Goal: Information Seeking & Learning: Find specific page/section

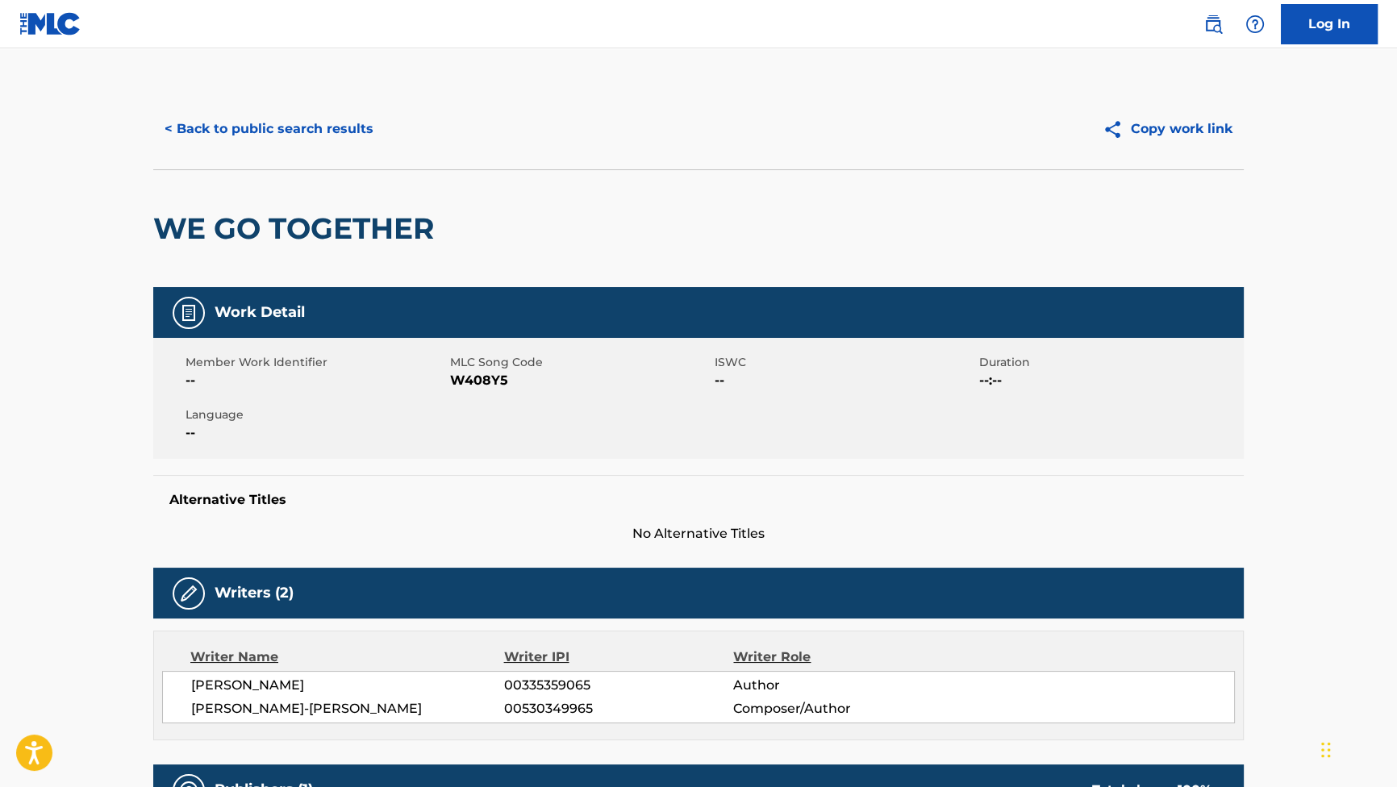
click at [313, 131] on button "< Back to public search results" at bounding box center [268, 129] width 231 height 40
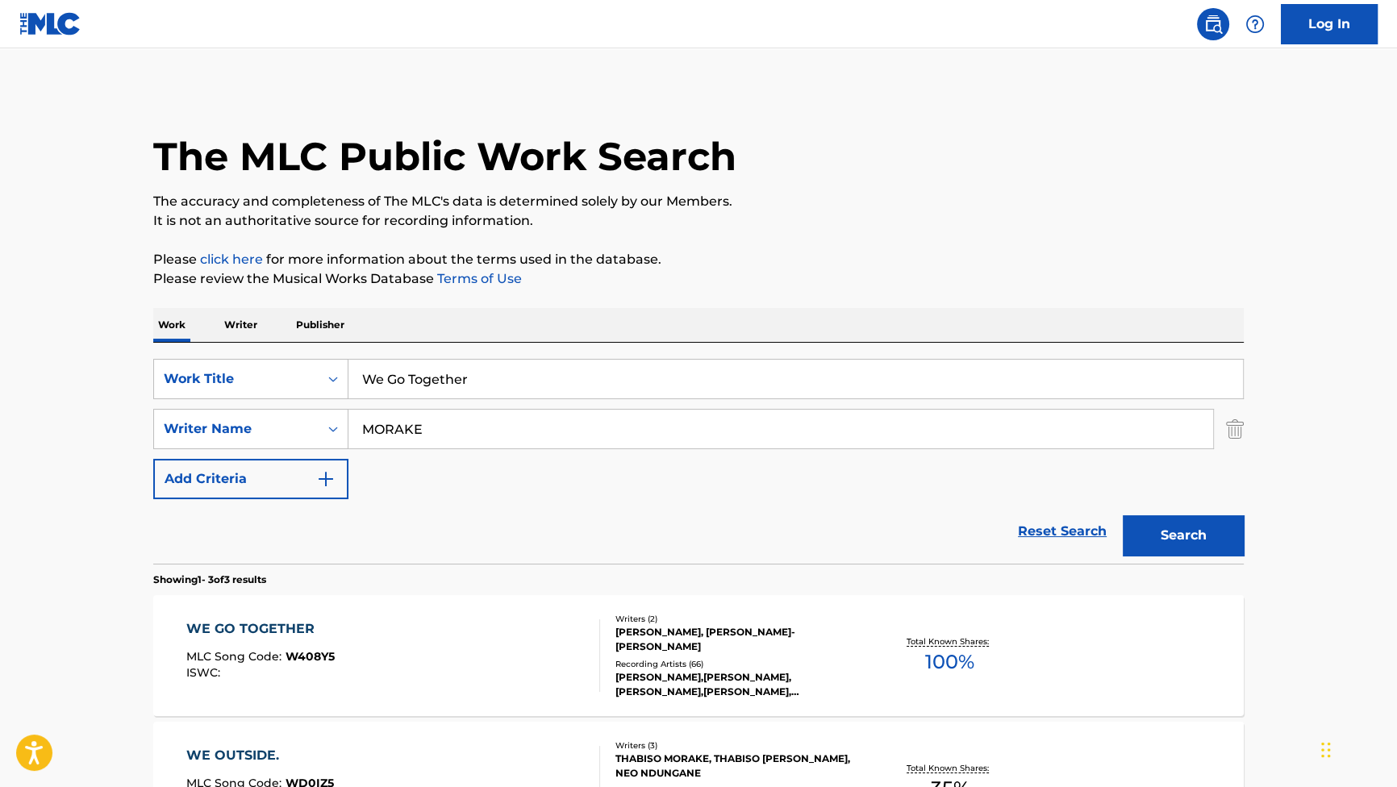
drag, startPoint x: 497, startPoint y: 386, endPoint x: 177, endPoint y: 314, distance: 328.2
click at [193, 336] on div "Work Writer Publisher SearchWithCriteriab2f53146-9eec-4024-a9f5-657f81fca84a Wo…" at bounding box center [698, 676] width 1090 height 737
paste input "Contra o tempo II"
type input "Contra o tempo II"
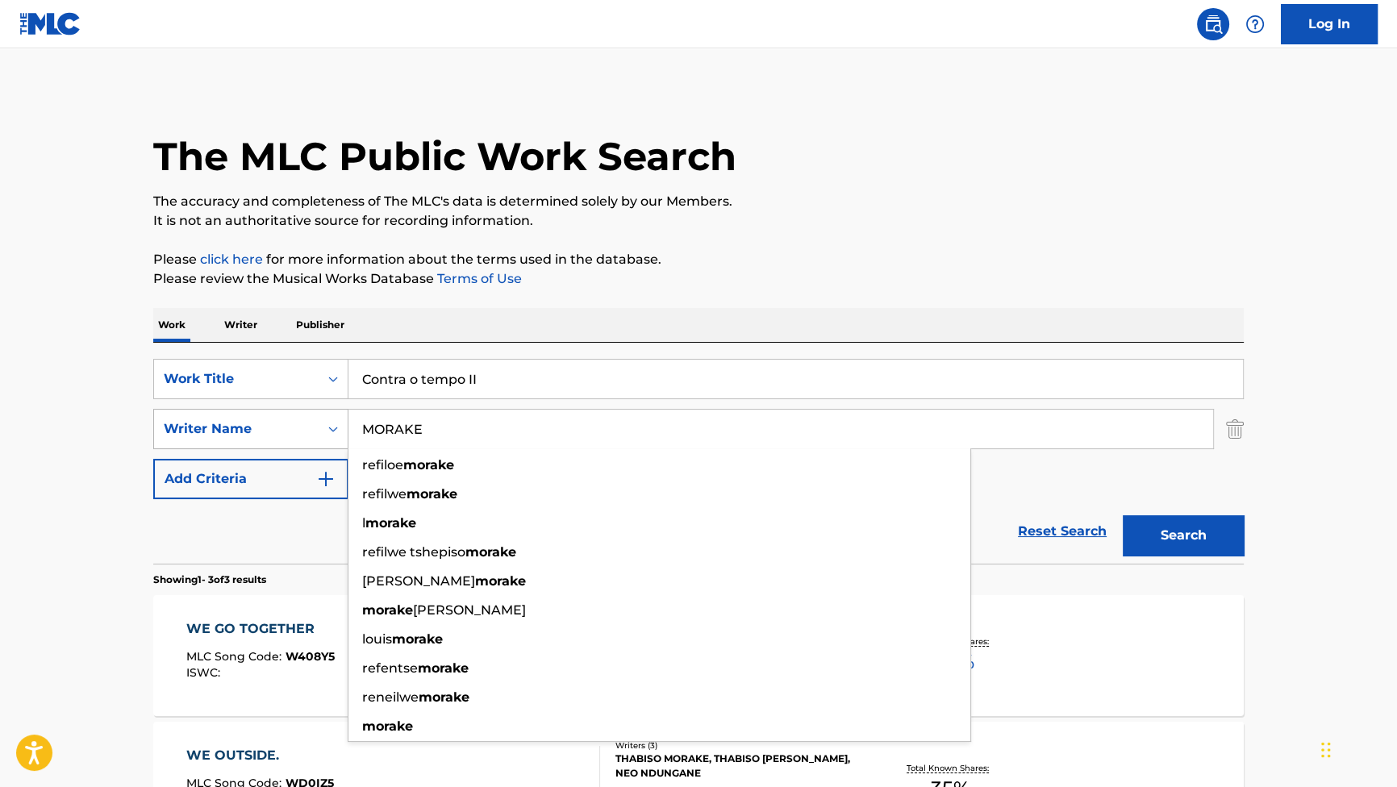
drag, startPoint x: 541, startPoint y: 444, endPoint x: 323, endPoint y: 410, distance: 220.3
click at [323, 410] on div "SearchWithCriteriad1817ca1-ac0f-4f7a-be78-53be83e84ef3 Writer Name MORAKE refil…" at bounding box center [698, 429] width 1090 height 40
paste input "GARBATO"
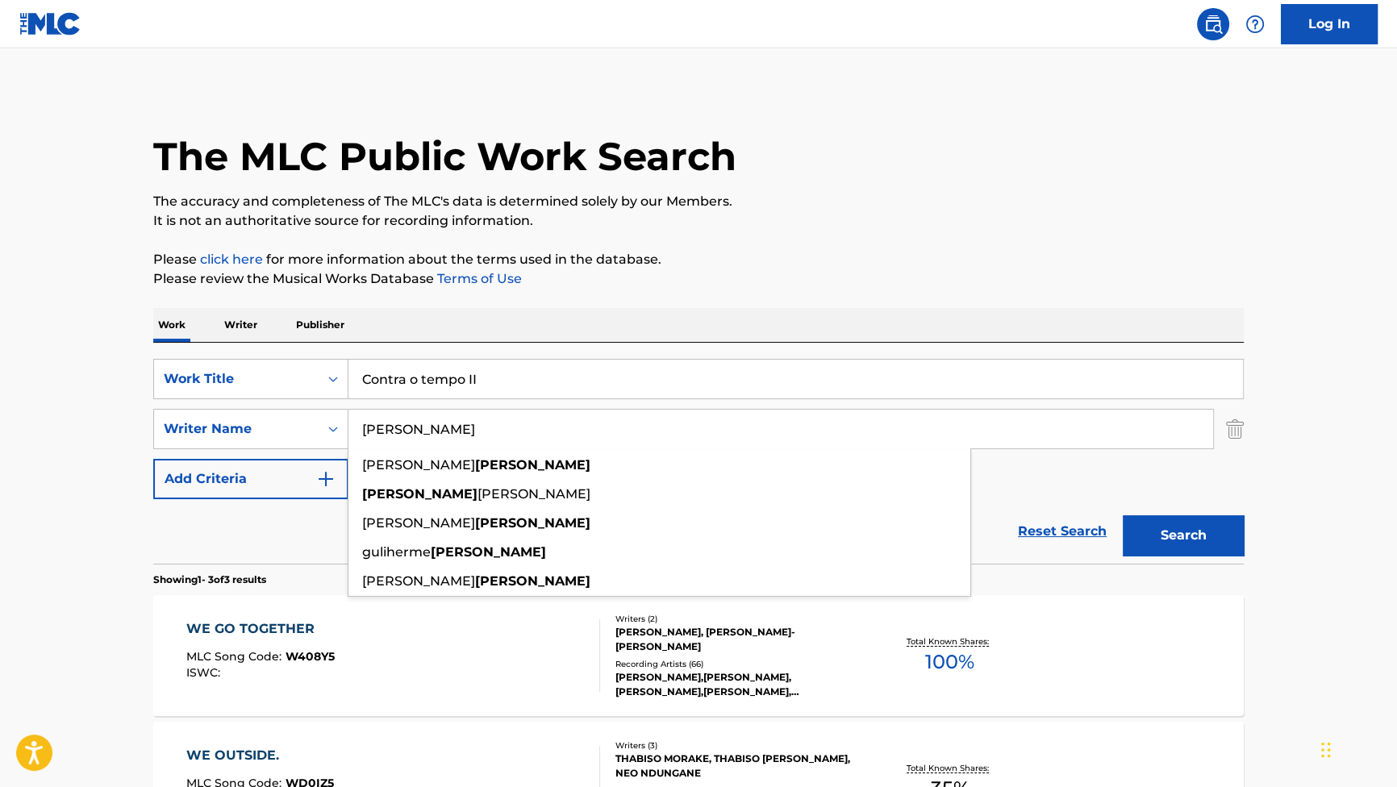
type input "GARBATO"
click at [1170, 523] on button "Search" at bounding box center [1182, 535] width 121 height 40
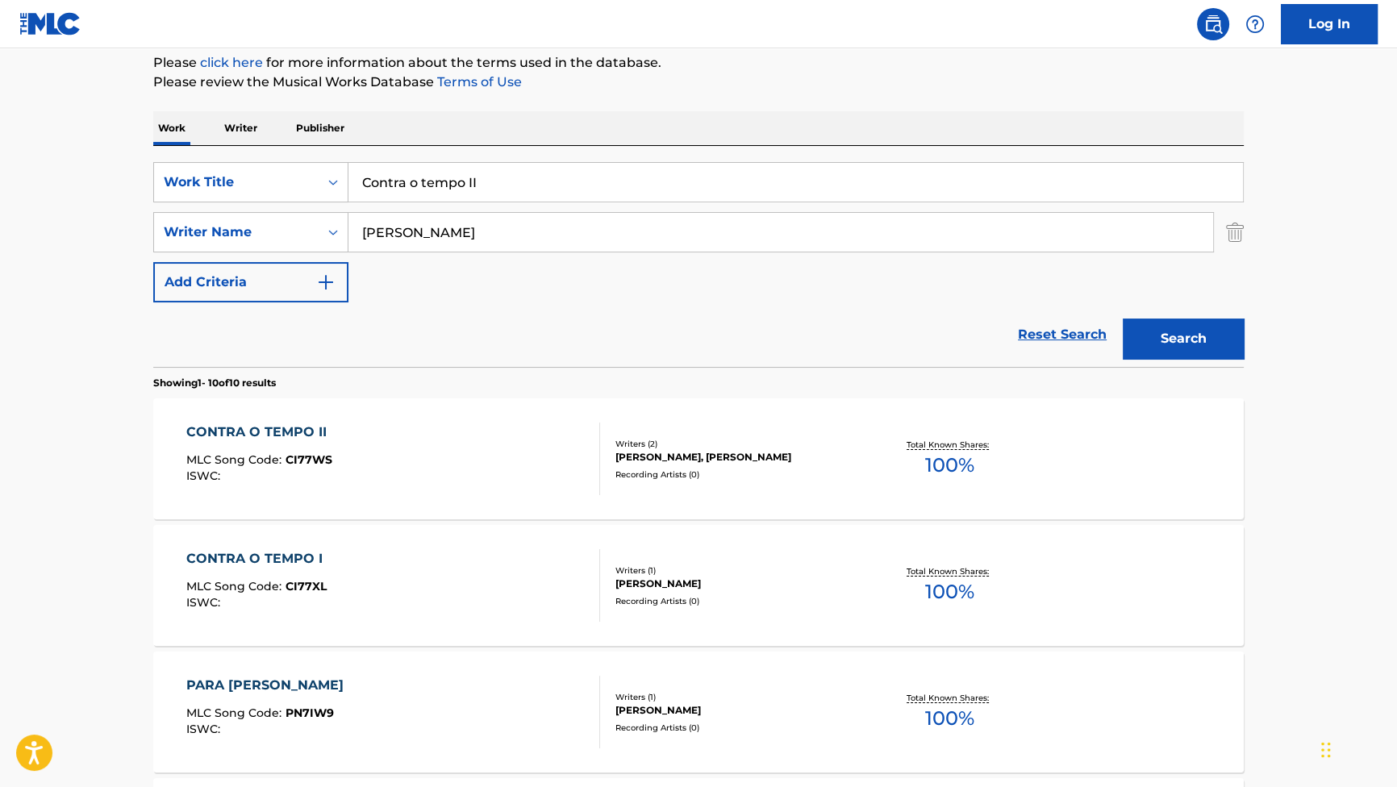
scroll to position [219, 0]
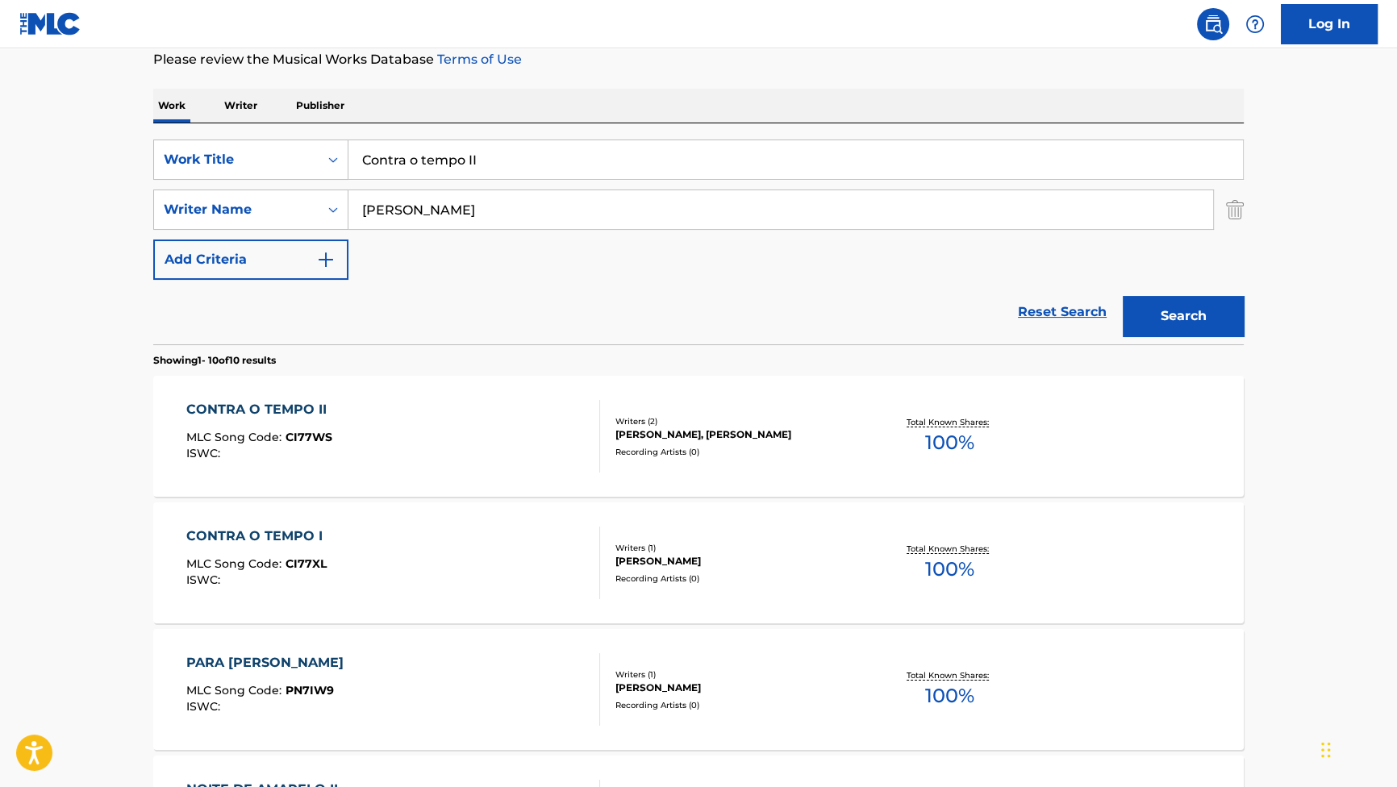
click at [298, 409] on div "CONTRA O TEMPO II" at bounding box center [260, 409] width 148 height 19
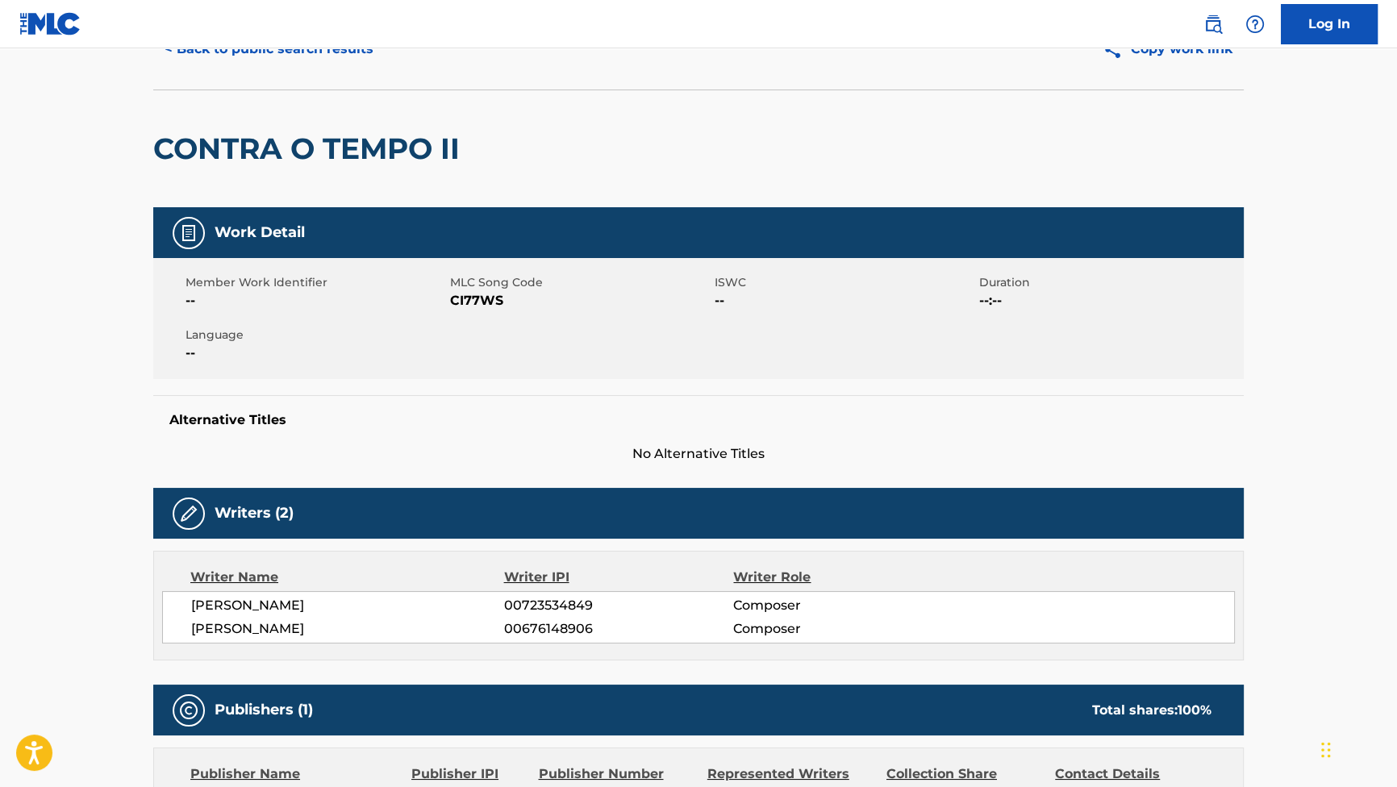
scroll to position [69, 0]
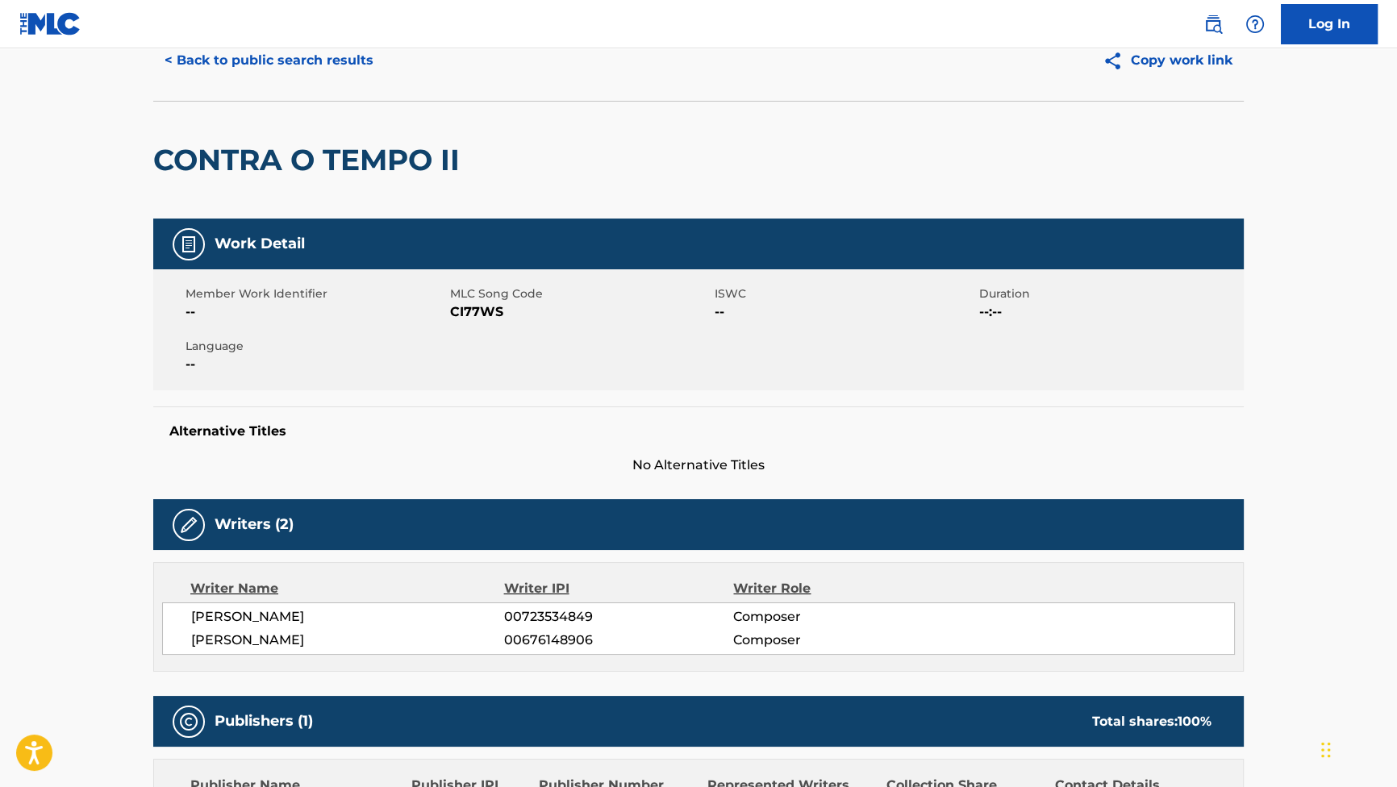
click at [330, 48] on button "< Back to public search results" at bounding box center [268, 60] width 231 height 40
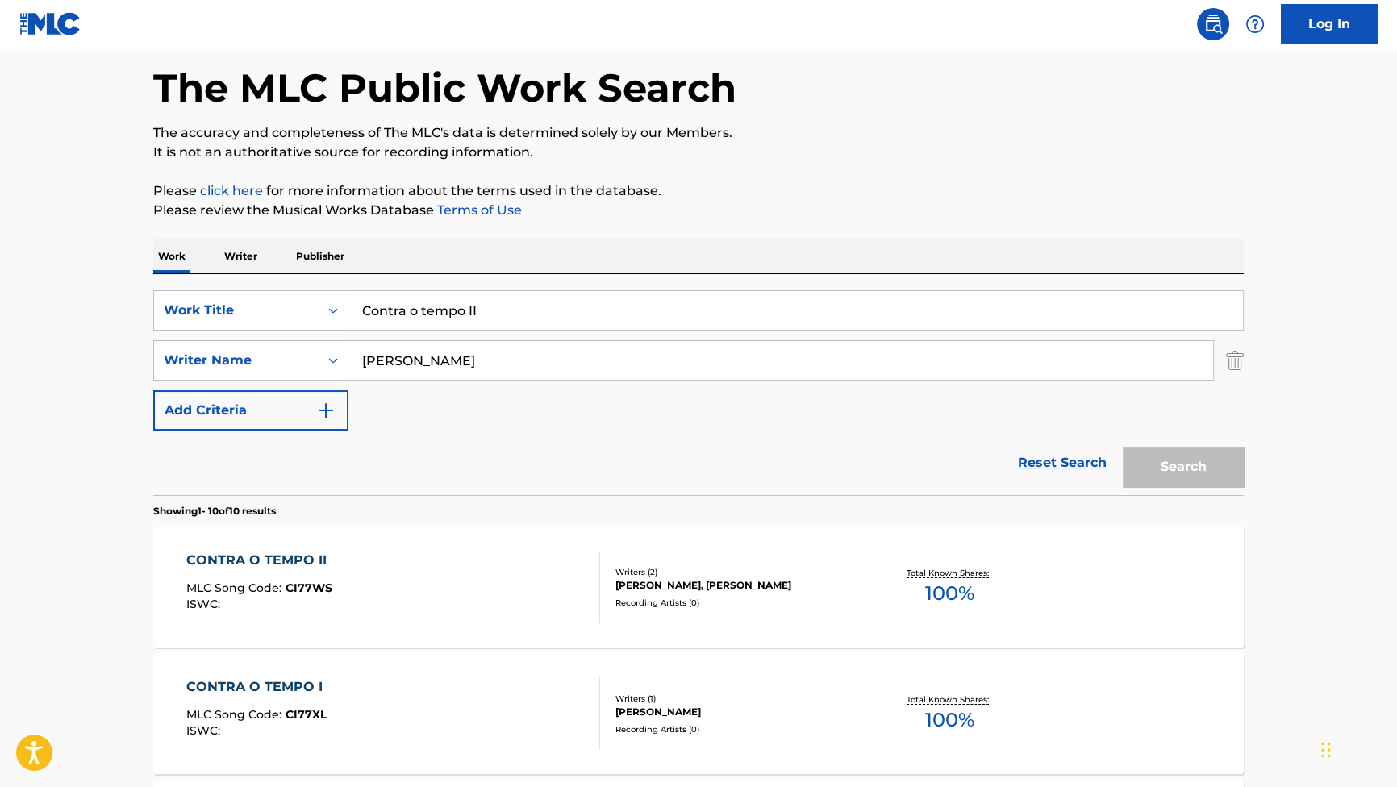
scroll to position [219, 0]
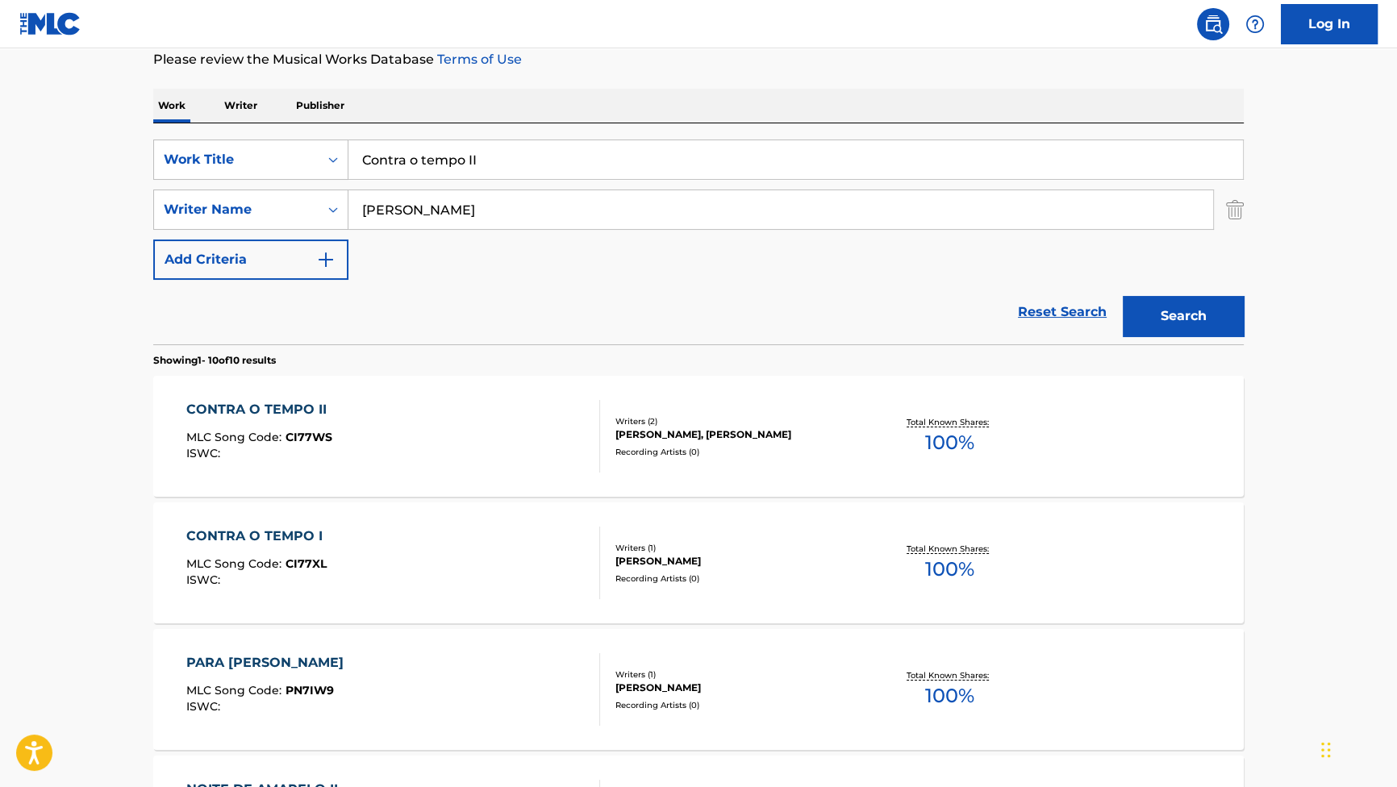
drag, startPoint x: 476, startPoint y: 227, endPoint x: 355, endPoint y: 210, distance: 122.1
click at [355, 210] on input "GARBATO" at bounding box center [780, 209] width 864 height 39
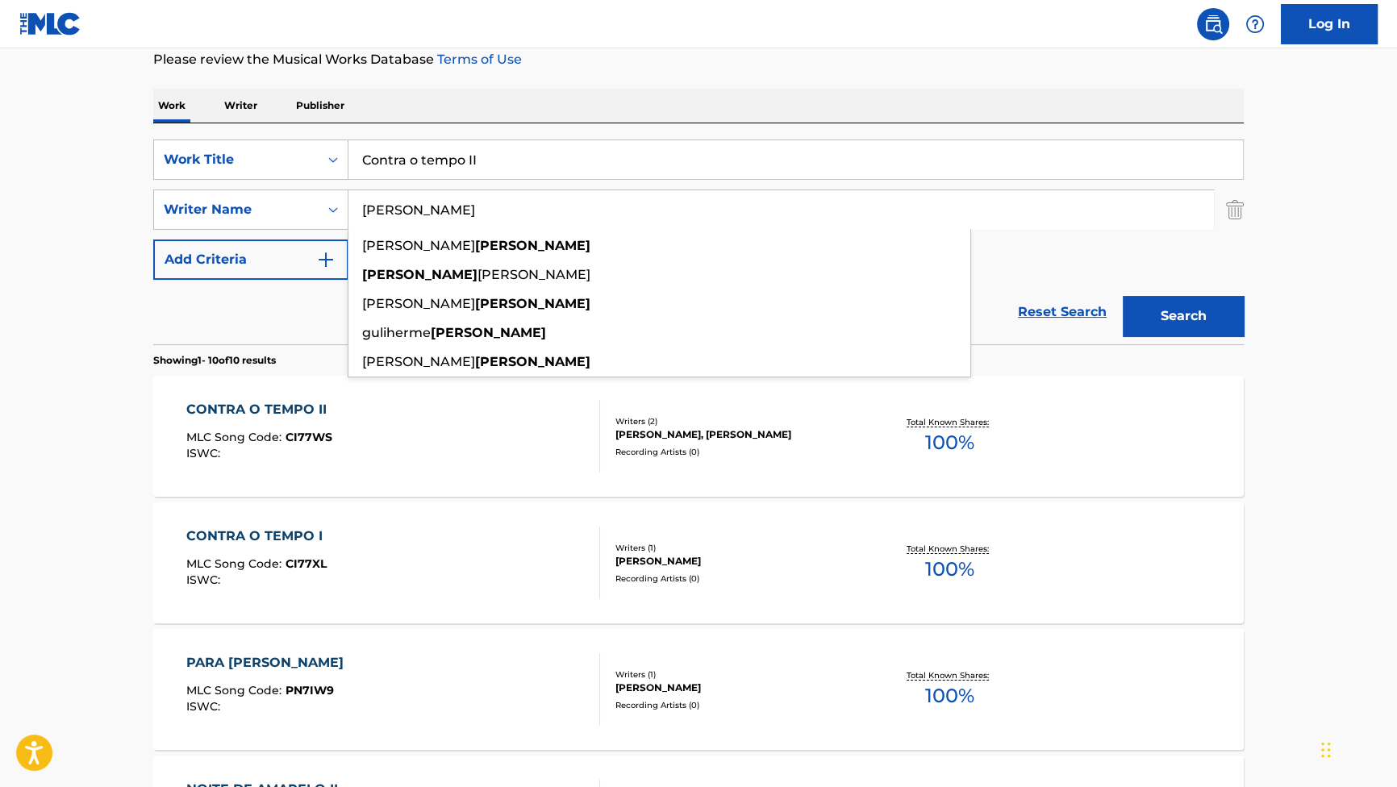
paste input "MURPHY"
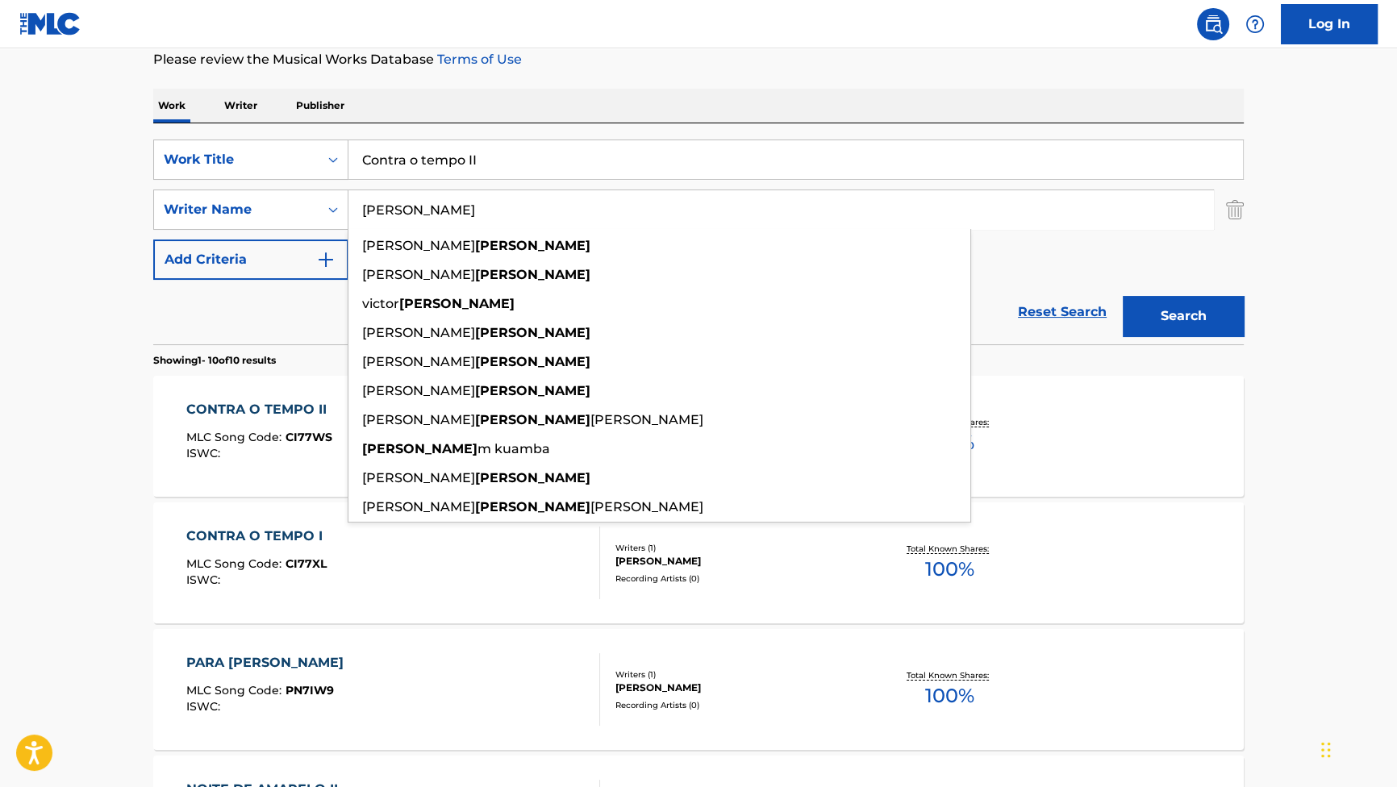
type input "MURPHY"
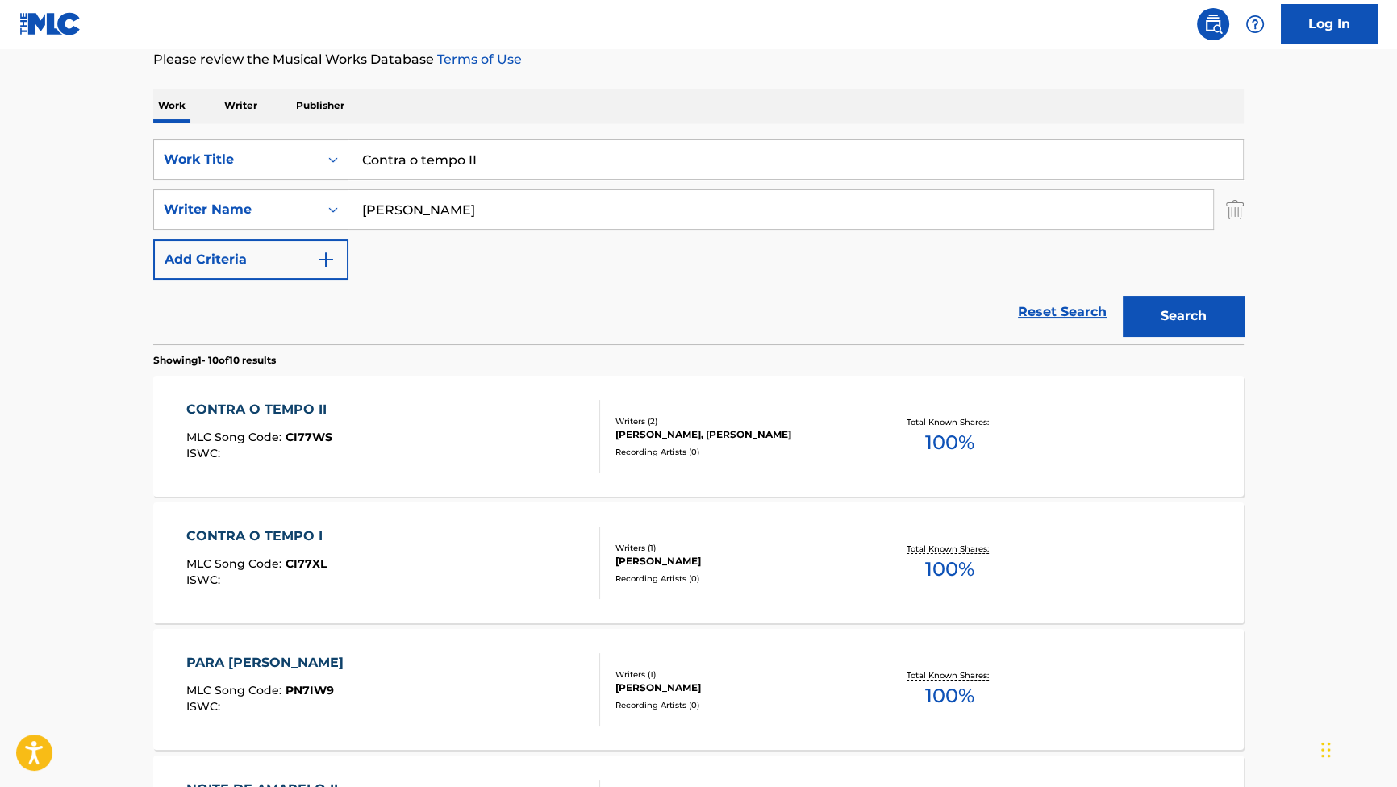
click at [1143, 304] on button "Search" at bounding box center [1182, 316] width 121 height 40
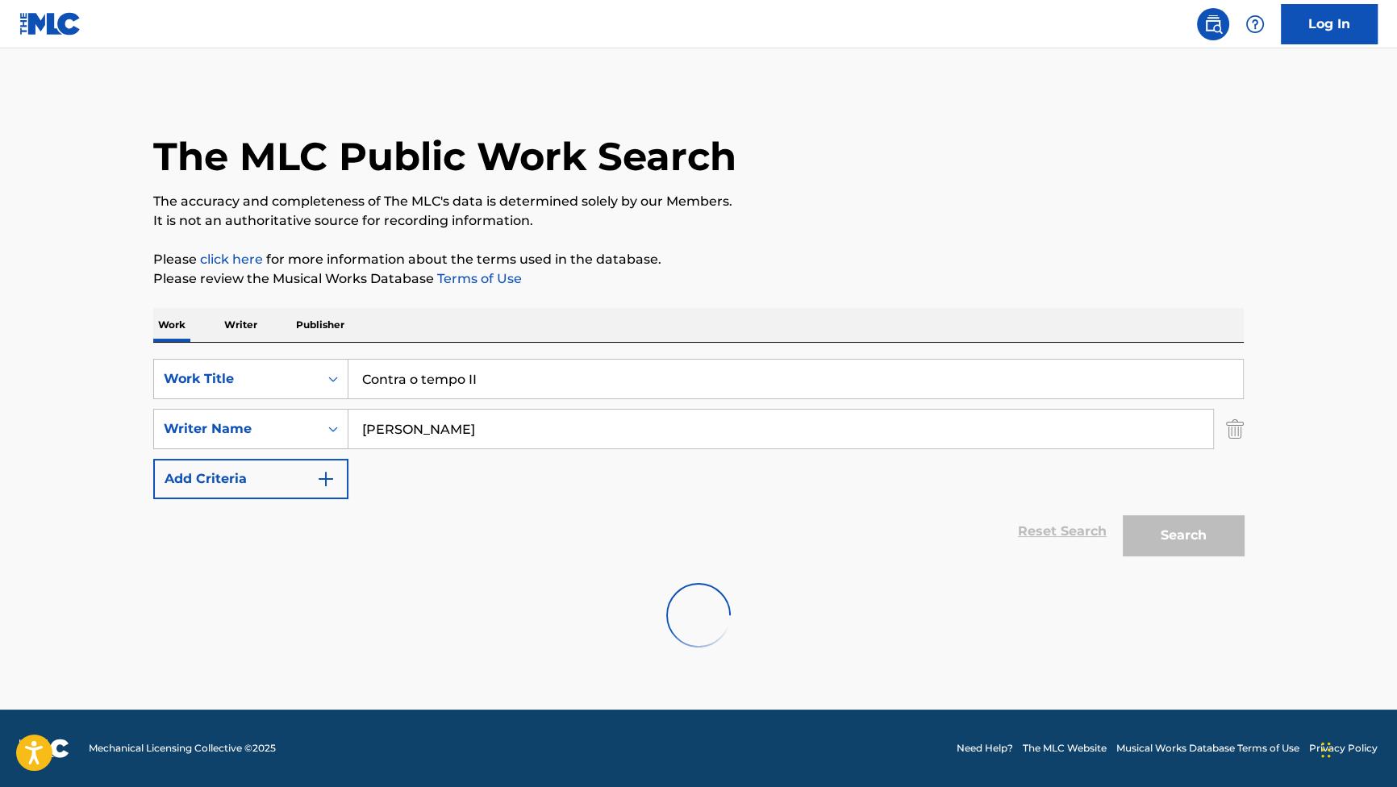
scroll to position [0, 0]
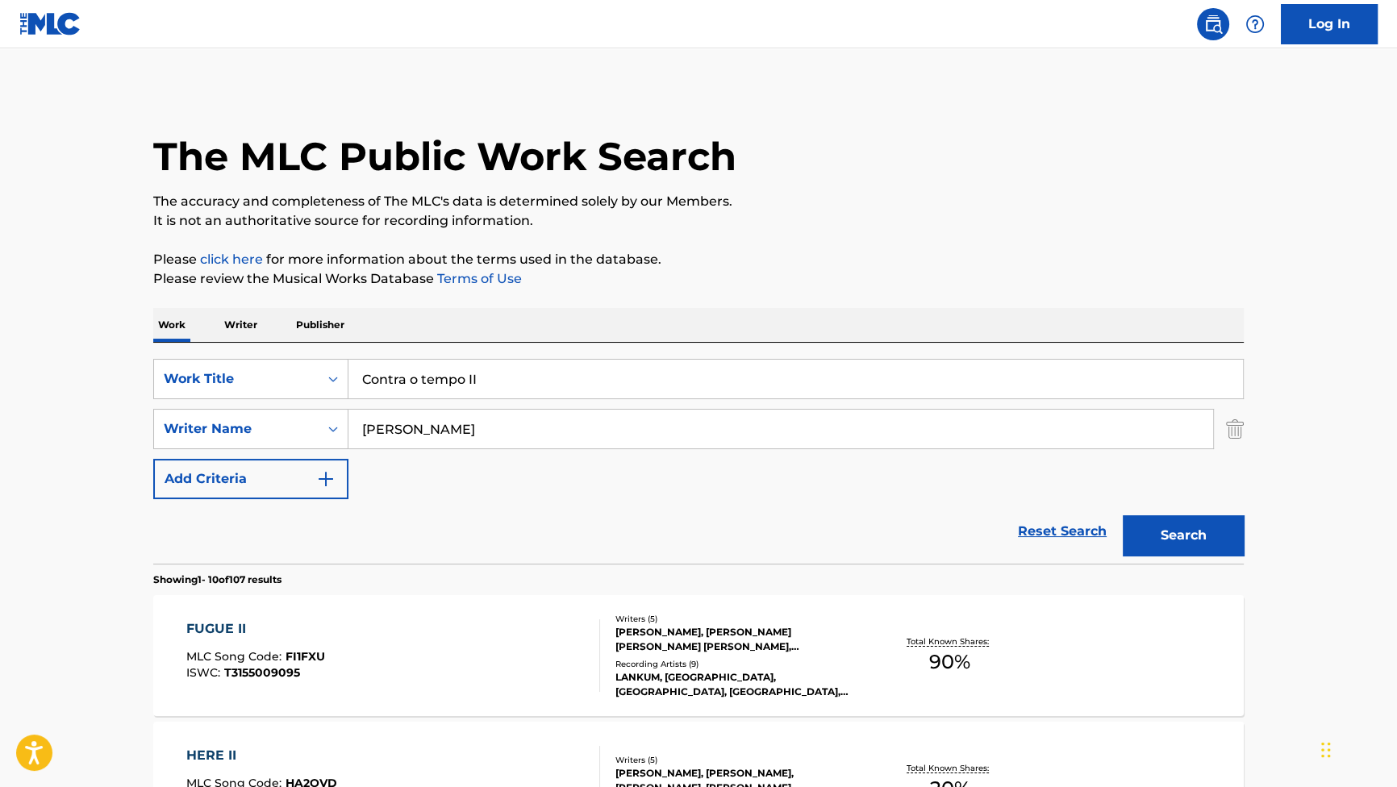
drag, startPoint x: 605, startPoint y: 373, endPoint x: 144, endPoint y: 339, distance: 461.7
paste input "Violin Concerto in G Major, Op. 8, No. 2: I. Allegr"
type input "Violin Concerto in G Major, Op. 8, No. 2: I. Allegr"
click at [1153, 530] on button "Search" at bounding box center [1182, 535] width 121 height 40
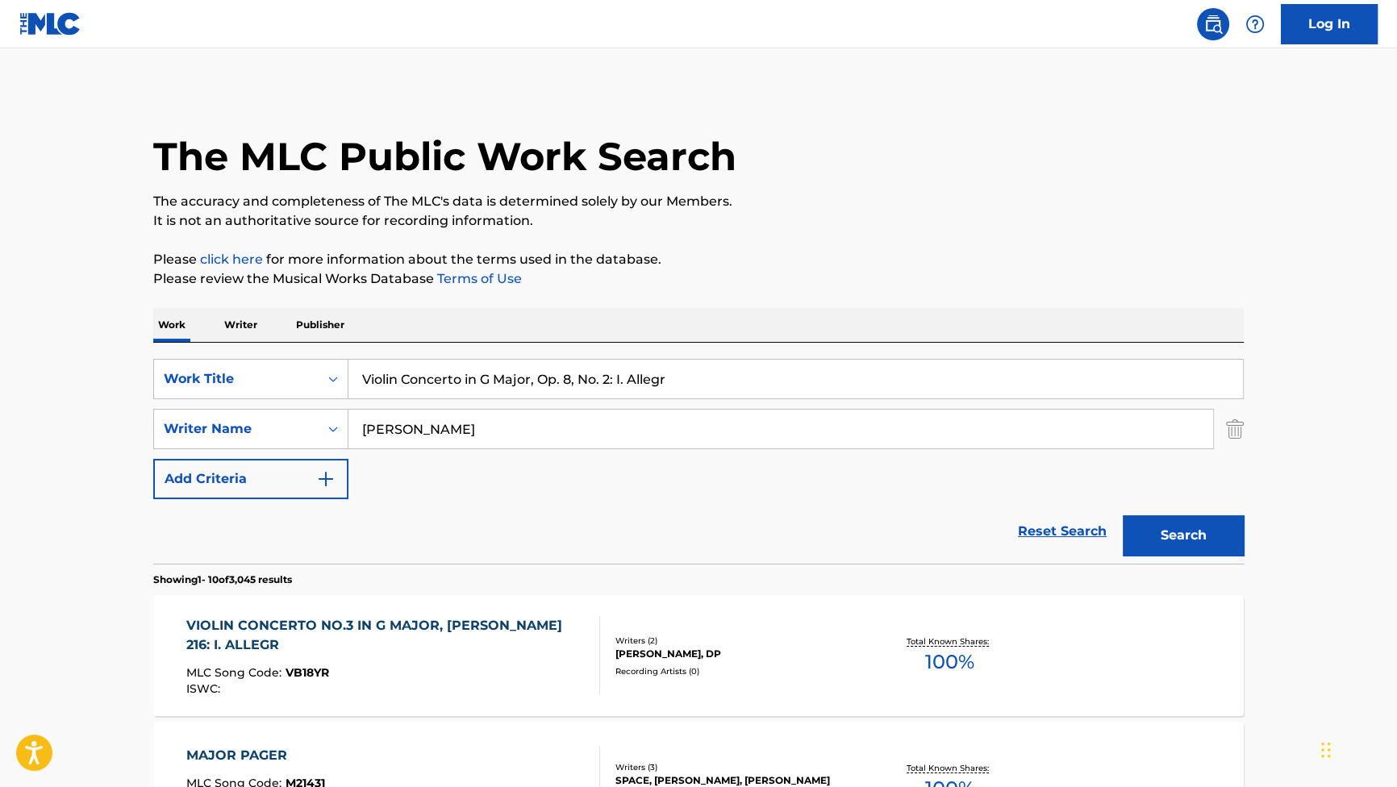
click at [419, 609] on div "VIOLIN CONCERTO NO.3 IN G MAJOR, K. 216: I. ALLEGR MLC Song Code : VB18YR ISWC …" at bounding box center [698, 655] width 1090 height 121
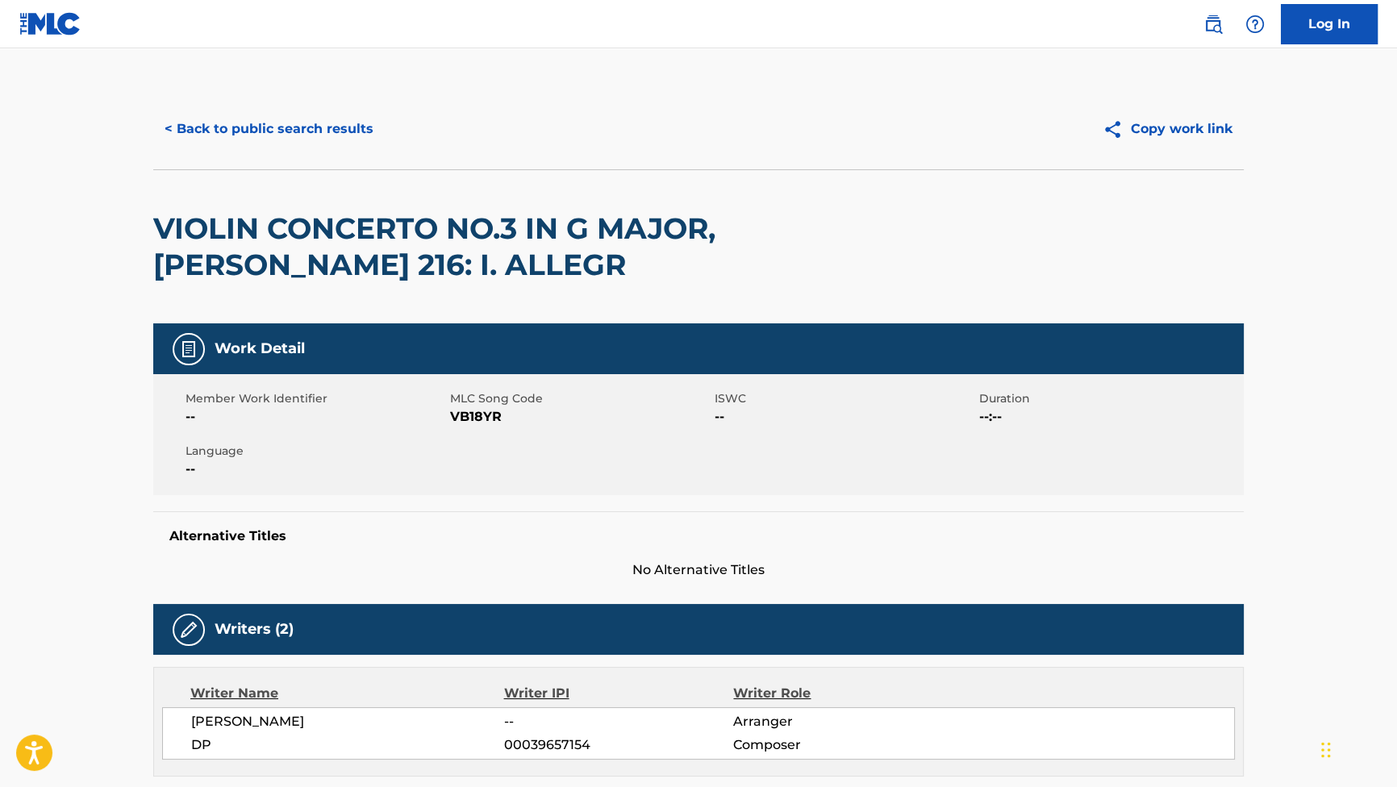
click at [310, 130] on button "< Back to public search results" at bounding box center [268, 129] width 231 height 40
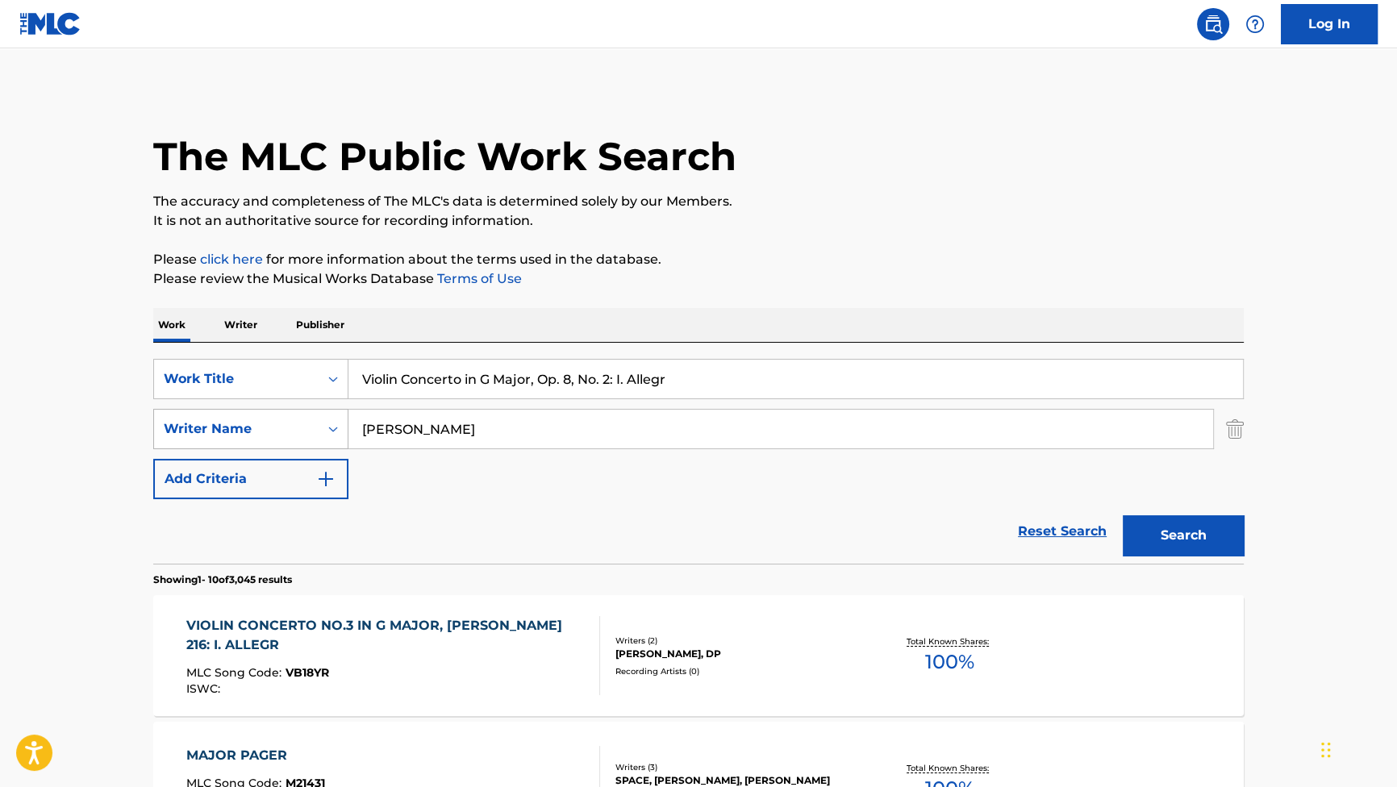
drag, startPoint x: 483, startPoint y: 429, endPoint x: 218, endPoint y: 417, distance: 265.6
click at [218, 417] on div "SearchWithCriteriad1817ca1-ac0f-4f7a-be78-53be83e84ef3 Writer Name MURPHY" at bounding box center [698, 429] width 1090 height 40
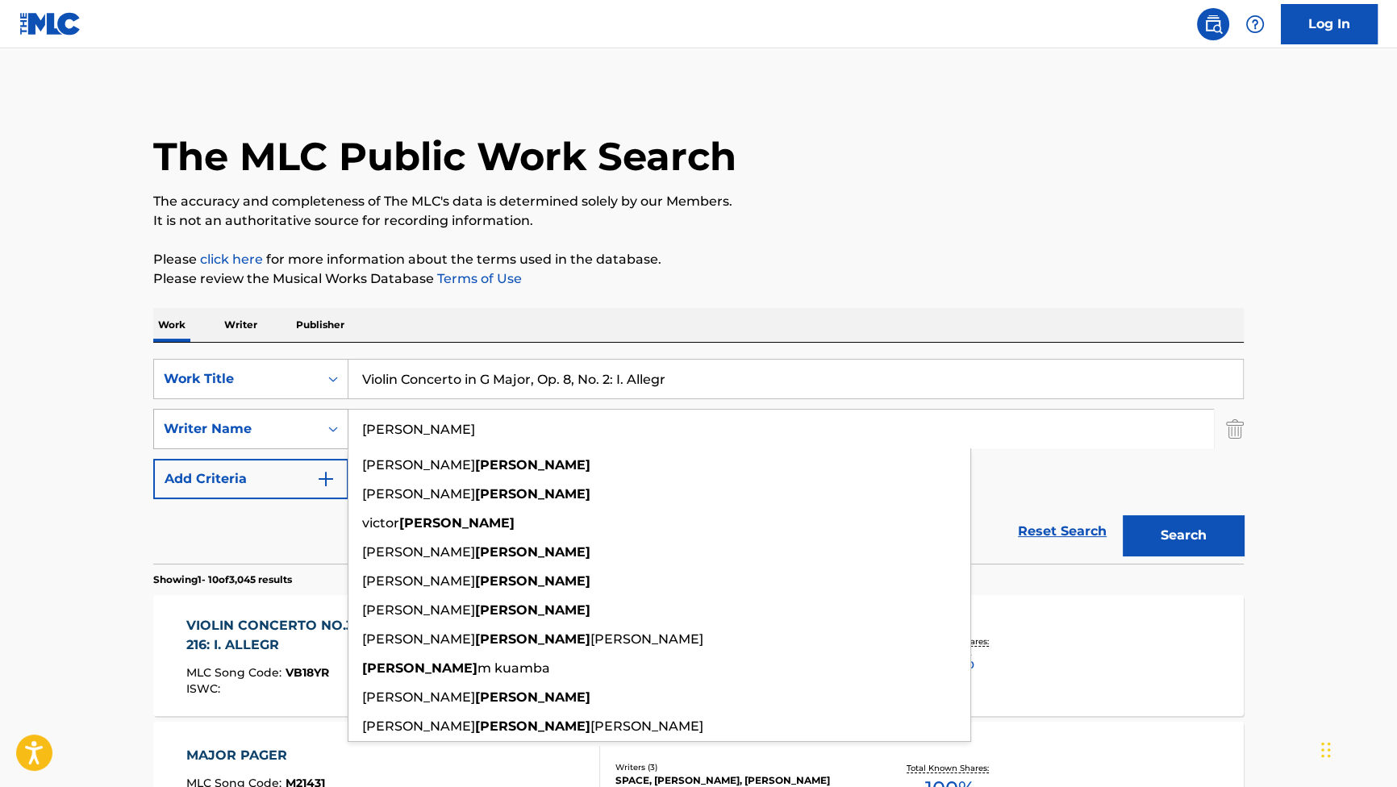
paste input "OTHERSBAUGH"
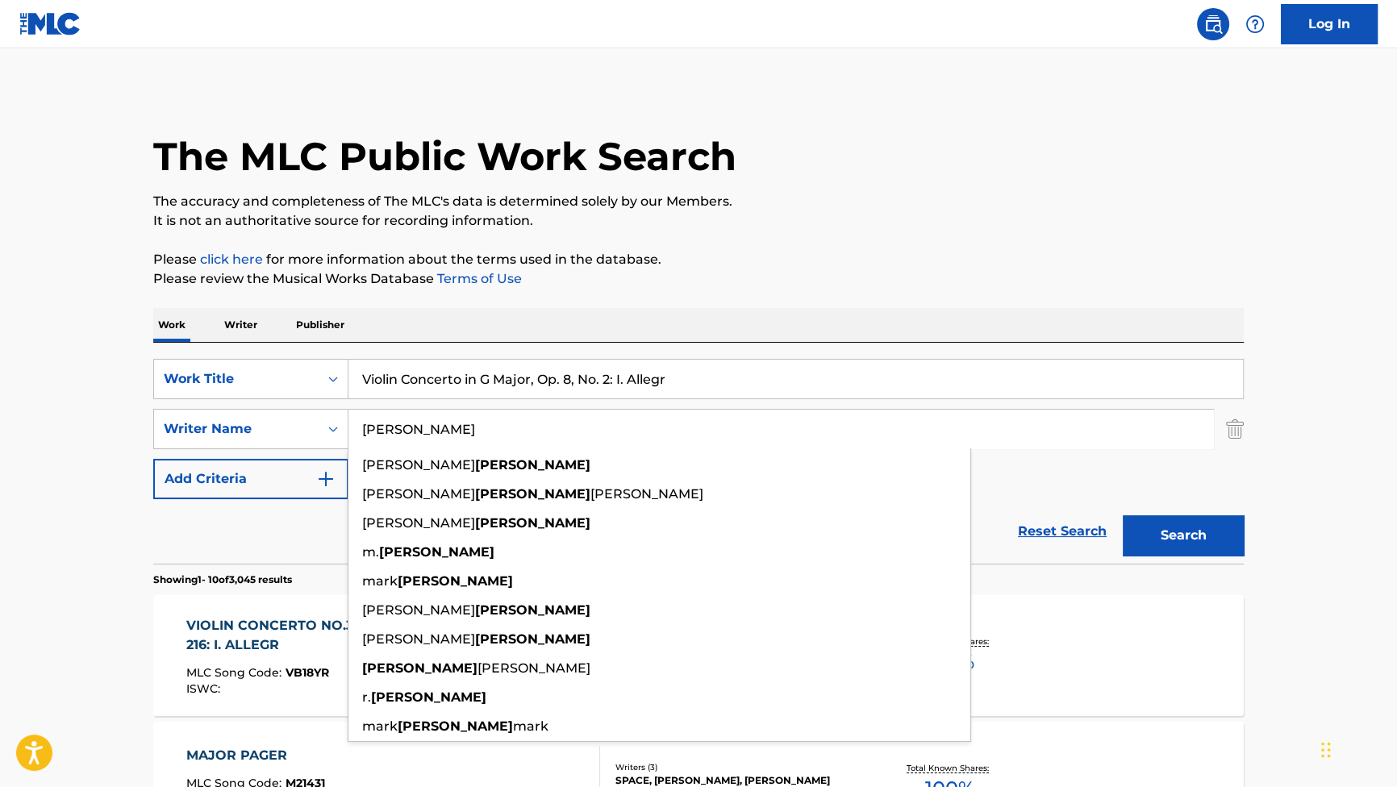
type input "MOTHERSBAUGH"
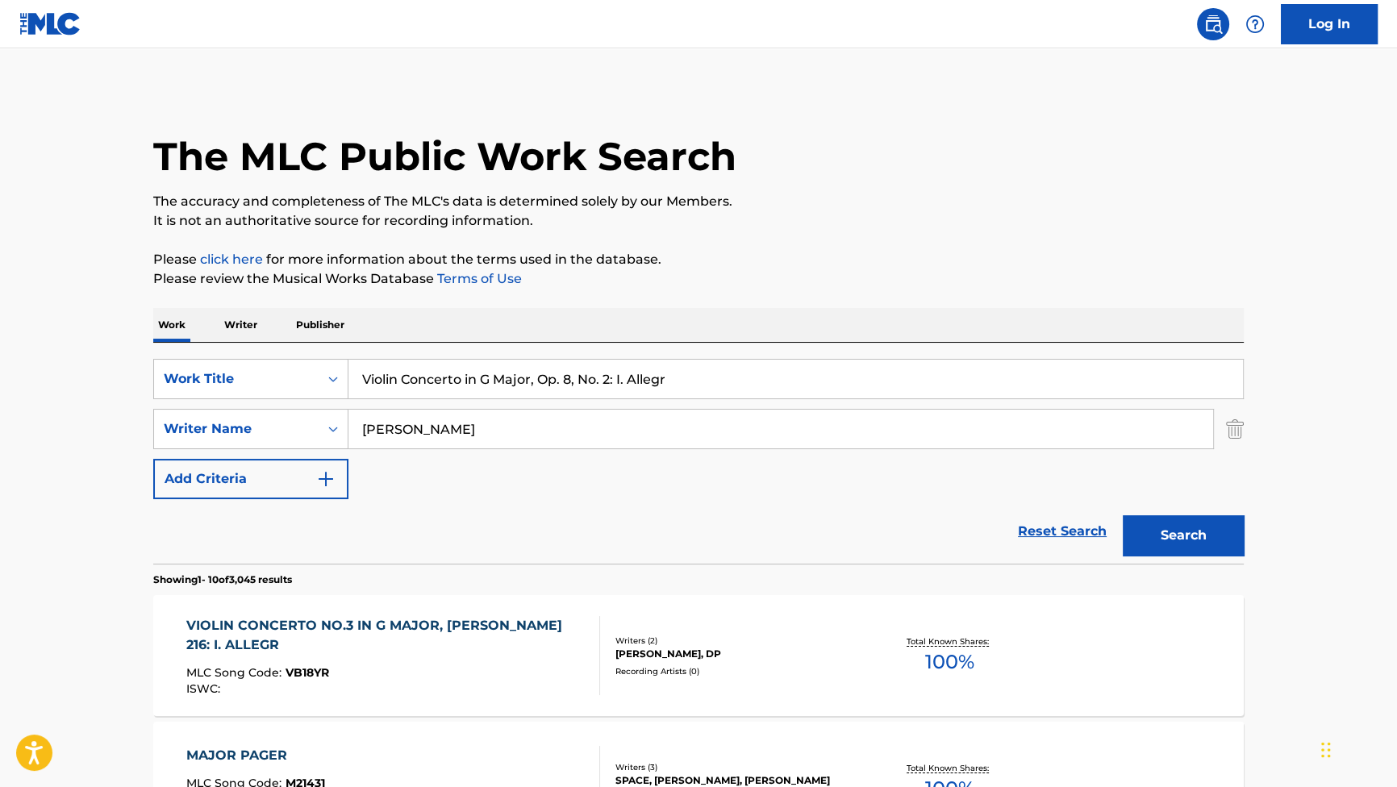
click at [1182, 544] on button "Search" at bounding box center [1182, 535] width 121 height 40
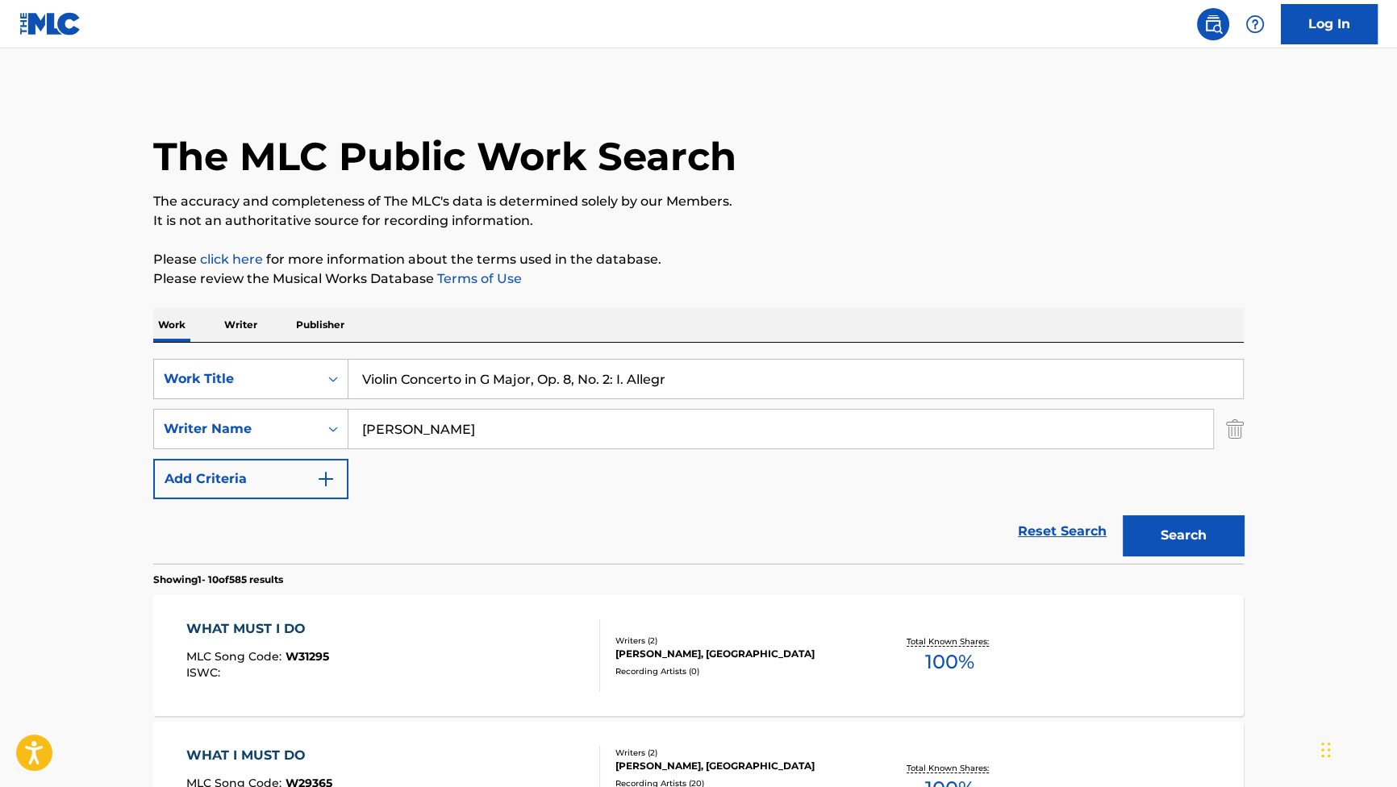
scroll to position [73, 0]
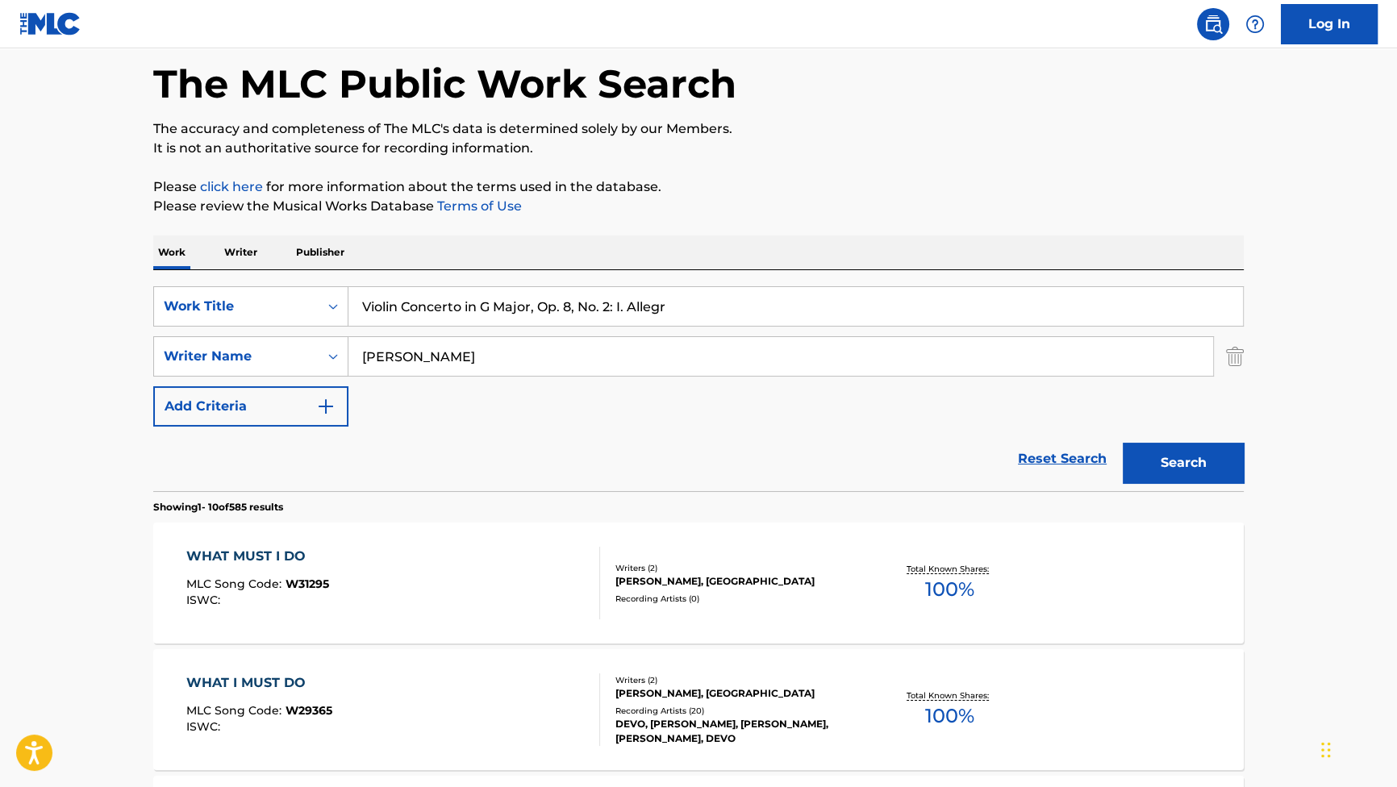
drag, startPoint x: 741, startPoint y: 317, endPoint x: 266, endPoint y: 260, distance: 478.3
paste input "Crypto Chat with Reese"
type input "Crypto Chat with Reese"
click at [1159, 474] on button "Search" at bounding box center [1182, 463] width 121 height 40
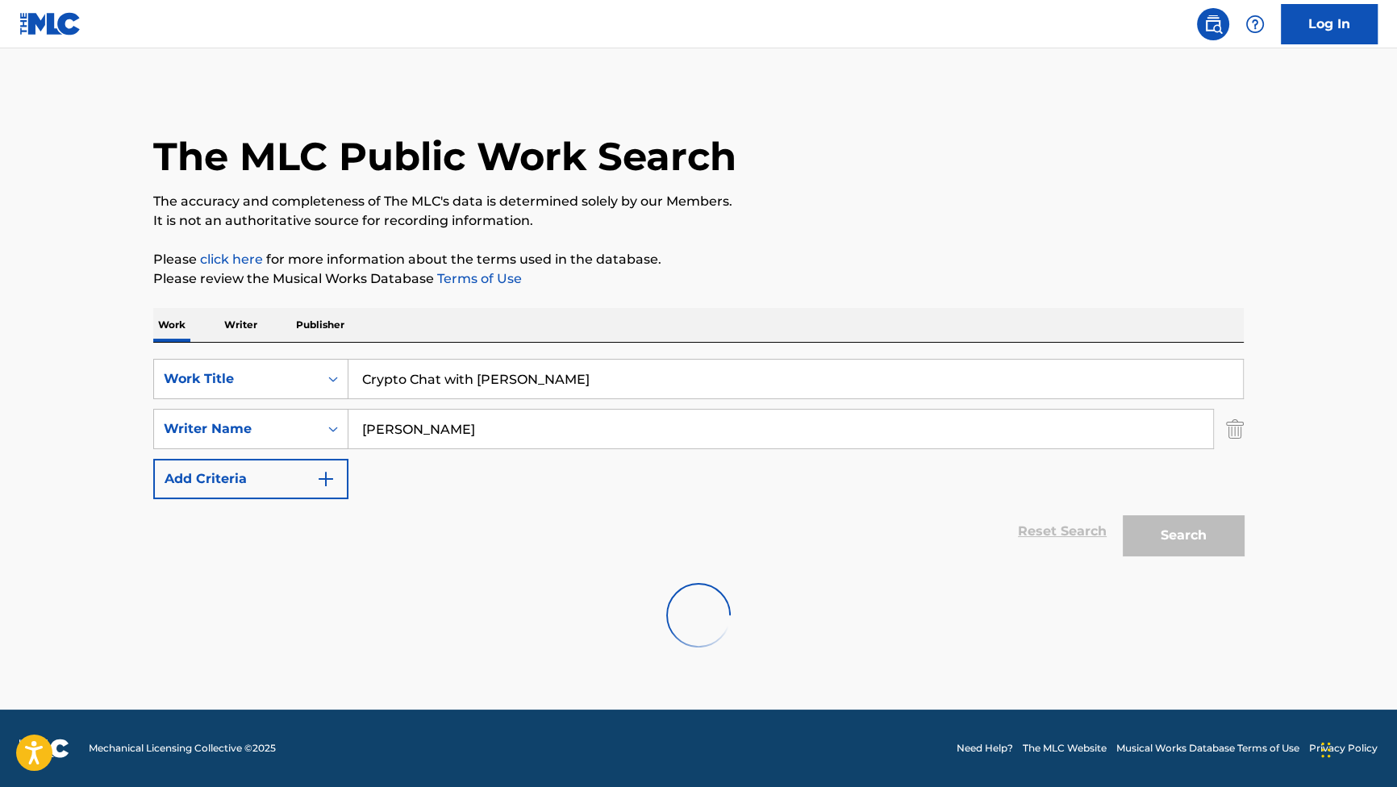
scroll to position [0, 0]
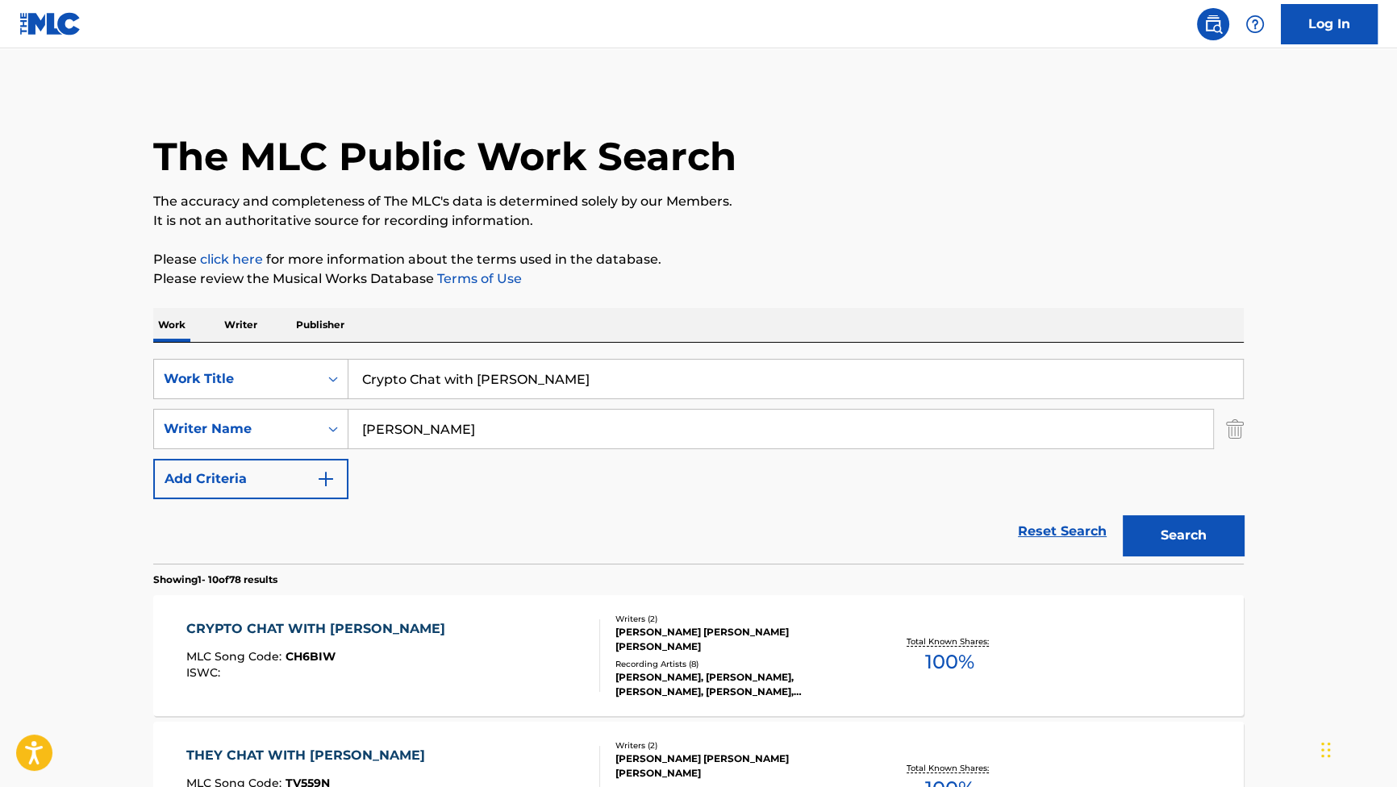
click at [341, 618] on div "CRYPTO CHAT WITH REESE MLC Song Code : CH6BIW ISWC : Writers ( 2 ) MARK ALLEN M…" at bounding box center [698, 655] width 1090 height 121
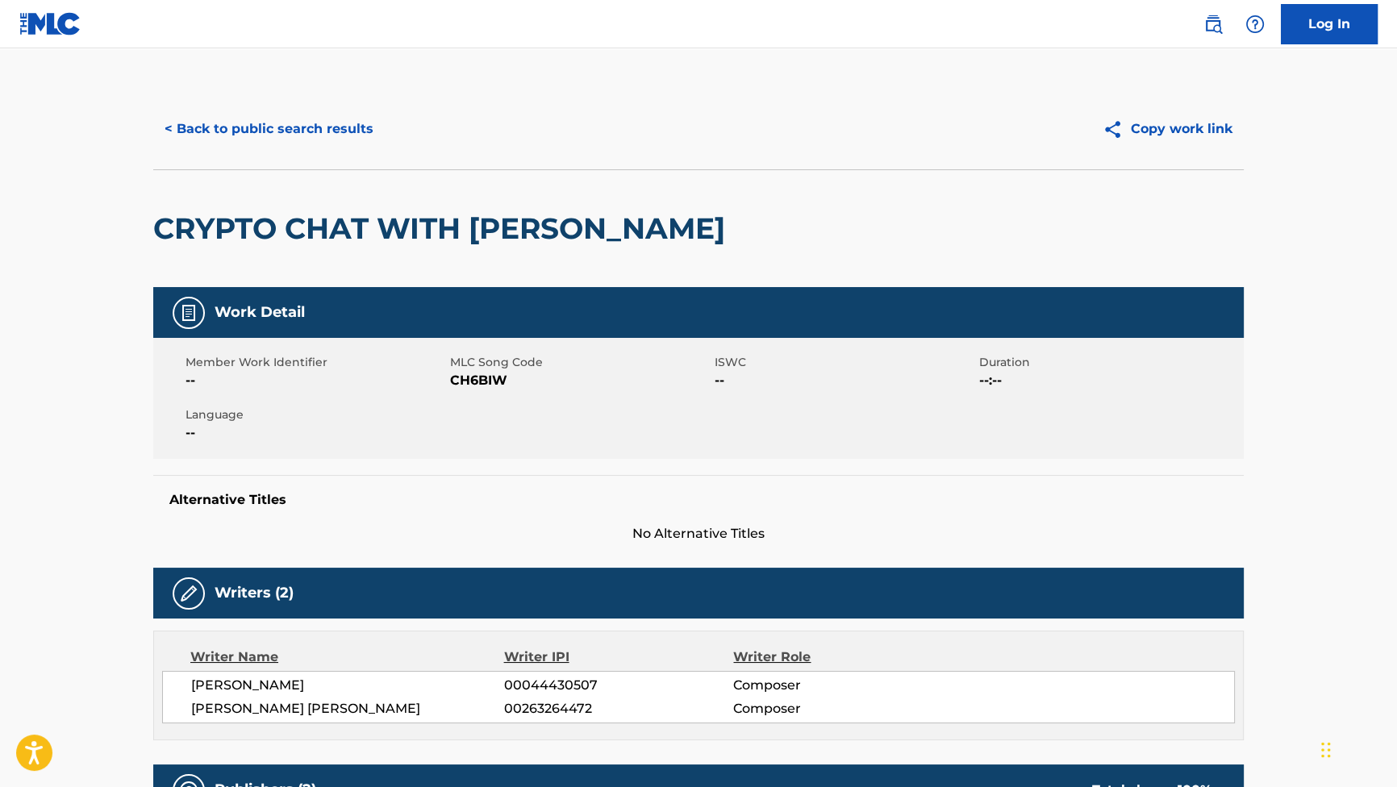
click at [343, 128] on button "< Back to public search results" at bounding box center [268, 129] width 231 height 40
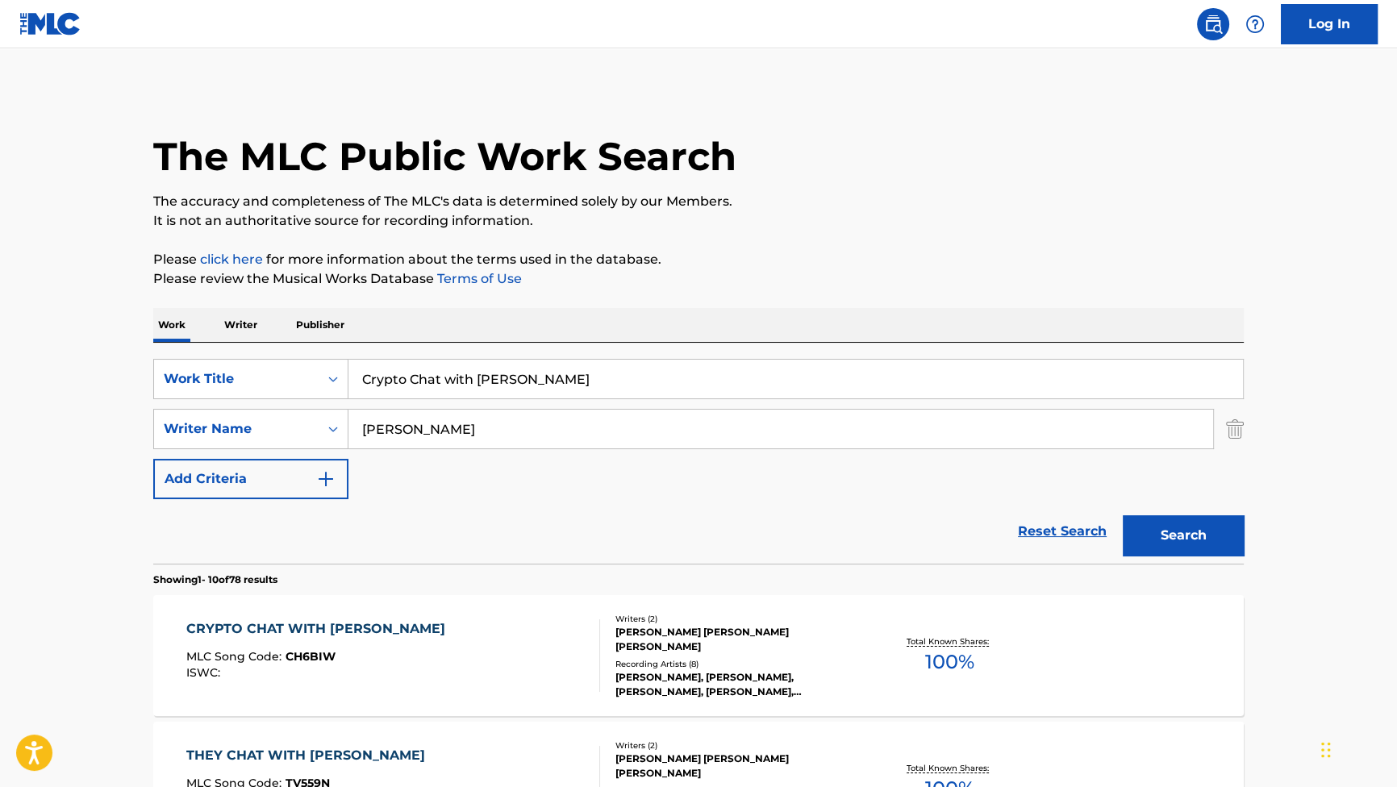
drag, startPoint x: 540, startPoint y: 376, endPoint x: 132, endPoint y: 281, distance: 418.8
paste input "Dad Apologizes"
type input "Dad Apologizes"
click at [1144, 535] on button "Search" at bounding box center [1182, 535] width 121 height 40
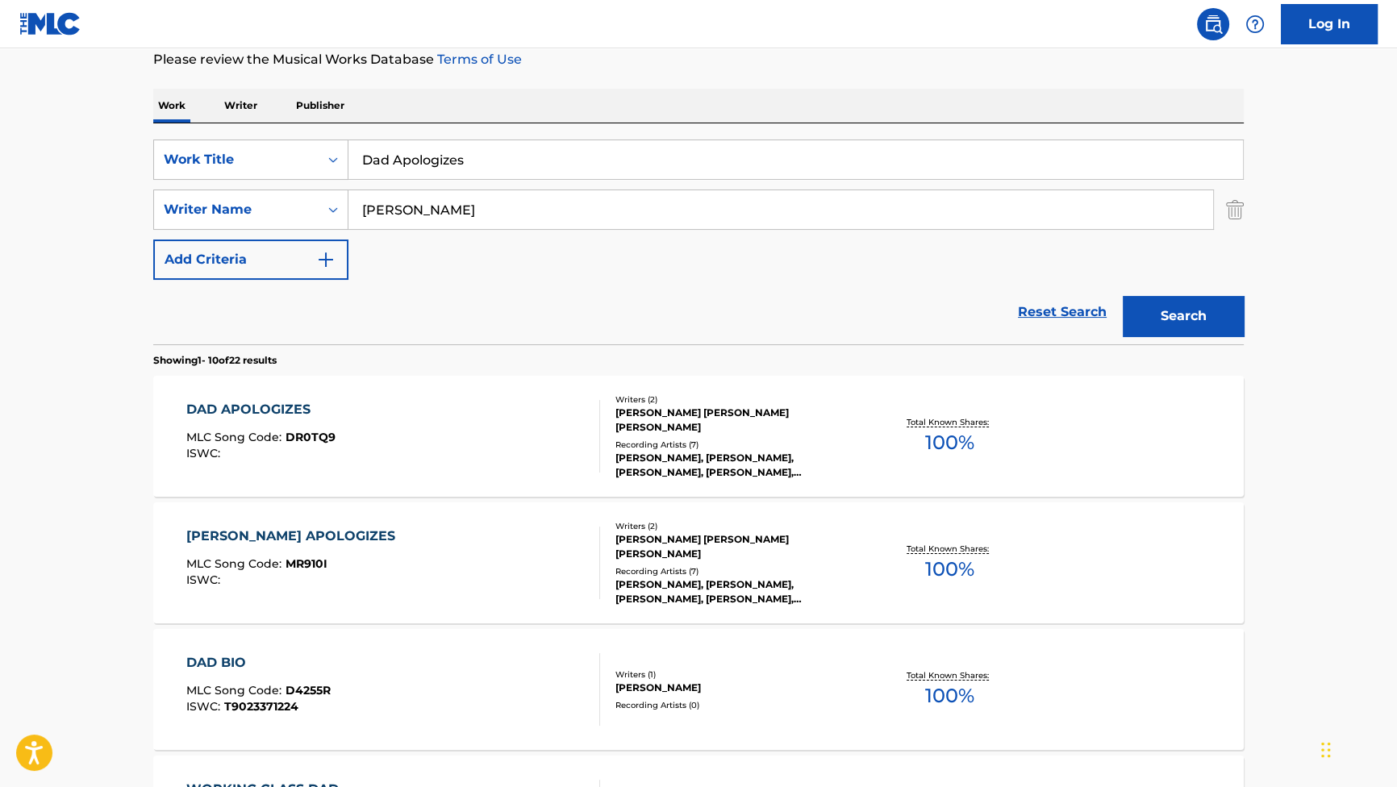
scroll to position [293, 0]
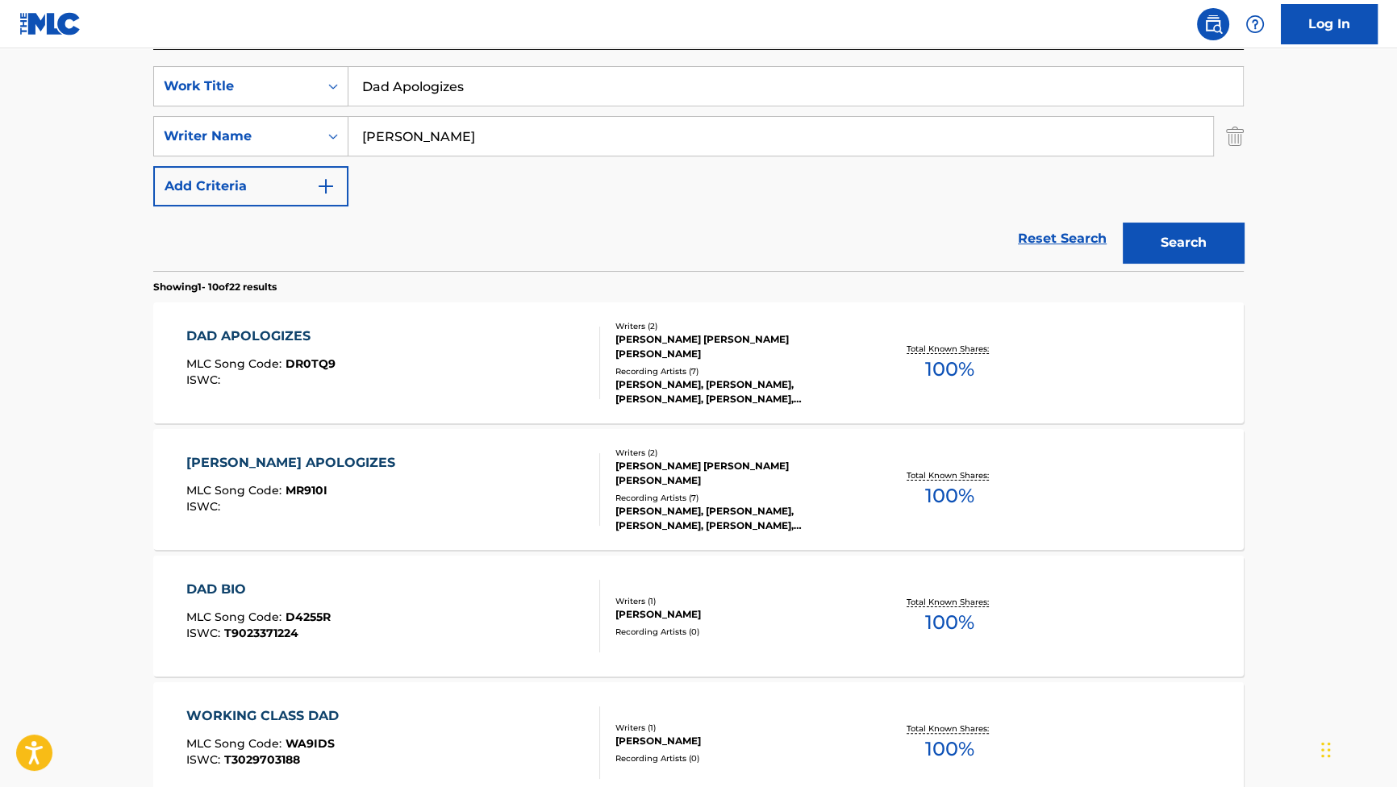
click at [236, 331] on div "DAD APOLOGIZES" at bounding box center [260, 336] width 149 height 19
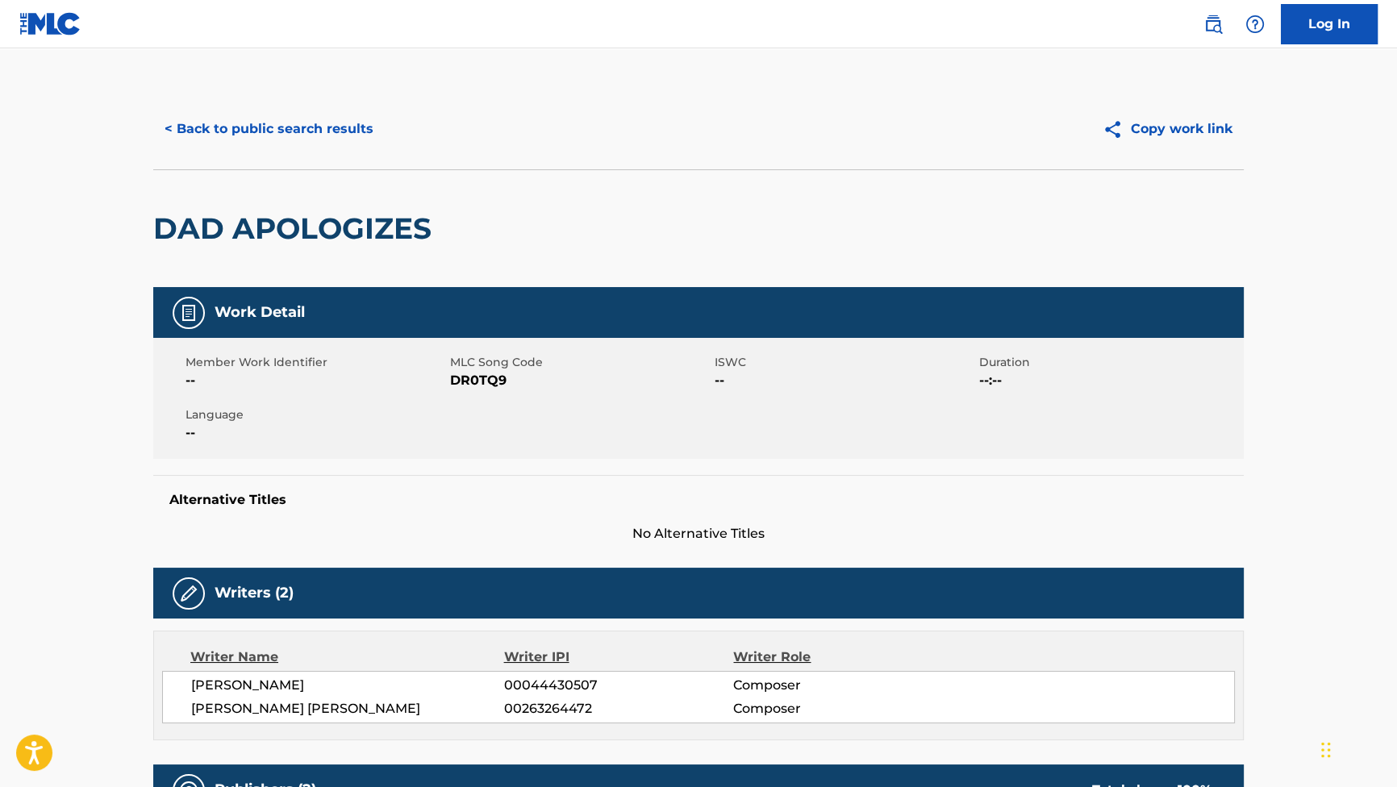
click at [269, 130] on button "< Back to public search results" at bounding box center [268, 129] width 231 height 40
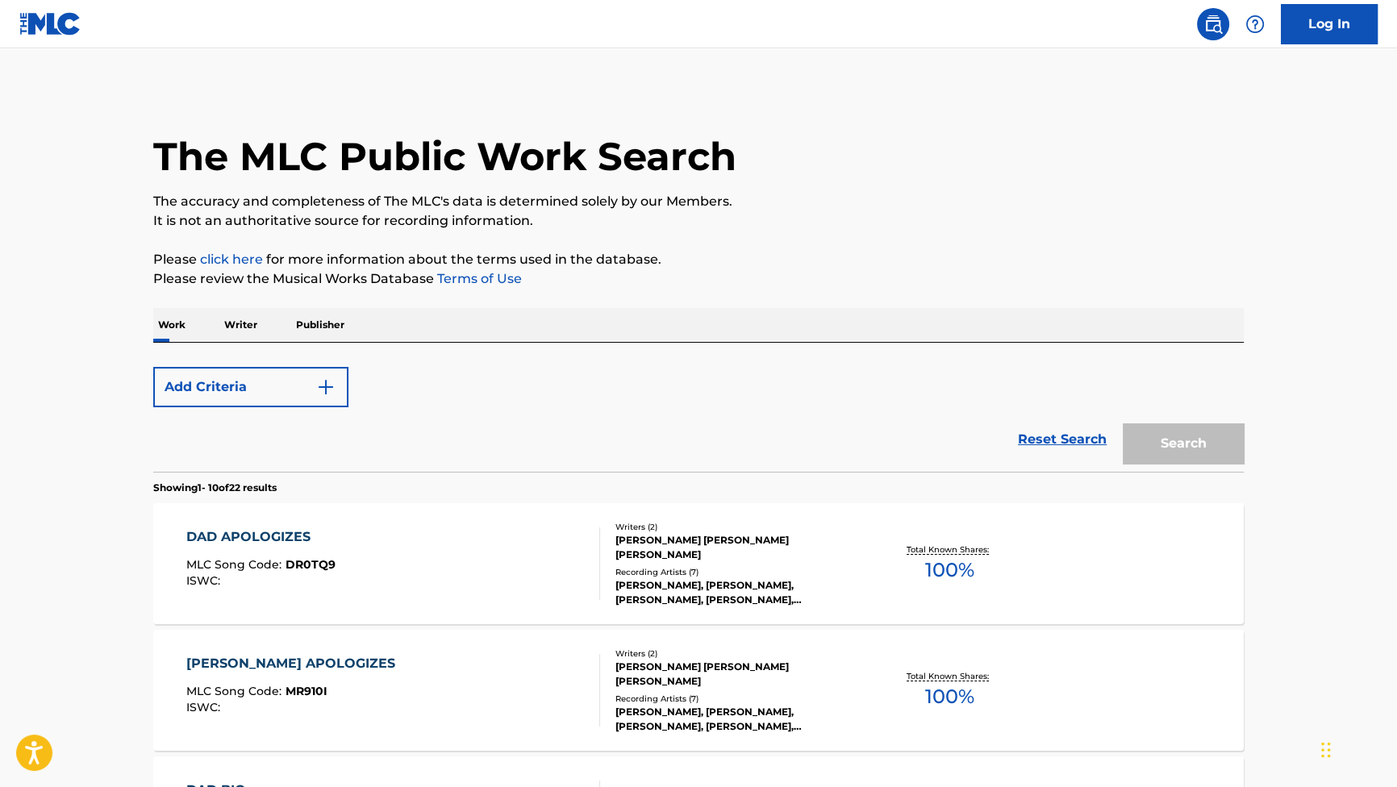
scroll to position [293, 0]
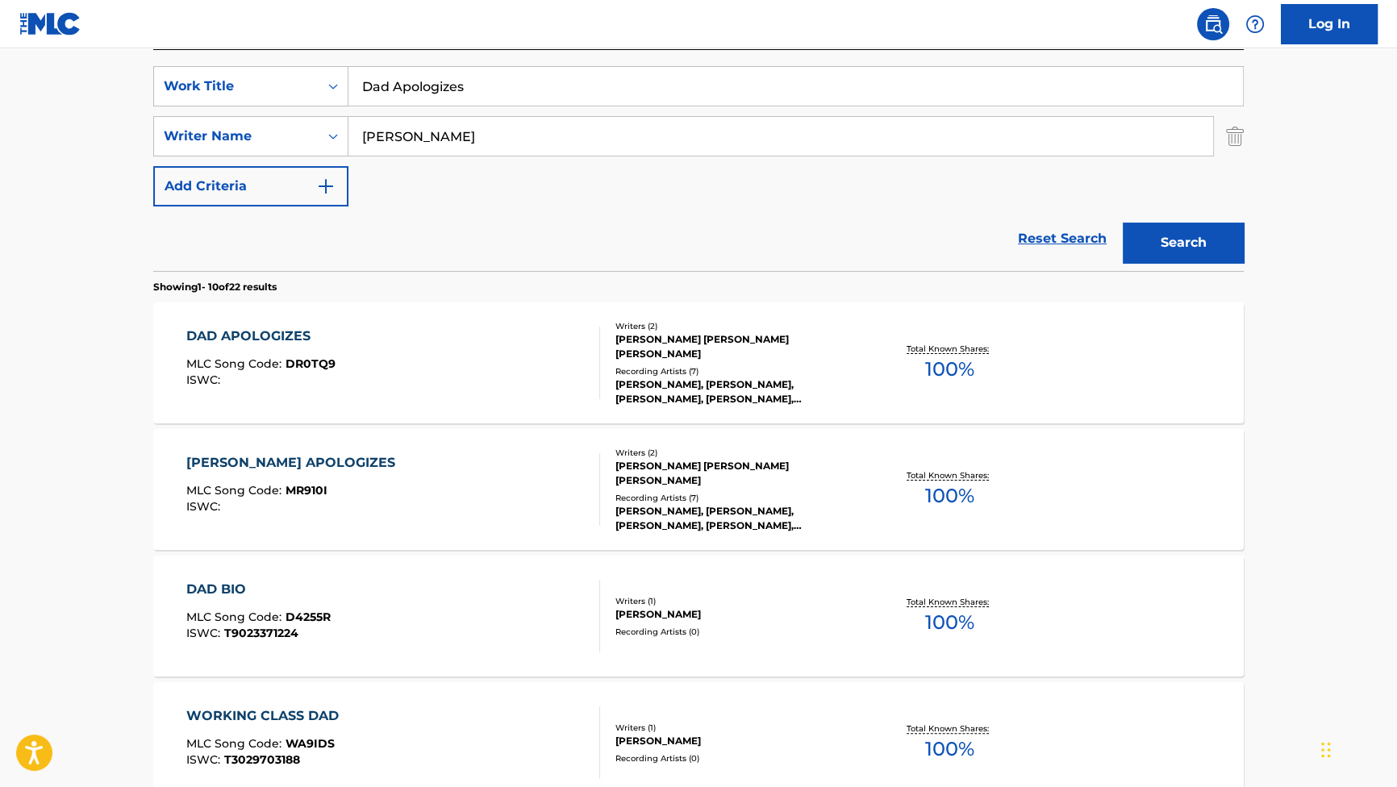
drag, startPoint x: 512, startPoint y: 93, endPoint x: 193, endPoint y: 52, distance: 321.8
click at [193, 52] on div "SearchWithCriteriab2f53146-9eec-4024-a9f5-657f81fca84a Work Title Dad Apologize…" at bounding box center [698, 160] width 1090 height 221
paste input "Marcus Looks for Cell Service"
type input "Marcus Looks for Cell Service"
click at [1137, 231] on button "Search" at bounding box center [1182, 243] width 121 height 40
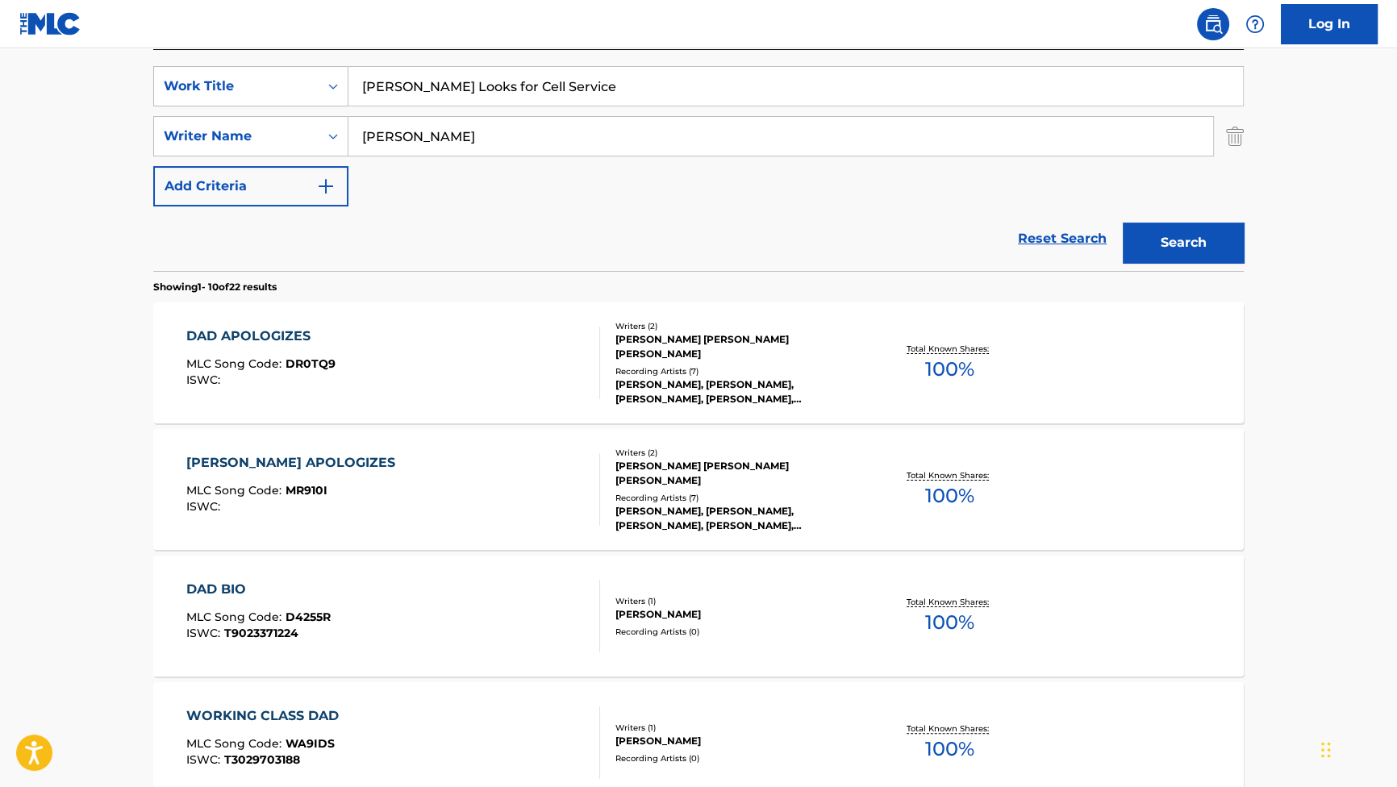
scroll to position [0, 0]
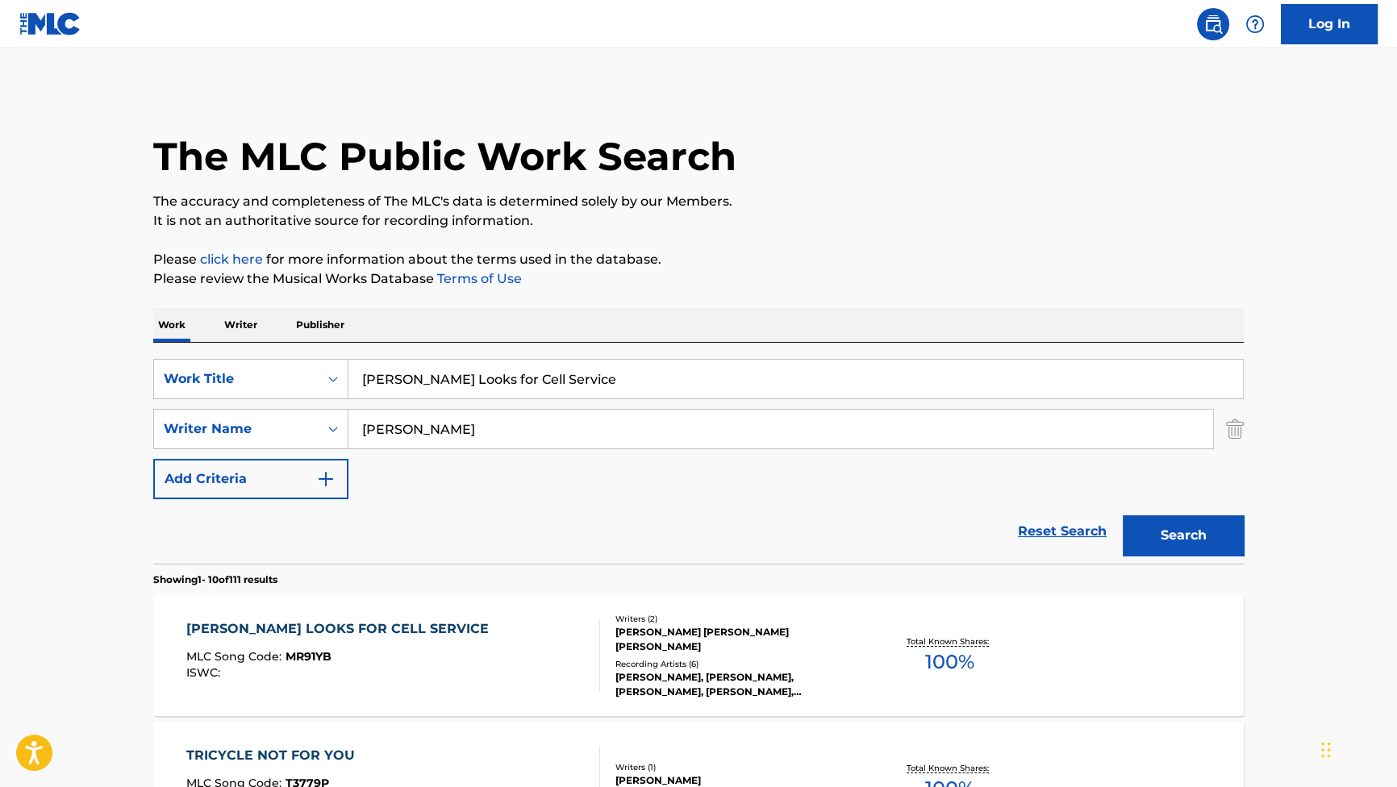
click at [418, 636] on div "MARCUS LOOKS FOR CELL SERVICE" at bounding box center [341, 628] width 310 height 19
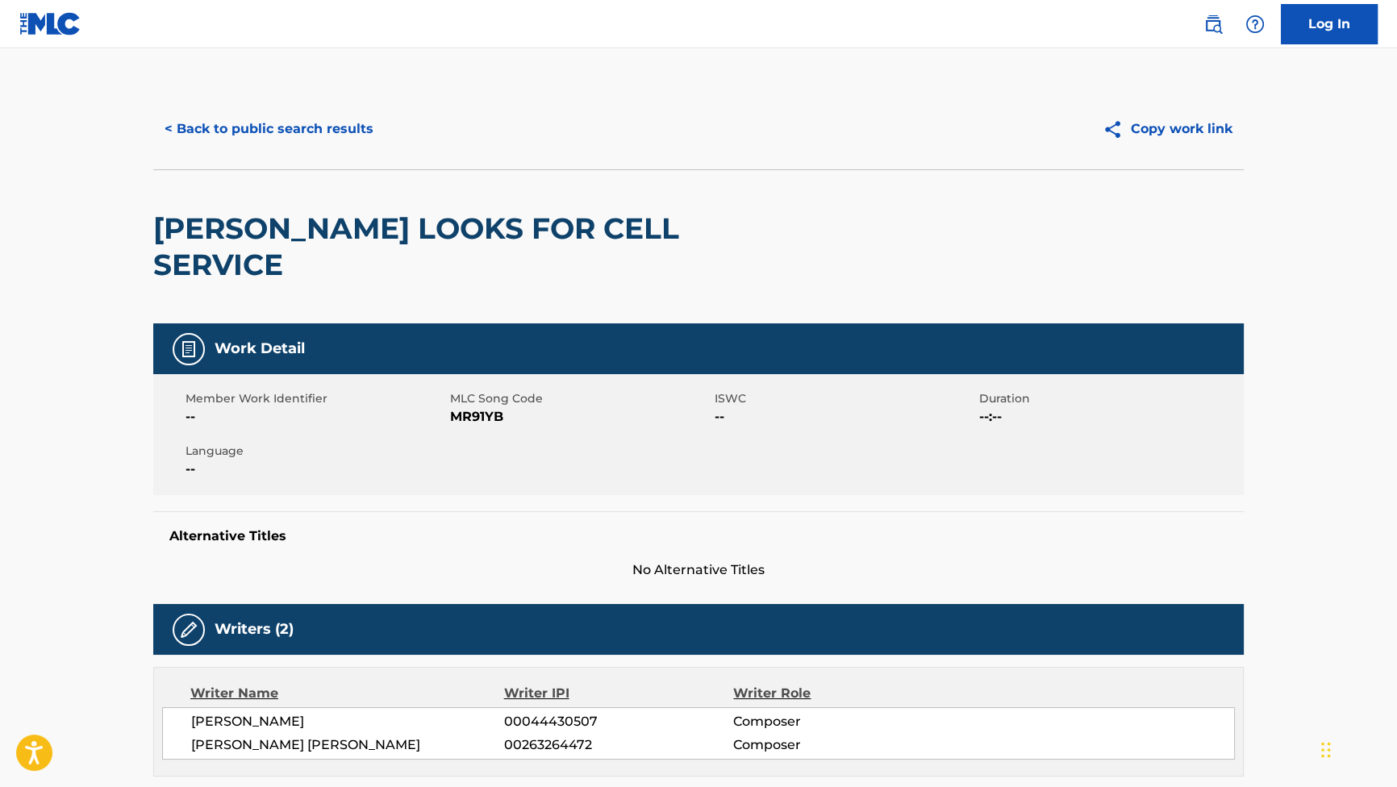
click at [315, 130] on button "< Back to public search results" at bounding box center [268, 129] width 231 height 40
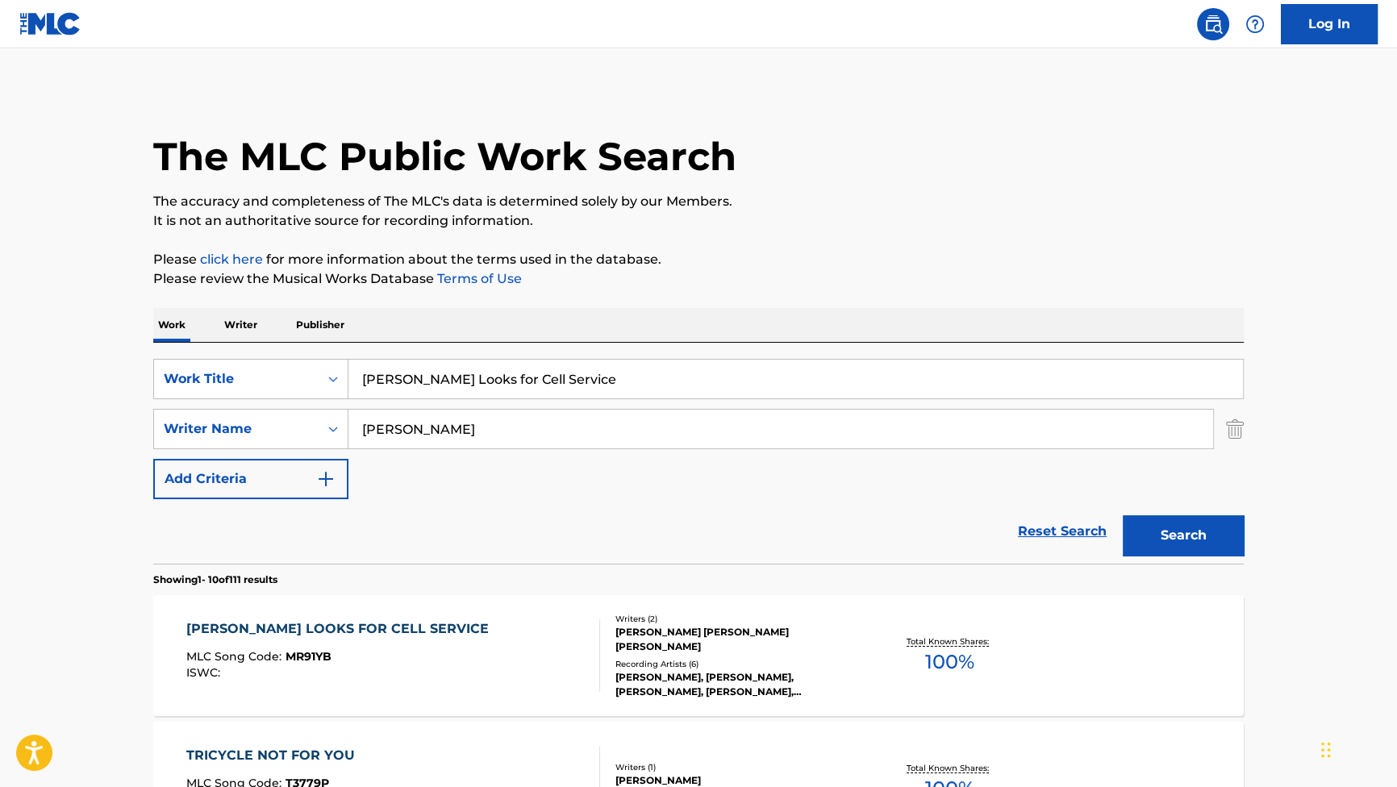
drag, startPoint x: 600, startPoint y: 385, endPoint x: 276, endPoint y: 329, distance: 328.9
paste input "Ron Pep Talk"
click at [575, 185] on div "The MLC Public Work Search" at bounding box center [698, 148] width 1090 height 118
drag, startPoint x: 511, startPoint y: 391, endPoint x: 239, endPoint y: 328, distance: 279.7
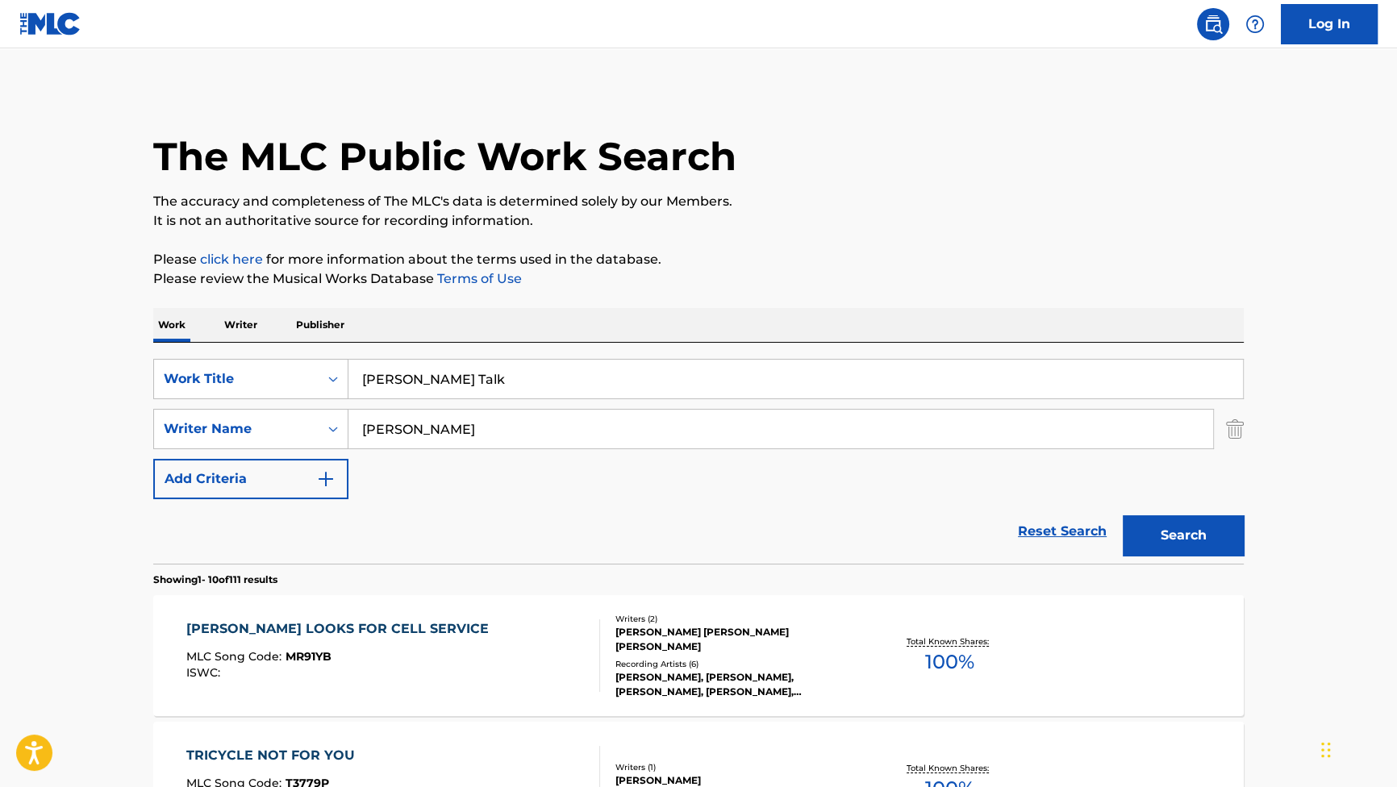
click at [340, 352] on div "SearchWithCriteriab2f53146-9eec-4024-a9f5-657f81fca84a Work Title Ron Pep Talk …" at bounding box center [698, 453] width 1090 height 221
click at [1174, 528] on button "Search" at bounding box center [1182, 535] width 121 height 40
paste input "Maurillio's First Date"
type input "Maurillio's First Date"
click at [1169, 531] on button "Search" at bounding box center [1182, 535] width 121 height 40
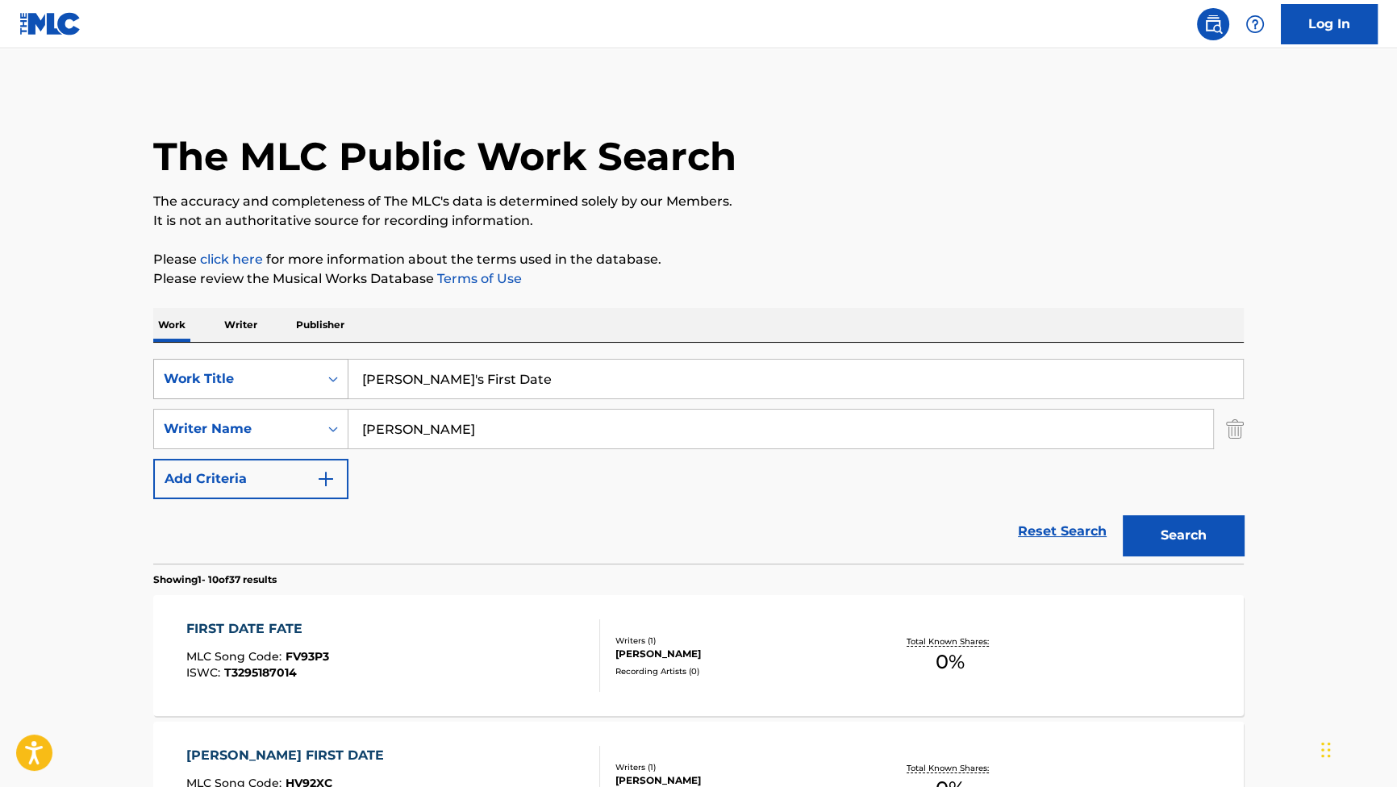
drag, startPoint x: 495, startPoint y: 420, endPoint x: 252, endPoint y: 381, distance: 245.8
click at [255, 381] on div "SearchWithCriteriab2f53146-9eec-4024-a9f5-657f81fca84a Work Title Maurillio's F…" at bounding box center [698, 429] width 1090 height 140
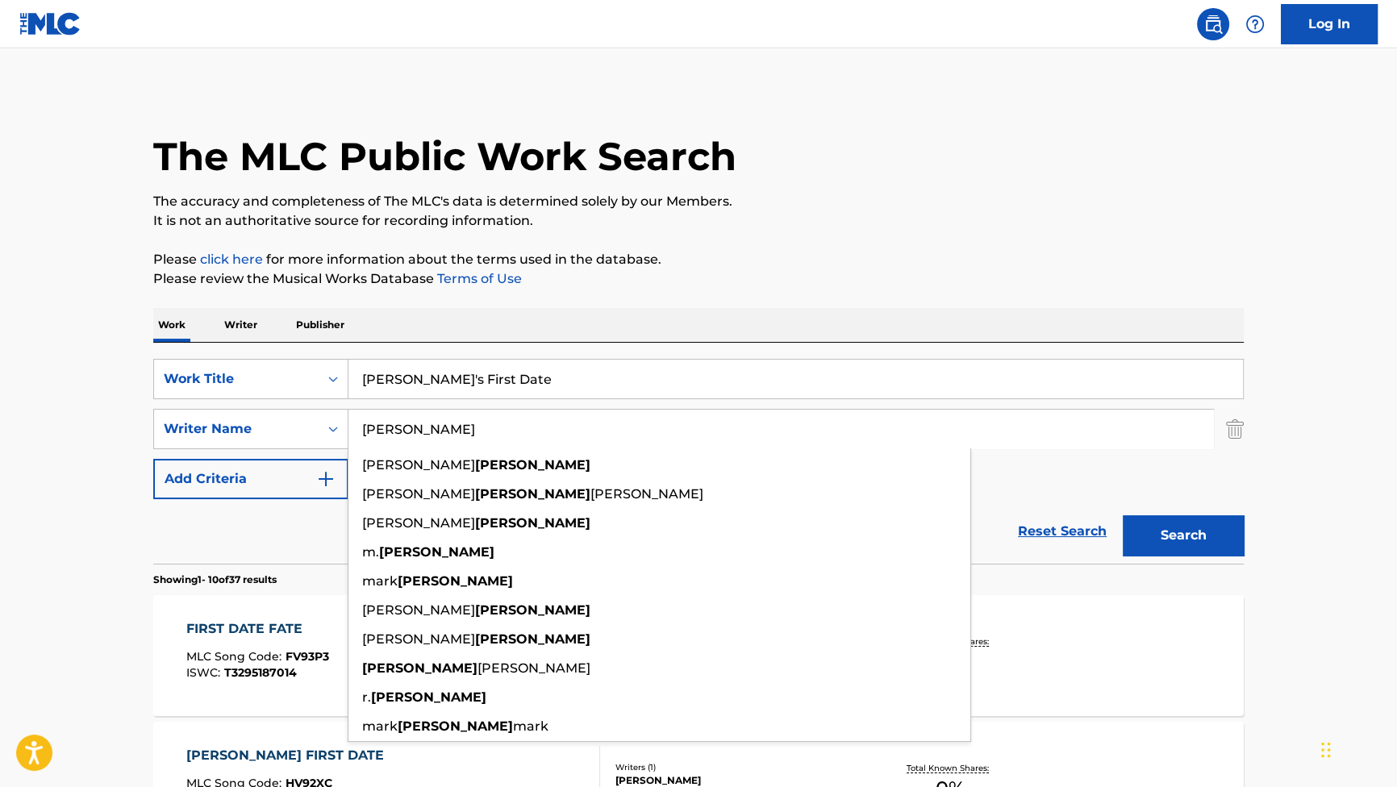
click at [722, 269] on p "Please review the Musical Works Database Terms of Use" at bounding box center [698, 278] width 1090 height 19
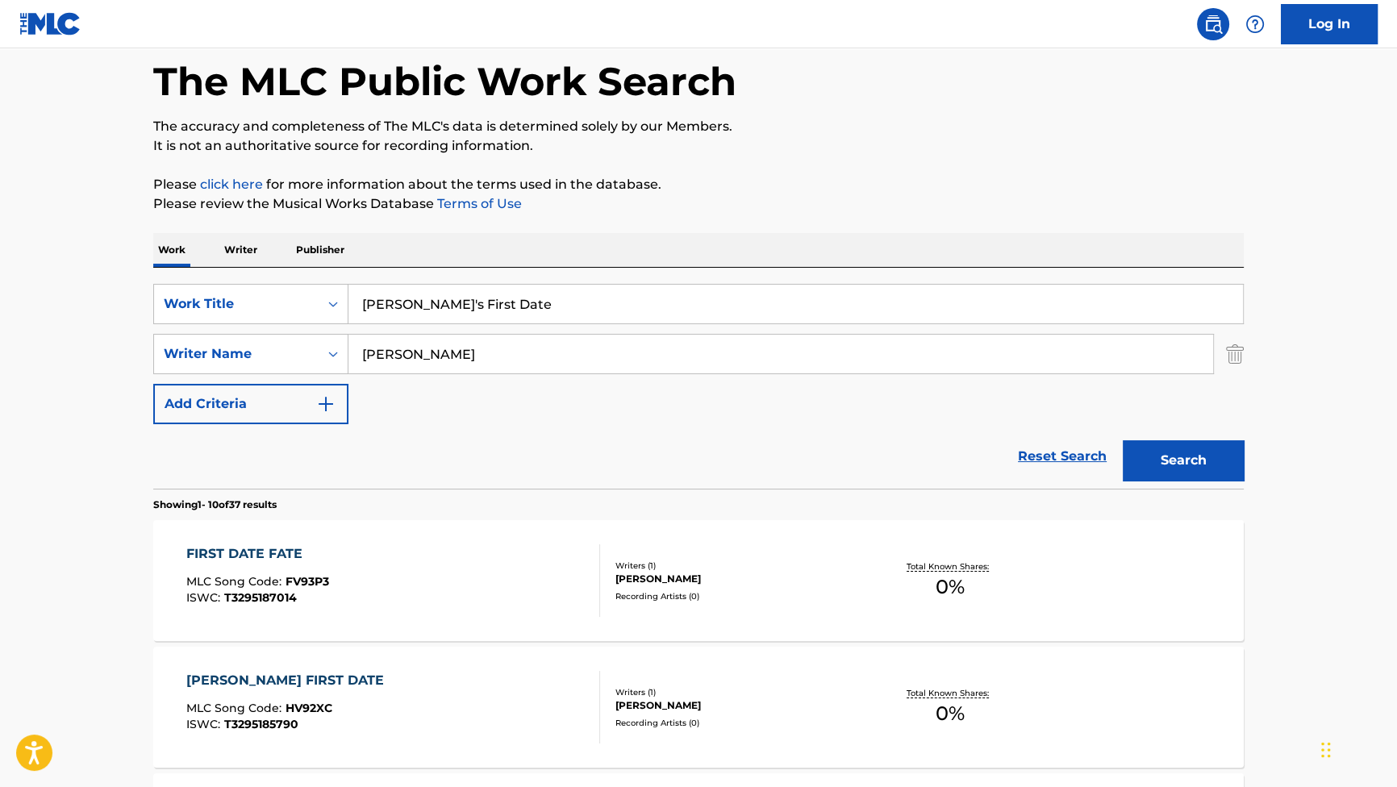
scroll to position [73, 0]
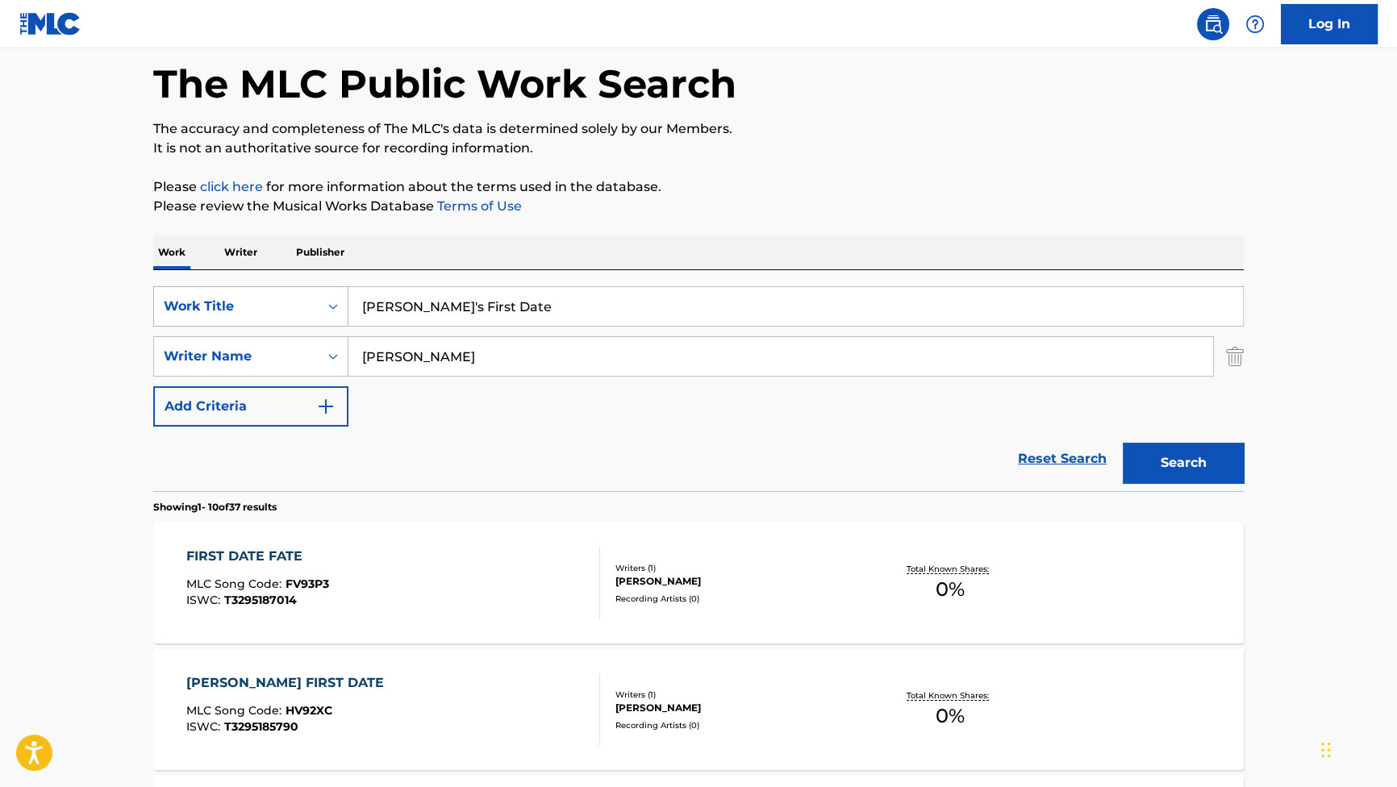
drag, startPoint x: 529, startPoint y: 360, endPoint x: 221, endPoint y: 325, distance: 310.0
click at [221, 325] on div "SearchWithCriteriab2f53146-9eec-4024-a9f5-657f81fca84a Work Title Maurillio's F…" at bounding box center [698, 356] width 1090 height 140
click at [1122, 443] on button "Search" at bounding box center [1182, 463] width 121 height 40
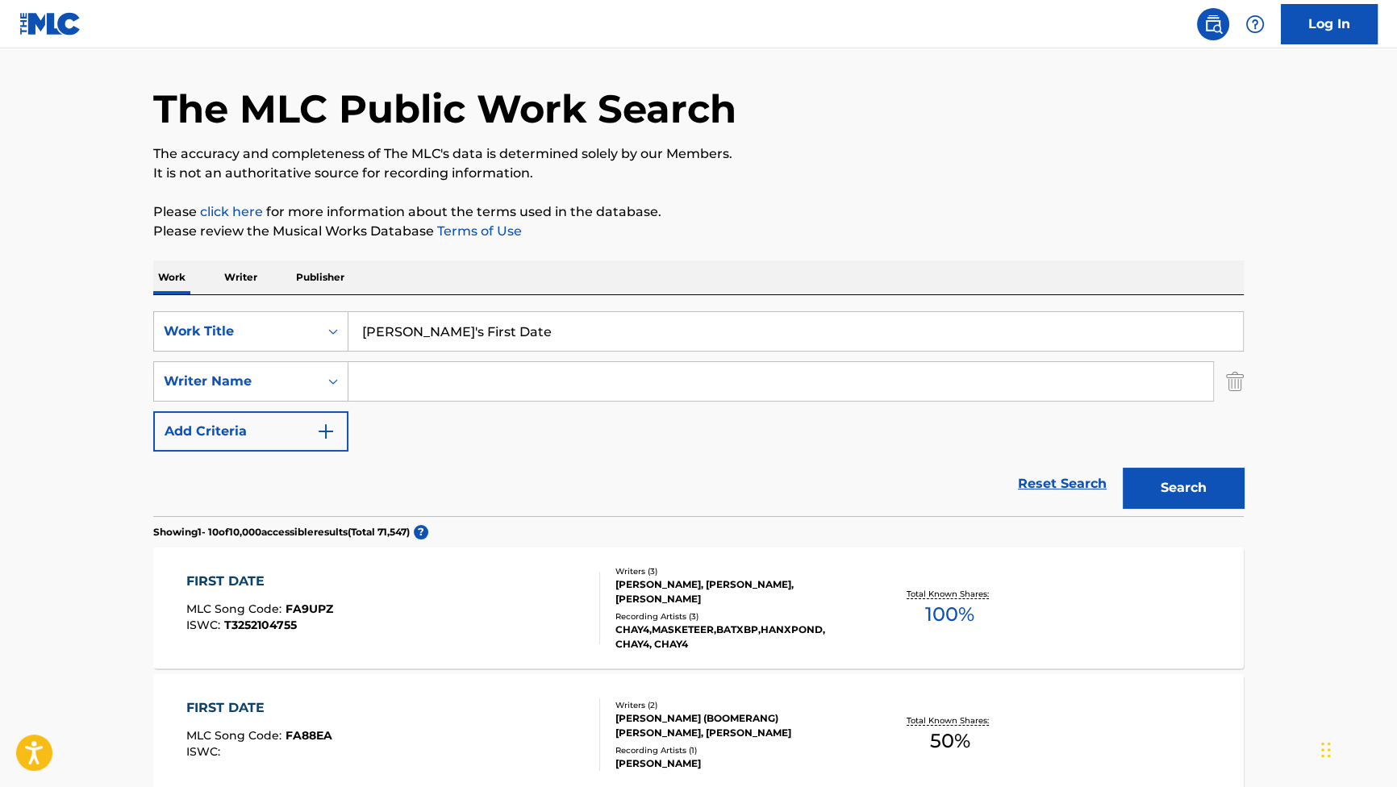
scroll to position [0, 0]
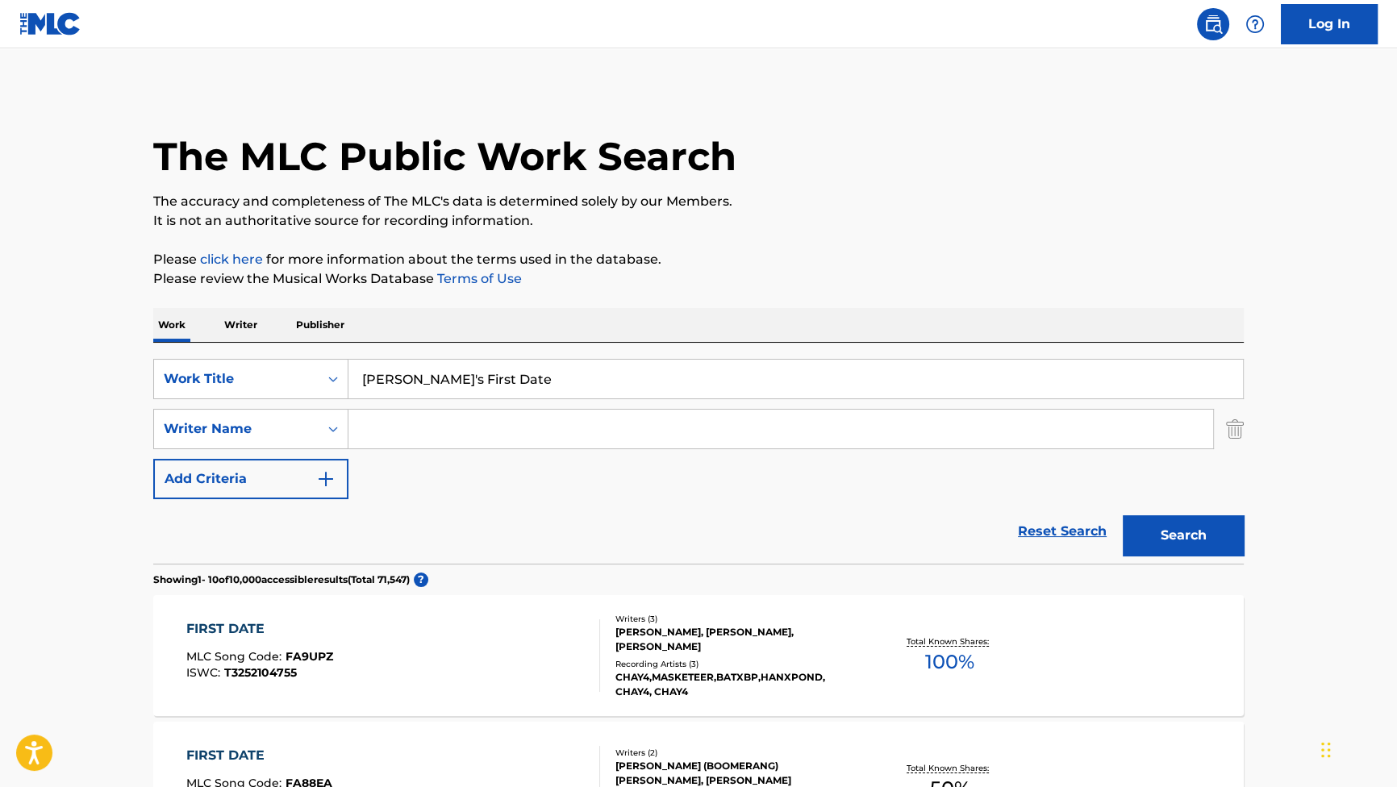
click at [428, 383] on input "Maurillio's First Date" at bounding box center [795, 379] width 894 height 39
click at [1122, 515] on button "Search" at bounding box center [1182, 535] width 121 height 40
drag, startPoint x: 492, startPoint y: 377, endPoint x: 235, endPoint y: 342, distance: 258.7
click at [238, 343] on div "SearchWithCriteriab2f53146-9eec-4024-a9f5-657f81fca84a Work Title Maurillios Fi…" at bounding box center [698, 453] width 1090 height 221
paste input "Reese Arrives"
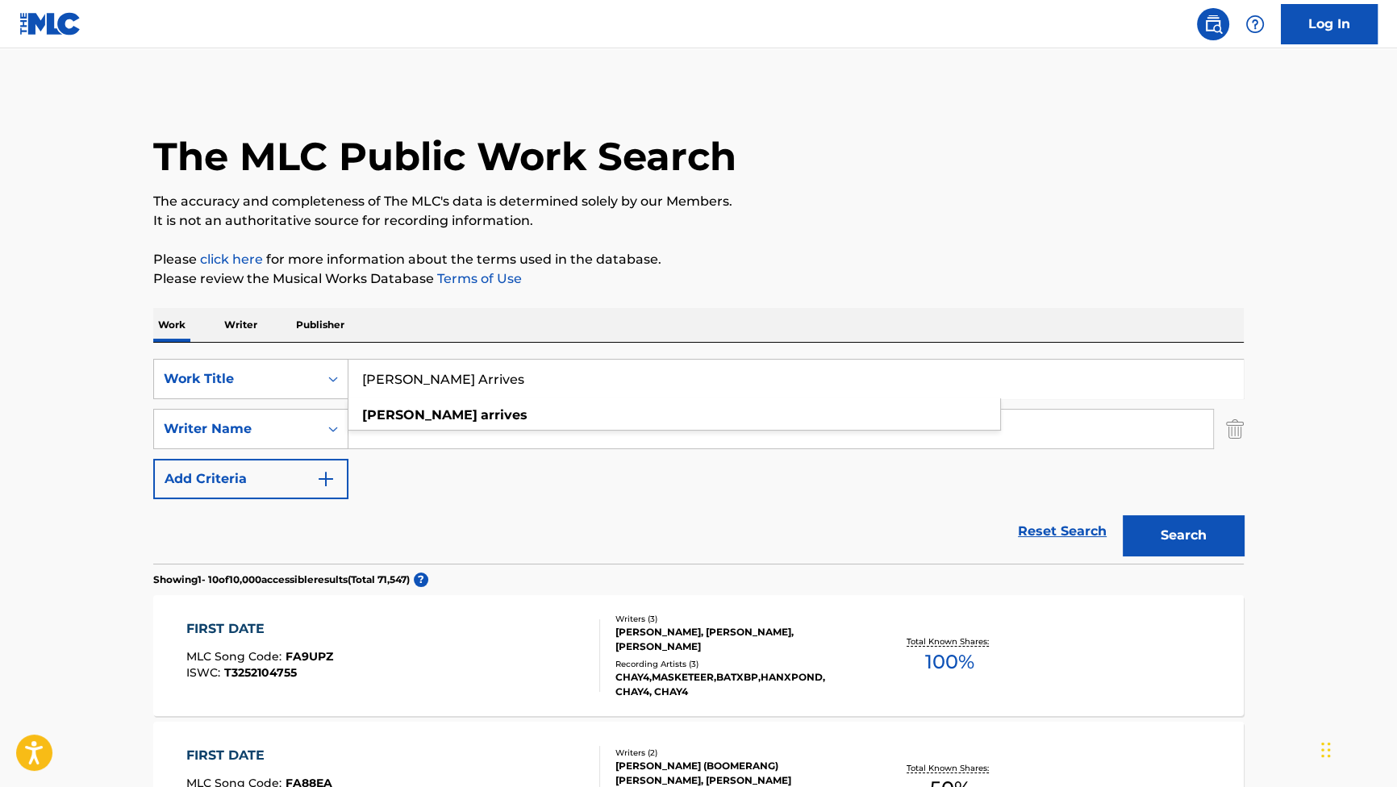
type input "Reese Arrives"
click at [489, 435] on input "Search Form" at bounding box center [780, 429] width 864 height 39
click at [513, 418] on input "Search Form" at bounding box center [780, 429] width 864 height 39
paste input "MOTHERSBAUGH"
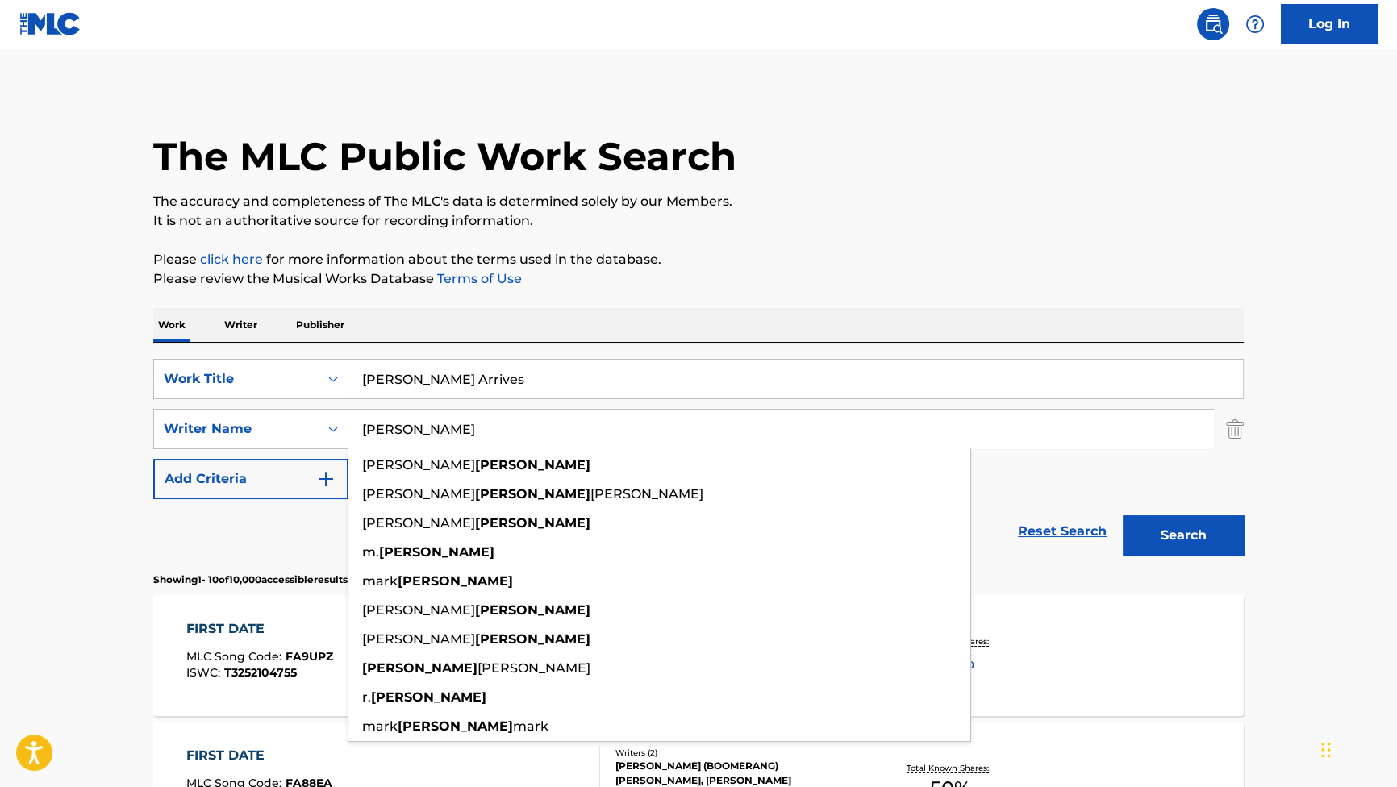
type input "MOTHERSBAUGH"
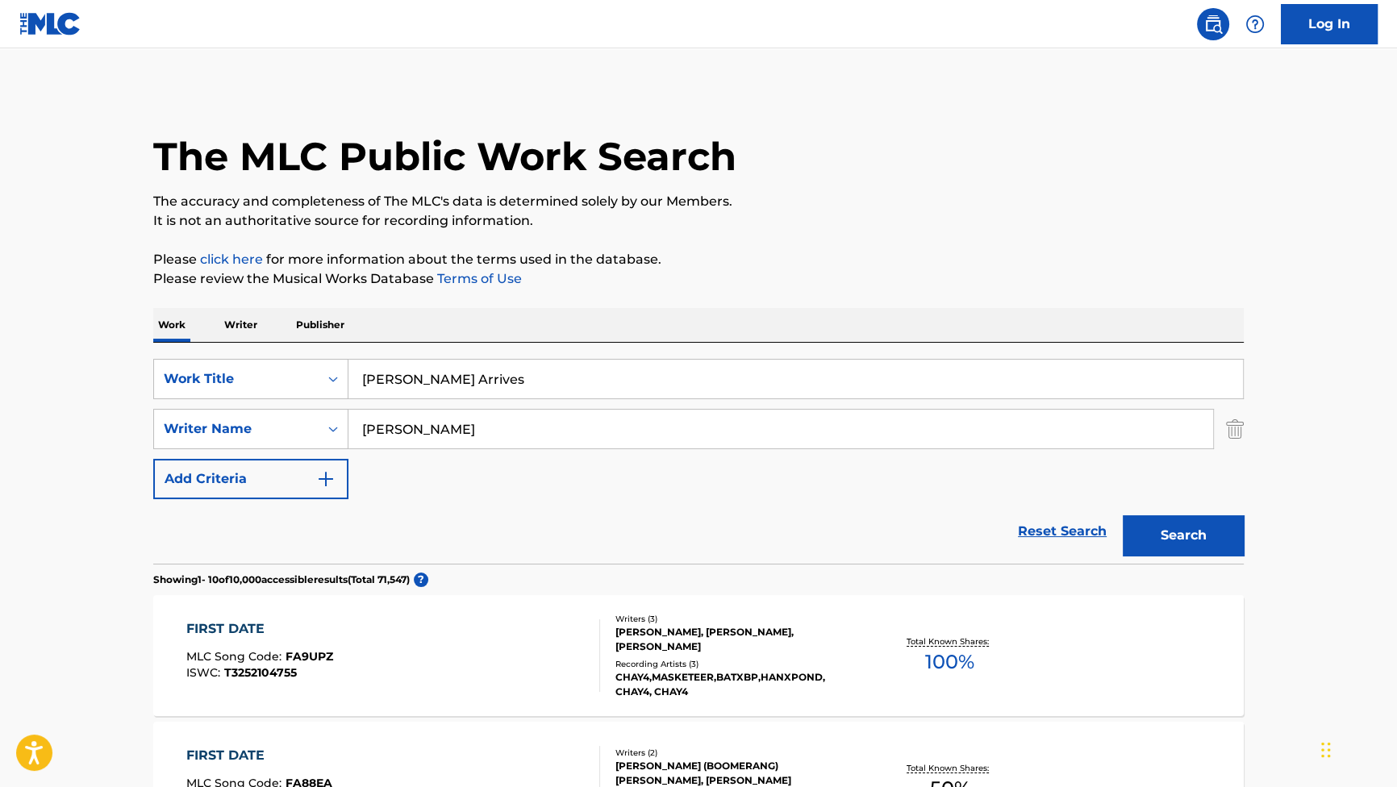
click at [1155, 527] on button "Search" at bounding box center [1182, 535] width 121 height 40
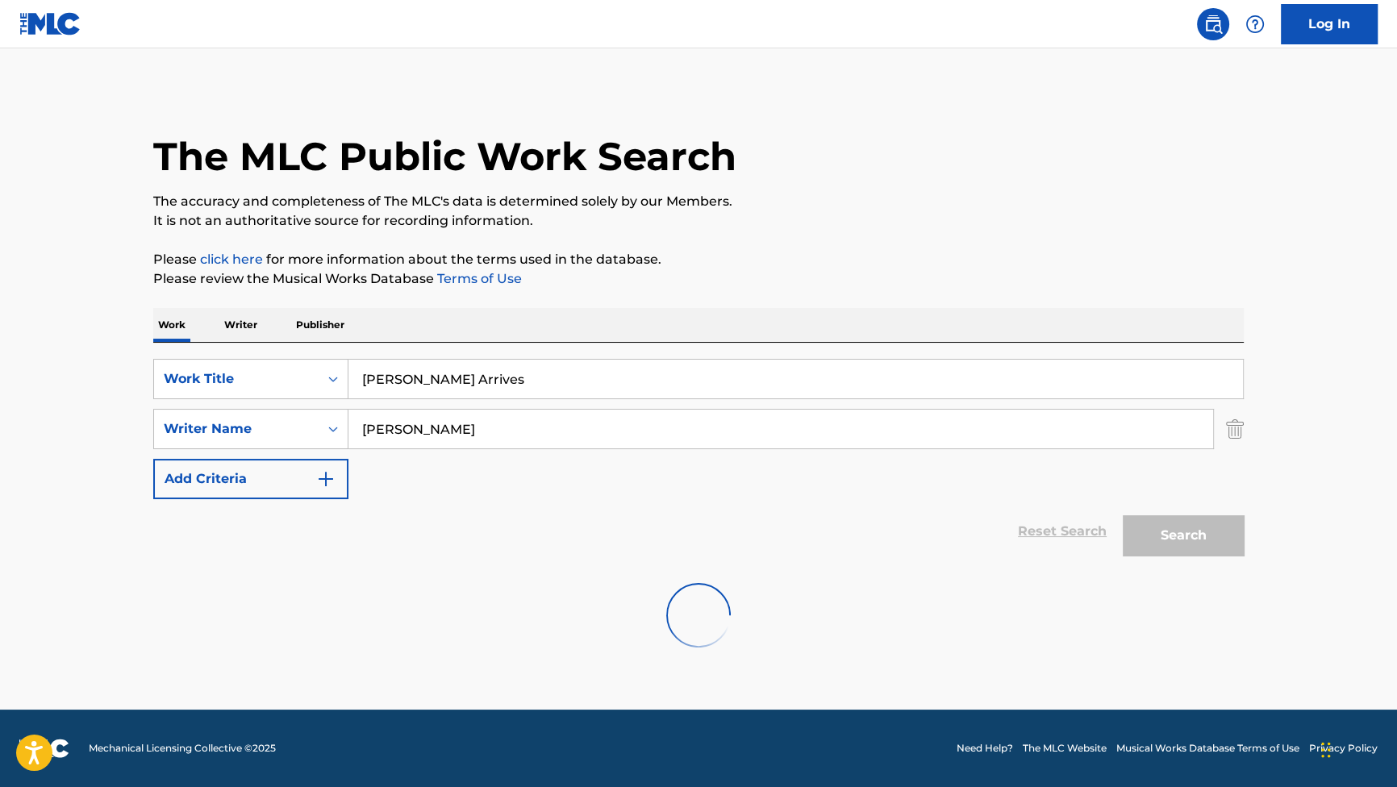
click at [1033, 266] on p "Please click here for more information about the terms used in the database." at bounding box center [698, 259] width 1090 height 19
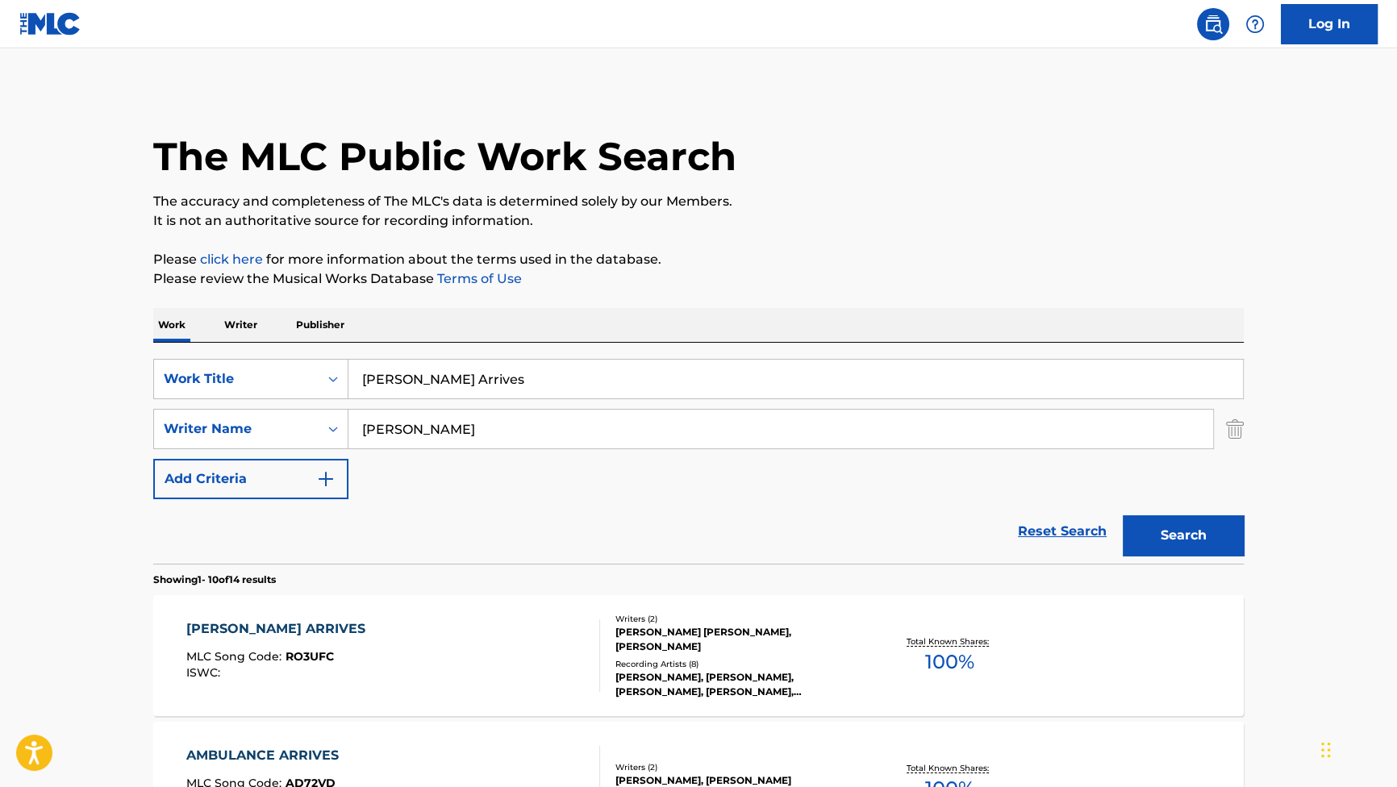
click at [187, 629] on div "REESE ARRIVES" at bounding box center [279, 628] width 187 height 19
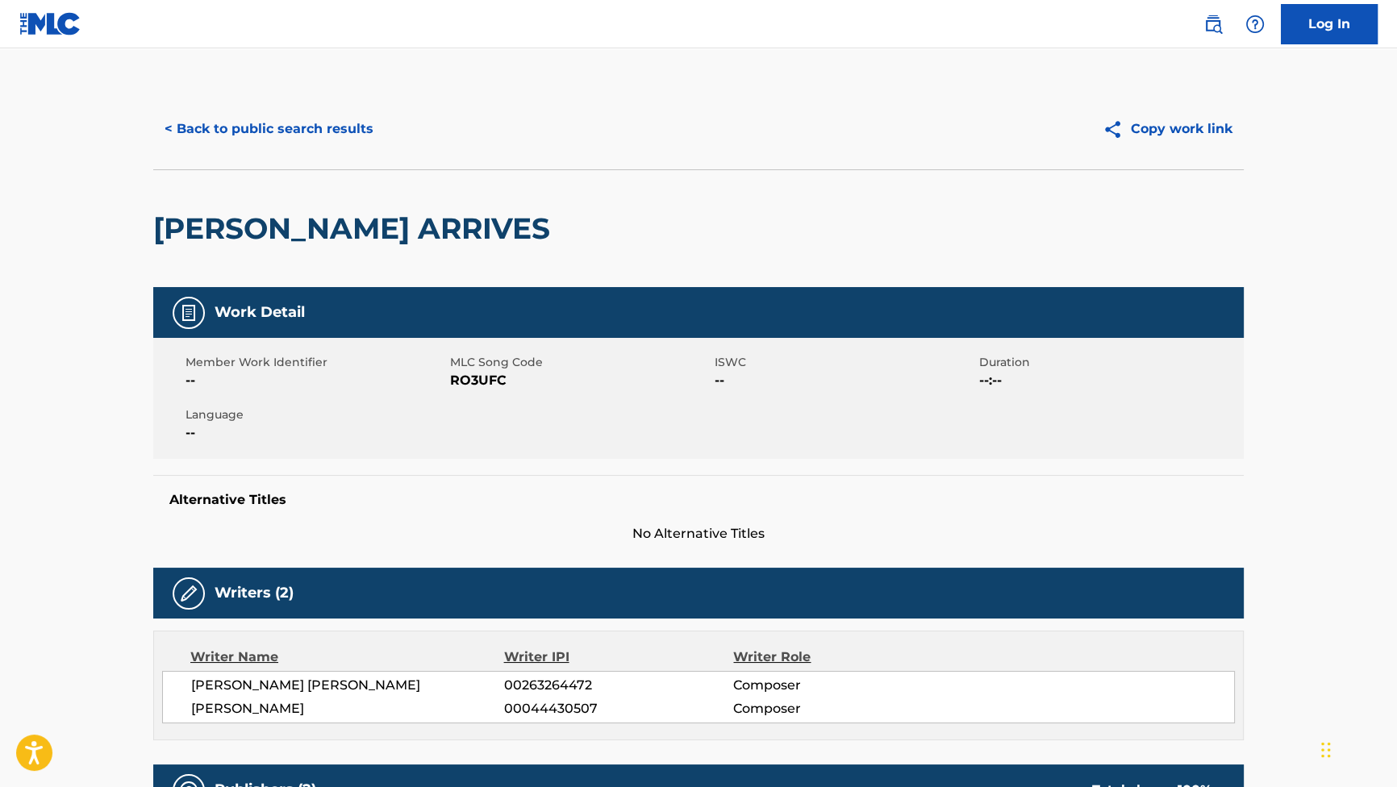
click at [290, 136] on button "< Back to public search results" at bounding box center [268, 129] width 231 height 40
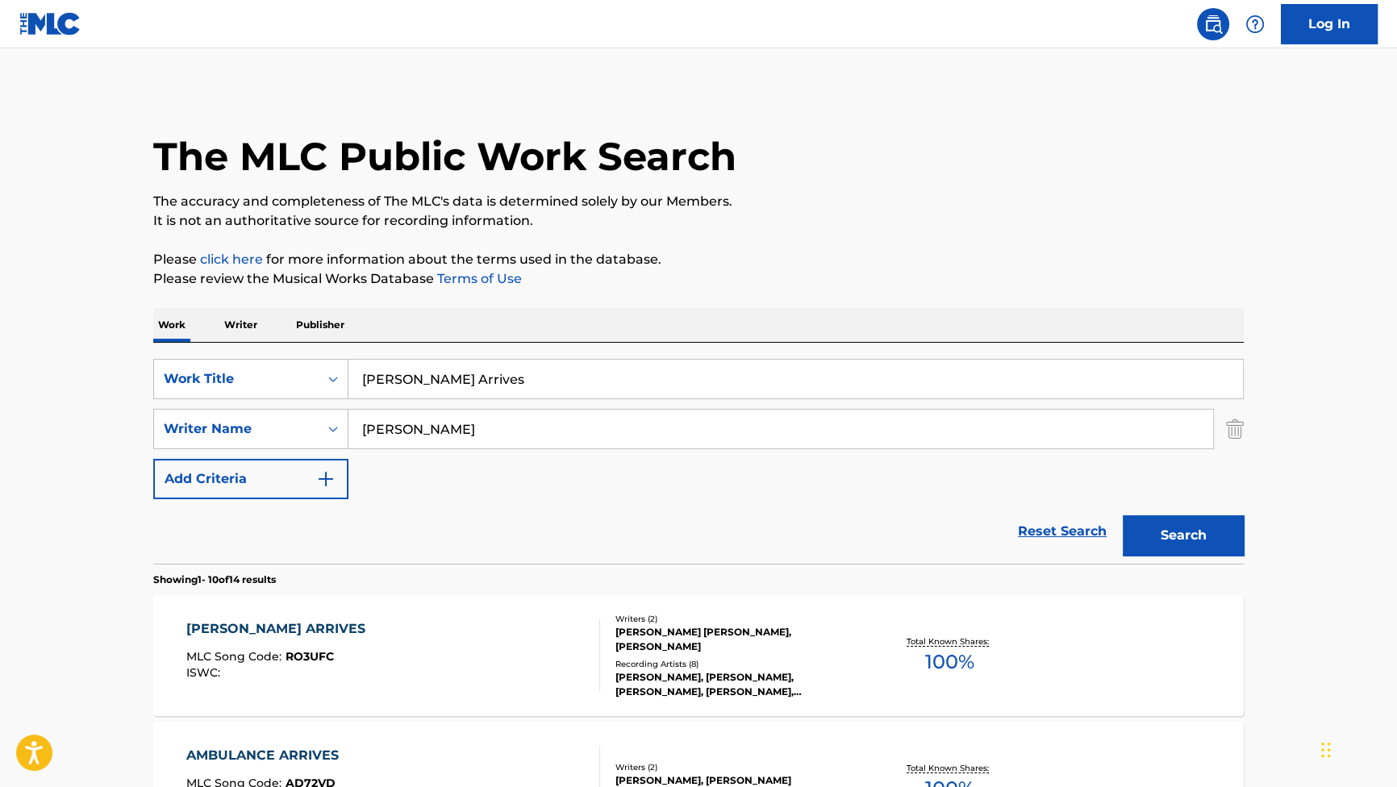
drag, startPoint x: 478, startPoint y: 381, endPoint x: 123, endPoint y: 289, distance: 366.3
paste input "They Chat with Reese"
type input "They Chat with Reese"
click at [1210, 527] on button "Search" at bounding box center [1182, 535] width 121 height 40
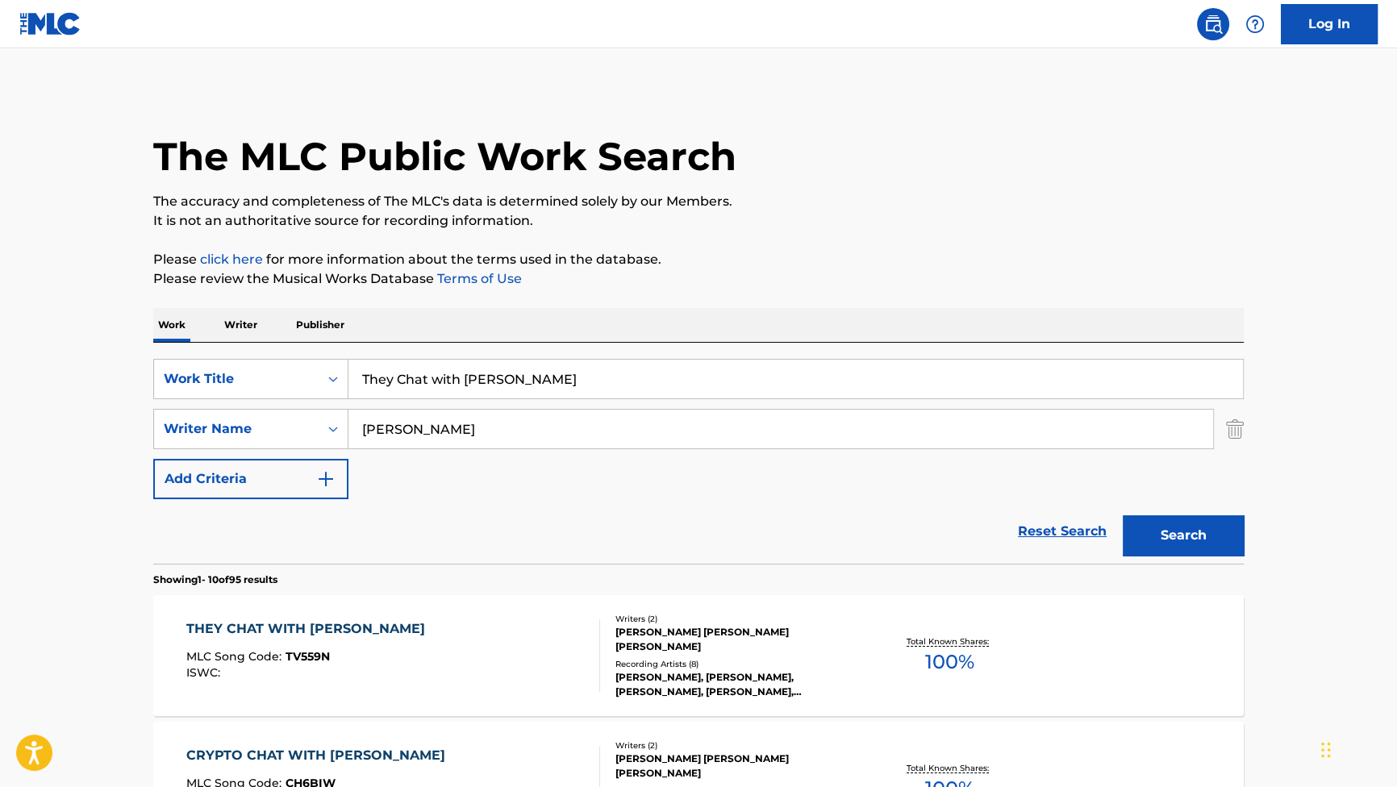
click at [292, 632] on div "THEY CHAT WITH REESE" at bounding box center [309, 628] width 247 height 19
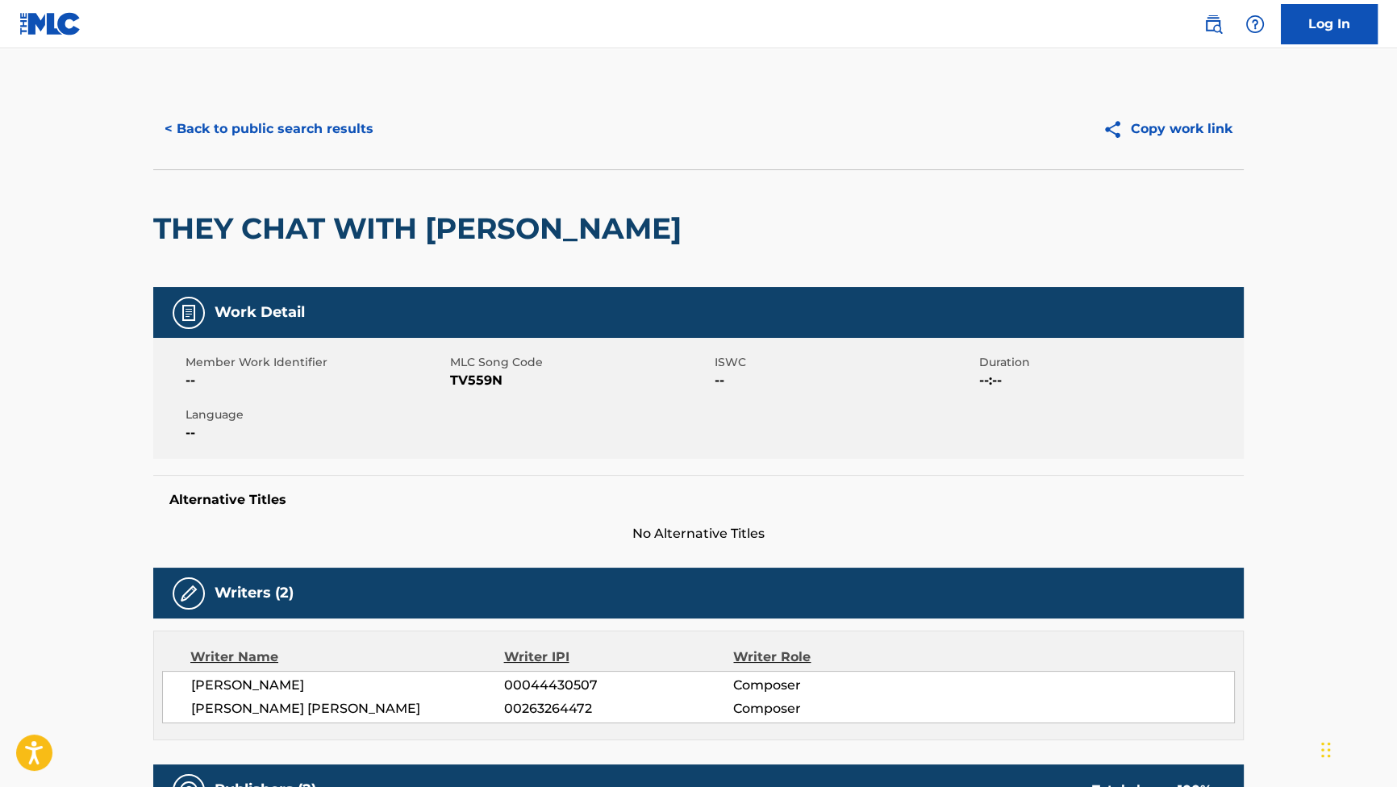
click at [319, 113] on button "< Back to public search results" at bounding box center [268, 129] width 231 height 40
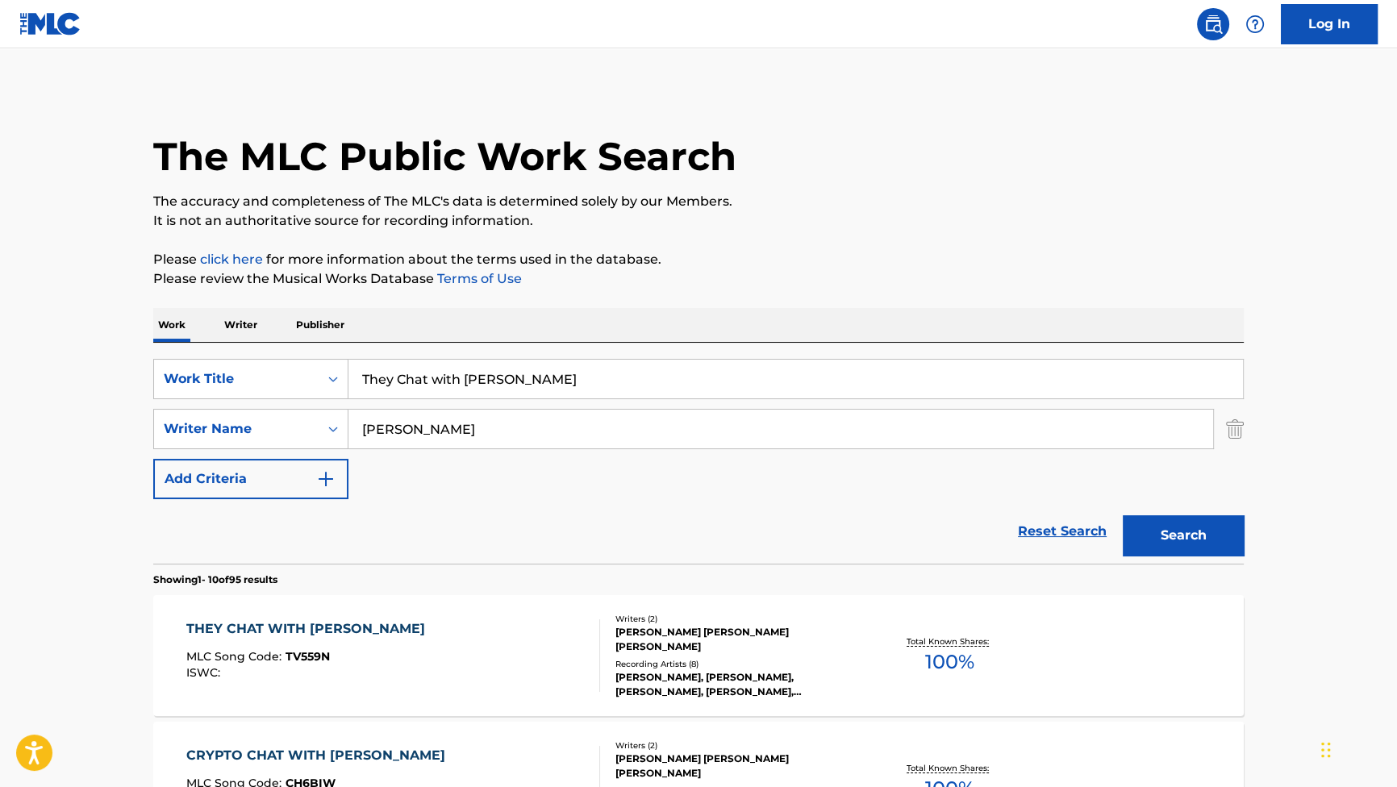
drag, startPoint x: 547, startPoint y: 376, endPoint x: 157, endPoint y: 290, distance: 399.5
paste input "Ms. Kim Wae Early"
click at [1133, 521] on button "Search" at bounding box center [1182, 535] width 121 height 40
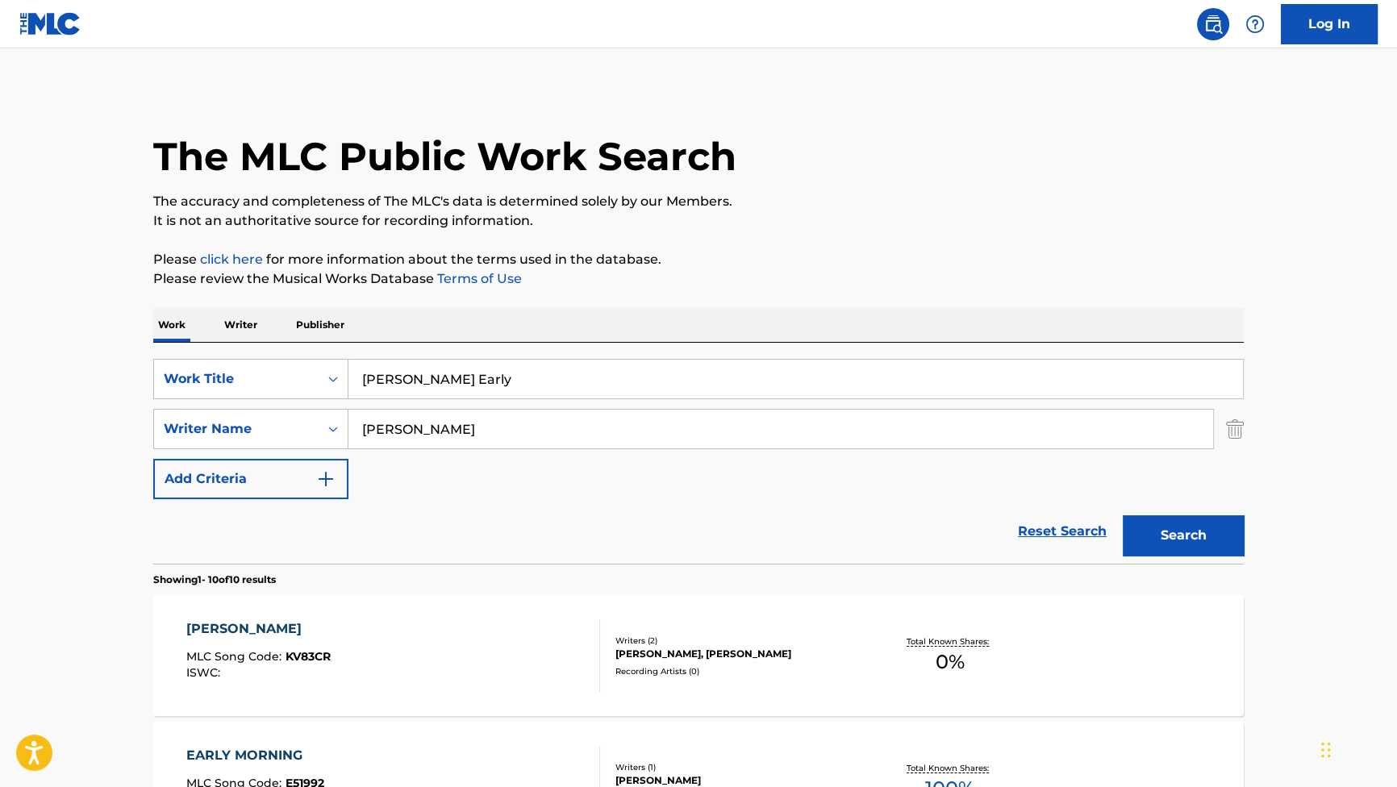
click at [380, 380] on input "Ms. Kim Wae Early" at bounding box center [795, 379] width 894 height 39
click at [1122, 515] on button "Search" at bounding box center [1182, 535] width 121 height 40
drag, startPoint x: 524, startPoint y: 380, endPoint x: 181, endPoint y: 358, distance: 344.2
click at [266, 375] on div "SearchWithCriteriab2f53146-9eec-4024-a9f5-657f81fca84a Work Title Ms Kim Wae Ea…" at bounding box center [698, 379] width 1090 height 40
paste input "Plane Escape"
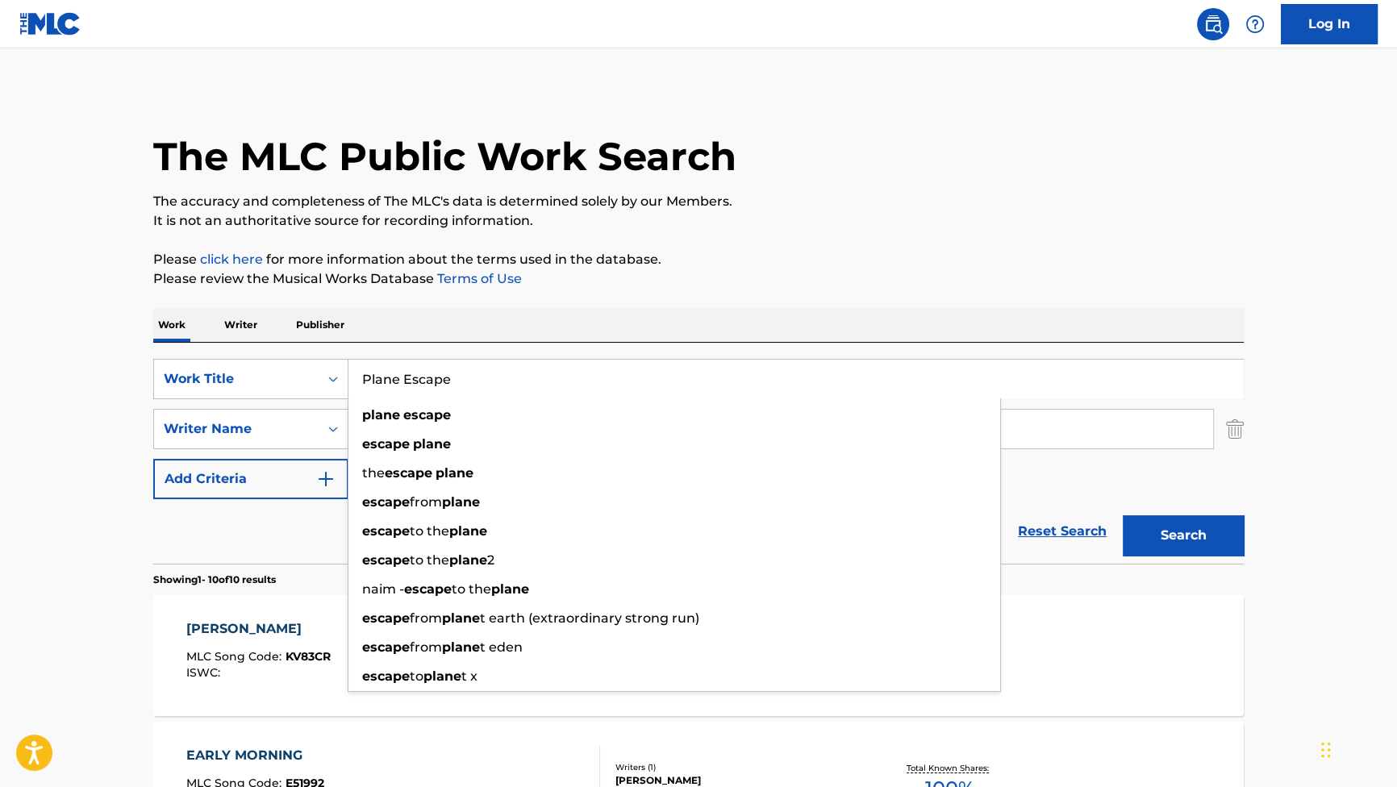
type input "Plane Escape"
click at [1159, 536] on button "Search" at bounding box center [1182, 535] width 121 height 40
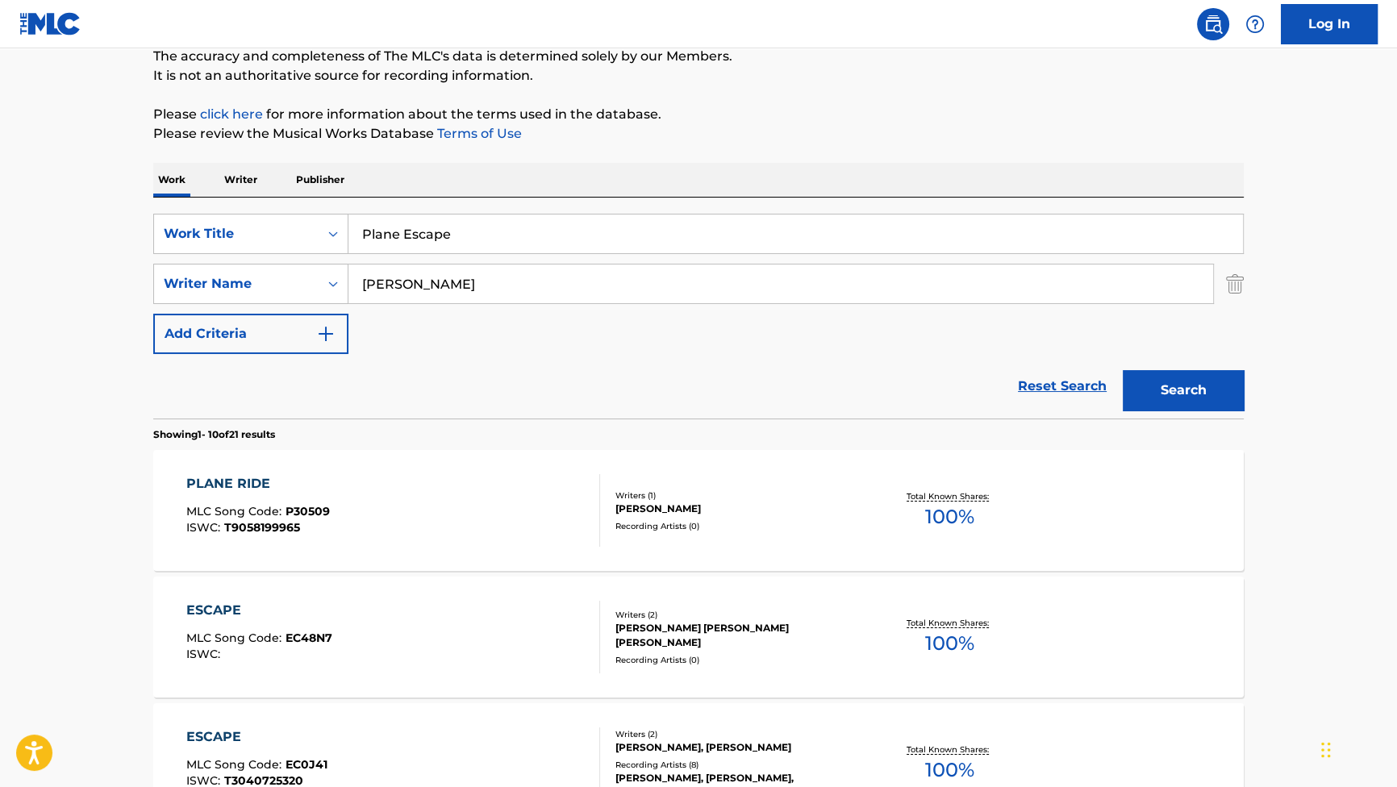
scroll to position [146, 0]
click at [269, 478] on div "PLANE RIDE" at bounding box center [258, 482] width 144 height 19
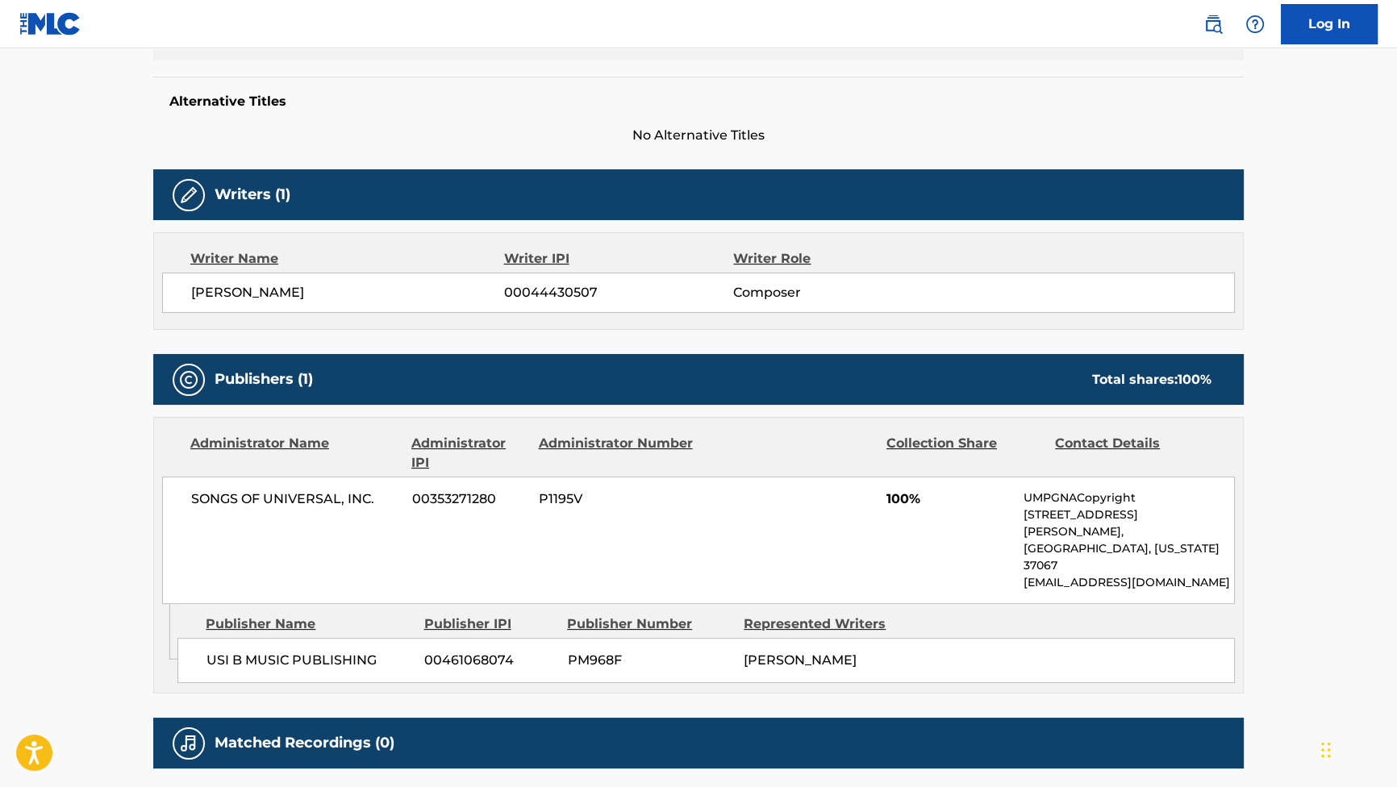
scroll to position [439, 0]
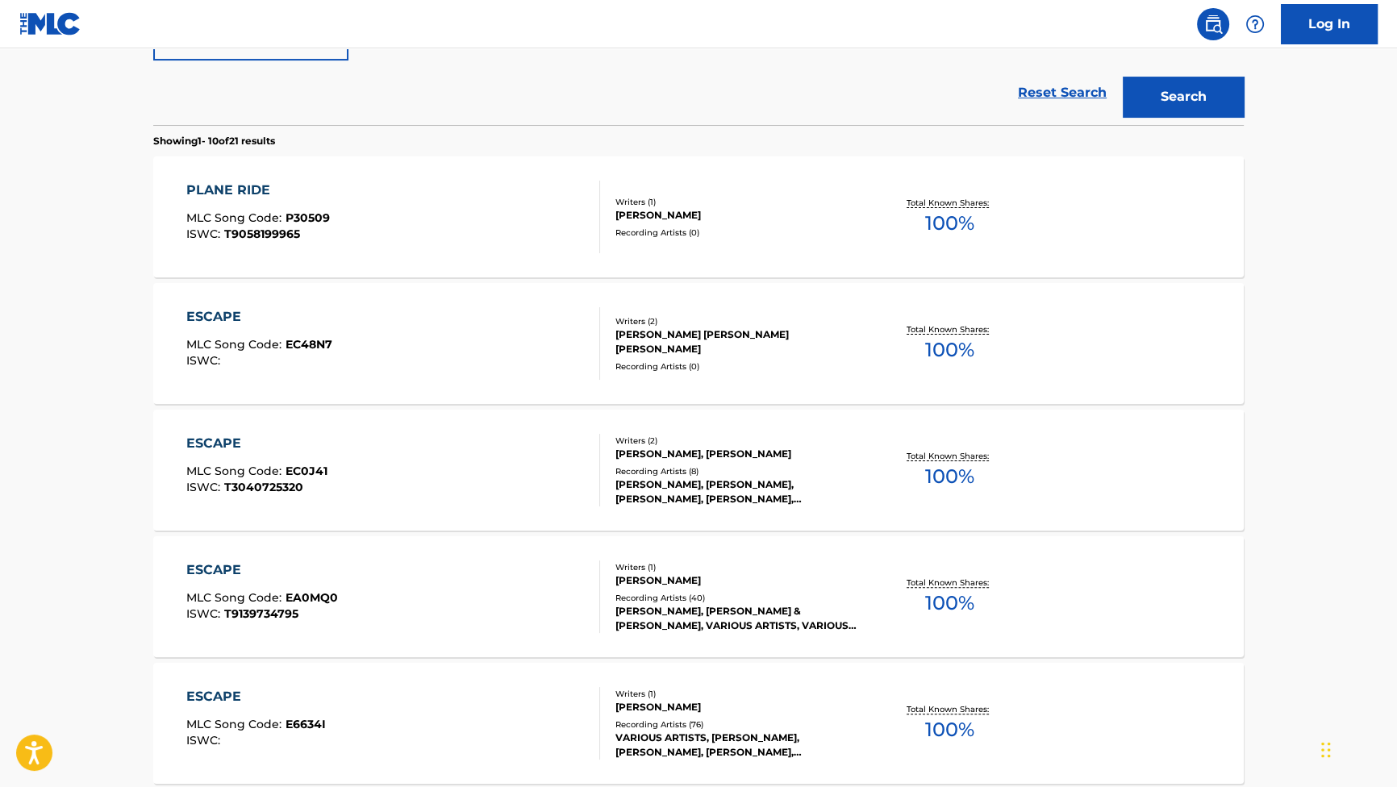
scroll to position [219, 0]
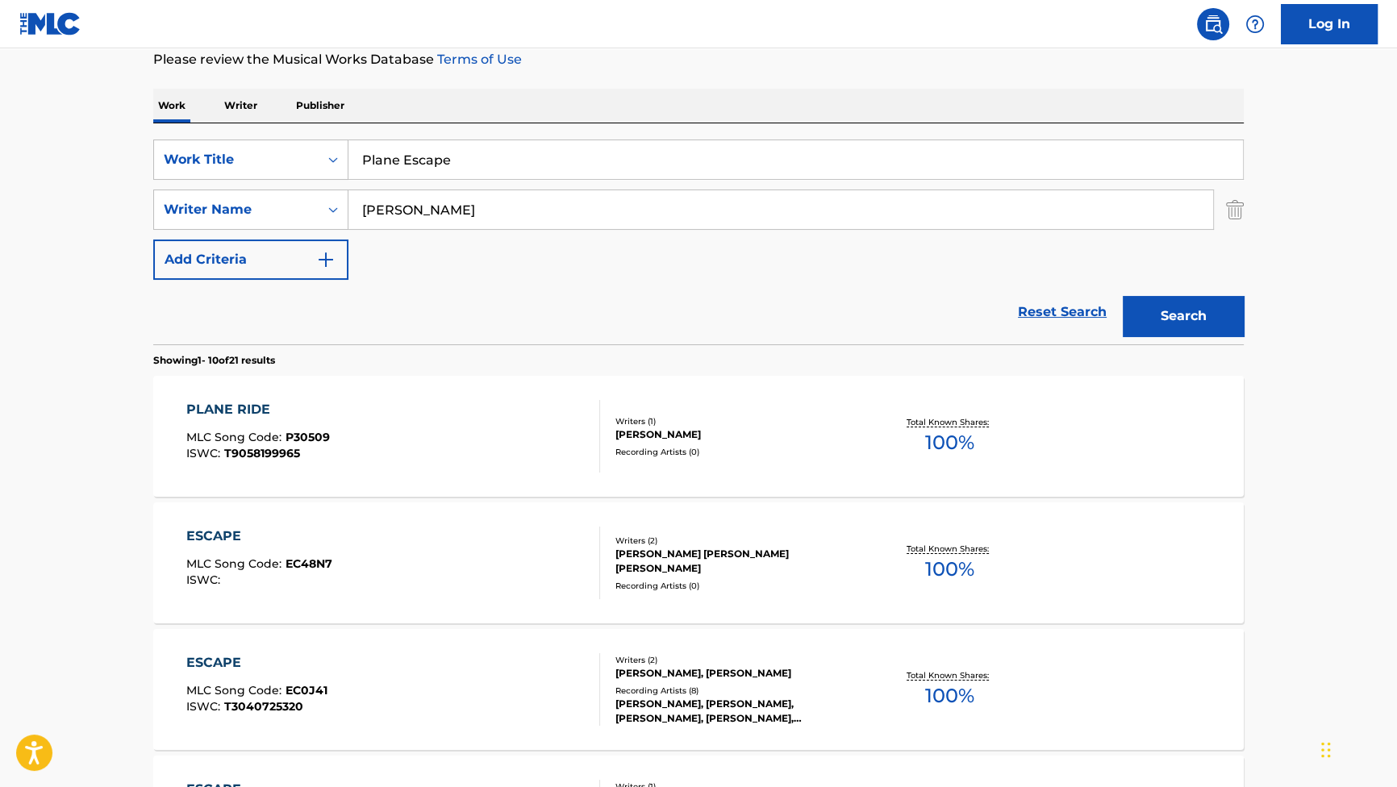
drag, startPoint x: 540, startPoint y: 213, endPoint x: 248, endPoint y: 234, distance: 292.6
click at [244, 231] on div "SearchWithCriteriab2f53146-9eec-4024-a9f5-657f81fca84a Work Title Plane Escape …" at bounding box center [698, 209] width 1090 height 140
paste input "BYRNE"
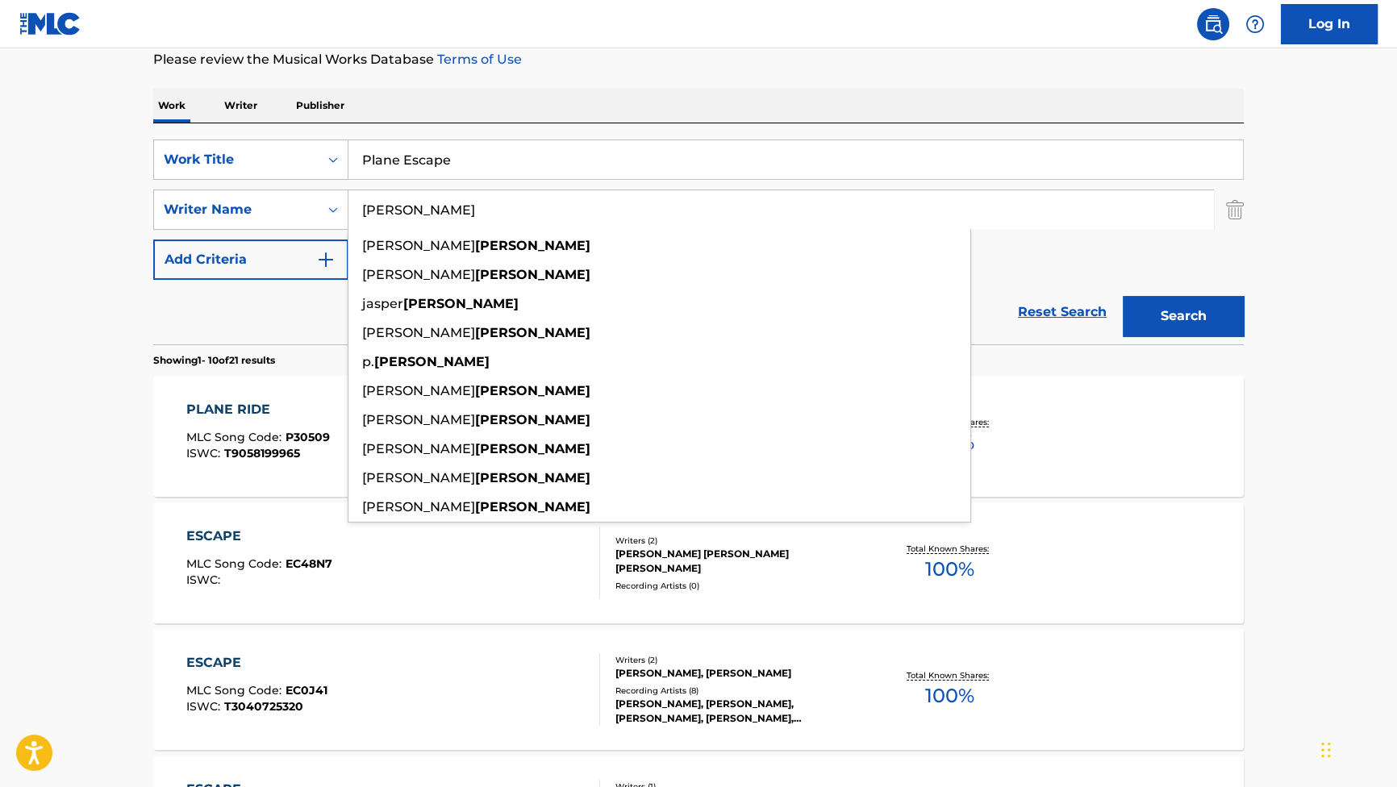
type input "BYRNE"
click at [1155, 316] on button "Search" at bounding box center [1182, 316] width 121 height 40
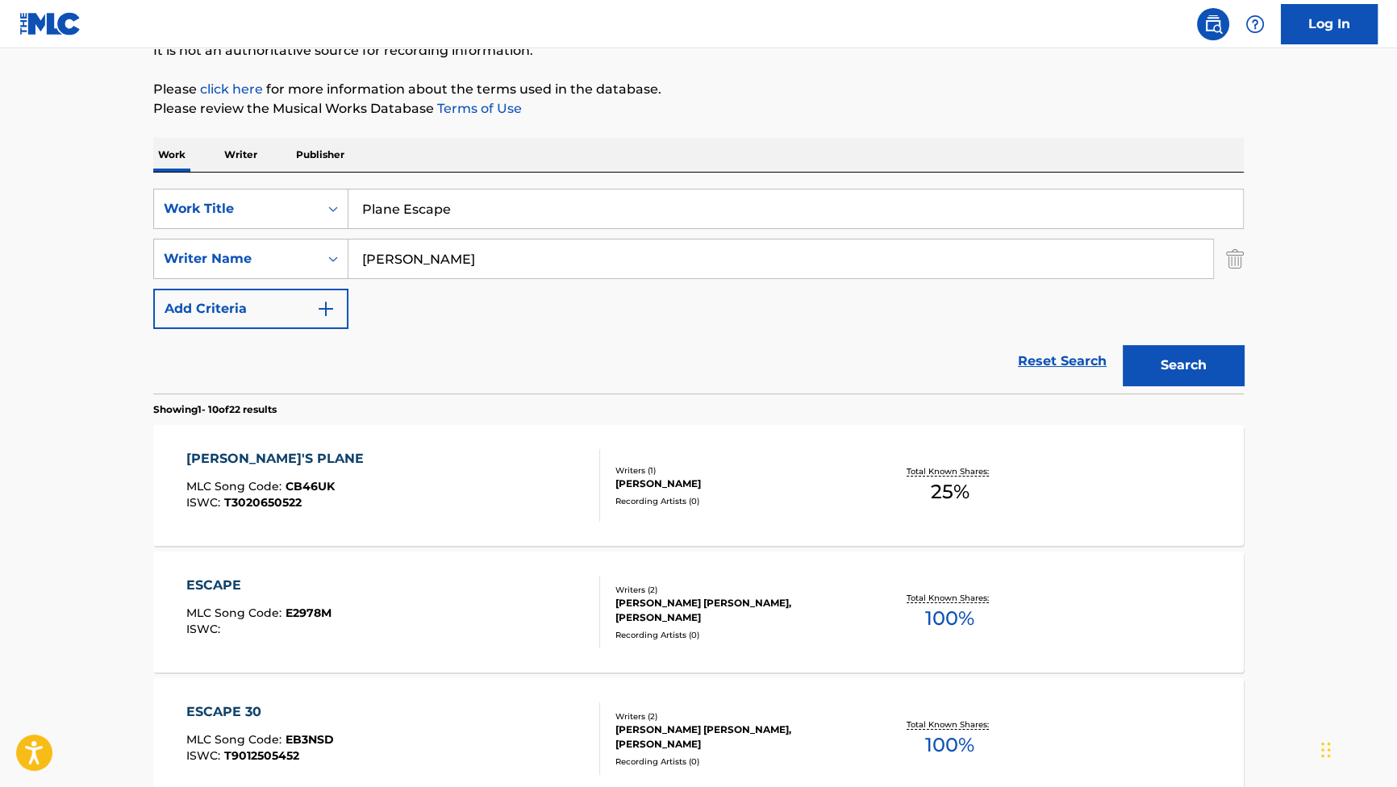
scroll to position [0, 0]
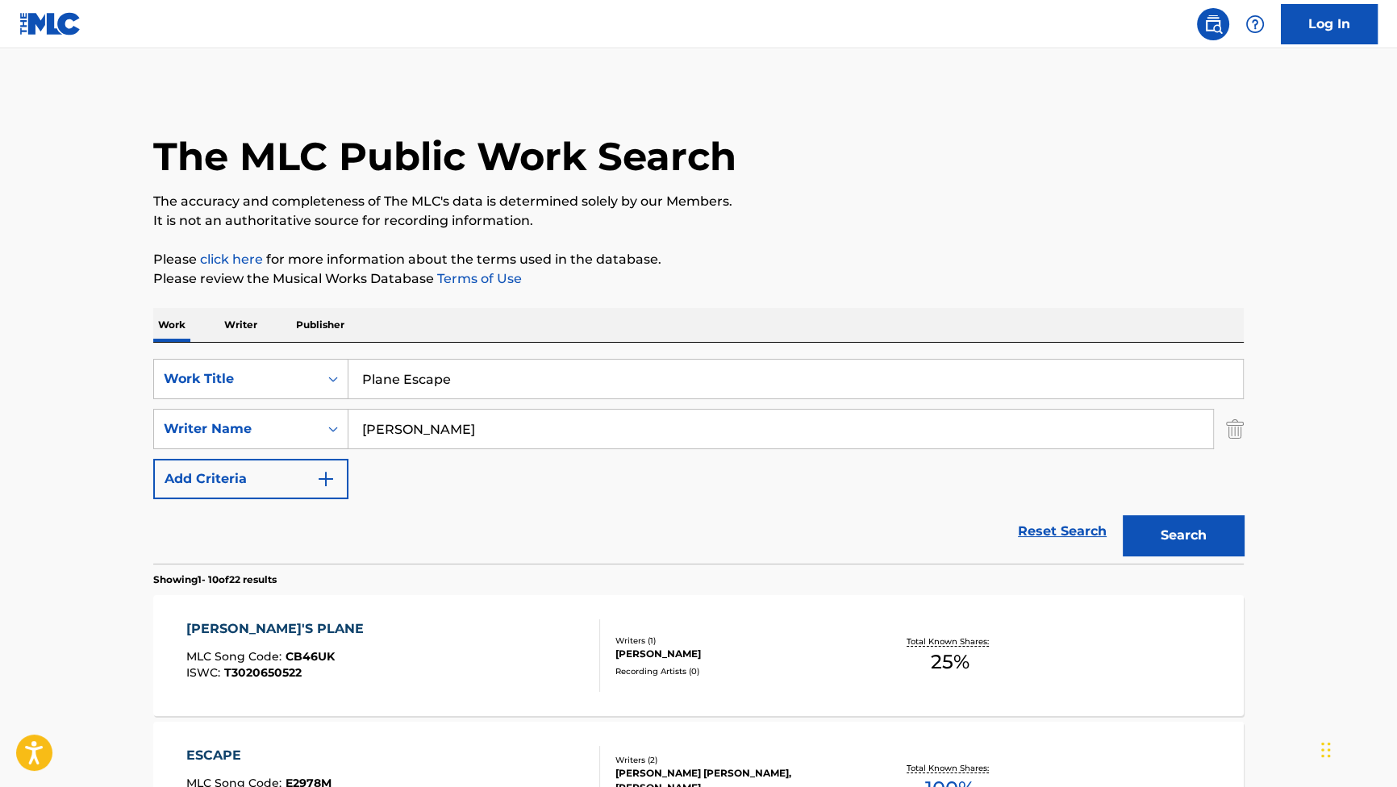
drag, startPoint x: 460, startPoint y: 377, endPoint x: 164, endPoint y: 267, distance: 315.6
paste input "Chas"
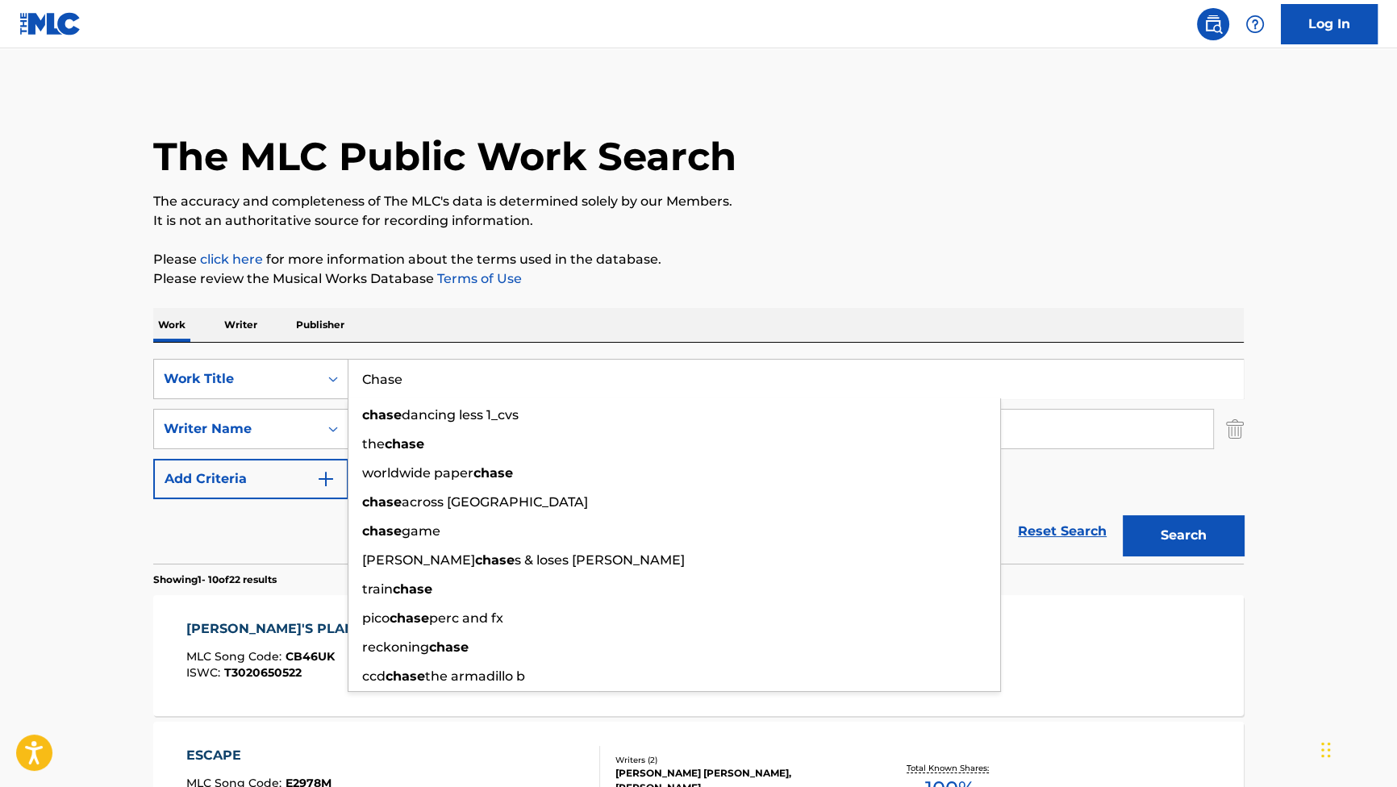
type input "Chase"
click at [756, 224] on p "It is not an authoritative source for recording information." at bounding box center [698, 220] width 1090 height 19
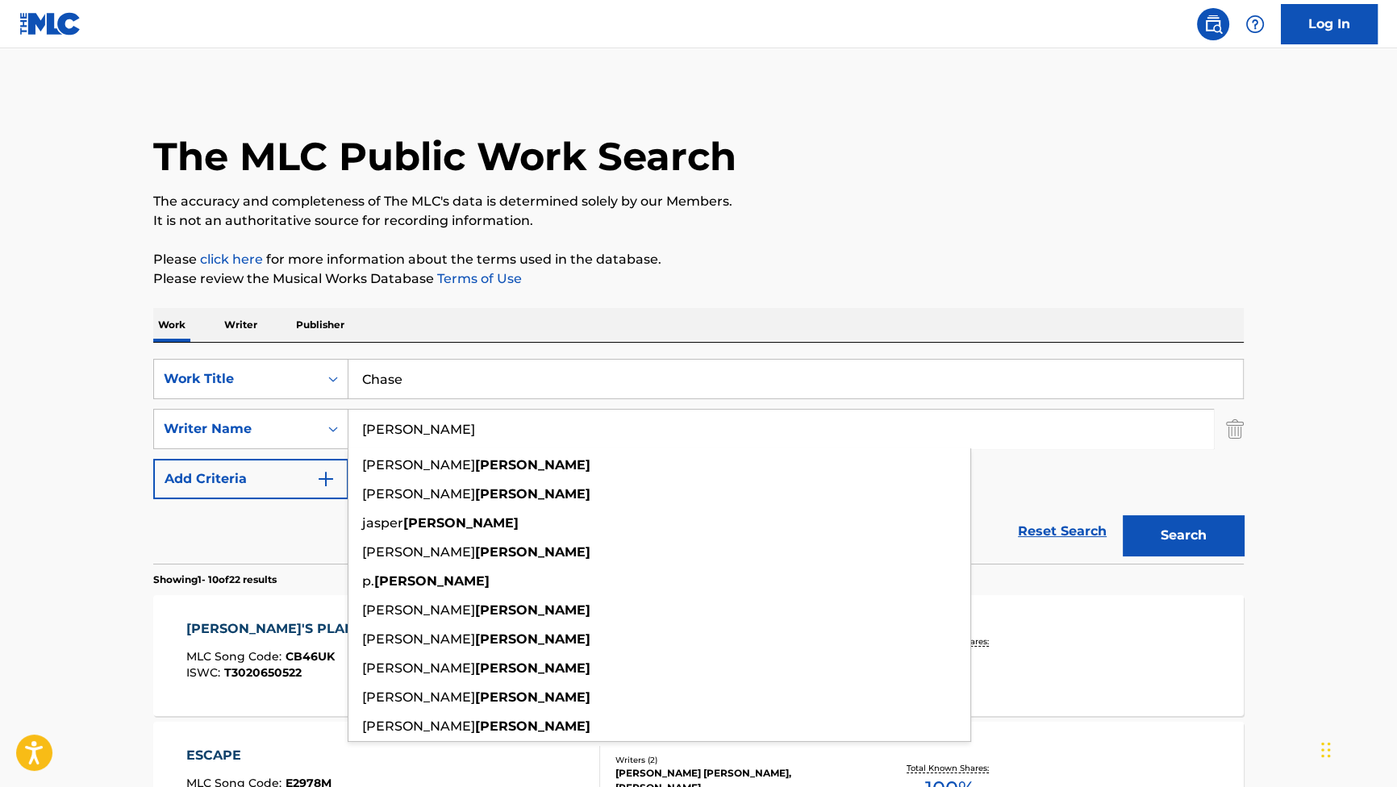
drag, startPoint x: 503, startPoint y: 426, endPoint x: 260, endPoint y: 400, distance: 244.1
click at [255, 403] on div "SearchWithCriteriab2f53146-9eec-4024-a9f5-657f81fca84a Work Title Chase SearchW…" at bounding box center [698, 429] width 1090 height 140
paste input "MOTHERSBAUGH"
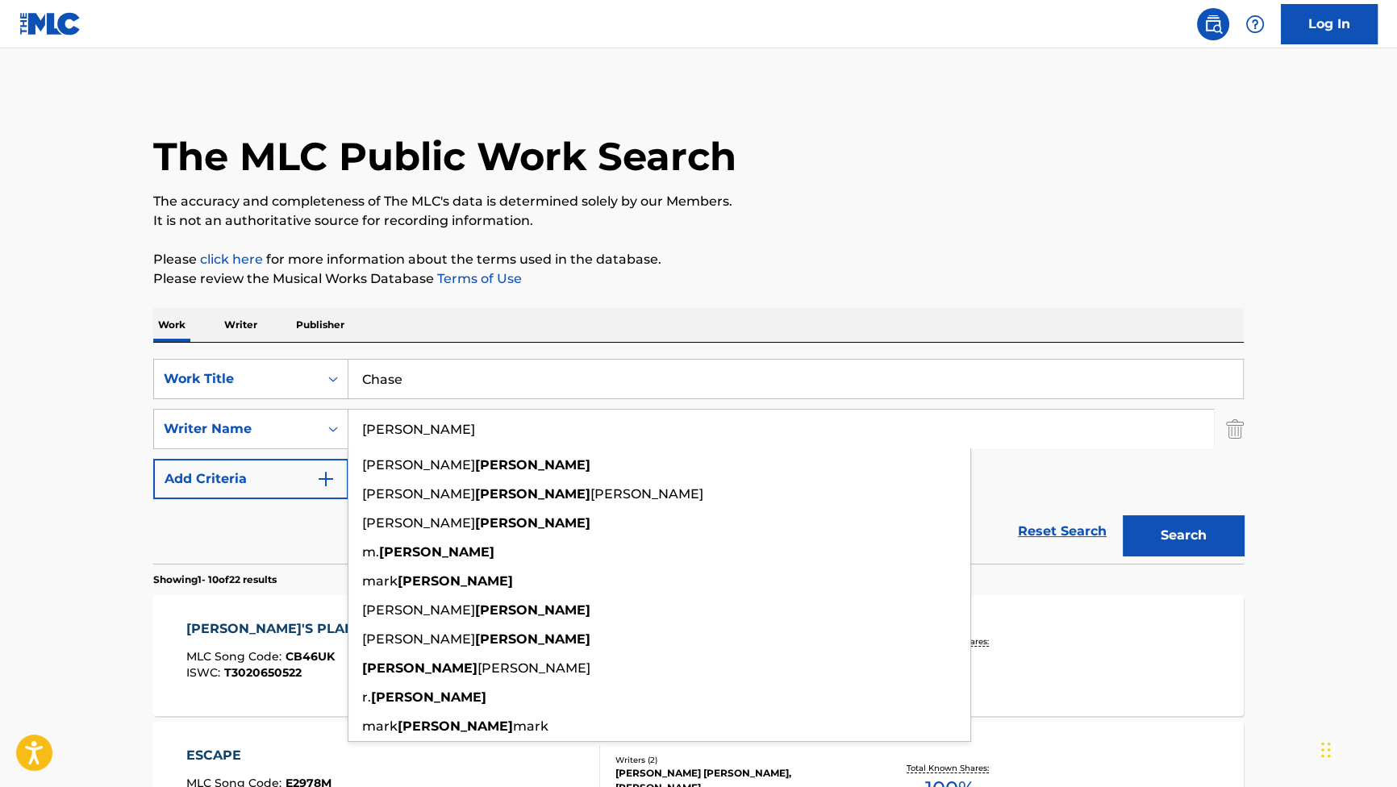
type input "MOTHERSBAUGH"
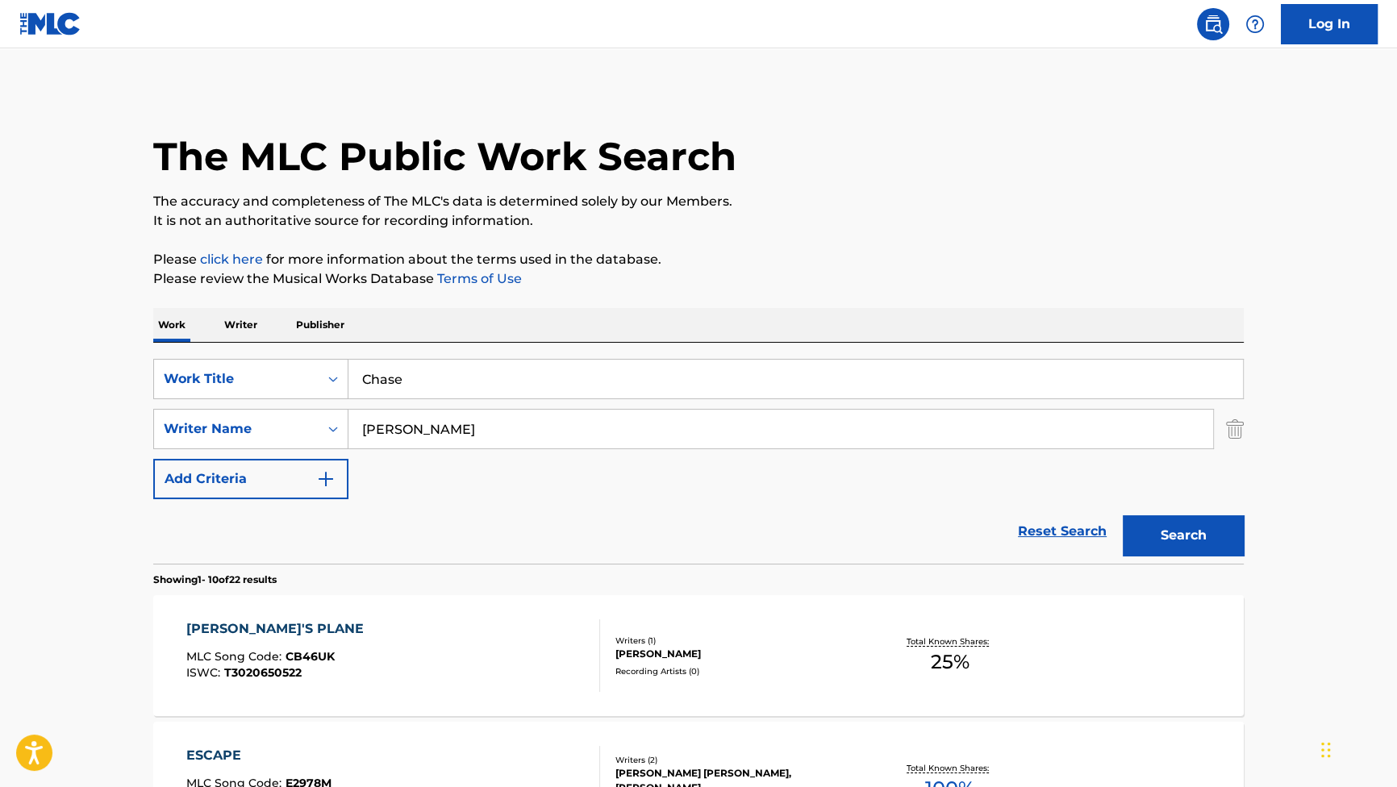
click at [1221, 542] on button "Search" at bounding box center [1182, 535] width 121 height 40
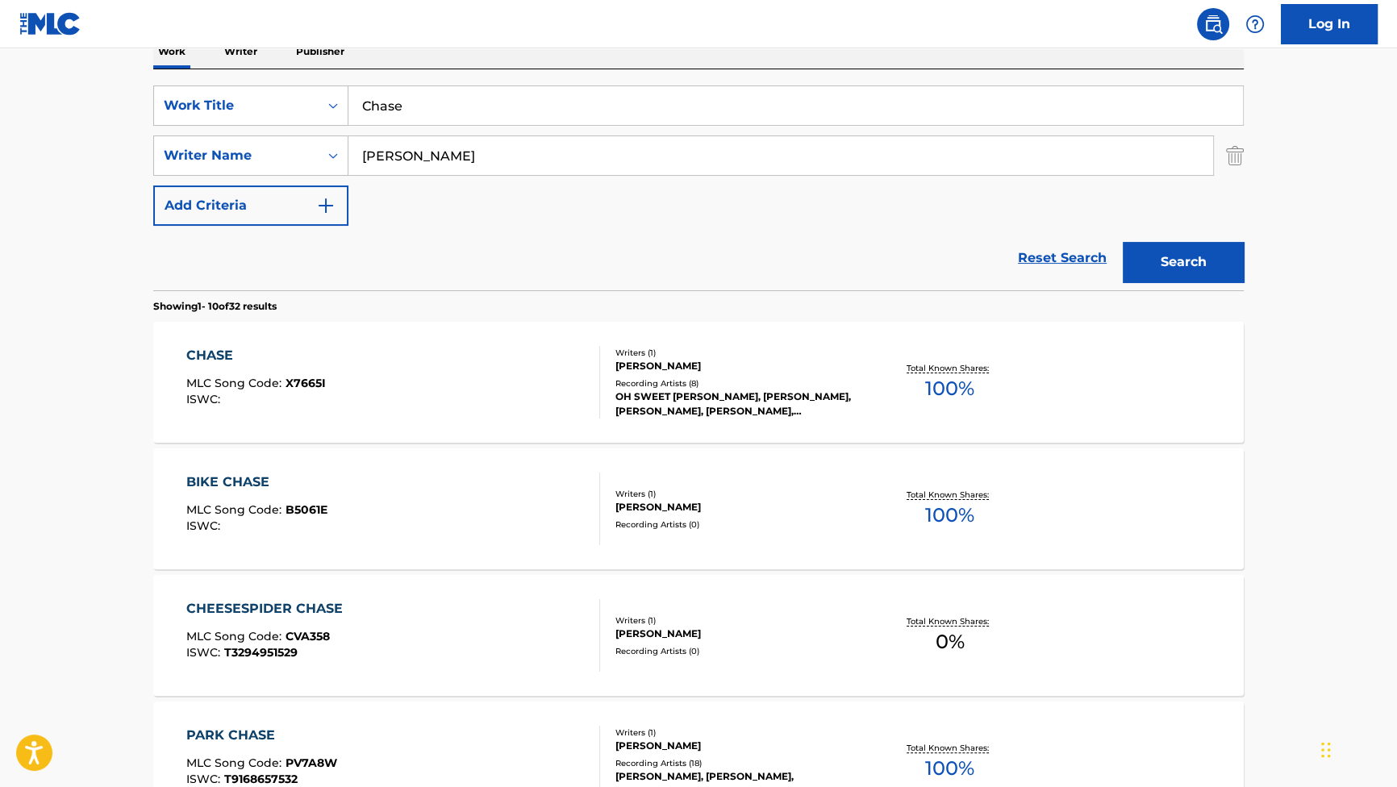
scroll to position [293, 0]
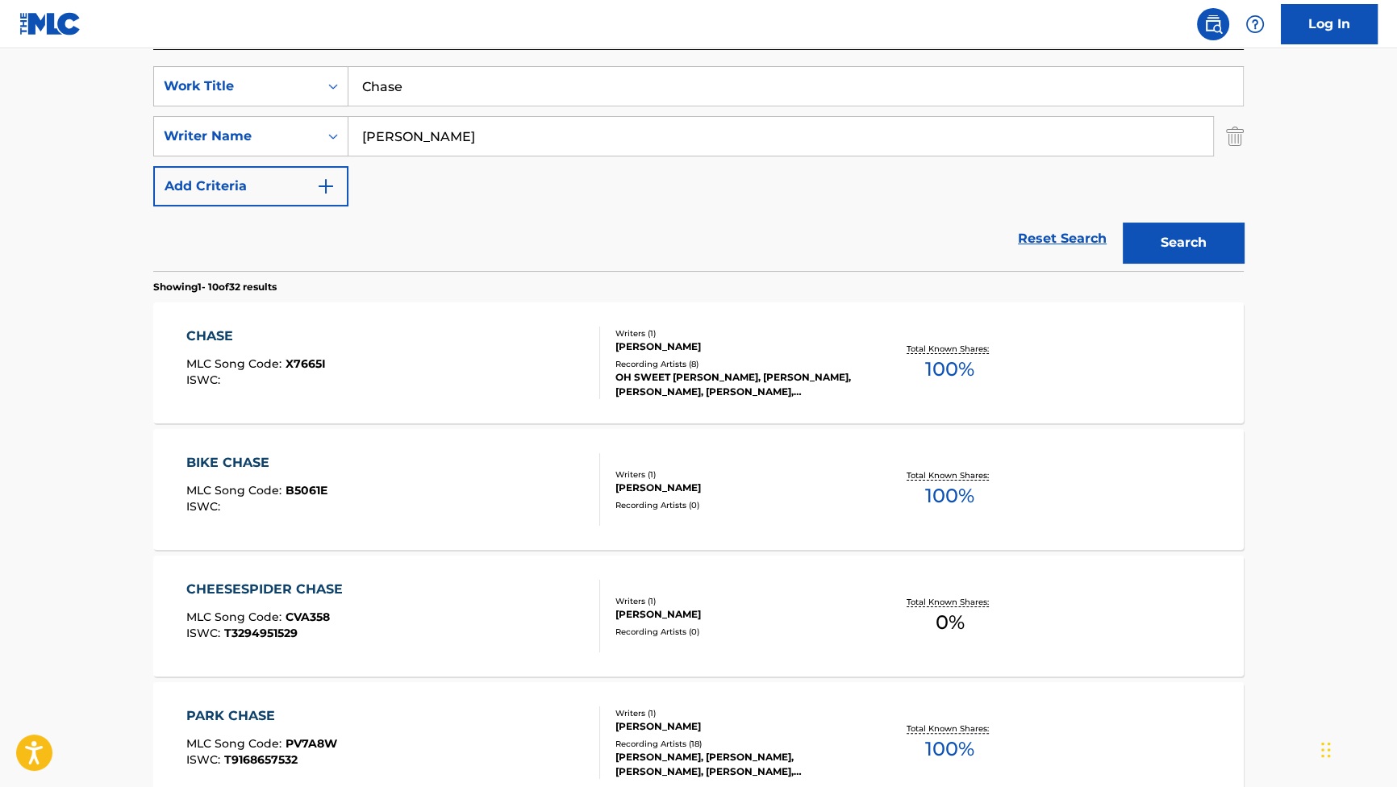
click at [219, 330] on div "CHASE" at bounding box center [255, 336] width 139 height 19
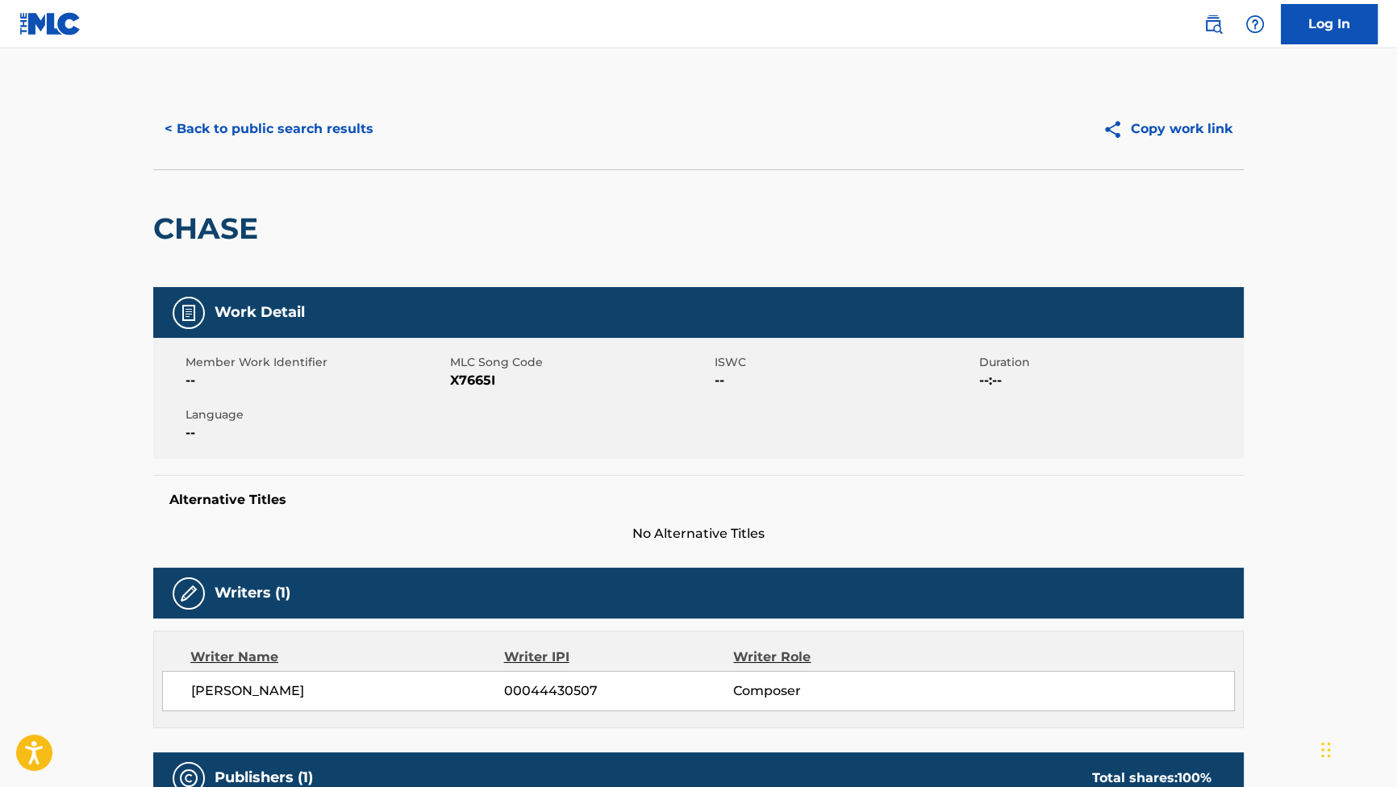
click at [342, 139] on button "< Back to public search results" at bounding box center [268, 129] width 231 height 40
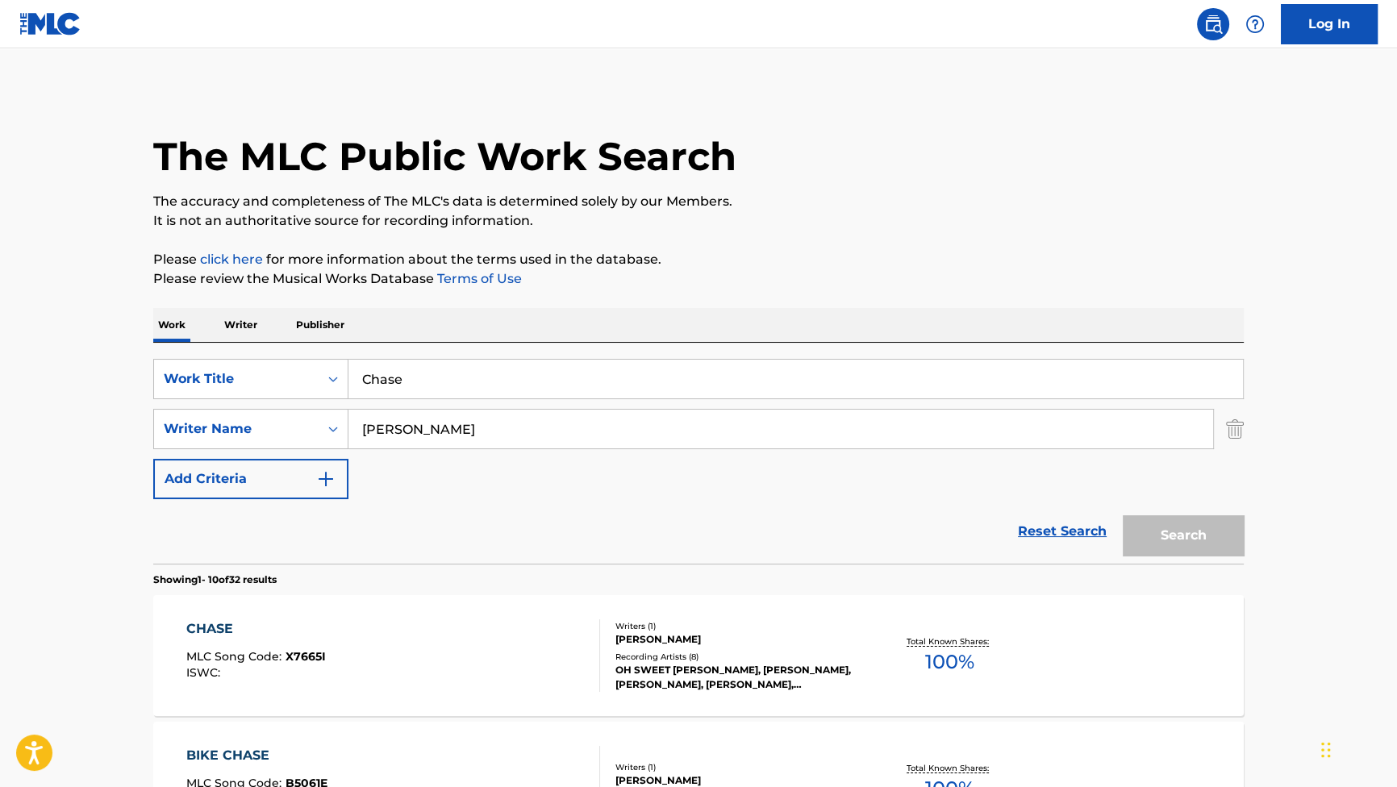
scroll to position [293, 0]
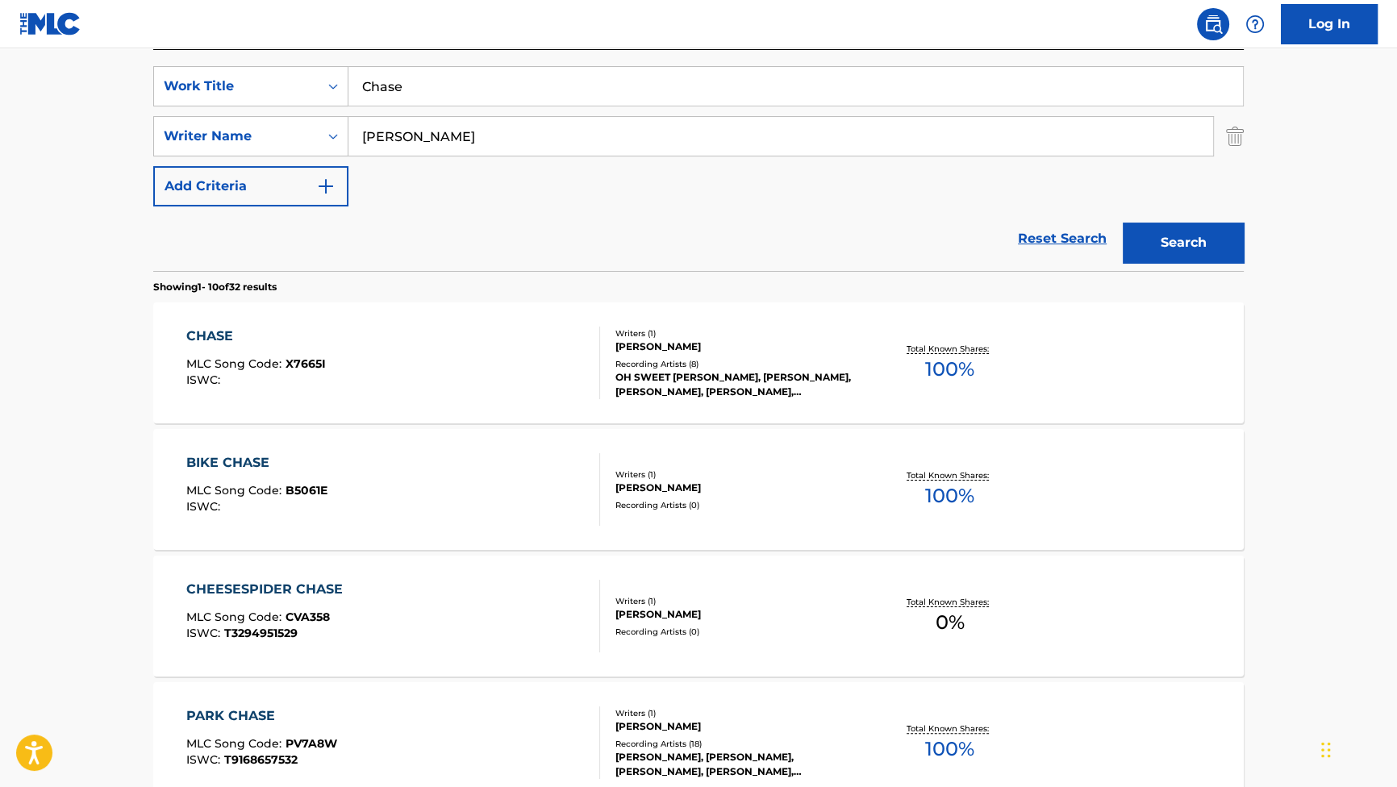
drag, startPoint x: 482, startPoint y: 86, endPoint x: 303, endPoint y: 2, distance: 197.7
click at [361, 50] on div "SearchWithCriteriab2f53146-9eec-4024-a9f5-657f81fca84a Work Title Chase SearchW…" at bounding box center [698, 160] width 1090 height 221
paste input "Reese Is Up to Something"
type input "Reese Is Up to Something"
click at [556, 155] on div "MOTHERSBAUGH" at bounding box center [780, 136] width 865 height 40
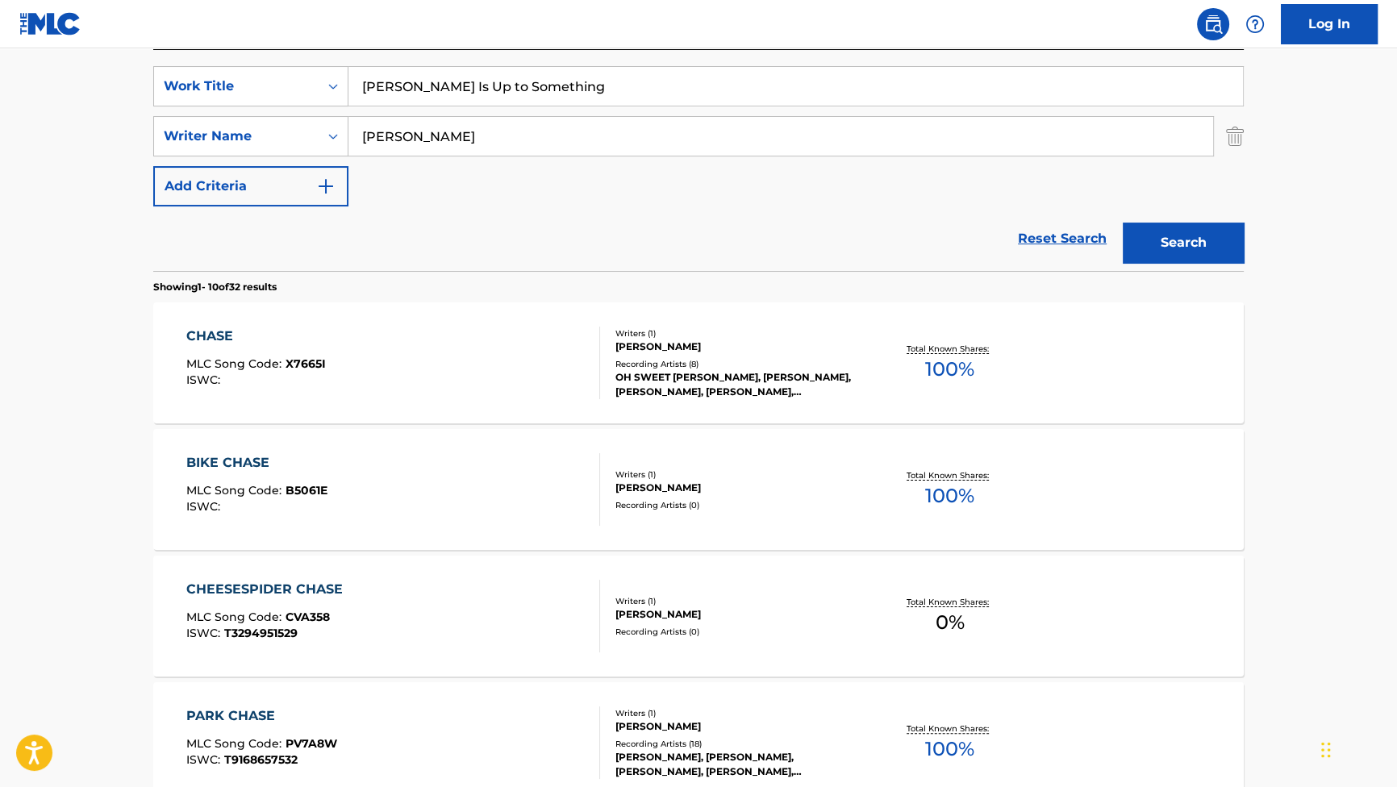
click at [1196, 239] on button "Search" at bounding box center [1182, 243] width 121 height 40
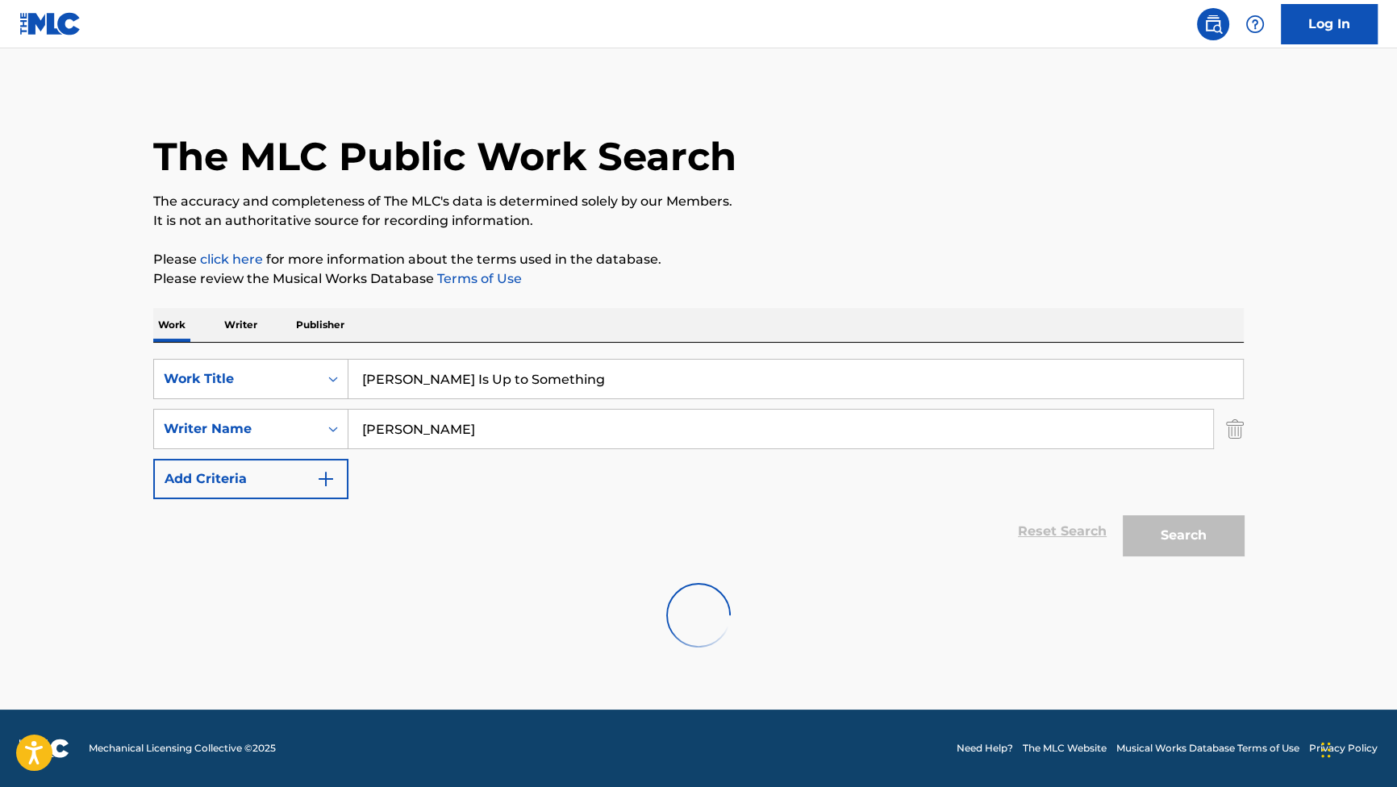
scroll to position [0, 0]
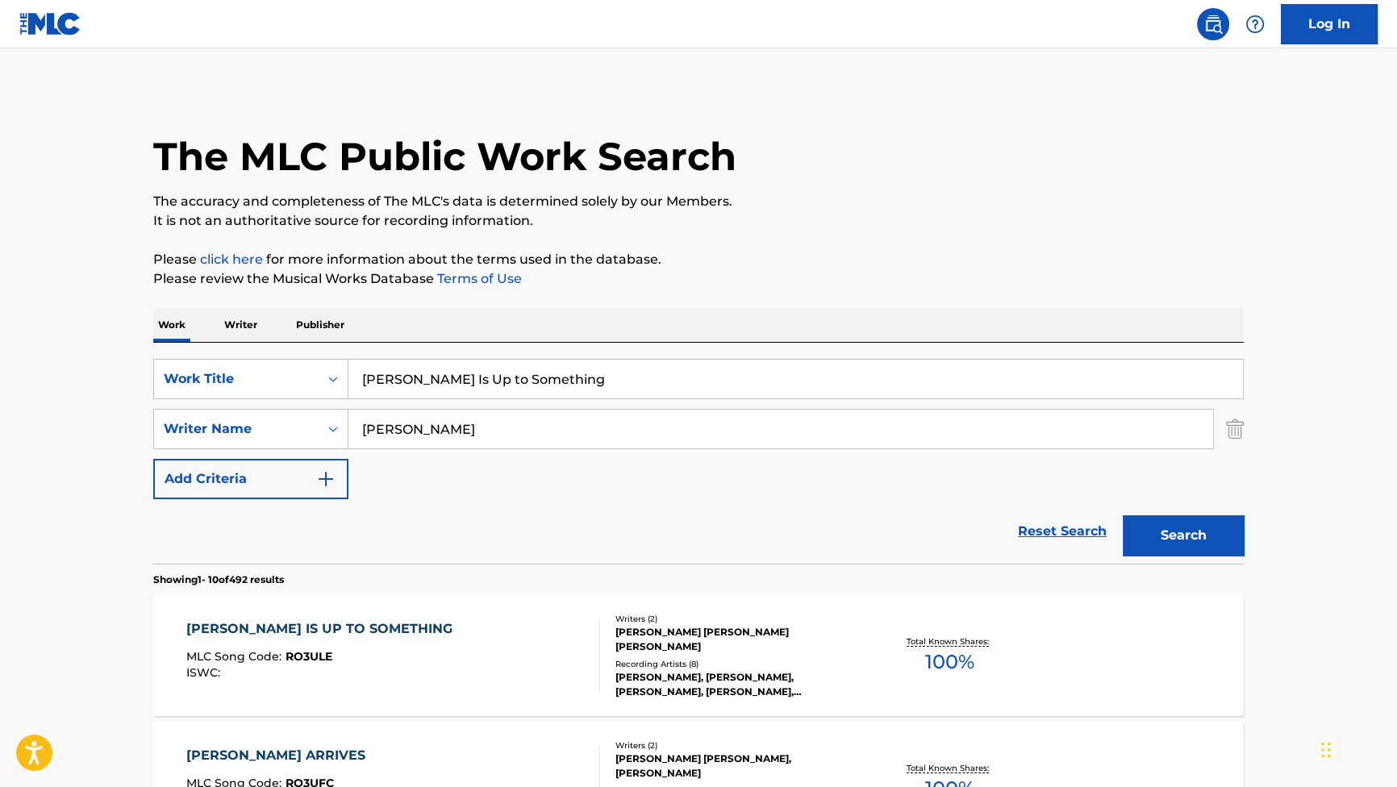
click at [332, 629] on div "REESE IS UP TO SOMETHING" at bounding box center [323, 628] width 274 height 19
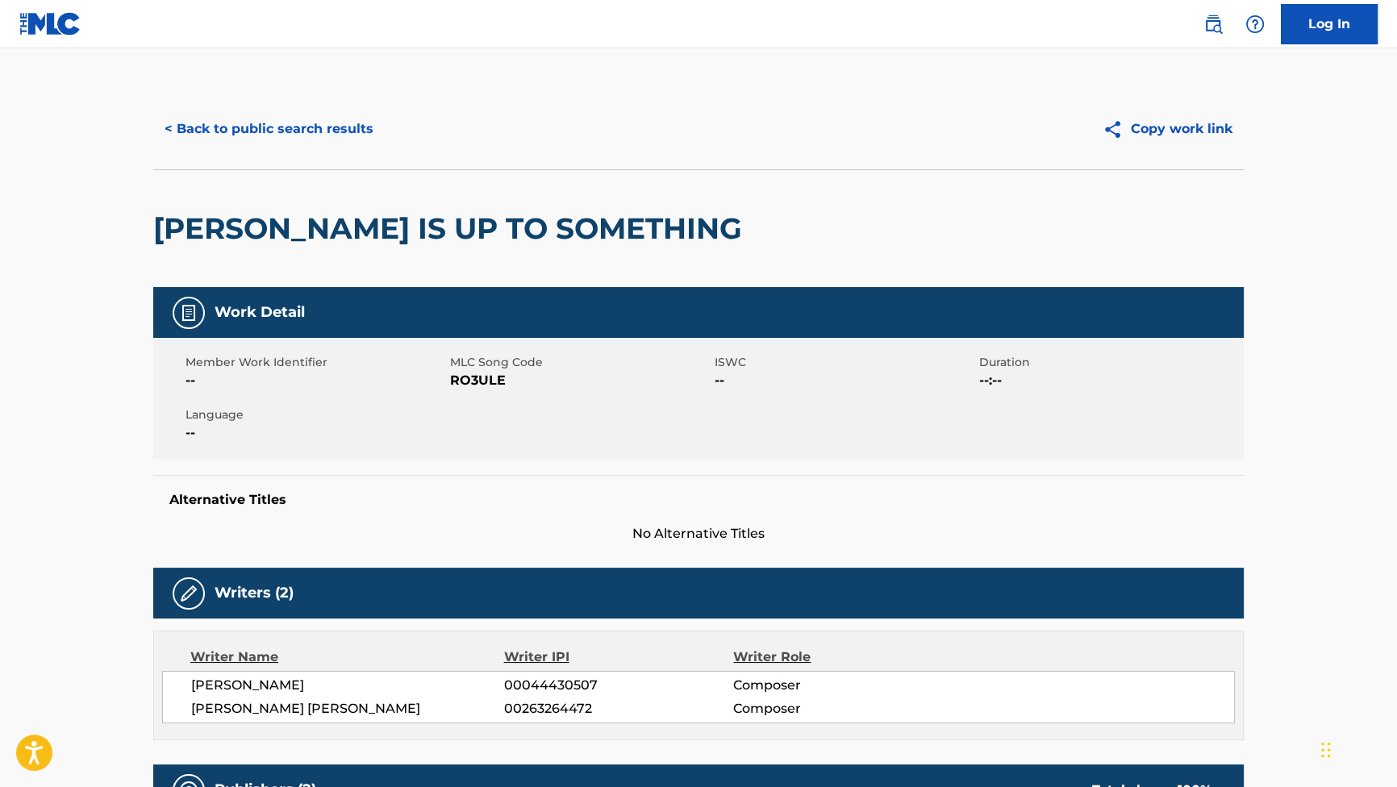
click at [348, 137] on button "< Back to public search results" at bounding box center [268, 129] width 231 height 40
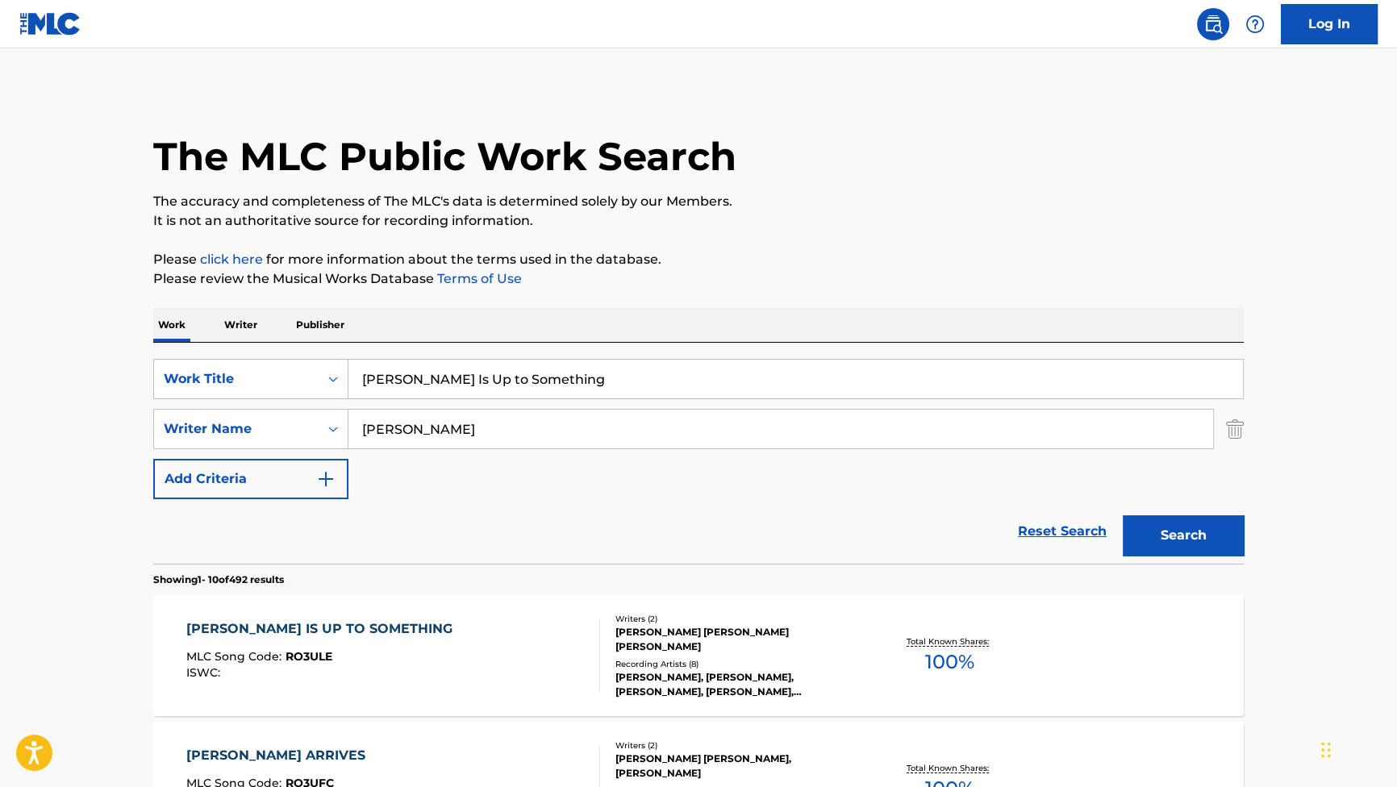
drag, startPoint x: 569, startPoint y: 369, endPoint x: 377, endPoint y: 346, distance: 193.3
click at [377, 346] on div "SearchWithCriteriab2f53146-9eec-4024-a9f5-657f81fca84a Work Title Reese Is Up t…" at bounding box center [698, 453] width 1090 height 221
paste input "The Container Sinks"
click at [386, 374] on input "ReThe Container Sinks" at bounding box center [795, 379] width 894 height 39
click at [385, 374] on input "ReThe Container Sinks" at bounding box center [795, 379] width 894 height 39
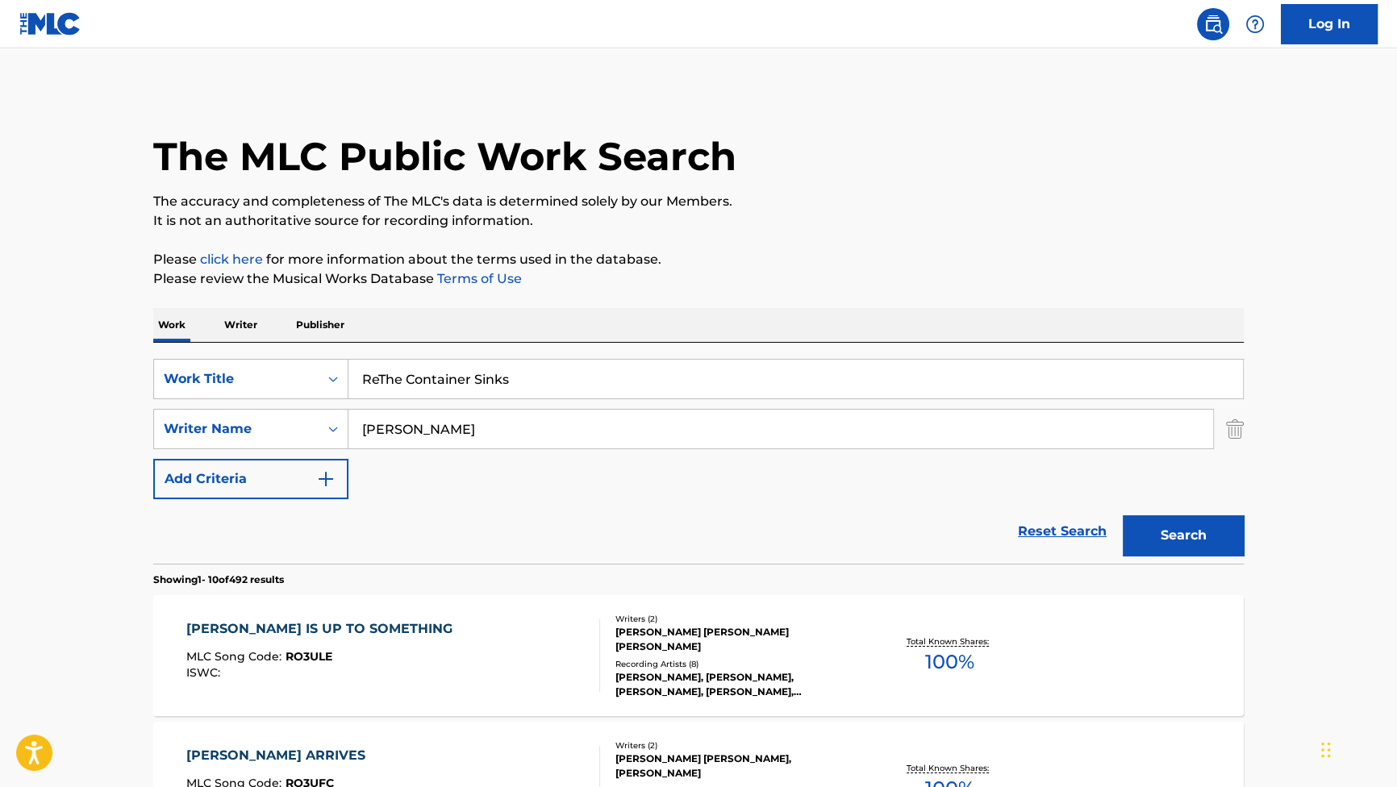
click at [385, 374] on input "ReThe Container Sinks" at bounding box center [795, 379] width 894 height 39
paste input "Search Form"
click at [1149, 529] on button "Search" at bounding box center [1182, 535] width 121 height 40
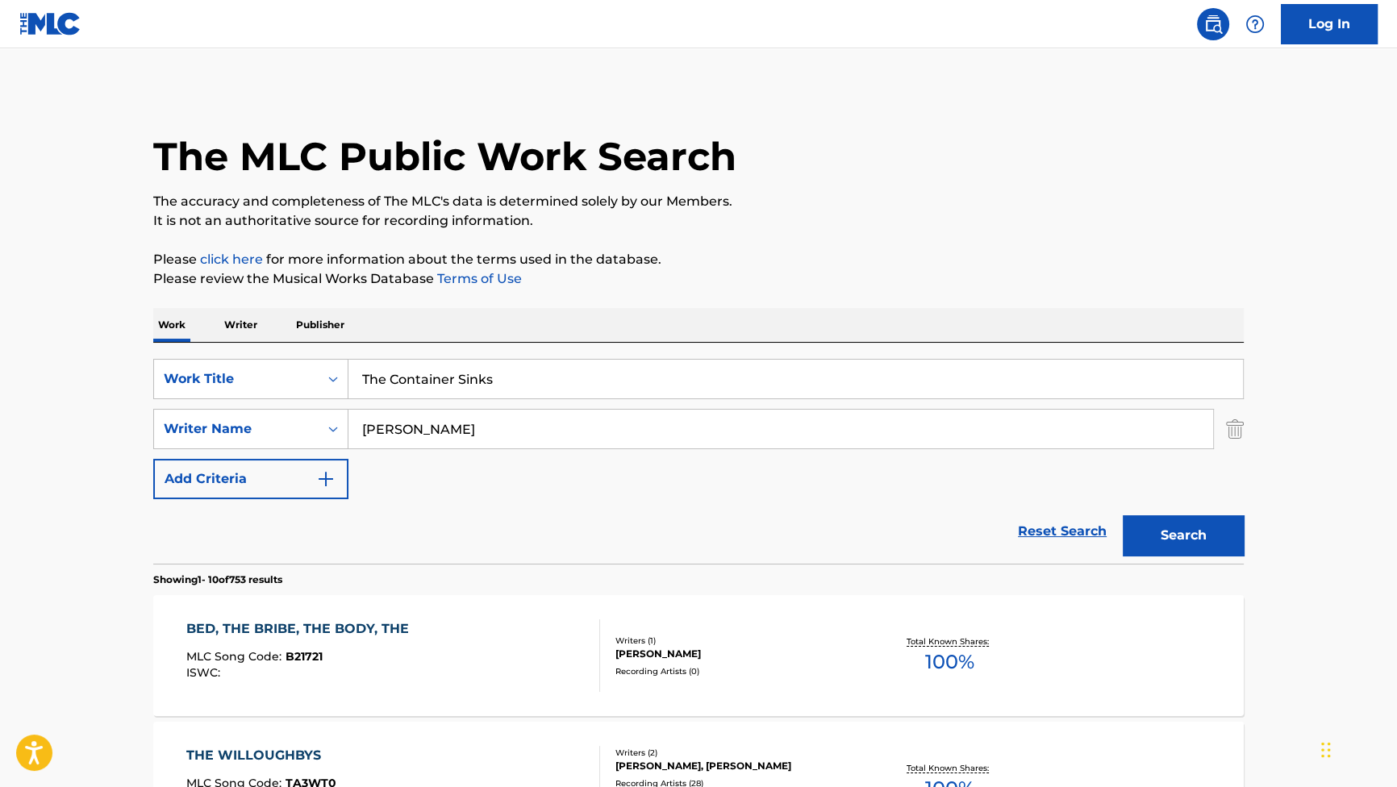
scroll to position [146, 0]
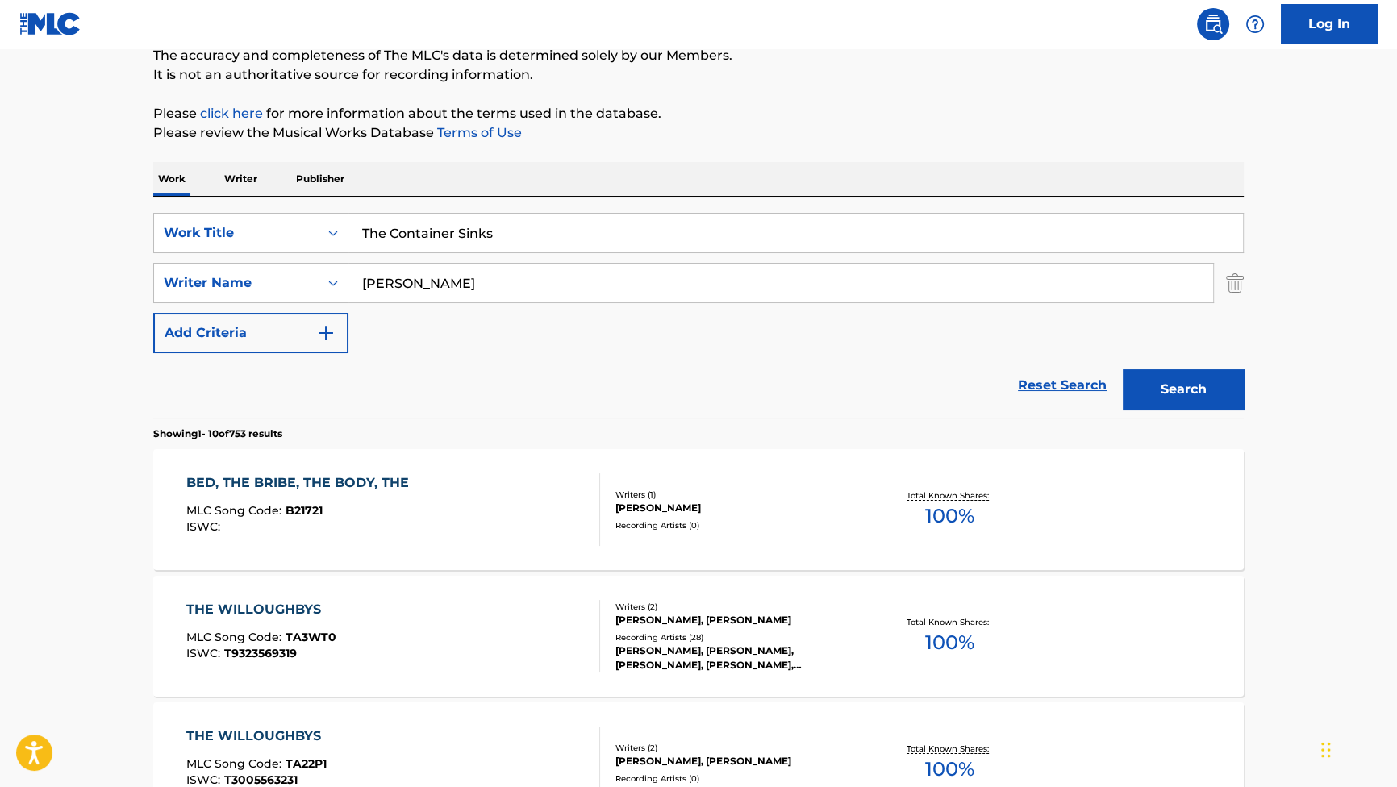
click at [378, 236] on input "The Container Sinks" at bounding box center [795, 233] width 894 height 39
type input "Container Sinks"
click at [1122, 369] on button "Search" at bounding box center [1182, 389] width 121 height 40
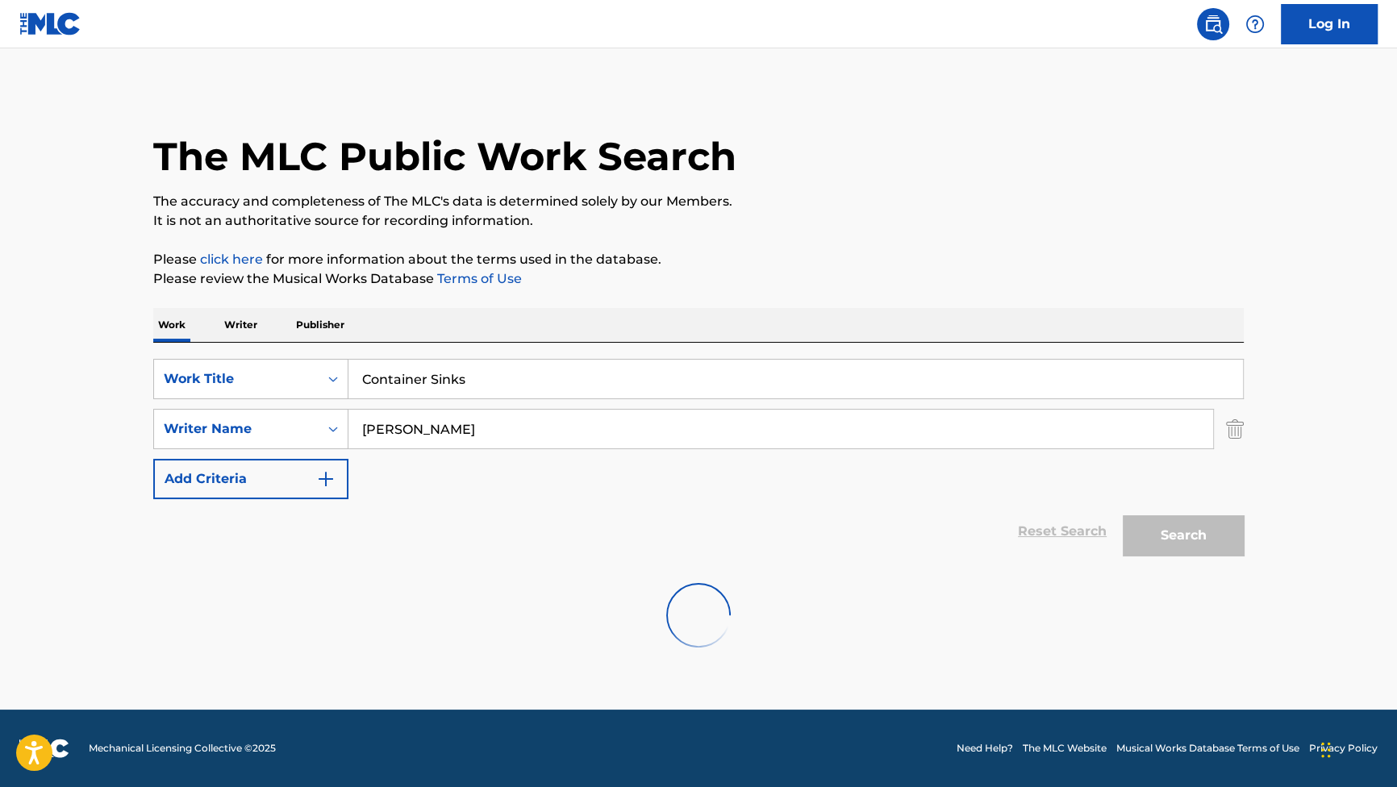
scroll to position [0, 0]
drag, startPoint x: 515, startPoint y: 431, endPoint x: 307, endPoint y: 387, distance: 212.7
click at [242, 398] on div "SearchWithCriteriab2f53146-9eec-4024-a9f5-657f81fca84a Work Title Container Sin…" at bounding box center [698, 429] width 1090 height 140
paste input "BYRNE"
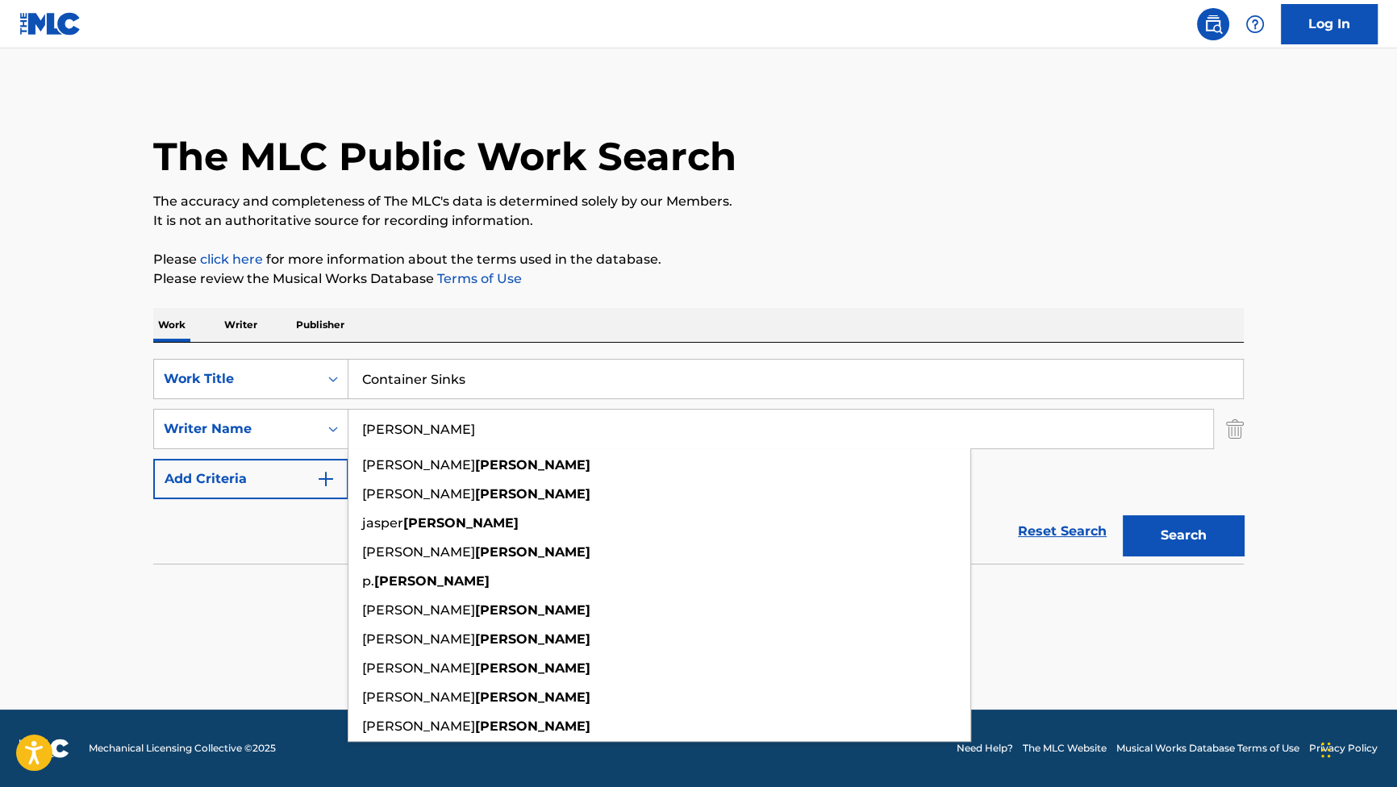
type input "BYRNE"
click at [1156, 523] on button "Search" at bounding box center [1182, 535] width 121 height 40
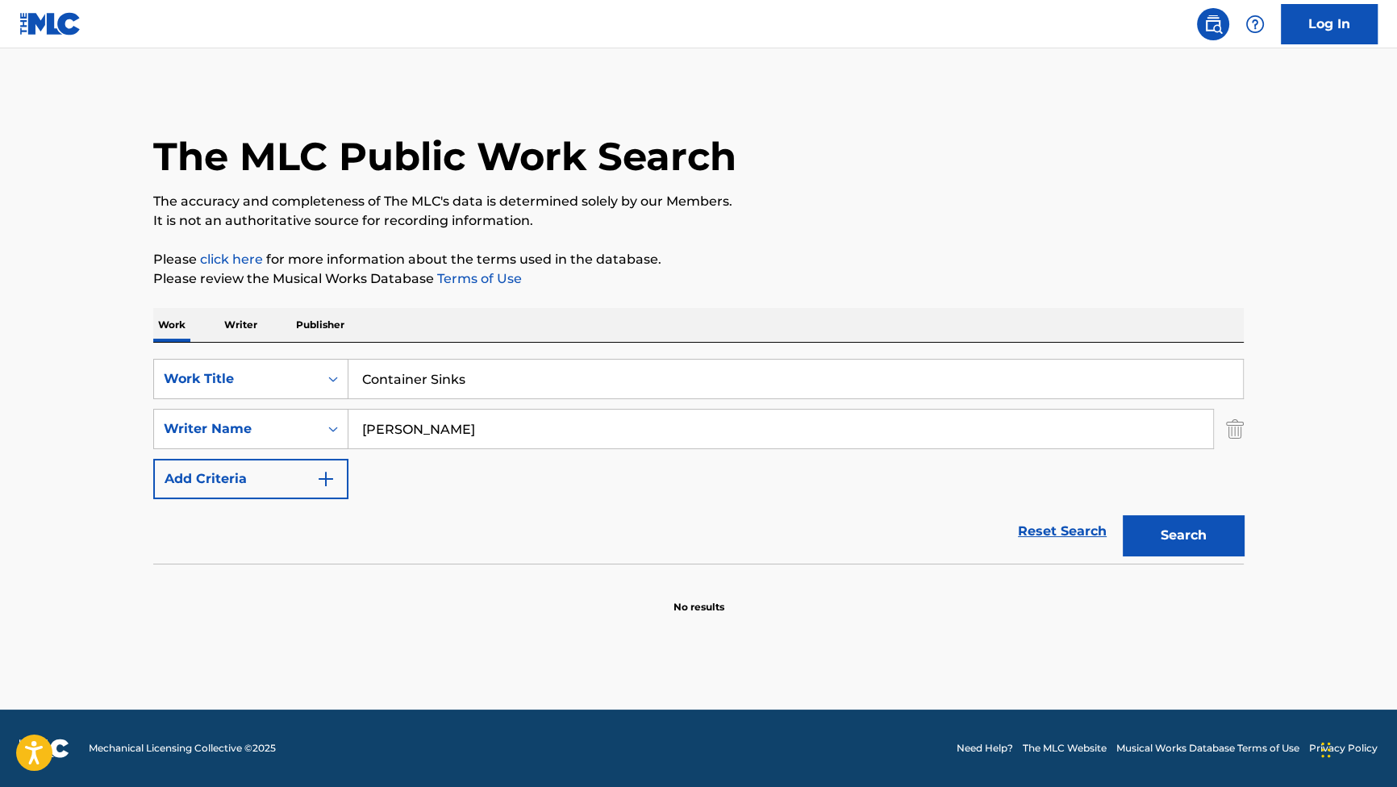
click at [356, 374] on input "Container Sinks" at bounding box center [795, 379] width 894 height 39
type input "the Container Sinks"
click at [1122, 515] on button "Search" at bounding box center [1182, 535] width 121 height 40
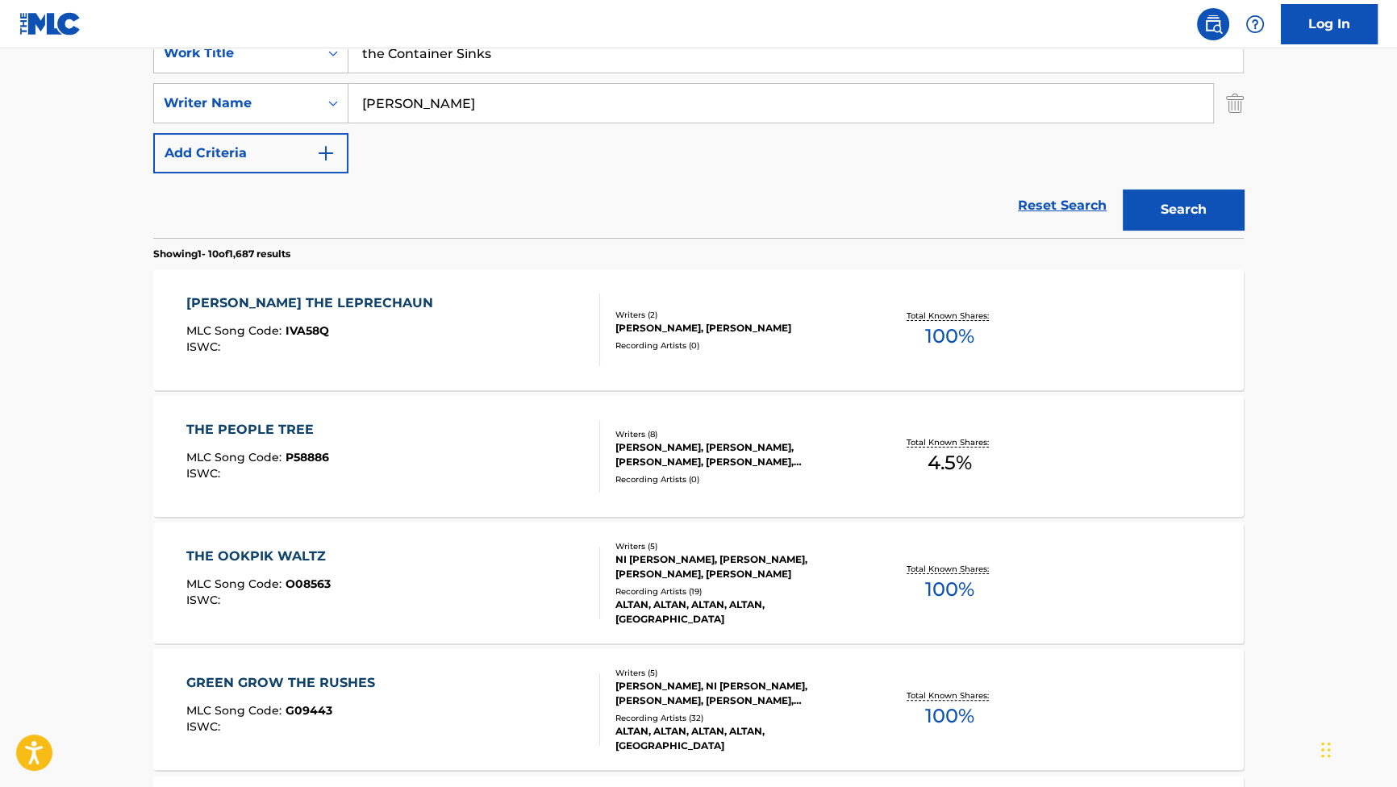
scroll to position [219, 0]
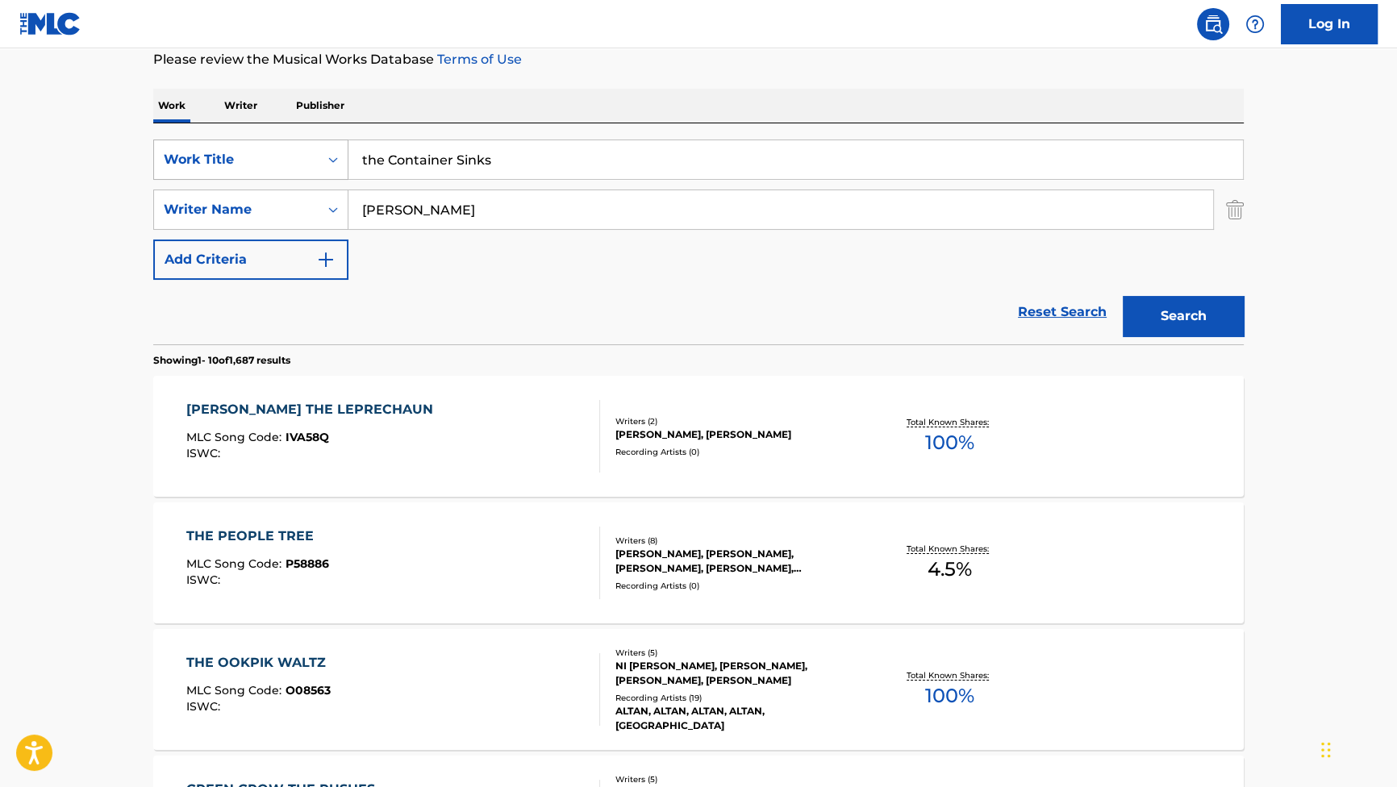
drag, startPoint x: 506, startPoint y: 200, endPoint x: 223, endPoint y: 171, distance: 283.7
click at [218, 173] on div "SearchWithCriteriab2f53146-9eec-4024-a9f5-657f81fca84a Work Title the Container…" at bounding box center [698, 209] width 1090 height 140
paste input "Mothersbaugh"
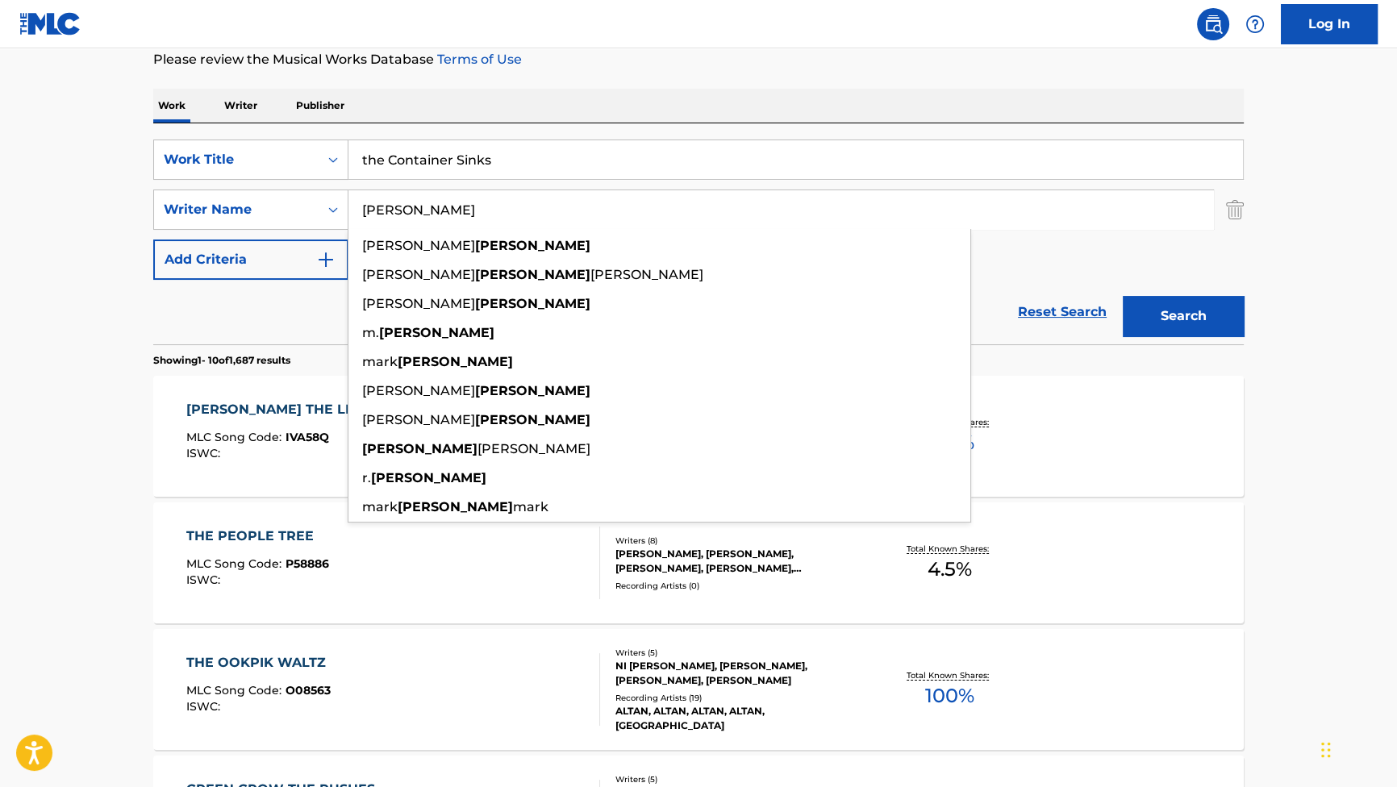
type input "Mothersbaugh"
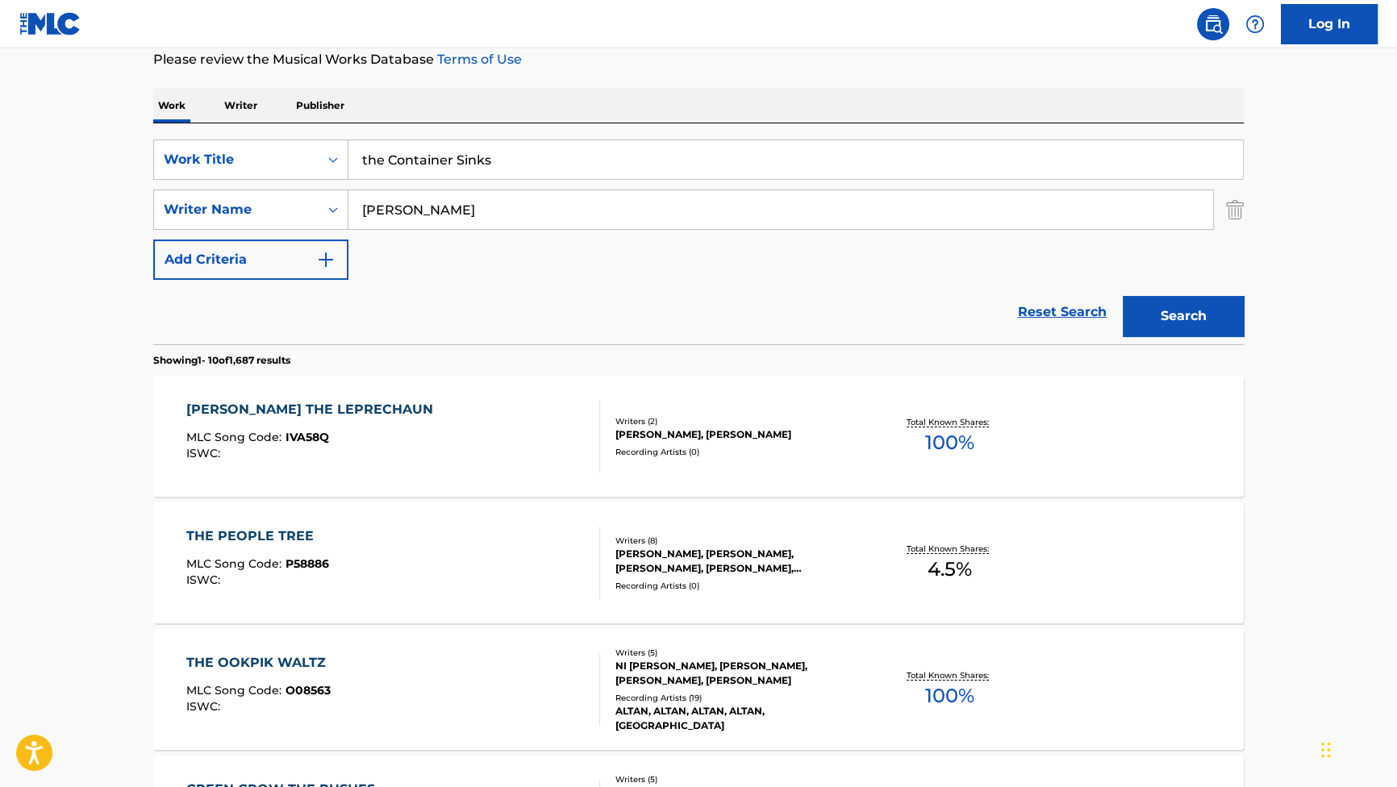
drag, startPoint x: 478, startPoint y: 159, endPoint x: 286, endPoint y: 128, distance: 194.3
click at [289, 129] on div "SearchWithCriteriab2f53146-9eec-4024-a9f5-657f81fca84a Work Title the Container…" at bounding box center [698, 233] width 1090 height 221
paste input "Terrible Snorkeling"
type input "Terrible Snorkeling"
drag, startPoint x: 1156, startPoint y: 306, endPoint x: 1135, endPoint y: 196, distance: 111.6
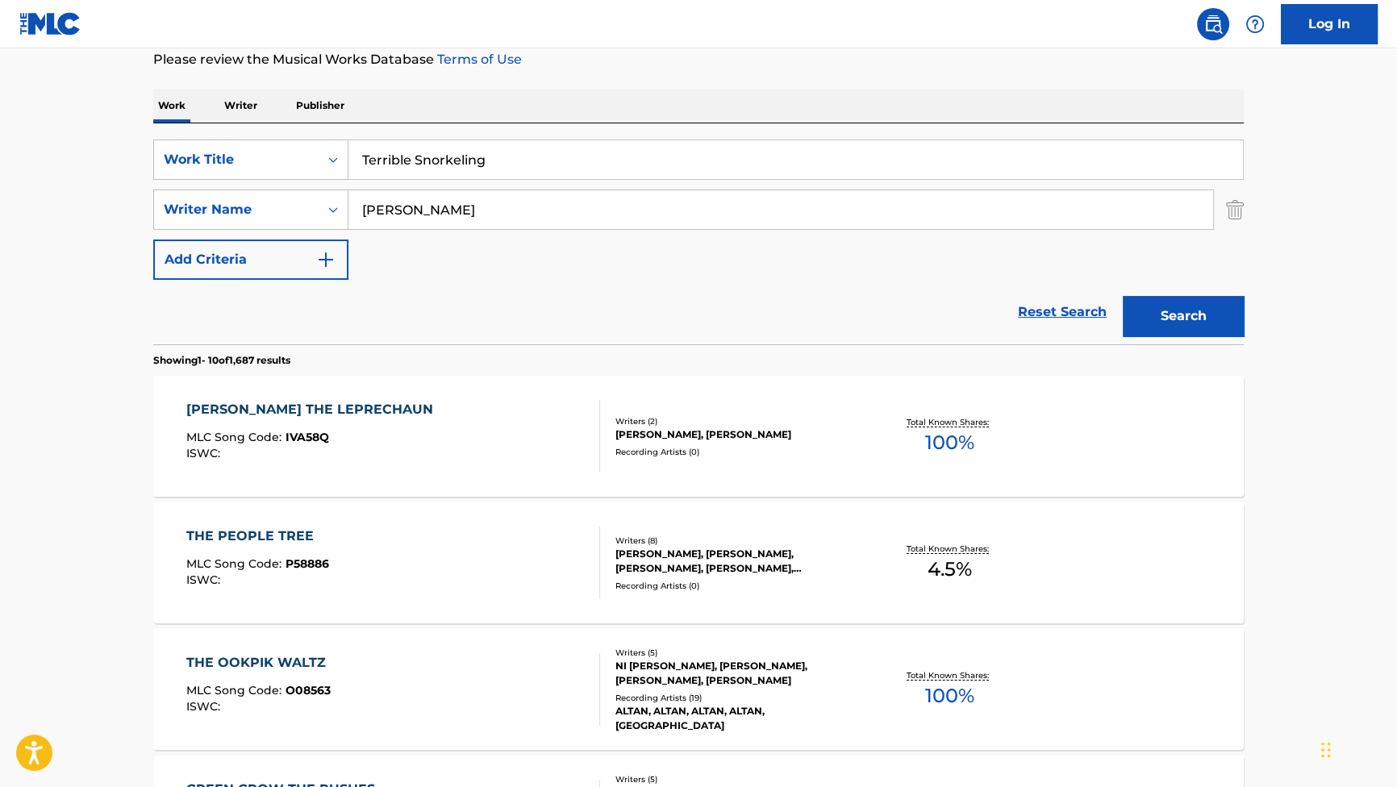
click at [1157, 306] on button "Search" at bounding box center [1182, 316] width 121 height 40
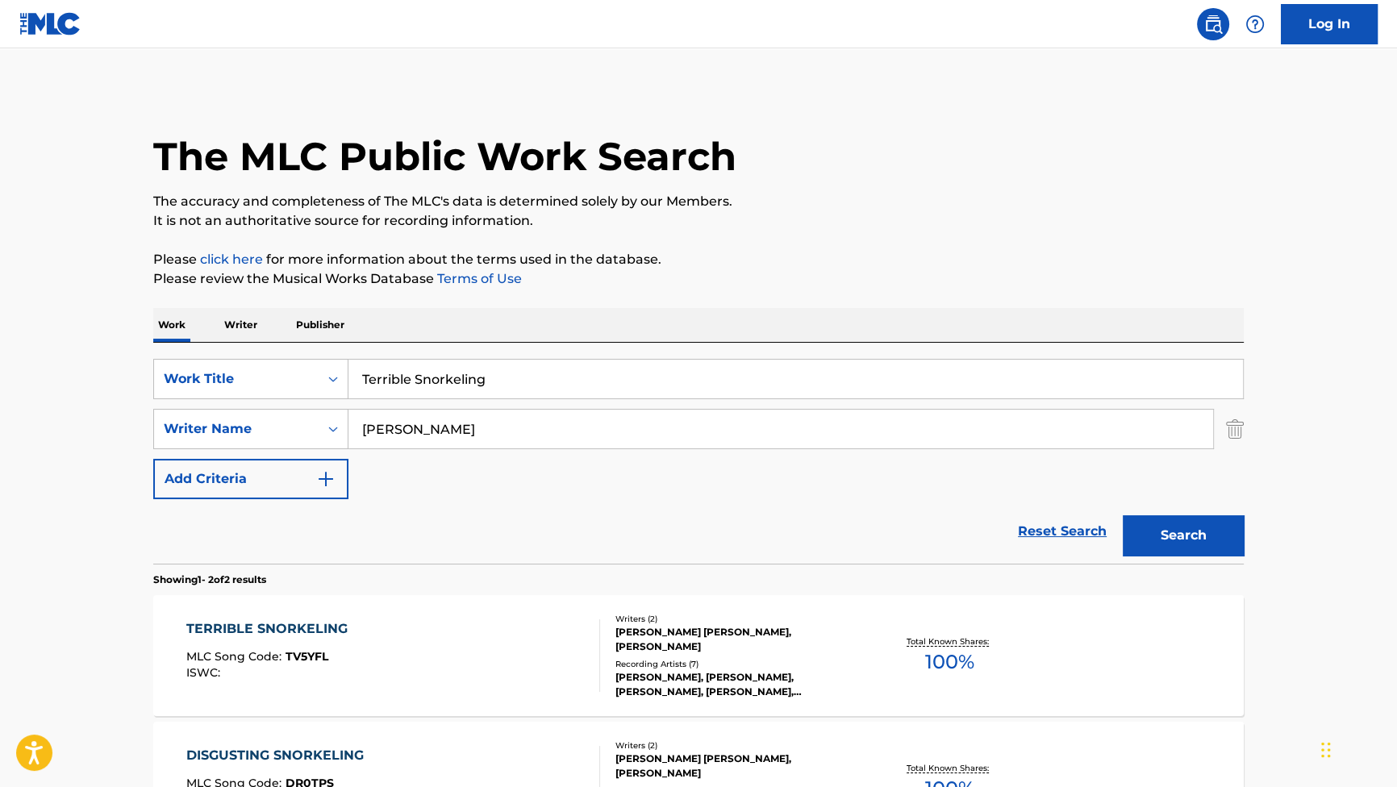
click at [316, 619] on div "TERRIBLE SNORKELING" at bounding box center [270, 628] width 169 height 19
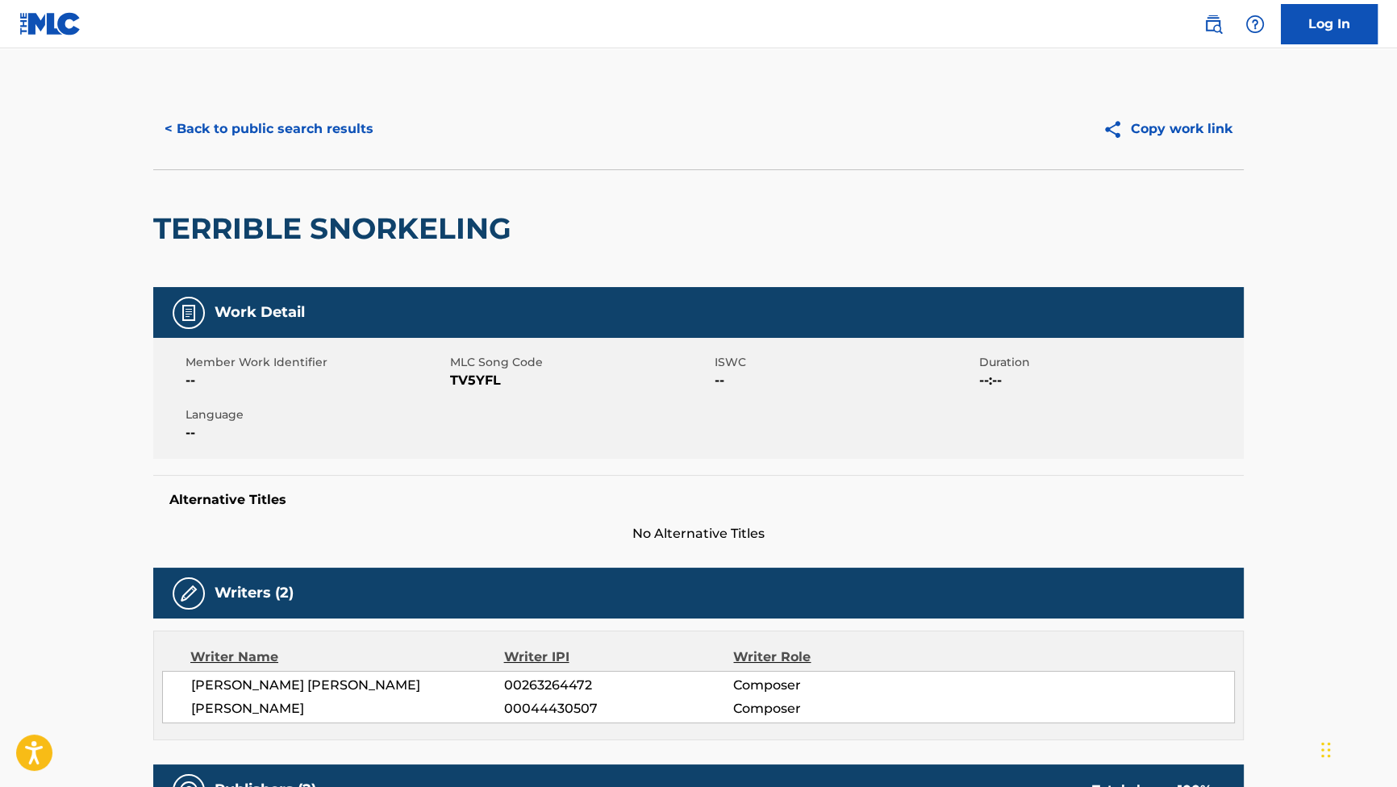
click at [271, 128] on button "< Back to public search results" at bounding box center [268, 129] width 231 height 40
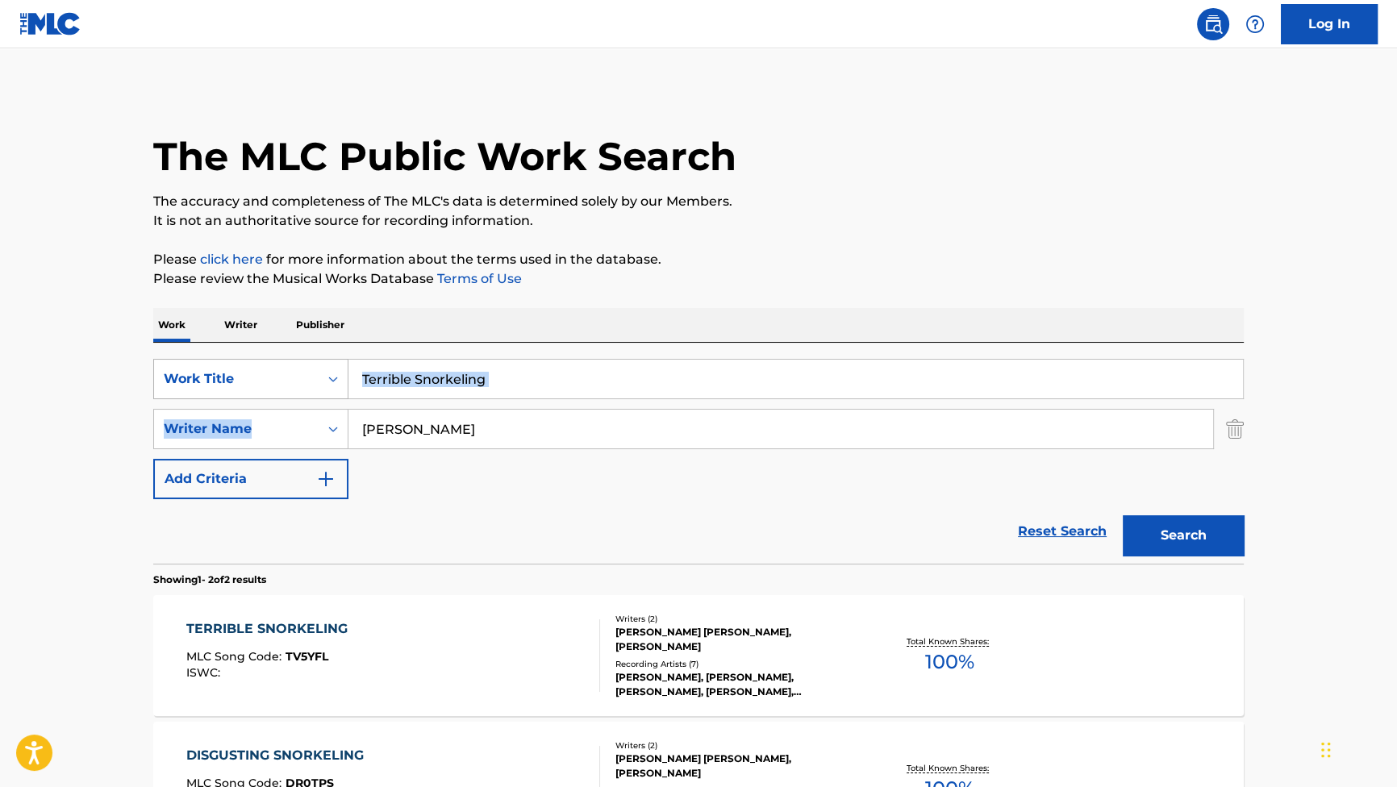
drag, startPoint x: 455, startPoint y: 397, endPoint x: 314, endPoint y: 376, distance: 141.9
click at [318, 377] on div "SearchWithCriteriab2f53146-9eec-4024-a9f5-657f81fca84a Work Title Terrible Snor…" at bounding box center [698, 429] width 1090 height 140
drag, startPoint x: 314, startPoint y: 376, endPoint x: 508, endPoint y: 368, distance: 193.7
click at [508, 368] on input "Terrible Snorkeling" at bounding box center [795, 379] width 894 height 39
drag, startPoint x: 539, startPoint y: 382, endPoint x: 227, endPoint y: 348, distance: 314.7
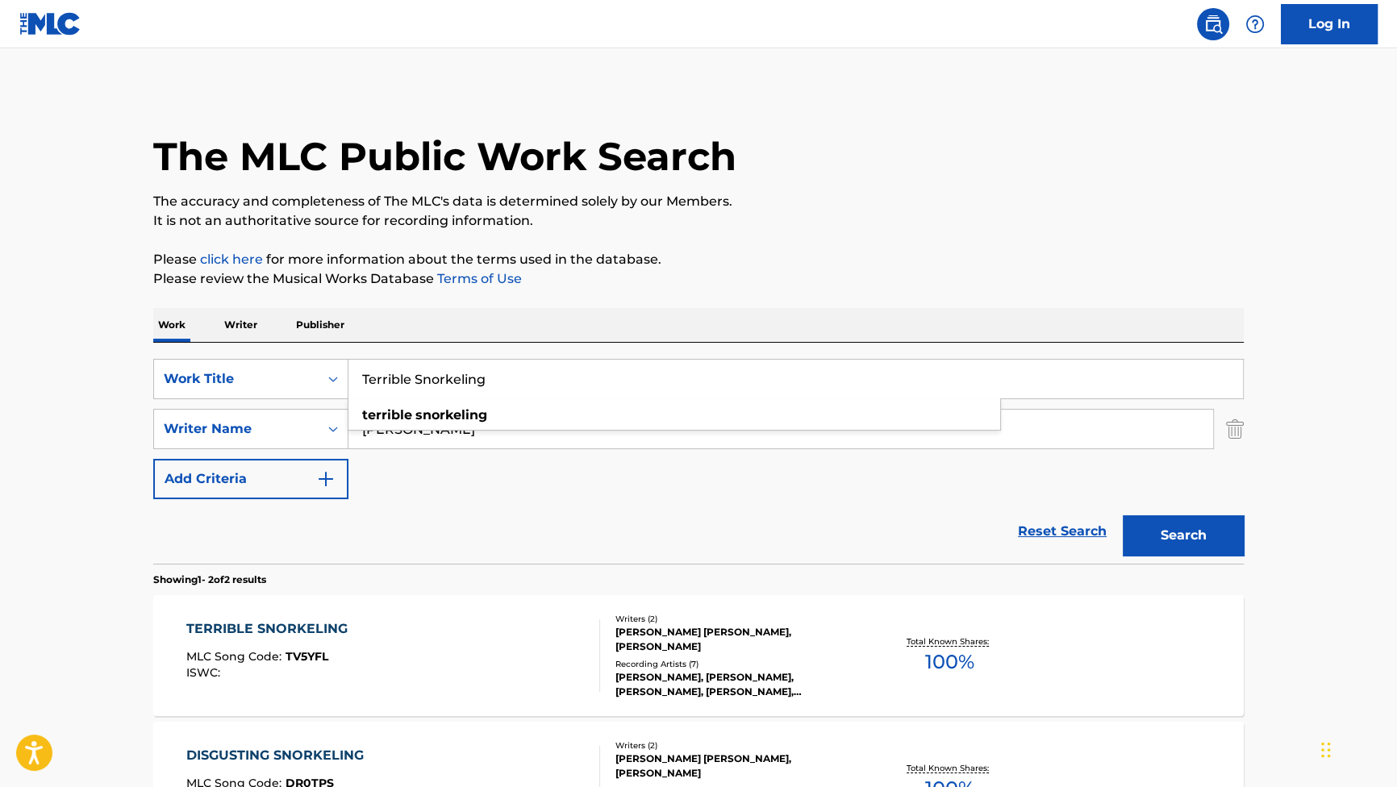
click at [206, 349] on div "SearchWithCriteriab2f53146-9eec-4024-a9f5-657f81fca84a Work Title Terrible Snor…" at bounding box center [698, 453] width 1090 height 221
paste input "Marcus Apologizes"
type input "Marcus Apologizes"
click at [1174, 524] on button "Search" at bounding box center [1182, 535] width 121 height 40
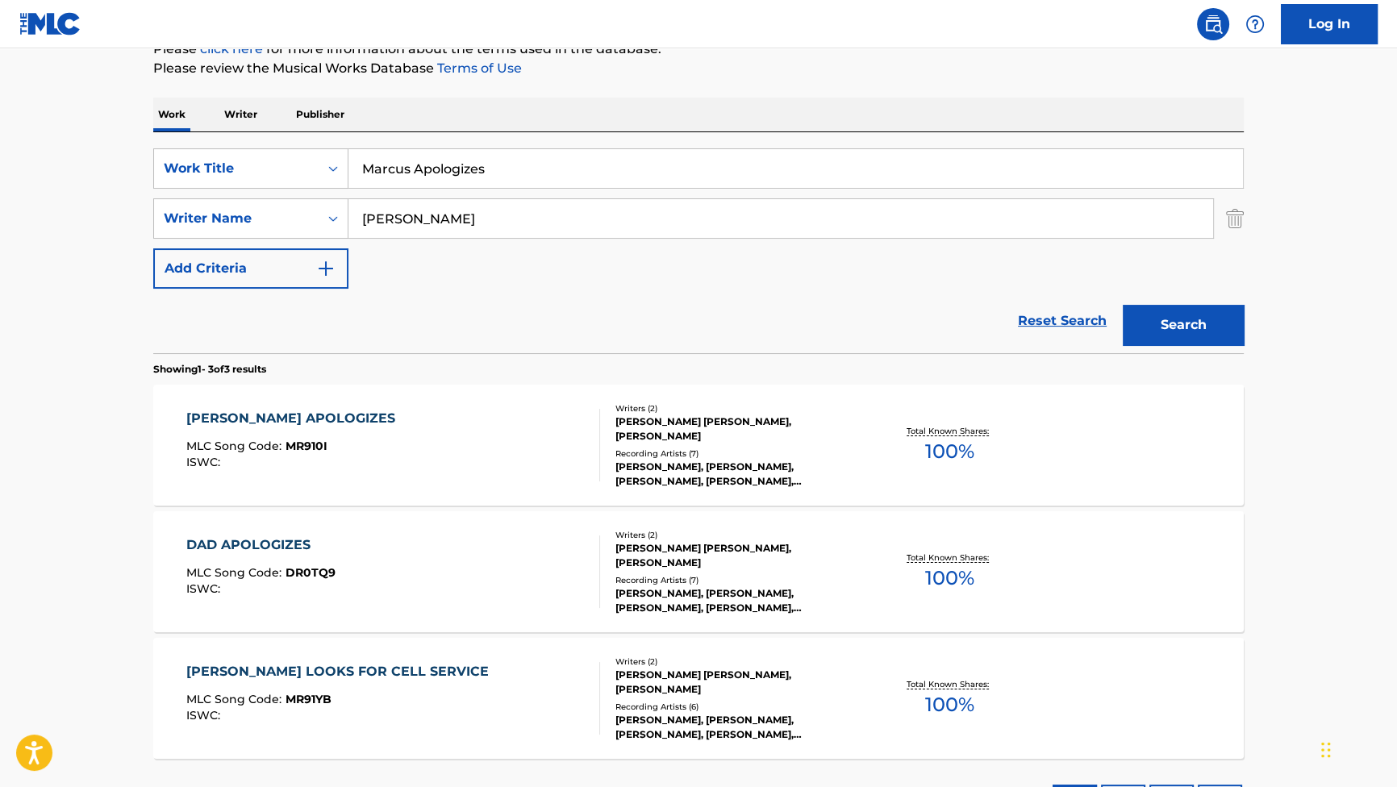
scroll to position [219, 0]
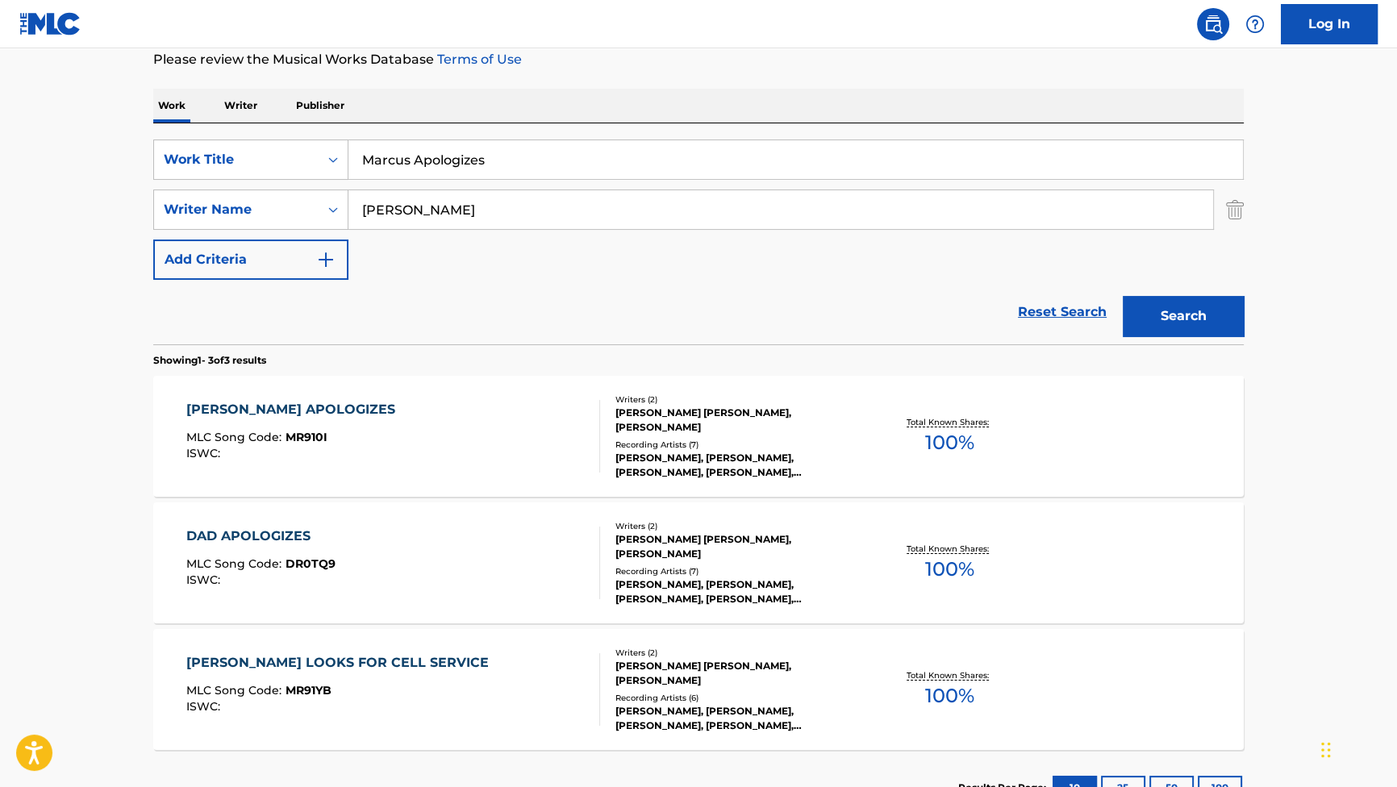
click at [260, 410] on div "MARCUS APOLOGIZES" at bounding box center [294, 409] width 217 height 19
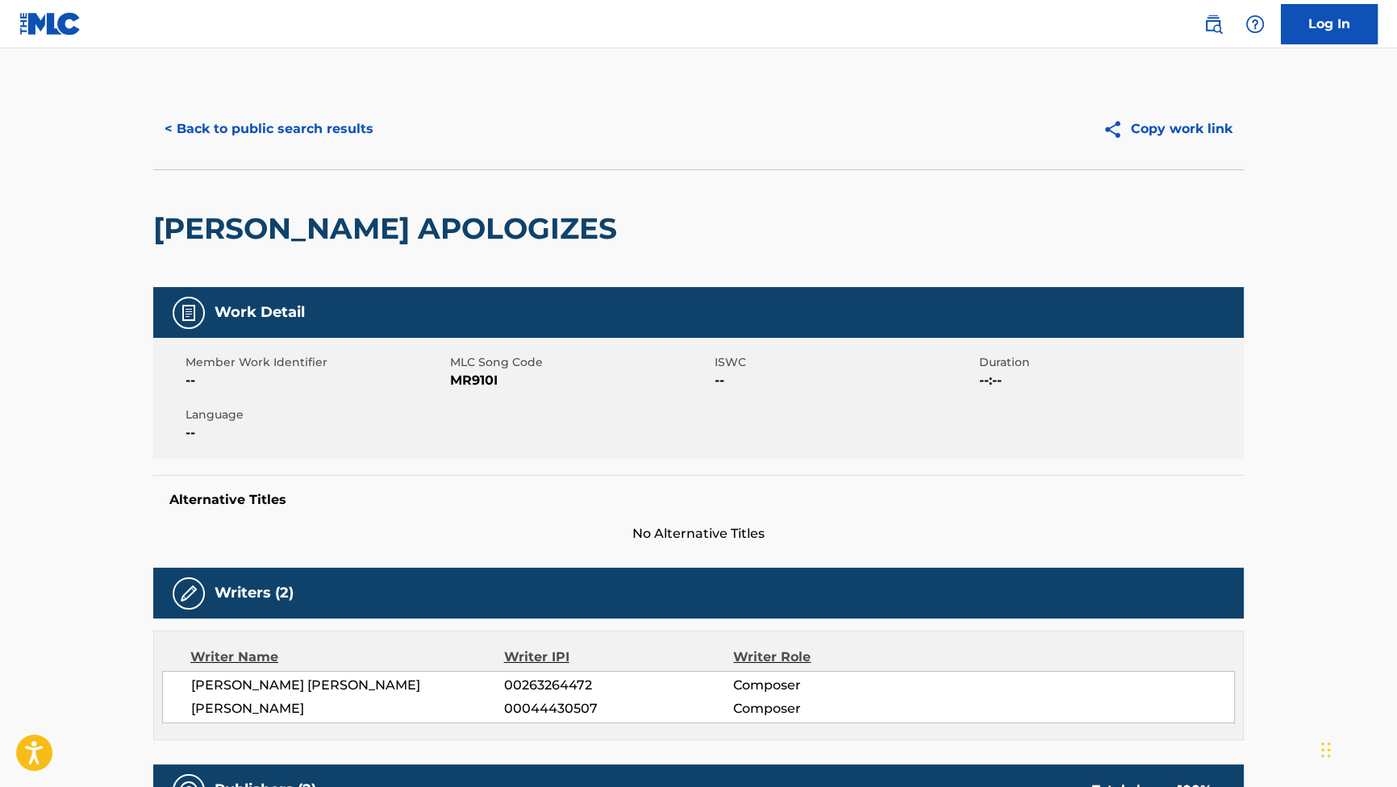
click at [290, 119] on button "< Back to public search results" at bounding box center [268, 129] width 231 height 40
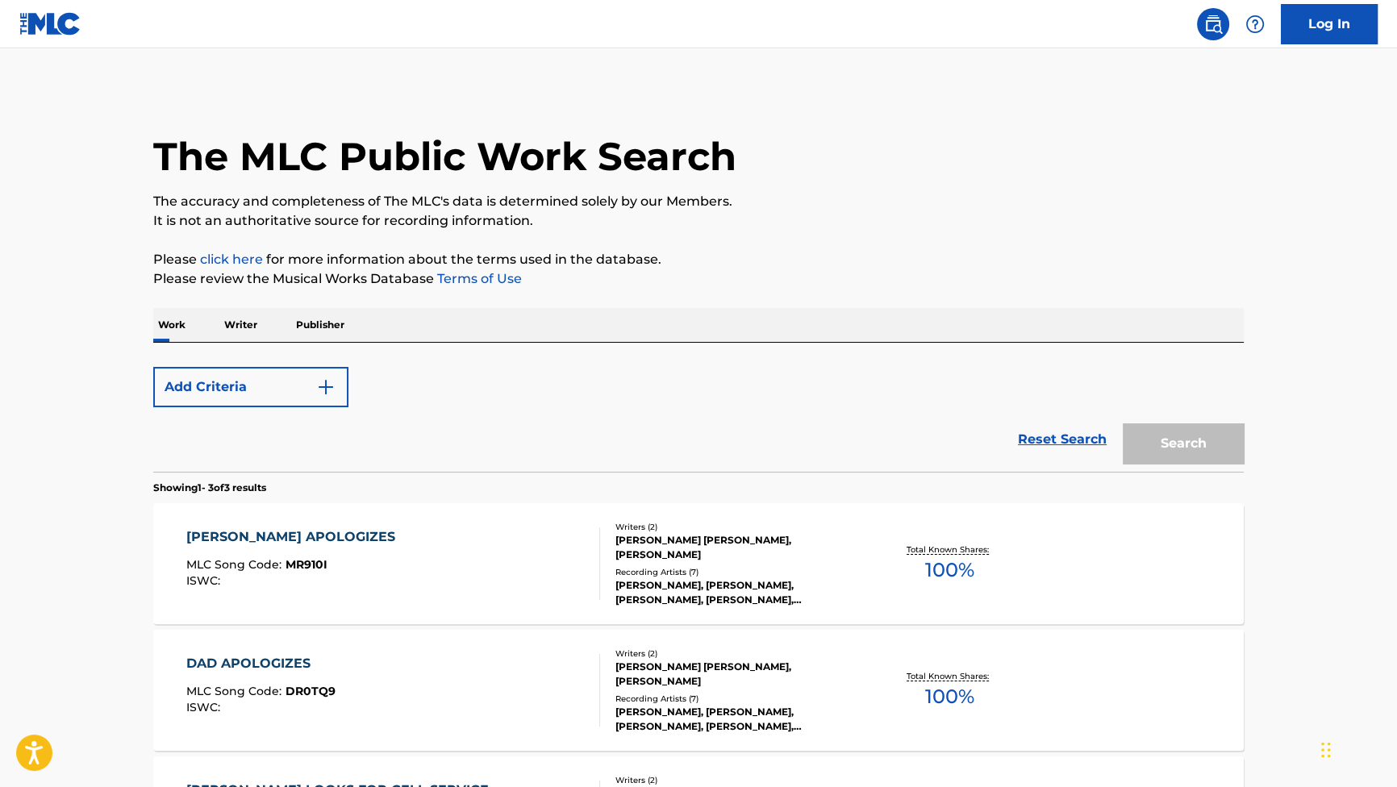
scroll to position [219, 0]
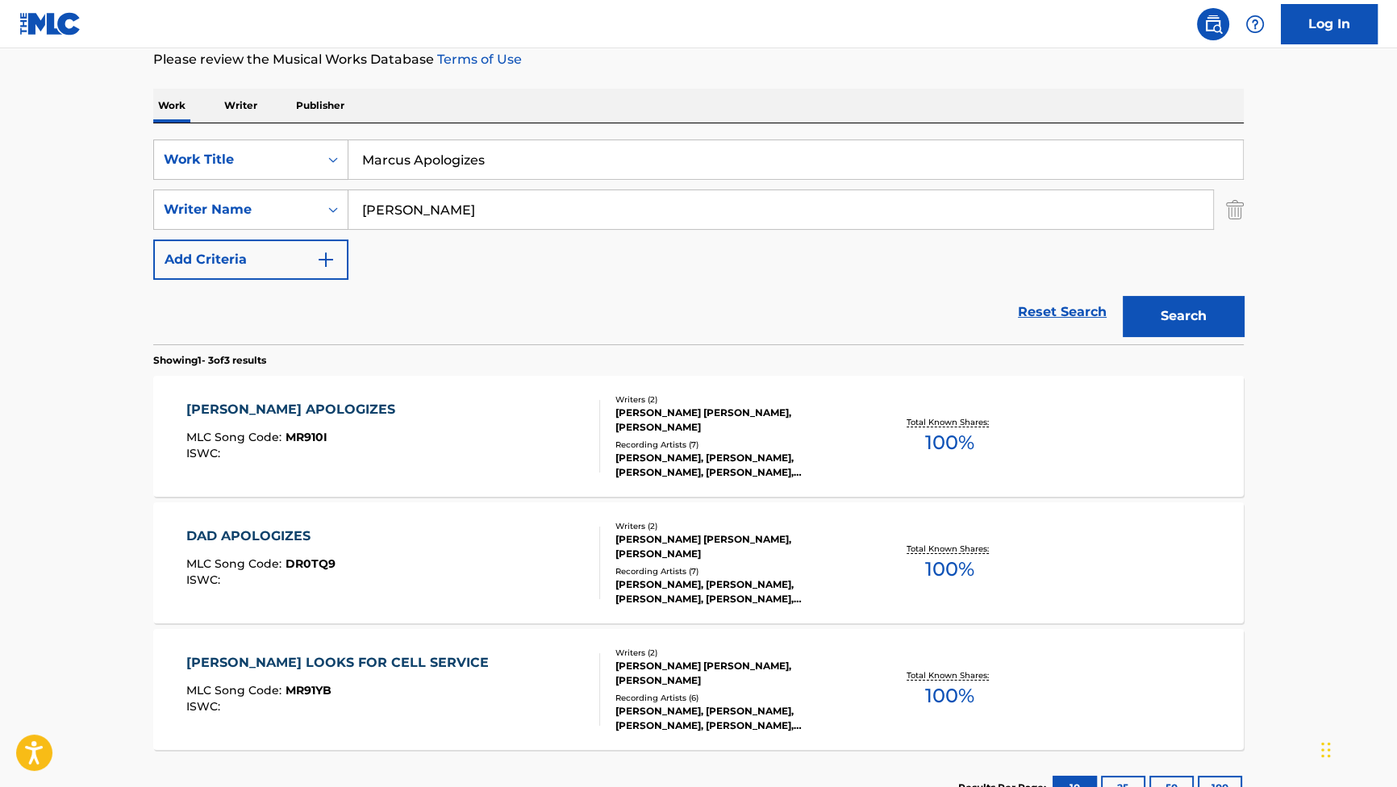
drag, startPoint x: 527, startPoint y: 156, endPoint x: 223, endPoint y: 111, distance: 307.2
click at [219, 112] on div "Work Writer Publisher SearchWithCriteriab2f53146-9eec-4024-a9f5-657f81fca84a Wo…" at bounding box center [698, 457] width 1090 height 737
paste input "Slate Chat"
type input "Slate Chat"
click at [1167, 309] on button "Search" at bounding box center [1182, 316] width 121 height 40
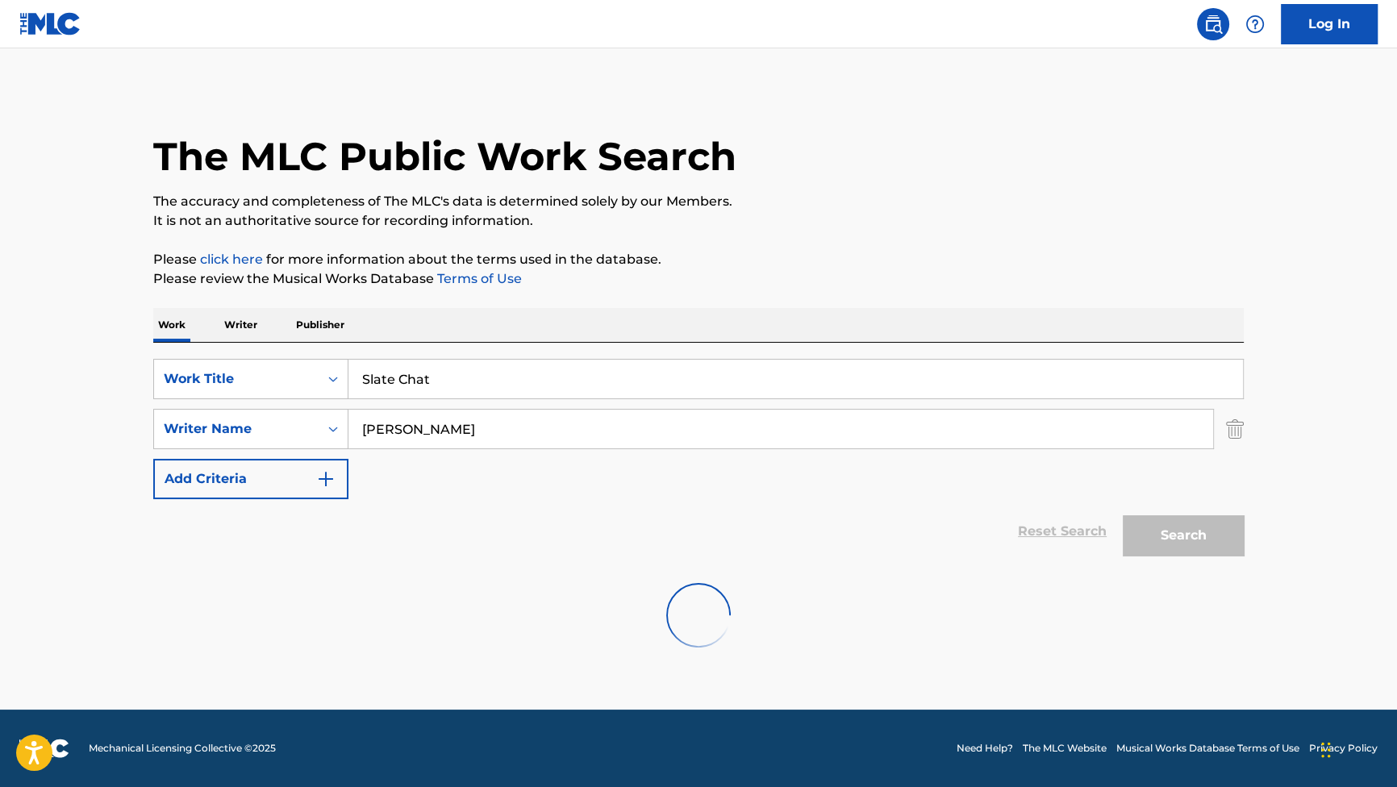
scroll to position [0, 0]
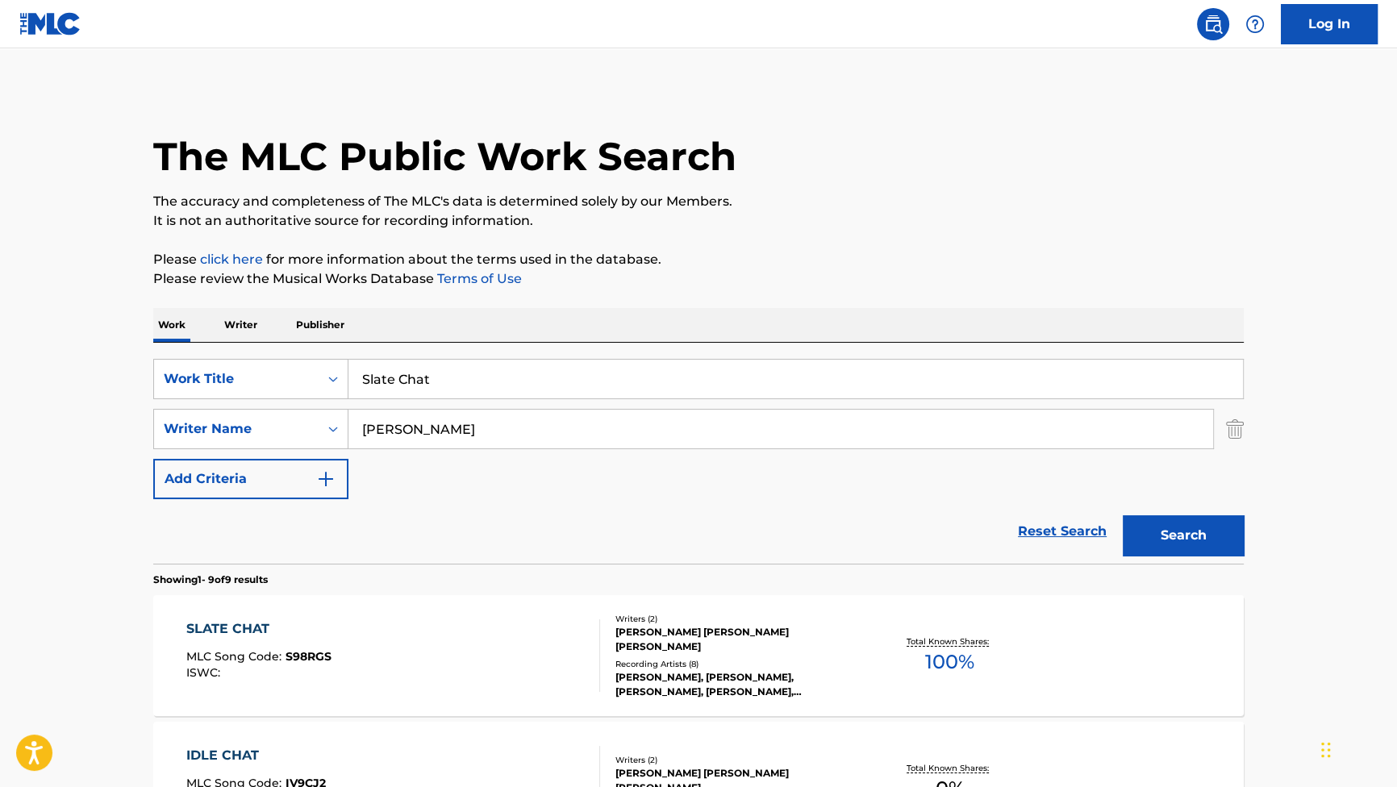
click at [314, 665] on div "MLC Song Code : S98RGS" at bounding box center [258, 659] width 145 height 16
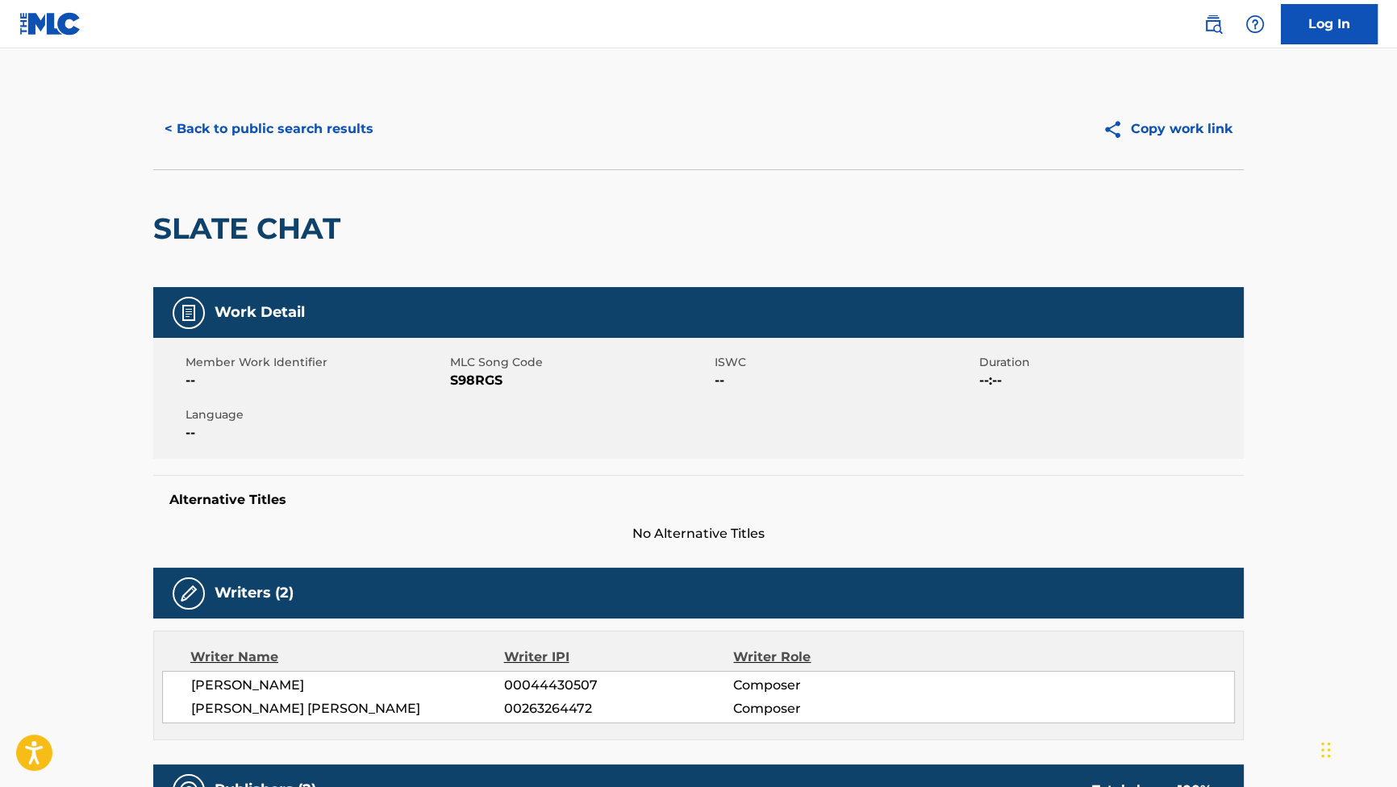
click at [286, 131] on button "< Back to public search results" at bounding box center [268, 129] width 231 height 40
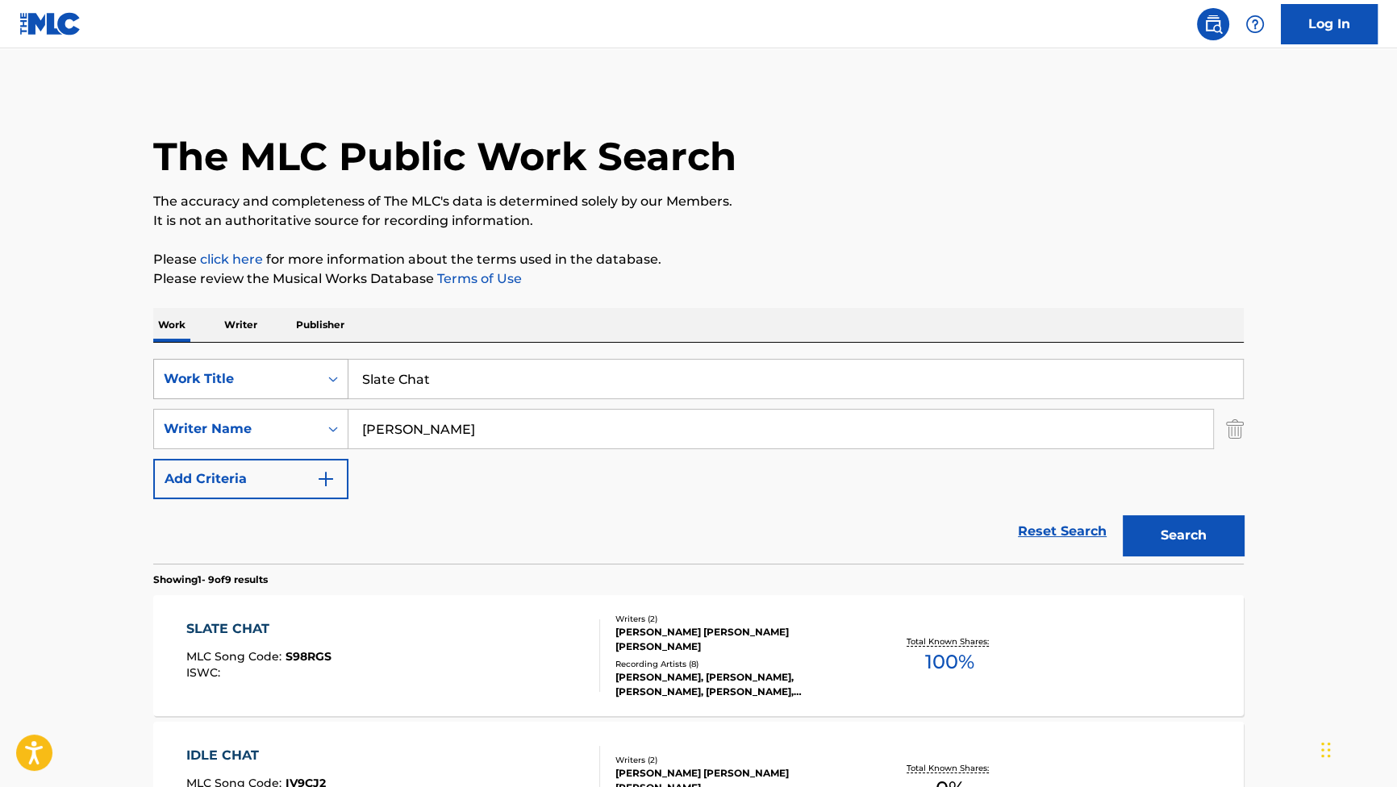
drag, startPoint x: 459, startPoint y: 386, endPoint x: 269, endPoint y: 389, distance: 189.5
click at [270, 389] on div "SearchWithCriteriab2f53146-9eec-4024-a9f5-657f81fca84a Work Title Slate Chat" at bounding box center [698, 379] width 1090 height 40
paste input "Cocktail Party"
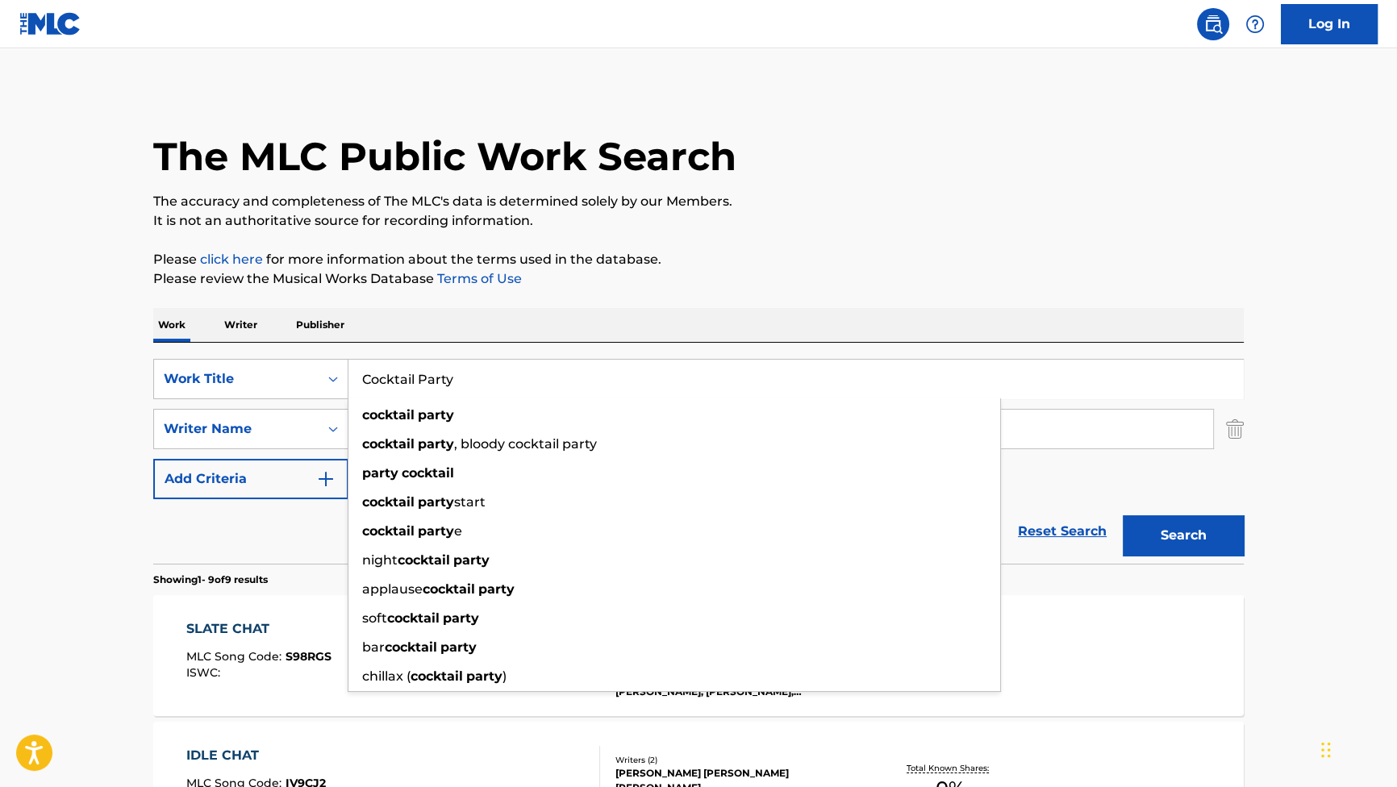
type input "Cocktail Party"
click at [1139, 538] on button "Search" at bounding box center [1182, 535] width 121 height 40
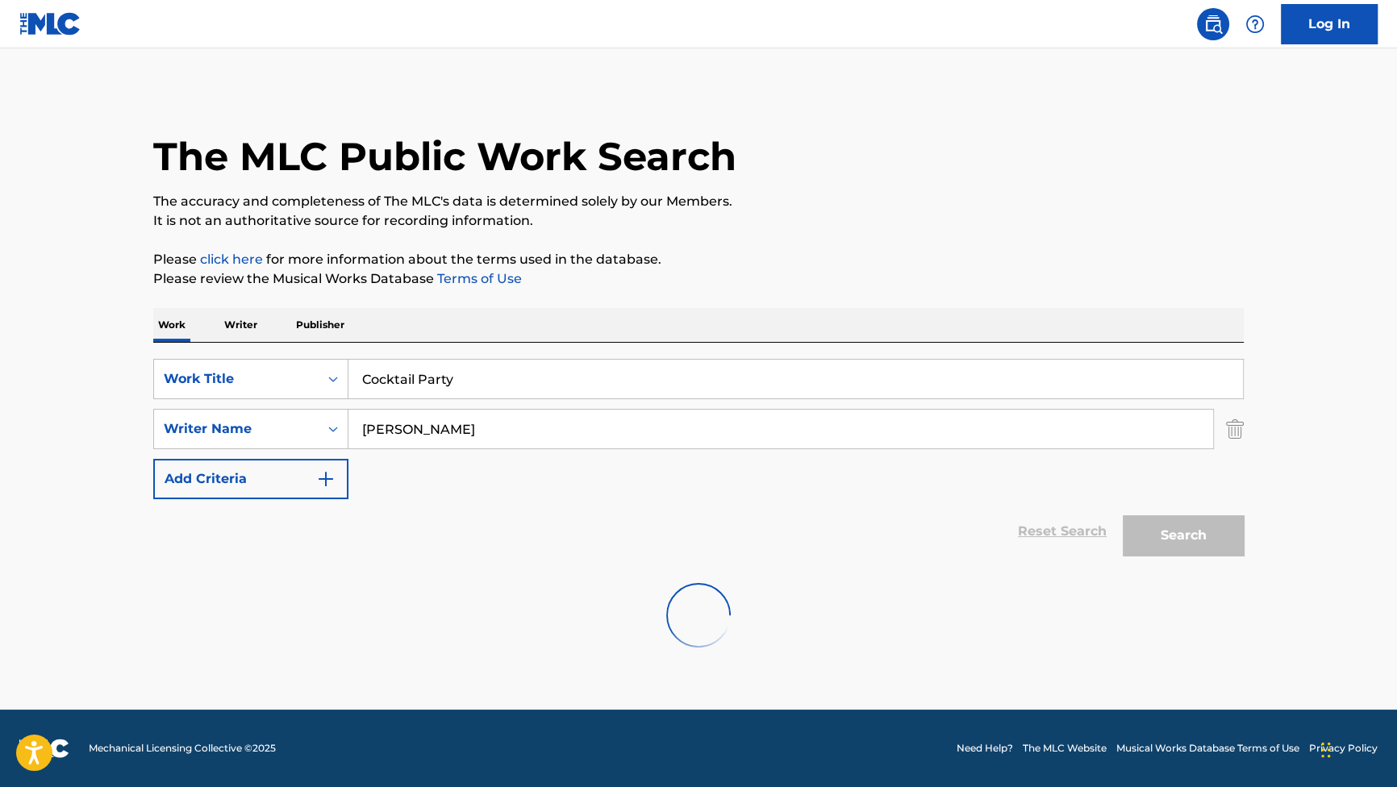
click at [864, 247] on div "The MLC Public Work Search The accuracy and completeness of The MLC's data is d…" at bounding box center [698, 378] width 1129 height 578
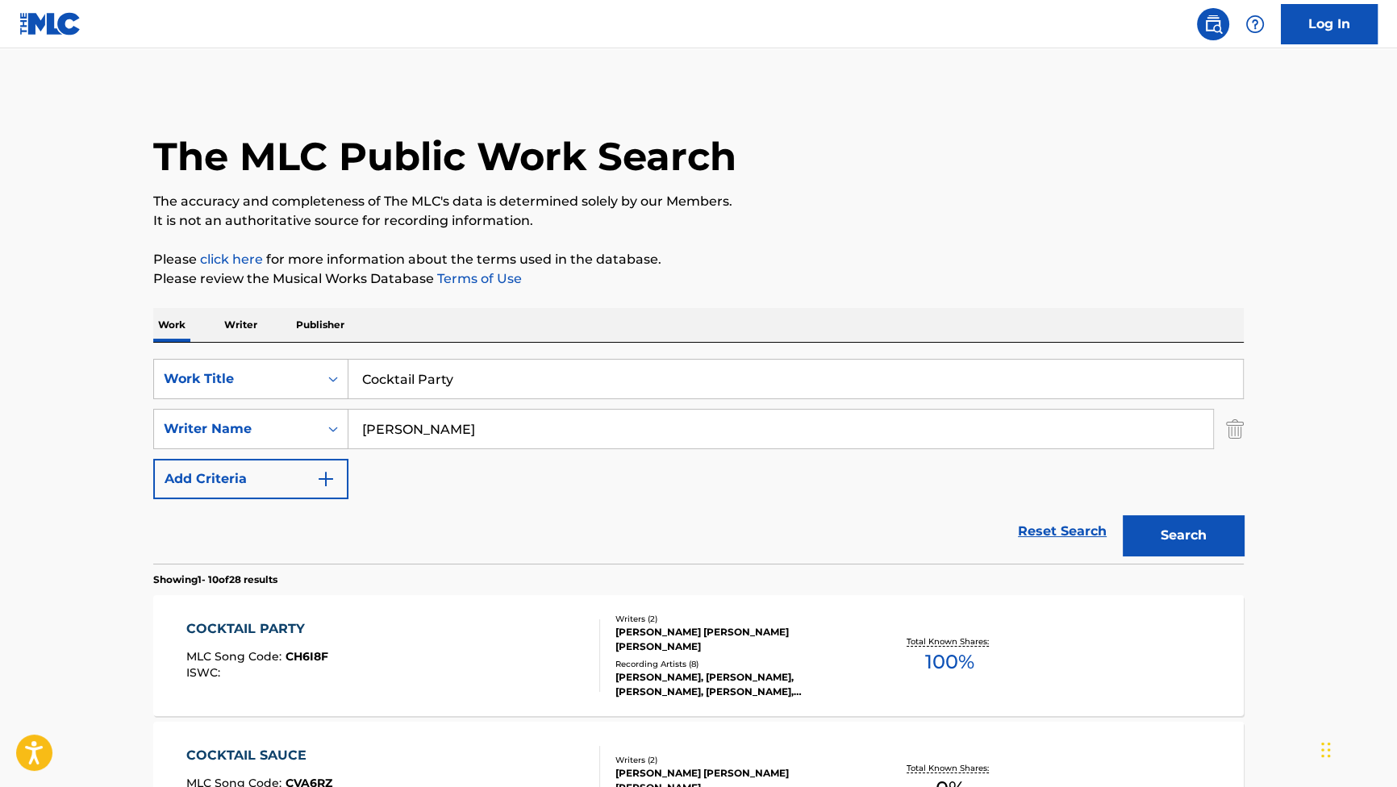
click at [305, 616] on div "COCKTAIL PARTY MLC Song Code : CH6I8F ISWC : Writers ( 2 ) MARK ALLEN MOTHERSBA…" at bounding box center [698, 655] width 1090 height 121
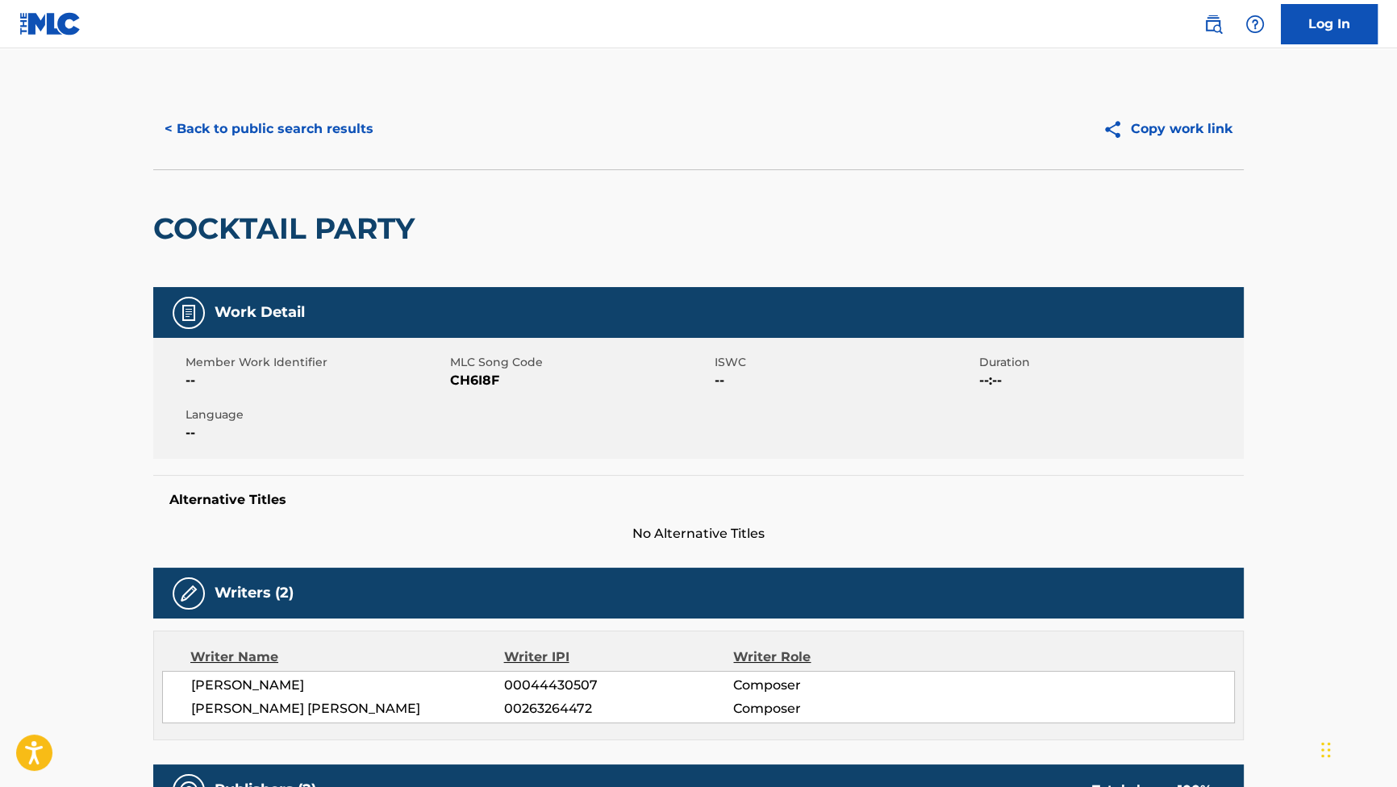
click at [289, 129] on button "< Back to public search results" at bounding box center [268, 129] width 231 height 40
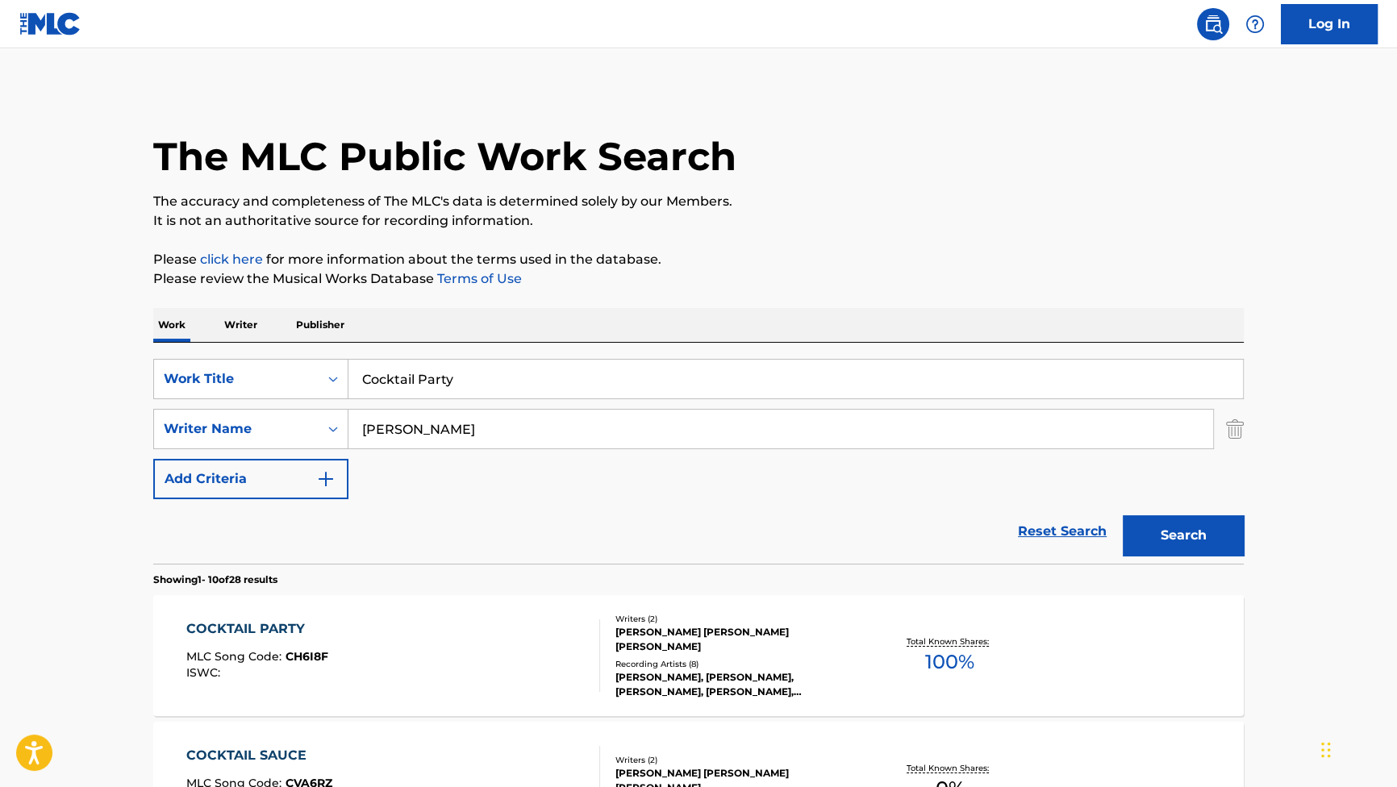
drag, startPoint x: 399, startPoint y: 377, endPoint x: 252, endPoint y: 354, distance: 148.5
click at [252, 354] on div "SearchWithCriteriab2f53146-9eec-4024-a9f5-657f81fca84a Work Title Cocktail Part…" at bounding box center [698, 453] width 1090 height 221
paste input "Enter the Casino"
type input "Enter the Casino"
click at [1171, 539] on button "Search" at bounding box center [1182, 535] width 121 height 40
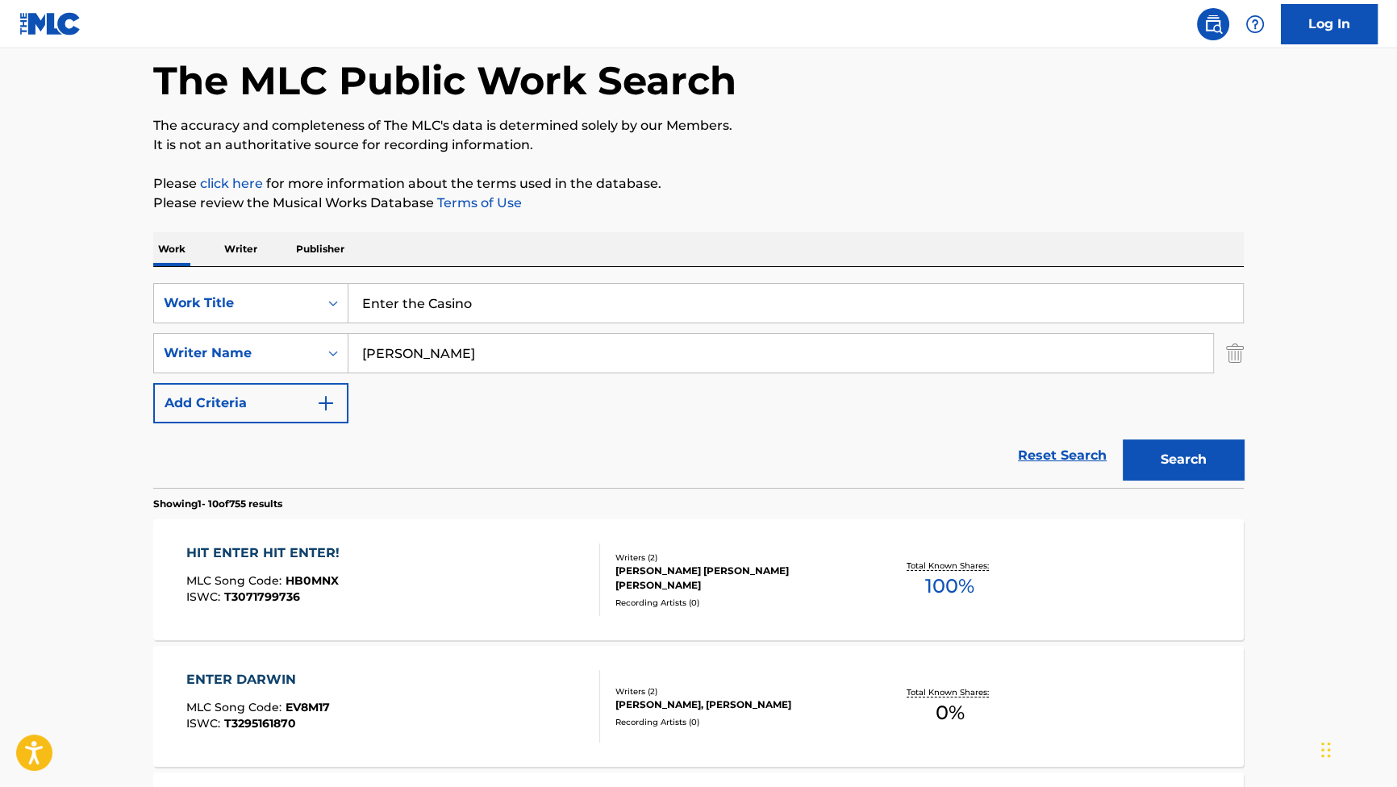
scroll to position [73, 0]
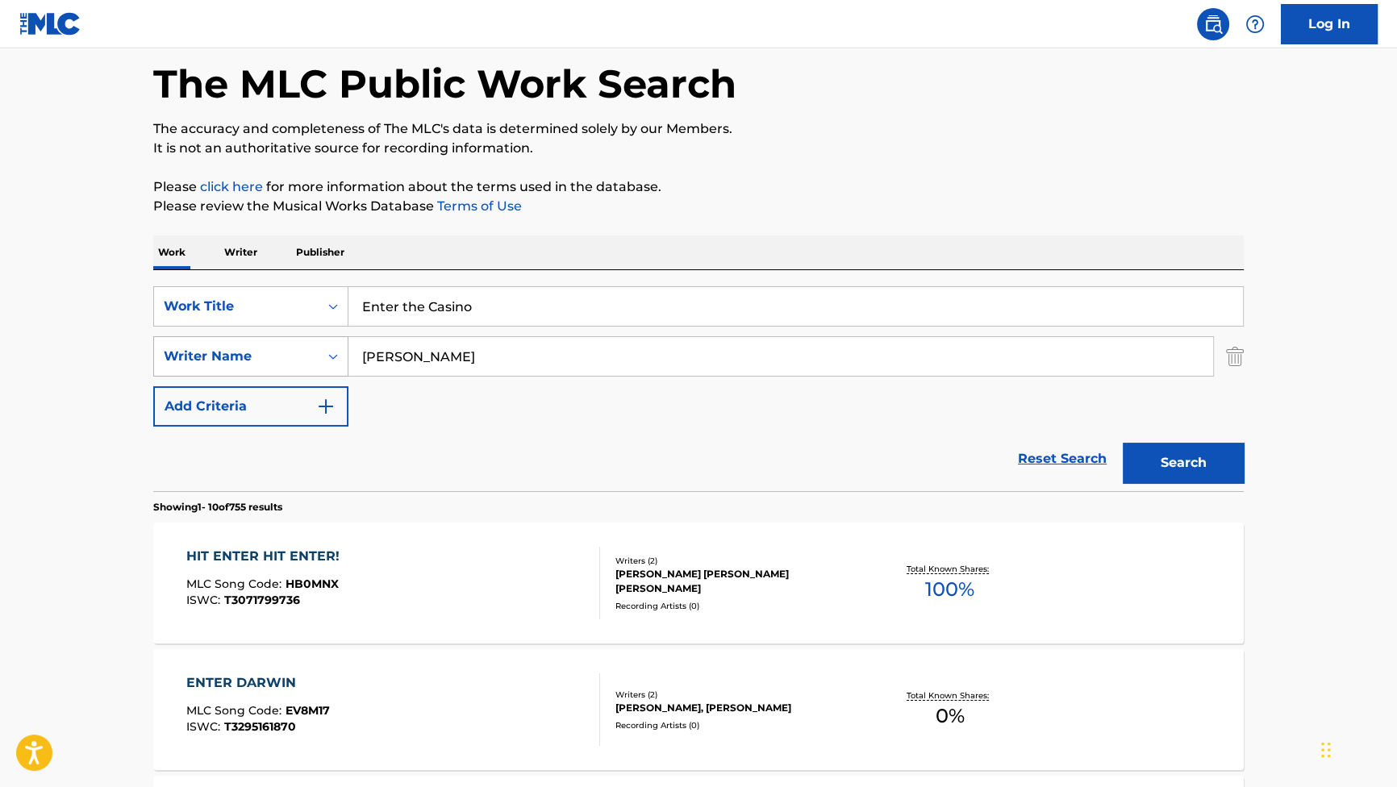
drag, startPoint x: 524, startPoint y: 357, endPoint x: 224, endPoint y: 339, distance: 300.5
click at [224, 339] on div "SearchWithCriteriad1817ca1-ac0f-4f7a-be78-53be83e84ef3 Writer Name Mothersbaugh" at bounding box center [698, 356] width 1090 height 40
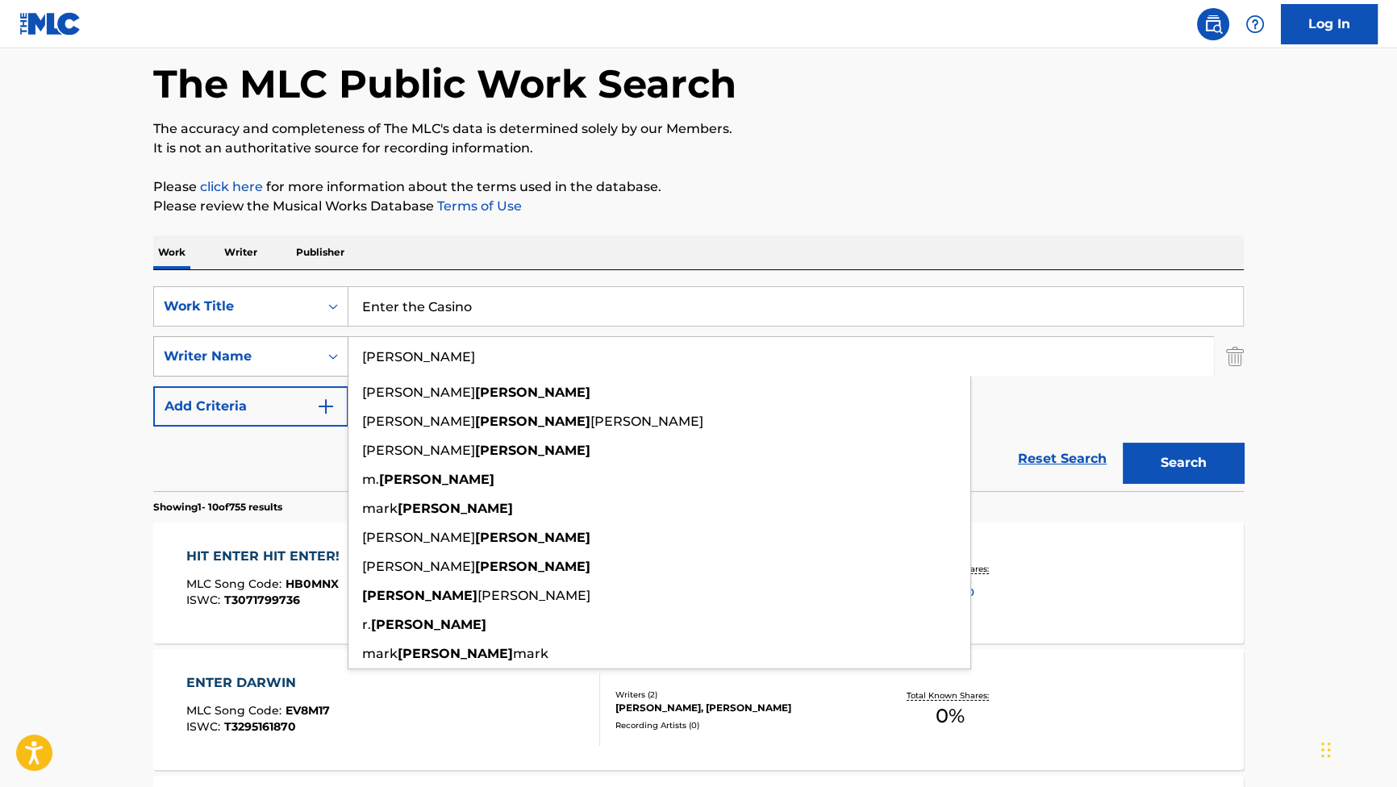
paste input "BYRNE"
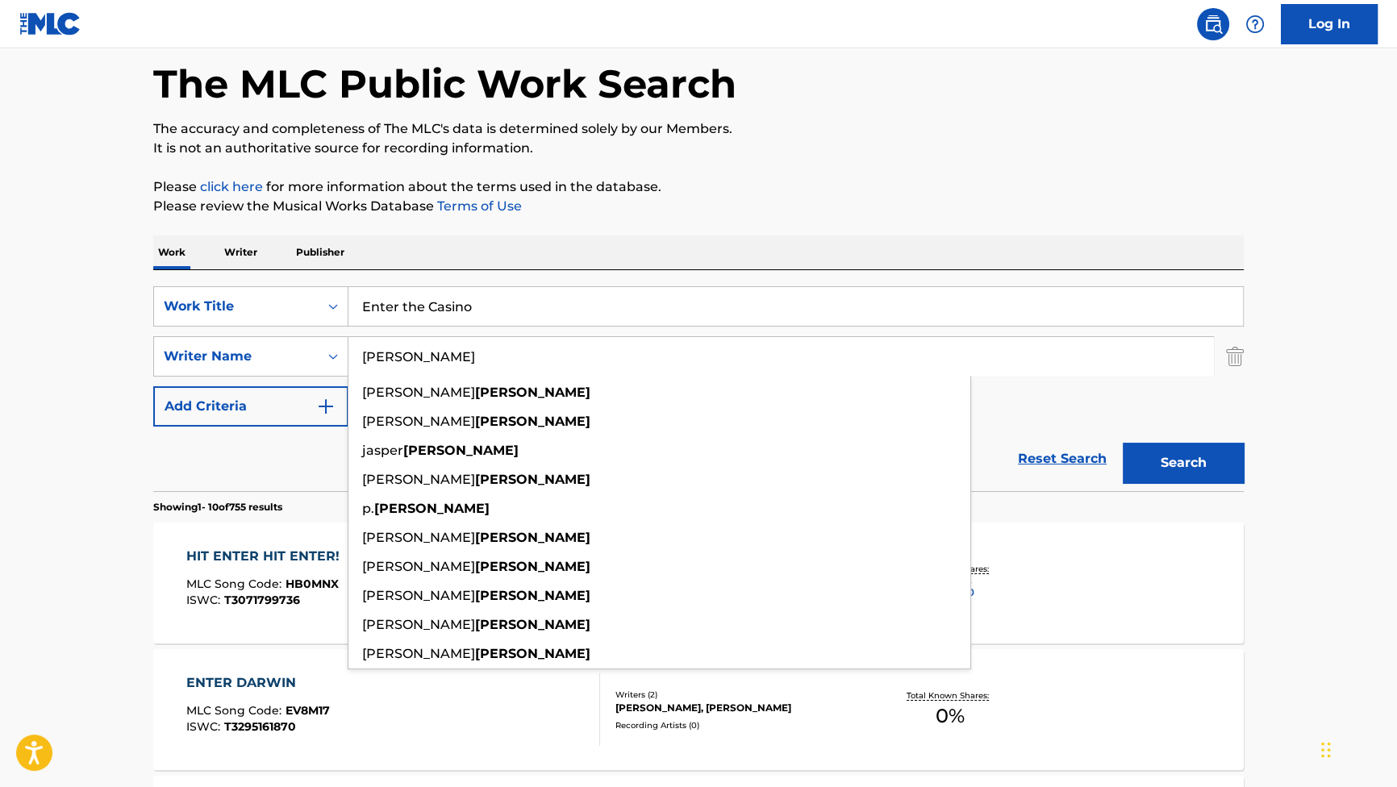
type input "BYRNE"
click at [1158, 460] on button "Search" at bounding box center [1182, 463] width 121 height 40
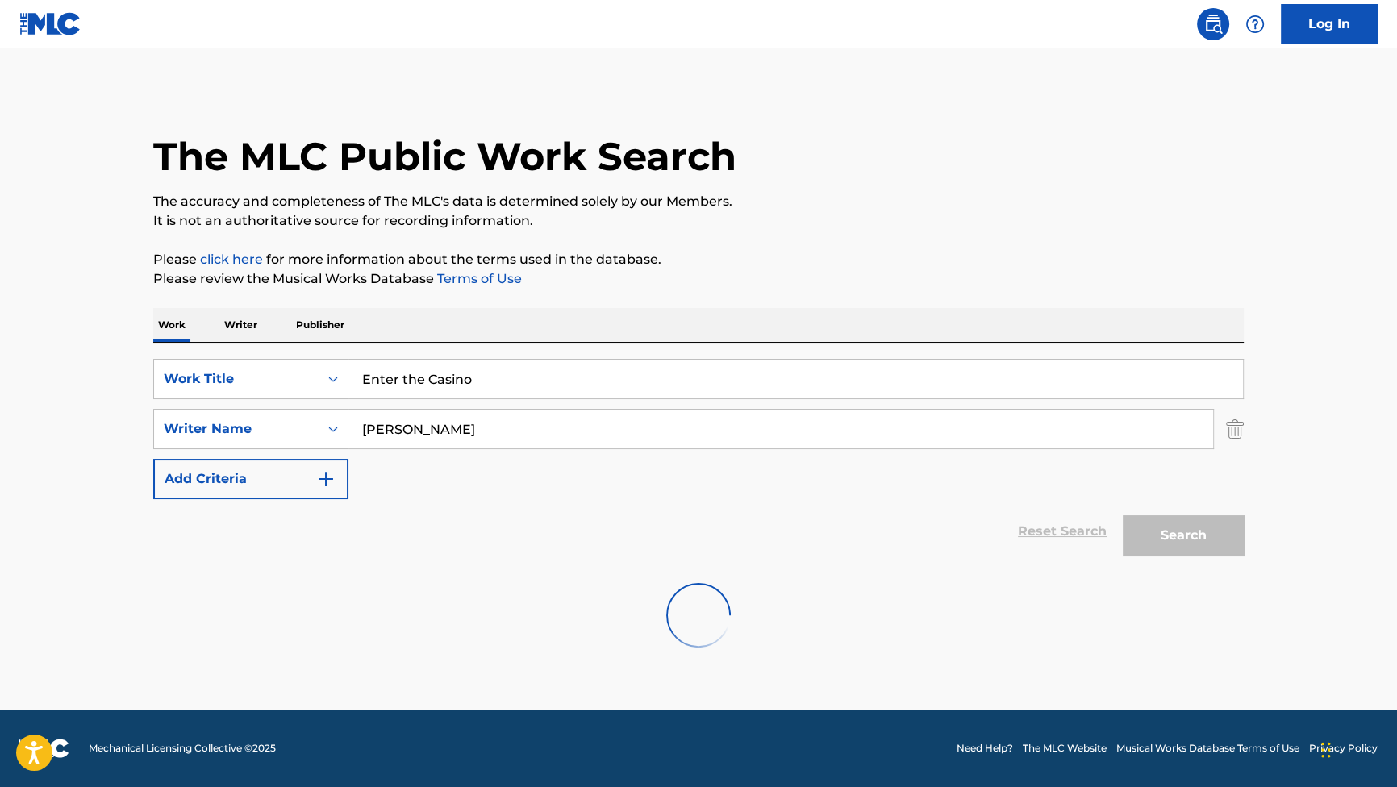
scroll to position [0, 0]
click at [818, 156] on div "The MLC Public Work Search" at bounding box center [698, 148] width 1090 height 118
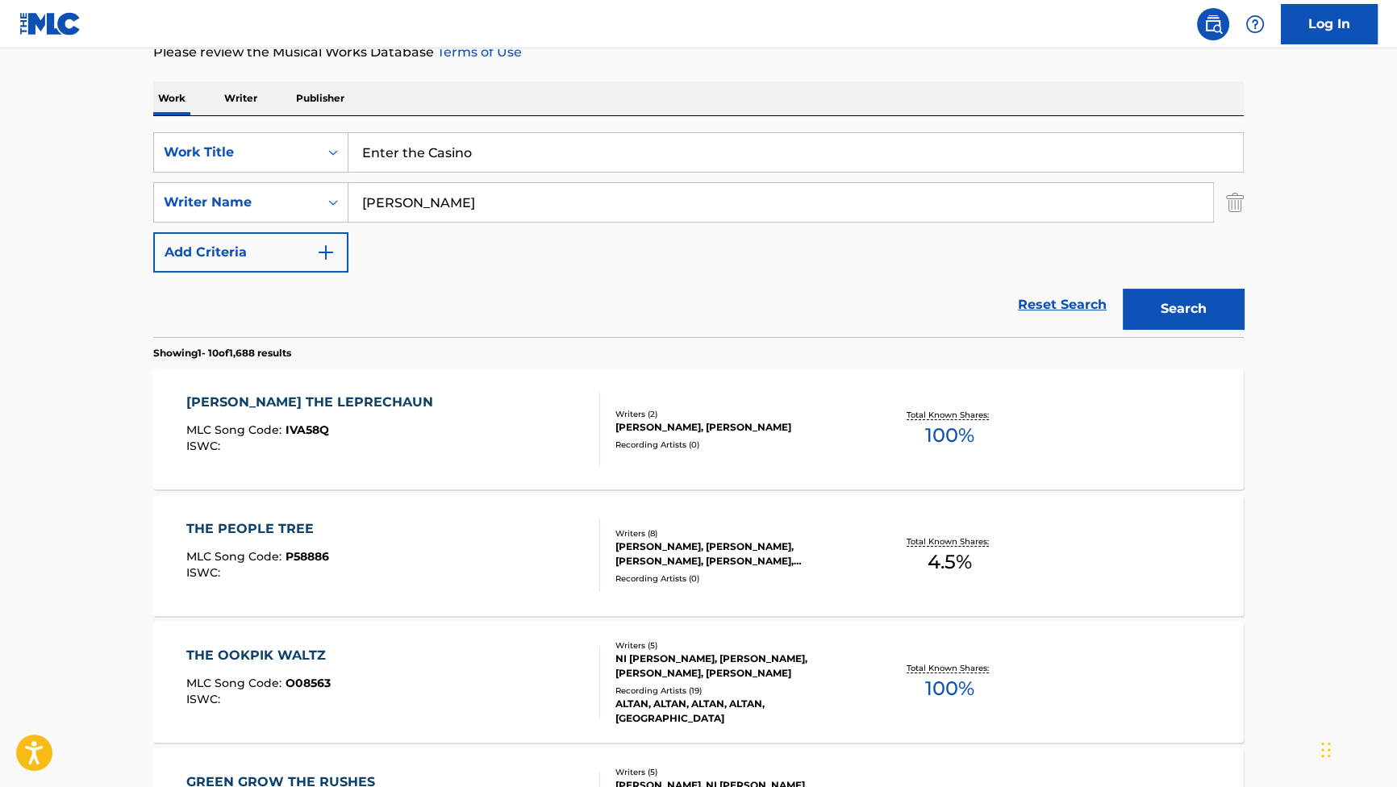
scroll to position [219, 0]
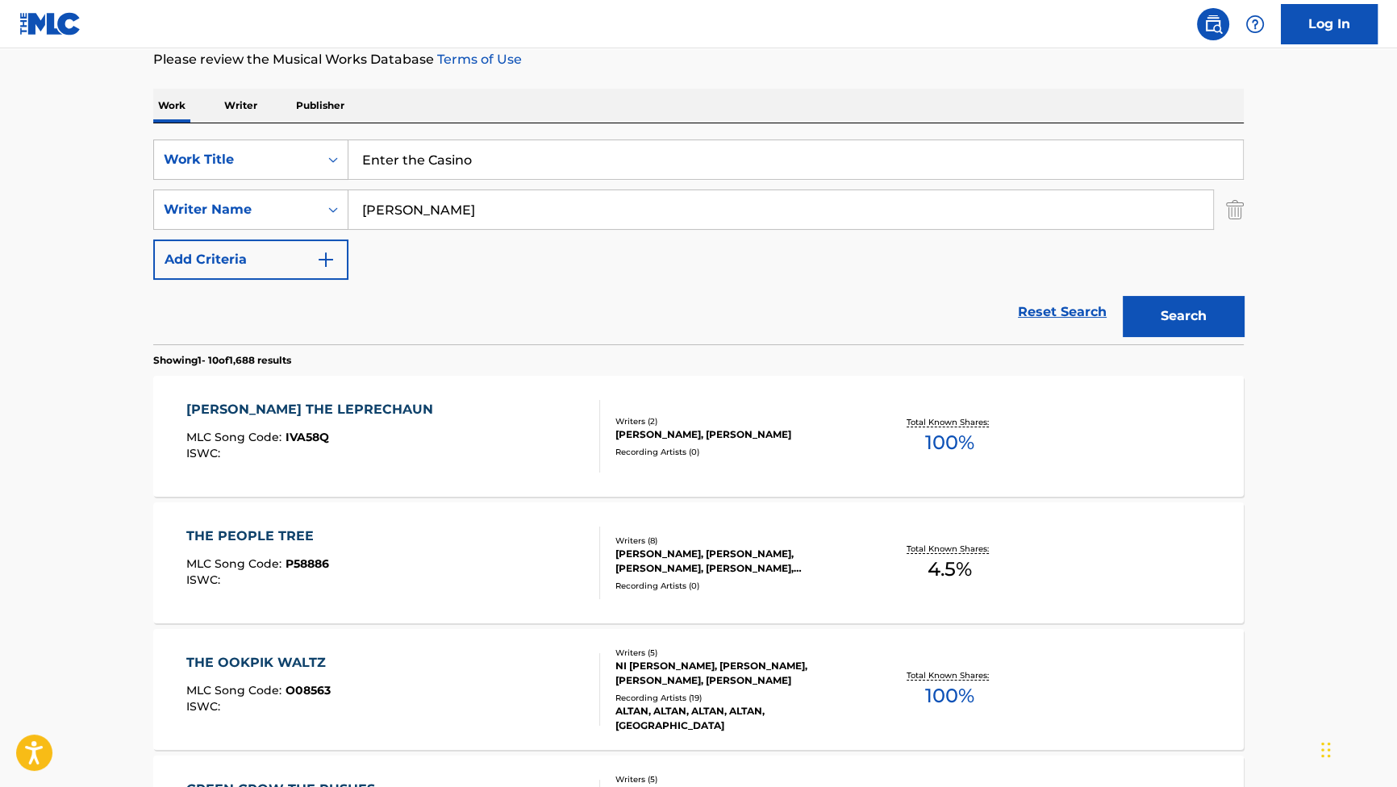
drag, startPoint x: 513, startPoint y: 174, endPoint x: 327, endPoint y: 129, distance: 190.9
click at [333, 131] on div "SearchWithCriteriab2f53146-9eec-4024-a9f5-657f81fca84a Work Title Enter the Cas…" at bounding box center [698, 233] width 1090 height 221
paste input "I Don't Like Your Dad"
type input "I Don't Like Your Dad"
drag, startPoint x: 588, startPoint y: 222, endPoint x: 373, endPoint y: 192, distance: 216.5
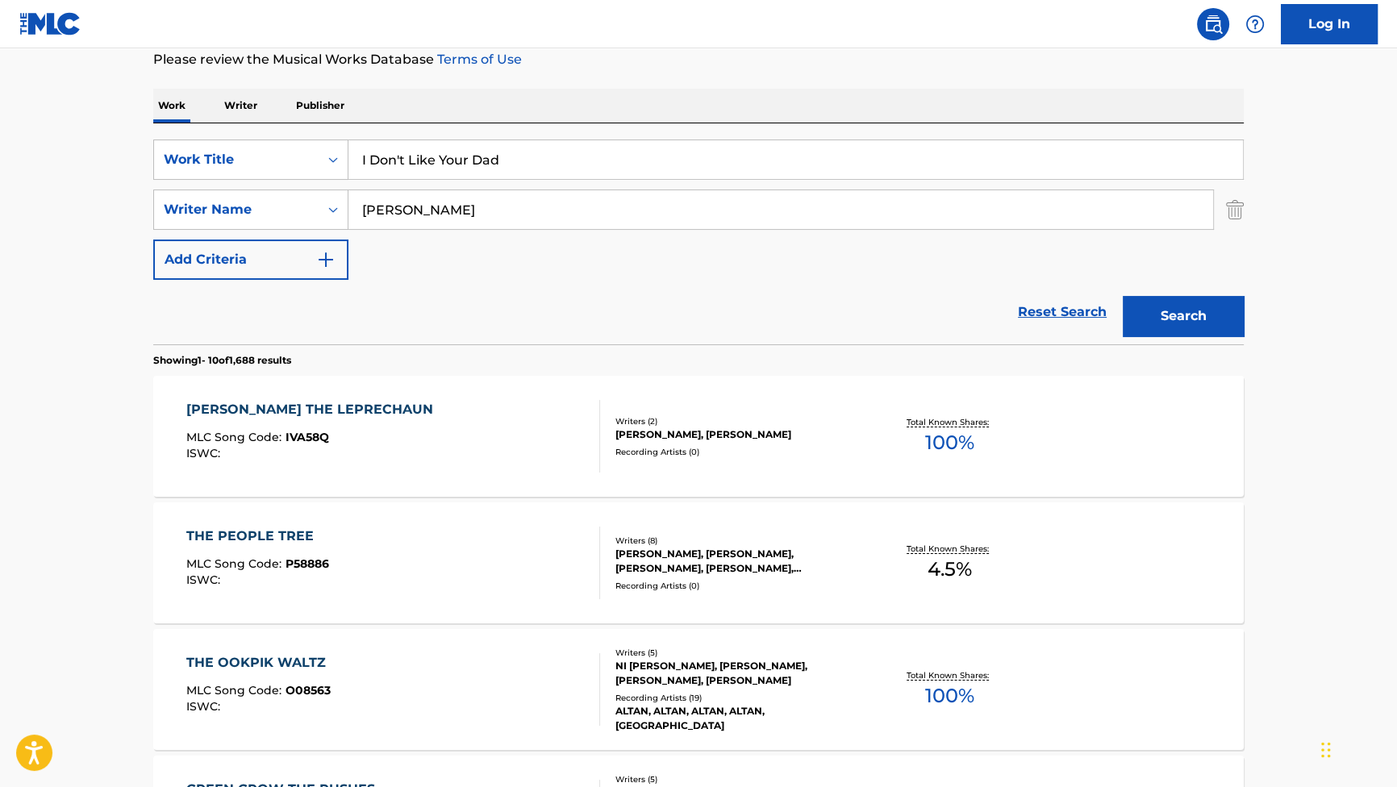
click at [374, 192] on div "BYRNE" at bounding box center [780, 209] width 865 height 40
drag, startPoint x: 402, startPoint y: 210, endPoint x: 277, endPoint y: 192, distance: 125.4
click at [277, 192] on div "SearchWithCriteriad1817ca1-ac0f-4f7a-be78-53be83e84ef3 Writer Name BYRNE" at bounding box center [698, 209] width 1090 height 40
paste input "Mothersbaugh"
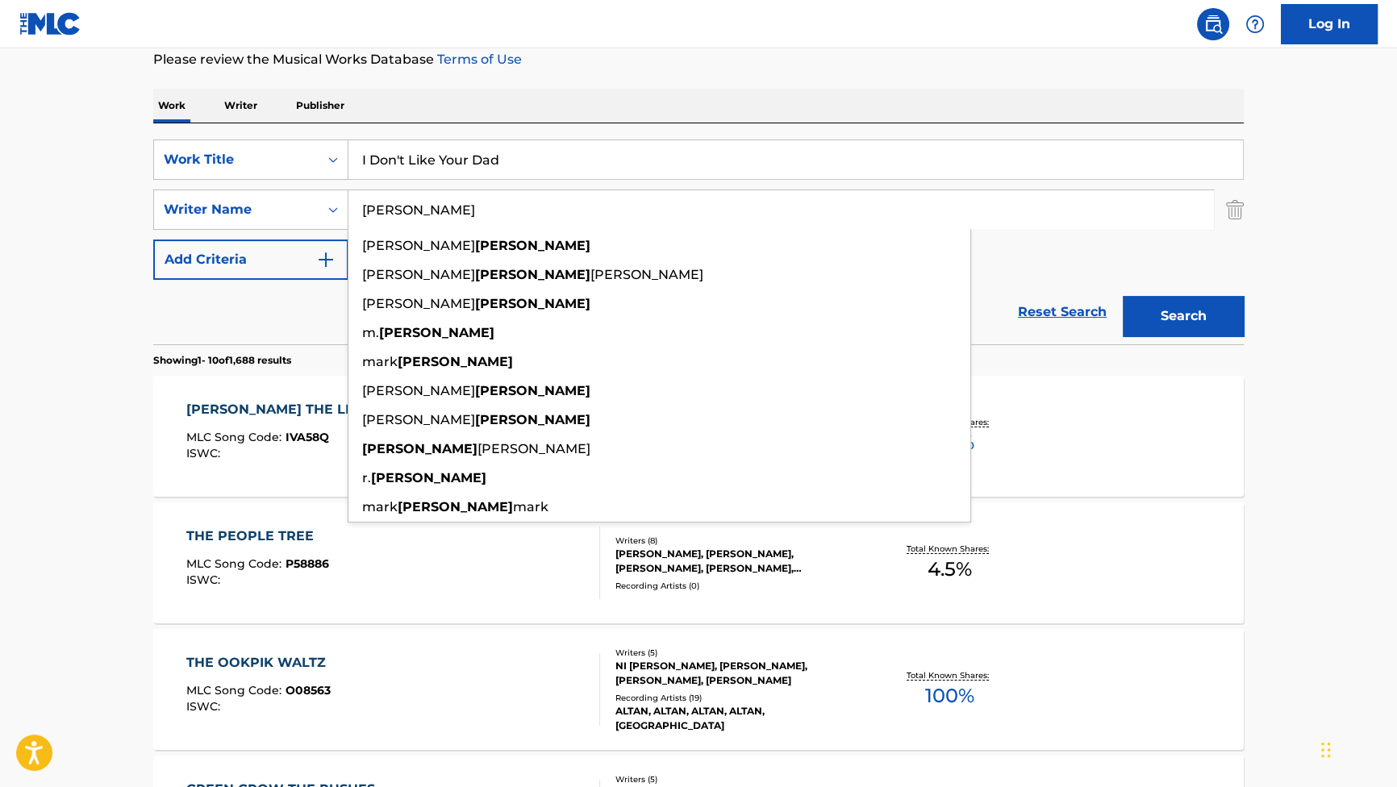
type input "Mothersbaugh"
click at [1168, 323] on button "Search" at bounding box center [1182, 316] width 121 height 40
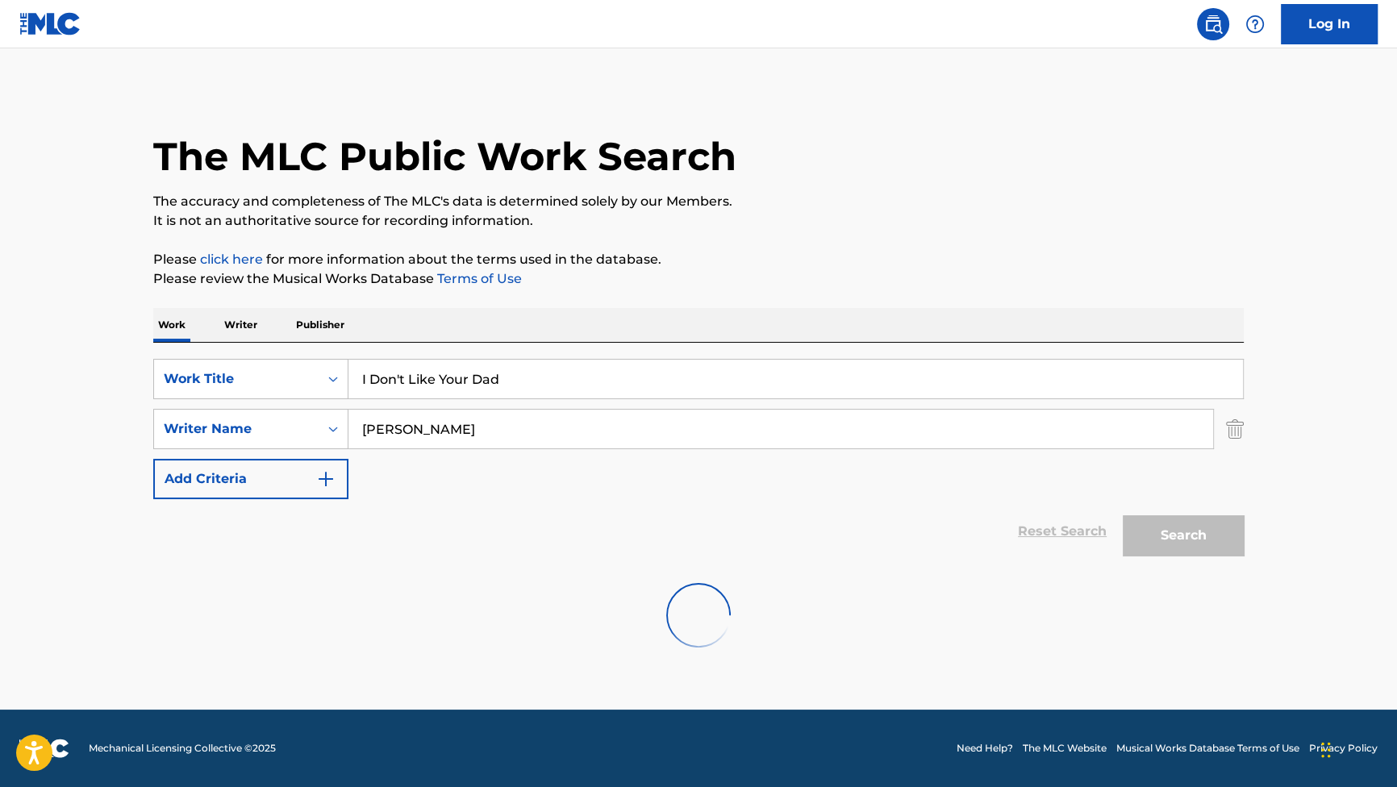
scroll to position [0, 0]
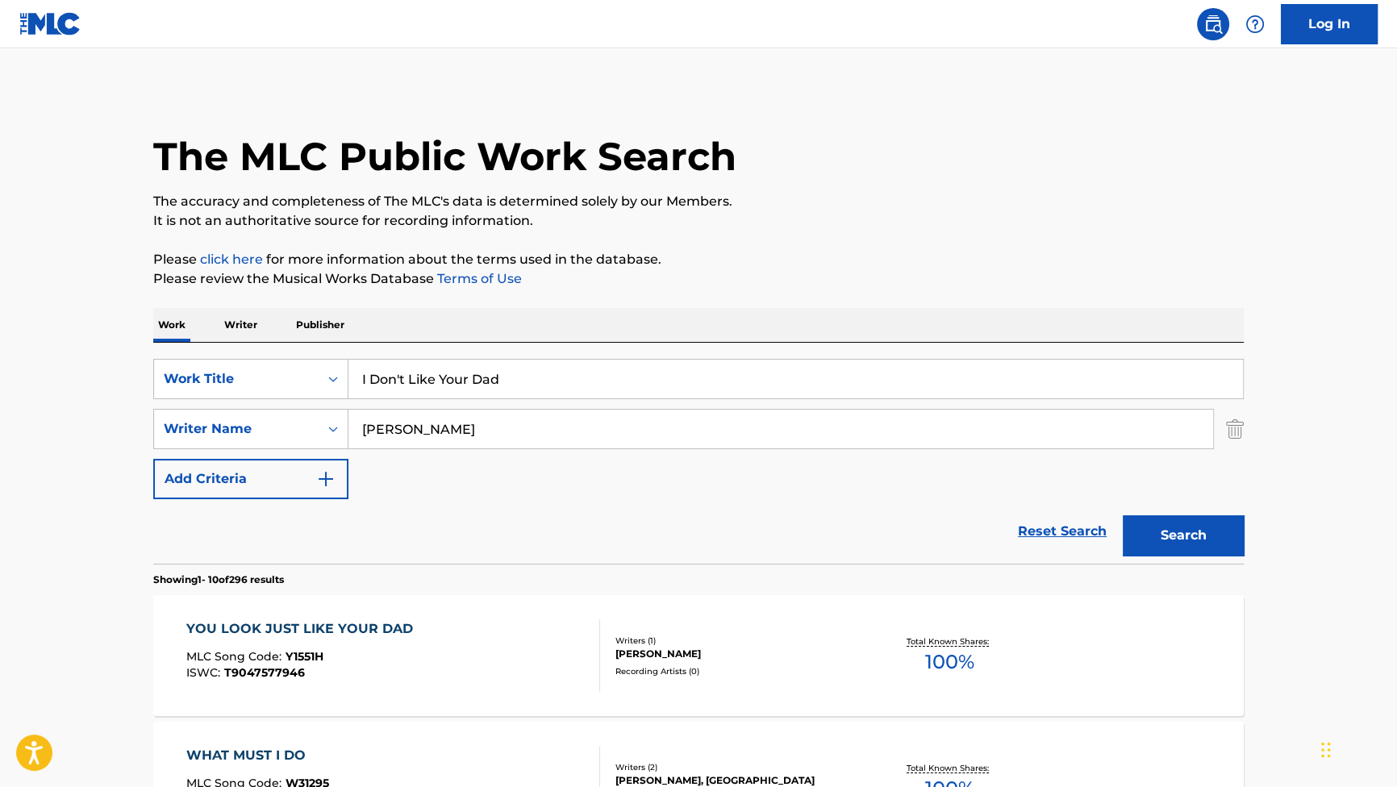
click at [1189, 541] on button "Search" at bounding box center [1182, 535] width 121 height 40
drag, startPoint x: 605, startPoint y: 368, endPoint x: 260, endPoint y: 354, distance: 345.4
click at [267, 359] on div "SearchWithCriteriab2f53146-9eec-4024-a9f5-657f81fca84a Work Title I Don't Like …" at bounding box center [698, 379] width 1090 height 40
paste input "Ron Speaks Korean"
type input "Ron Speaks Korean"
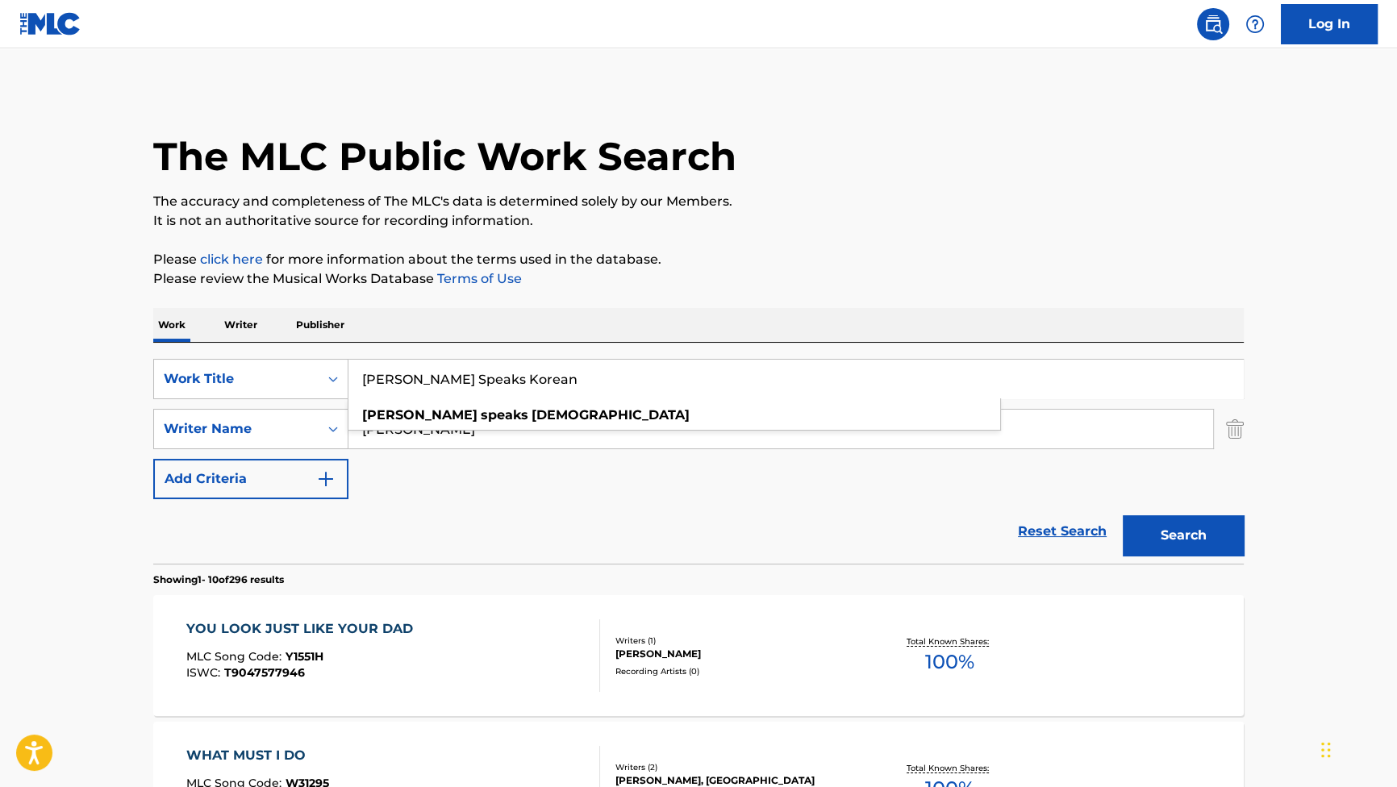
click at [1164, 514] on div "Search" at bounding box center [1178, 531] width 129 height 65
click at [1173, 527] on button "Search" at bounding box center [1182, 535] width 121 height 40
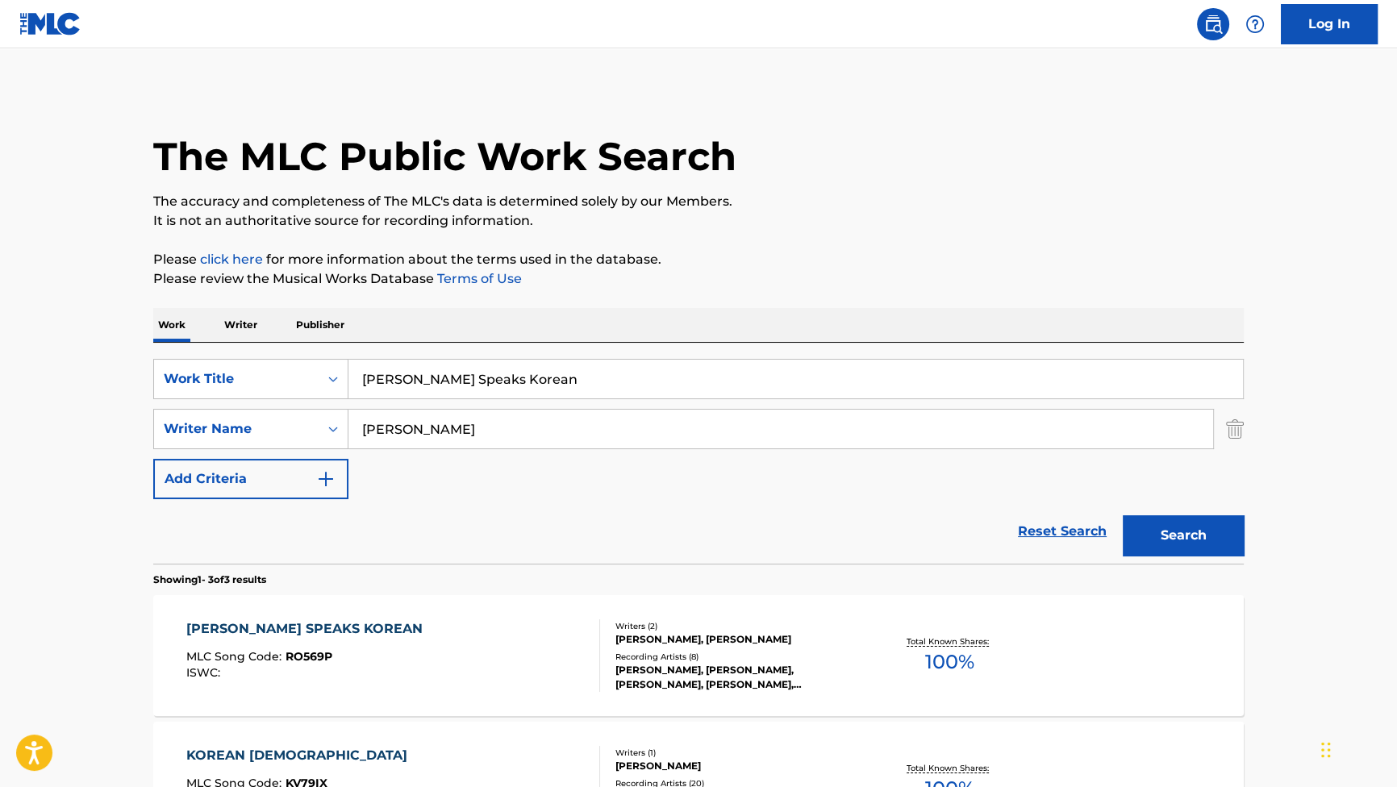
click at [327, 631] on div "RON SPEAKS KOREAN" at bounding box center [308, 628] width 244 height 19
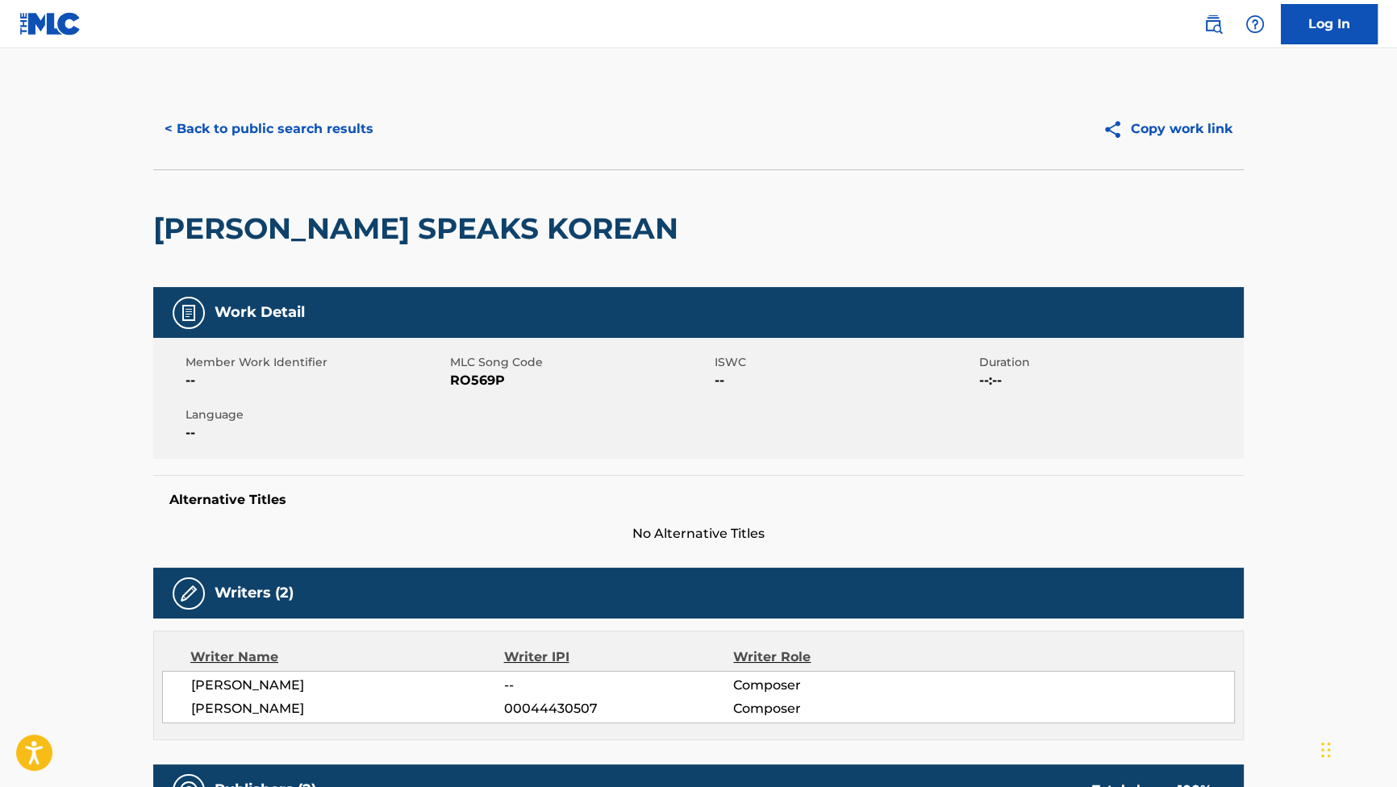
click at [296, 118] on button "< Back to public search results" at bounding box center [268, 129] width 231 height 40
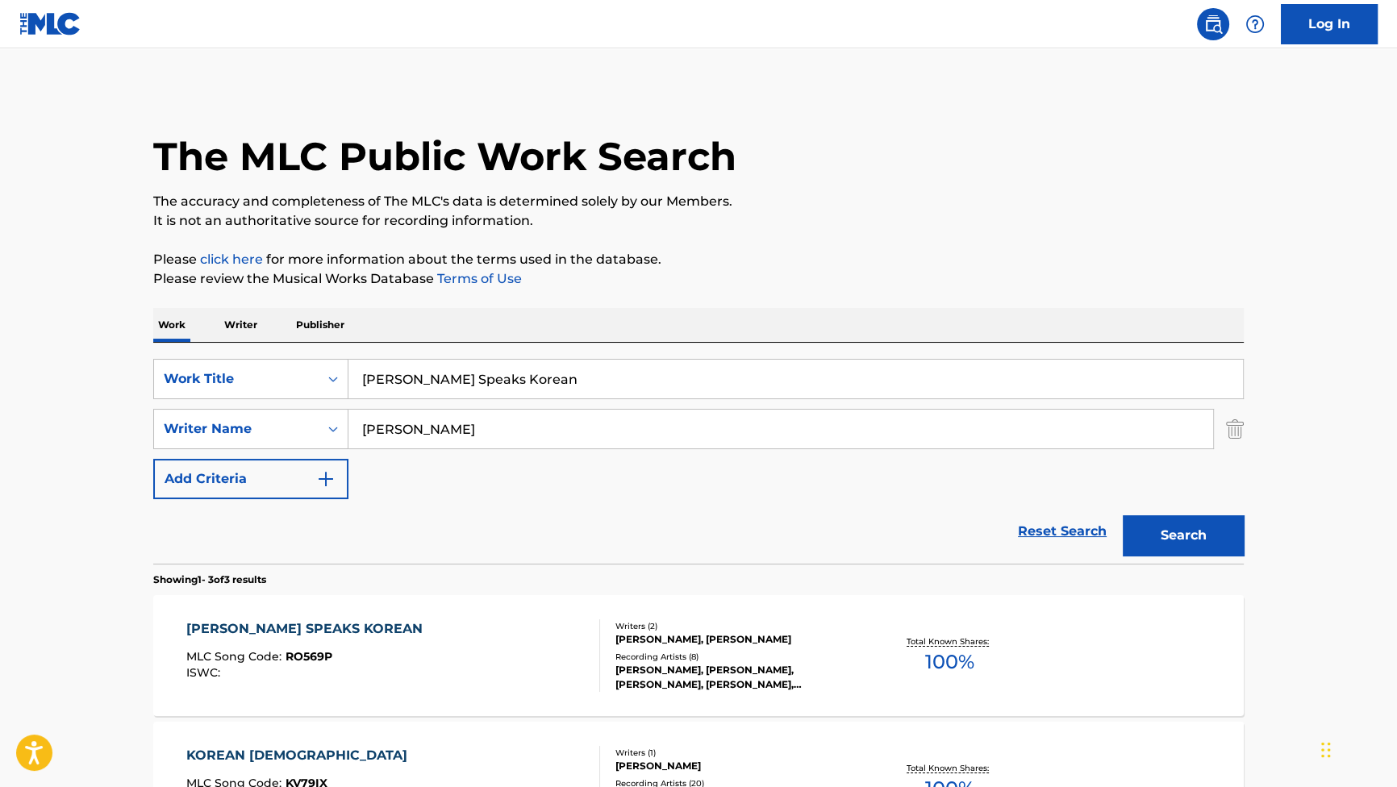
drag, startPoint x: 541, startPoint y: 387, endPoint x: 234, endPoint y: 320, distance: 314.4
click at [235, 323] on div "Work Writer Publisher SearchWithCriteriab2f53146-9eec-4024-a9f5-657f81fca84a Wo…" at bounding box center [698, 676] width 1090 height 737
paste input "Cocaine Bare"
type input "Cocaine Bare"
click at [1136, 521] on button "Search" at bounding box center [1182, 535] width 121 height 40
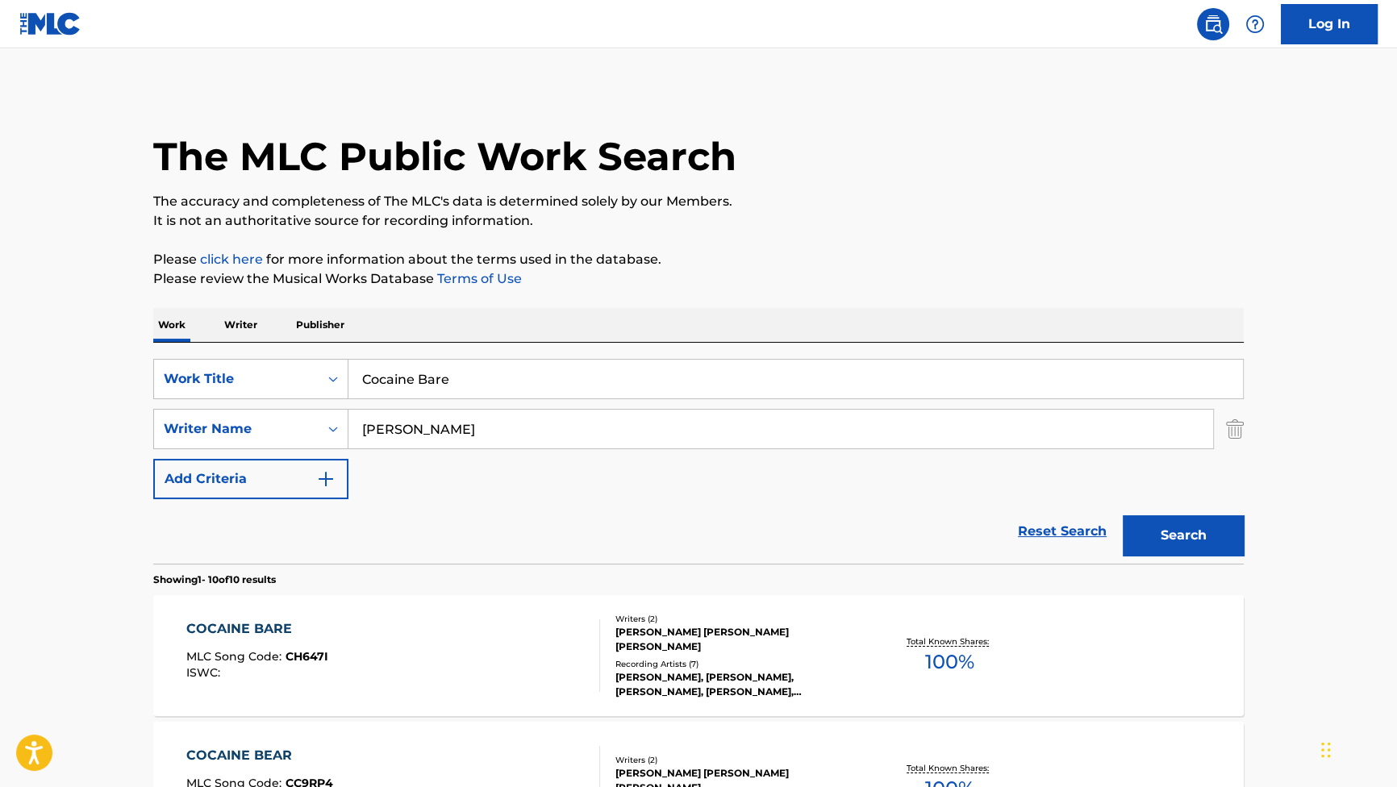
click at [277, 632] on div "COCAINE BARE" at bounding box center [257, 628] width 142 height 19
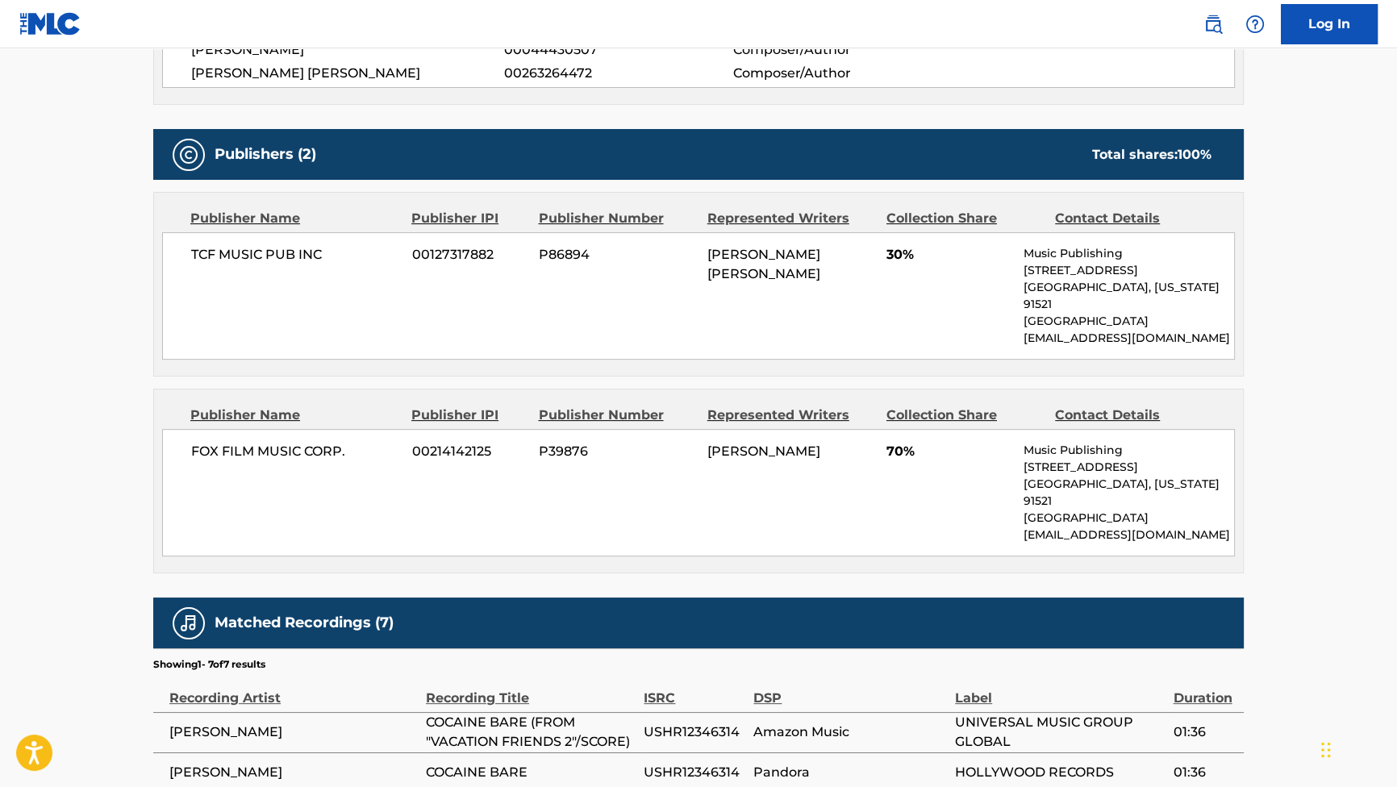
scroll to position [439, 0]
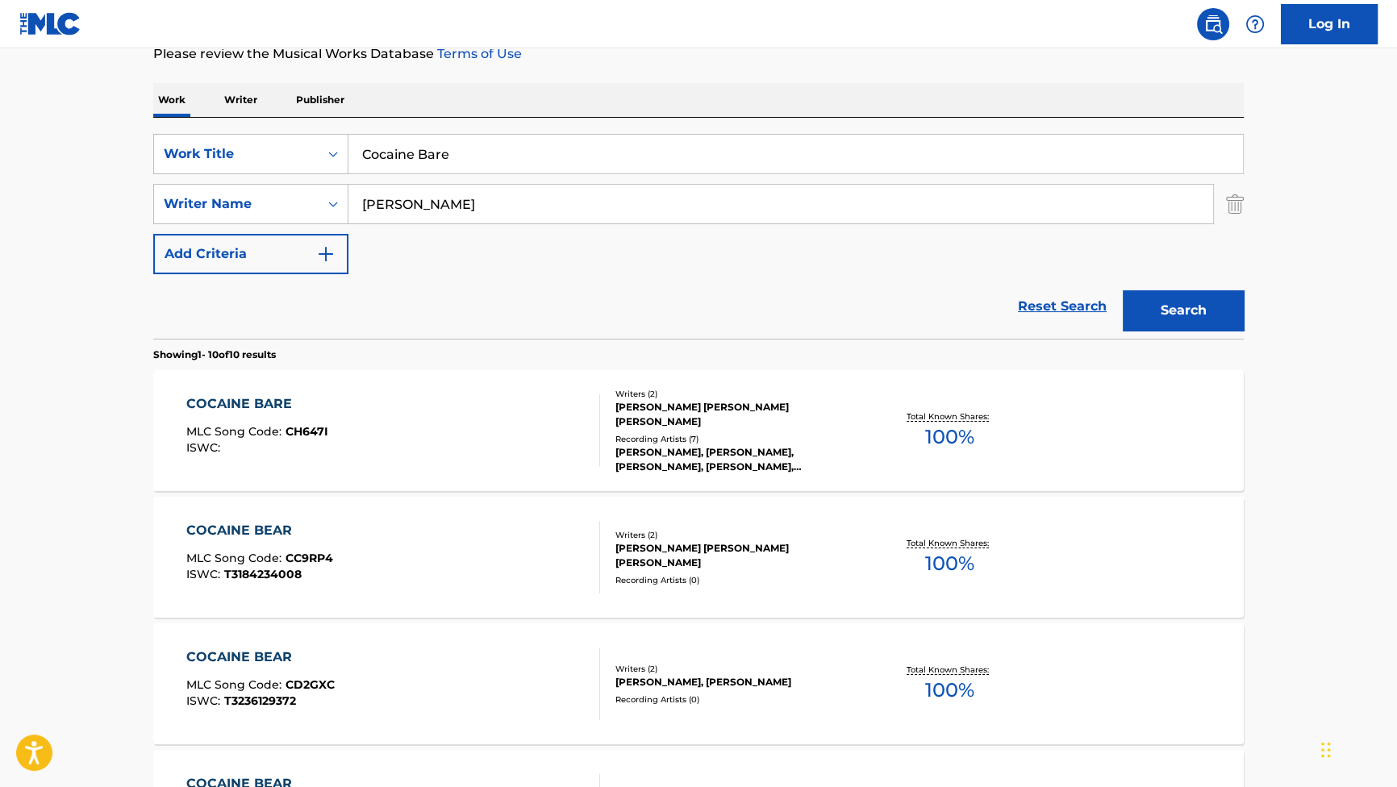
scroll to position [219, 0]
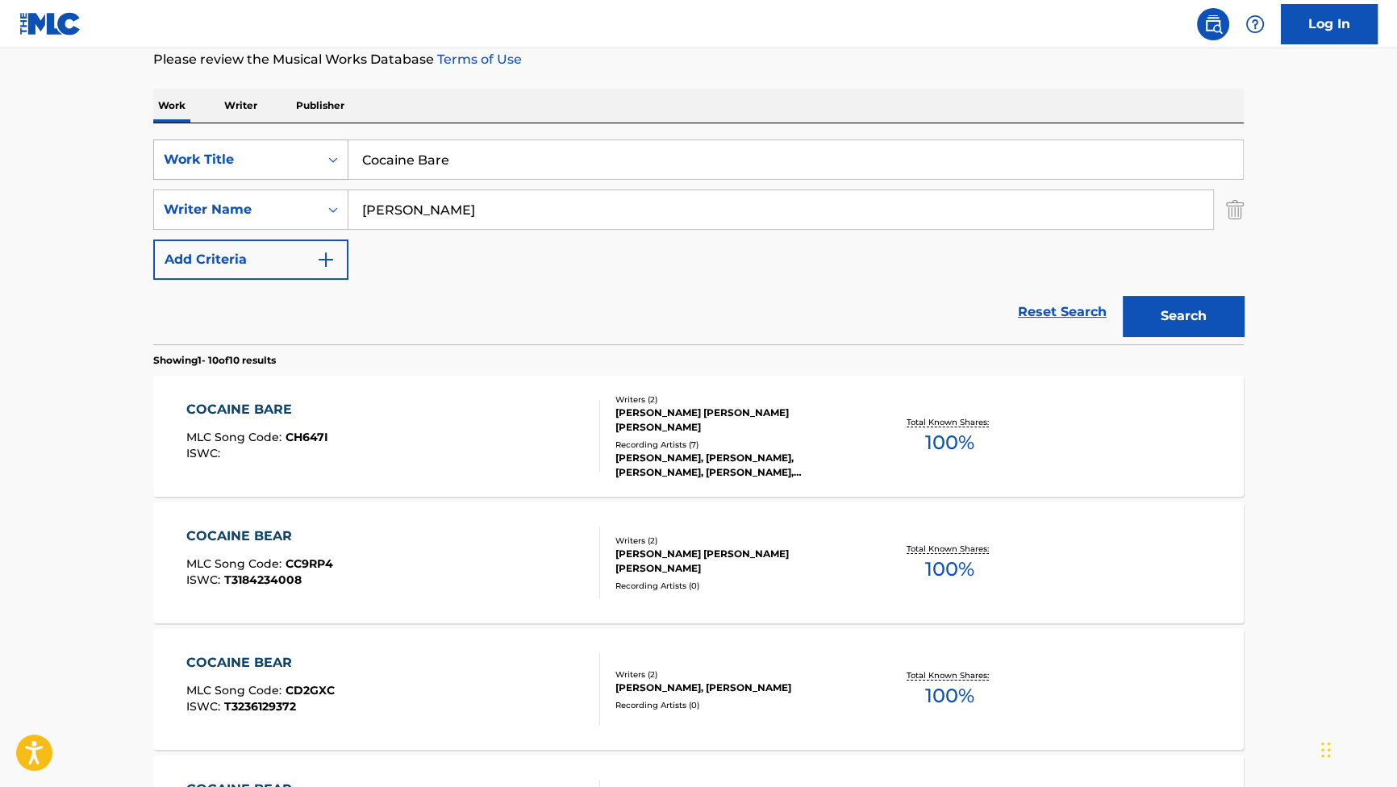
drag, startPoint x: 499, startPoint y: 155, endPoint x: 264, endPoint y: 145, distance: 234.8
click at [266, 146] on div "SearchWithCriteriab2f53146-9eec-4024-a9f5-657f81fca84a Work Title Cocaine Bare" at bounding box center [698, 159] width 1090 height 40
paste input "Snorkel Escap"
click at [1162, 310] on button "Search" at bounding box center [1182, 316] width 121 height 40
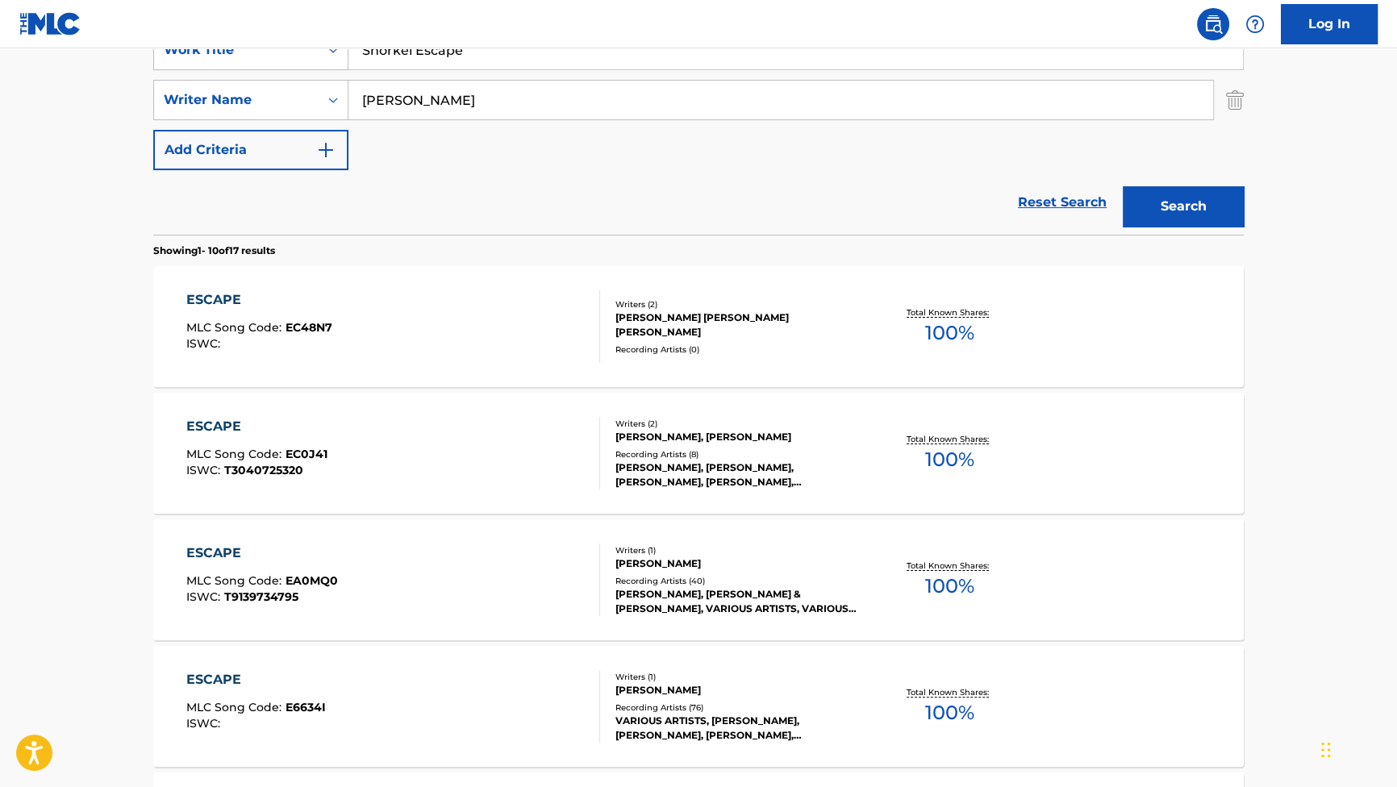
scroll to position [283, 0]
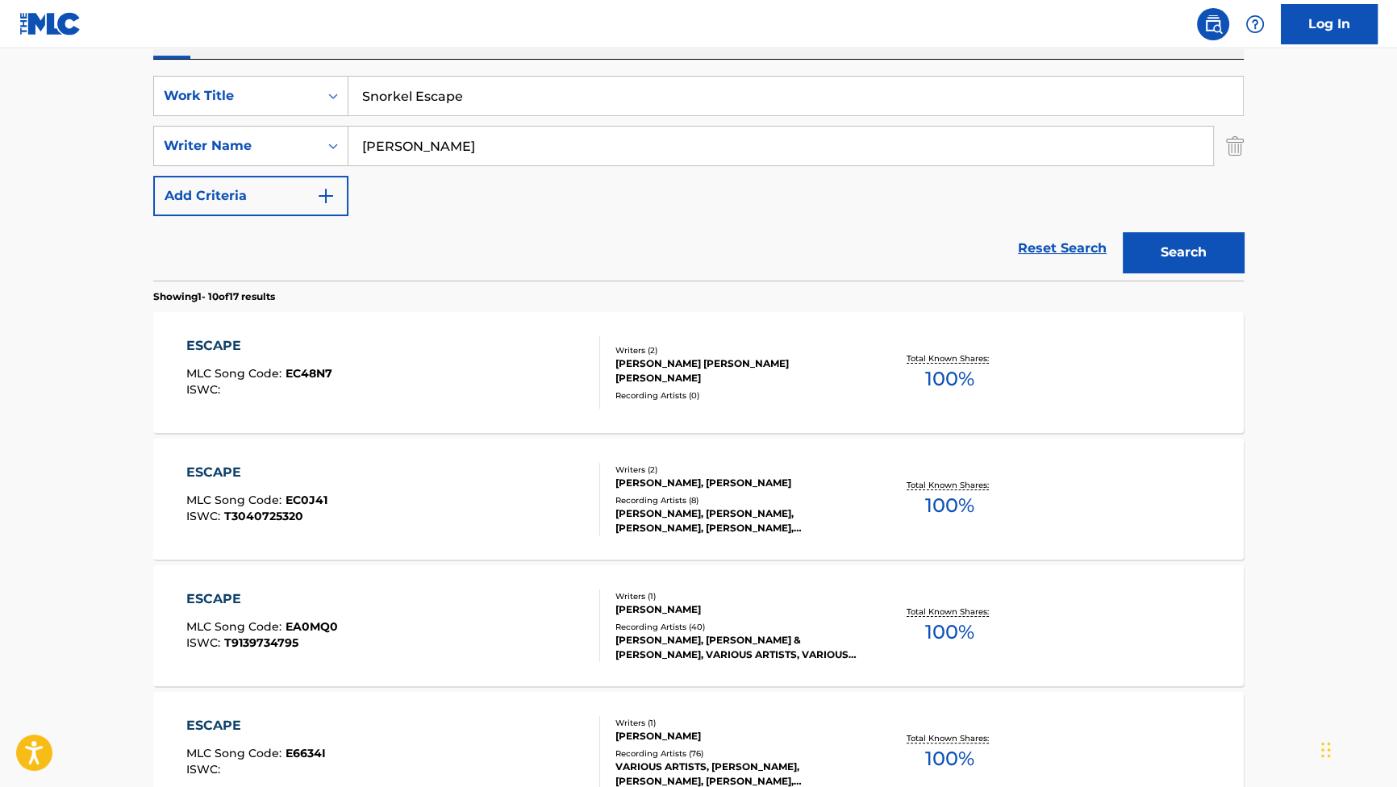
drag, startPoint x: 516, startPoint y: 98, endPoint x: 219, endPoint y: 63, distance: 298.7
click at [227, 65] on div "SearchWithCriteriab2f53146-9eec-4024-a9f5-657f81fca84a Work Title Snorkel Escap…" at bounding box center [698, 170] width 1090 height 221
paste input "Ron and Kyla Talk"
type input "Ron and Kyla Talk"
click at [1259, 234] on div "The MLC Public Work Search The accuracy and completeness of The MLC's data is d…" at bounding box center [698, 731] width 1129 height 1850
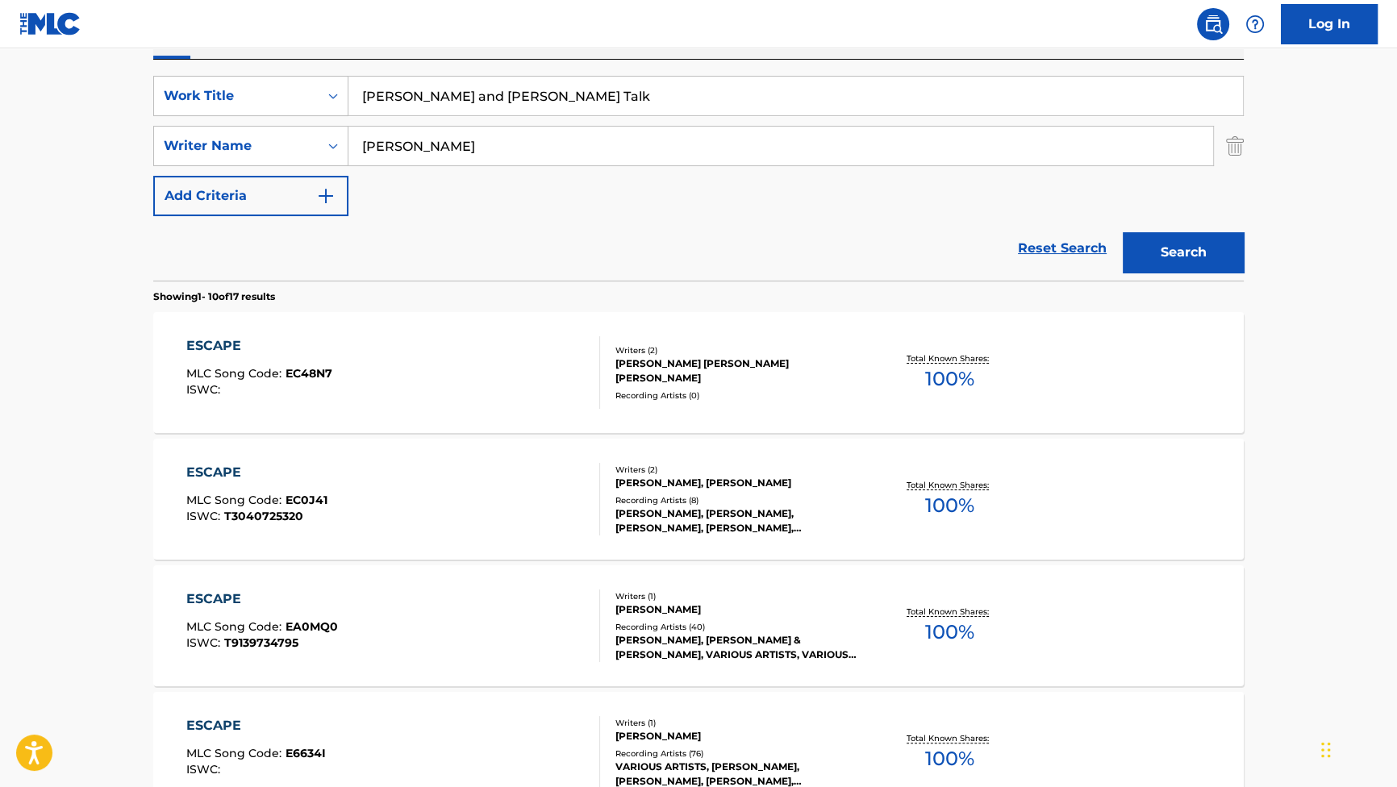
click at [1183, 233] on button "Search" at bounding box center [1182, 252] width 121 height 40
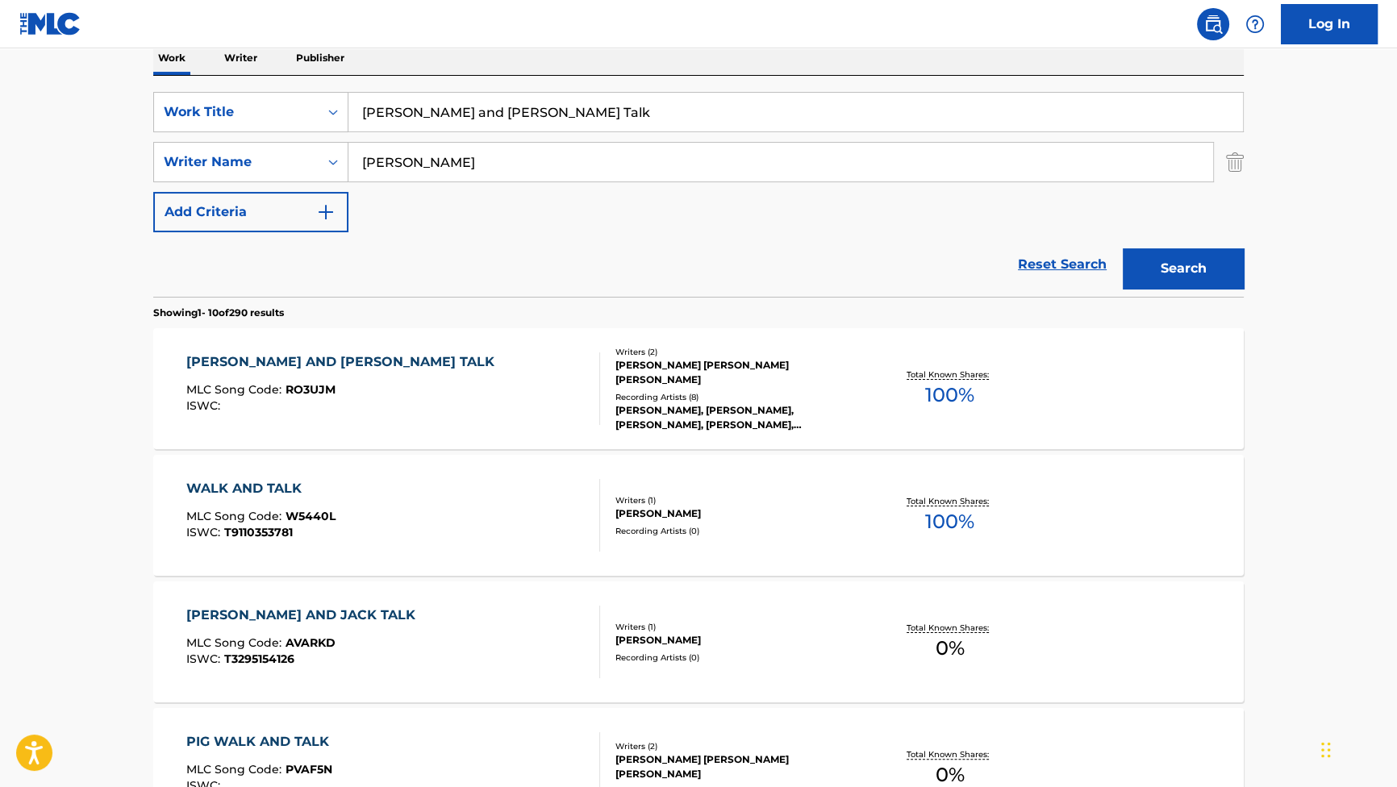
scroll to position [293, 0]
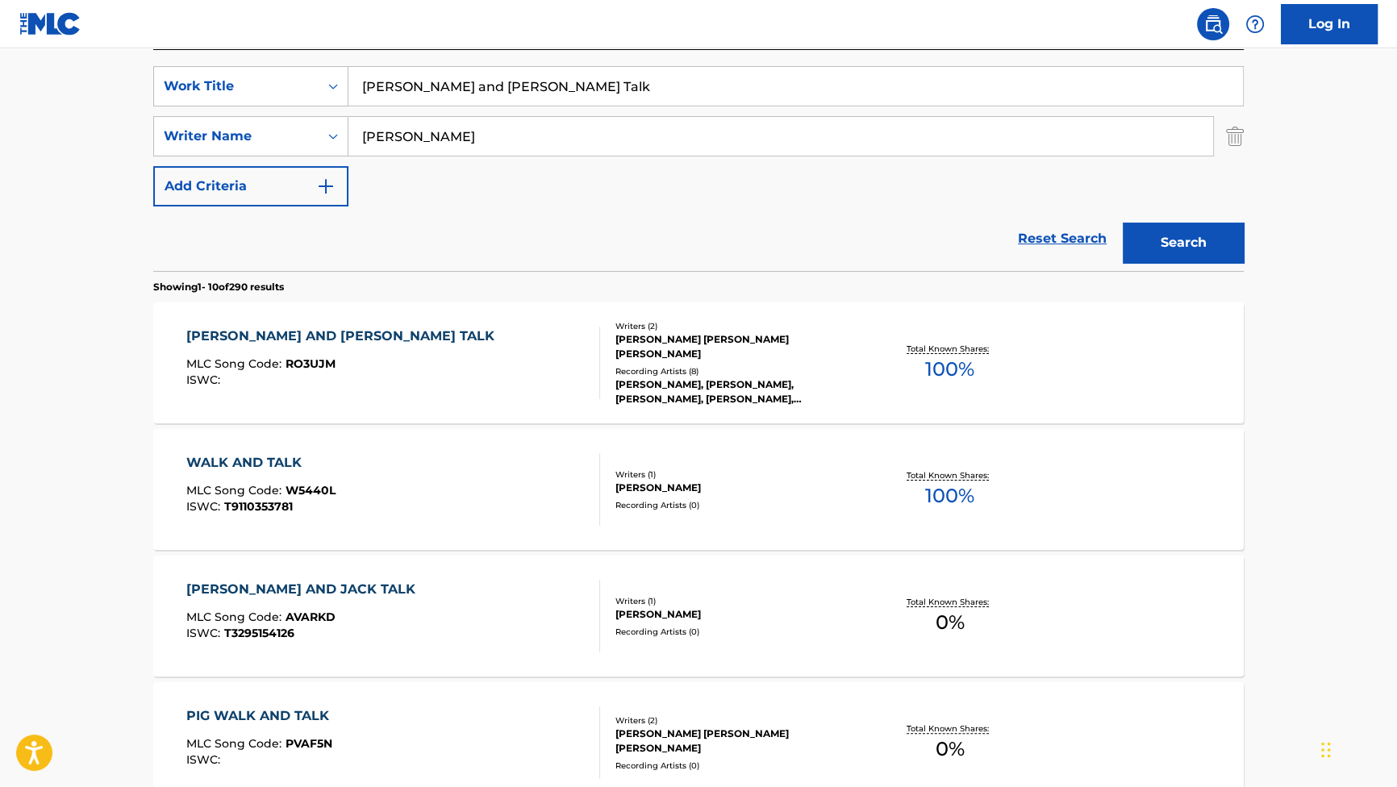
click at [327, 327] on div "RON AND KYLA TALK" at bounding box center [344, 336] width 316 height 19
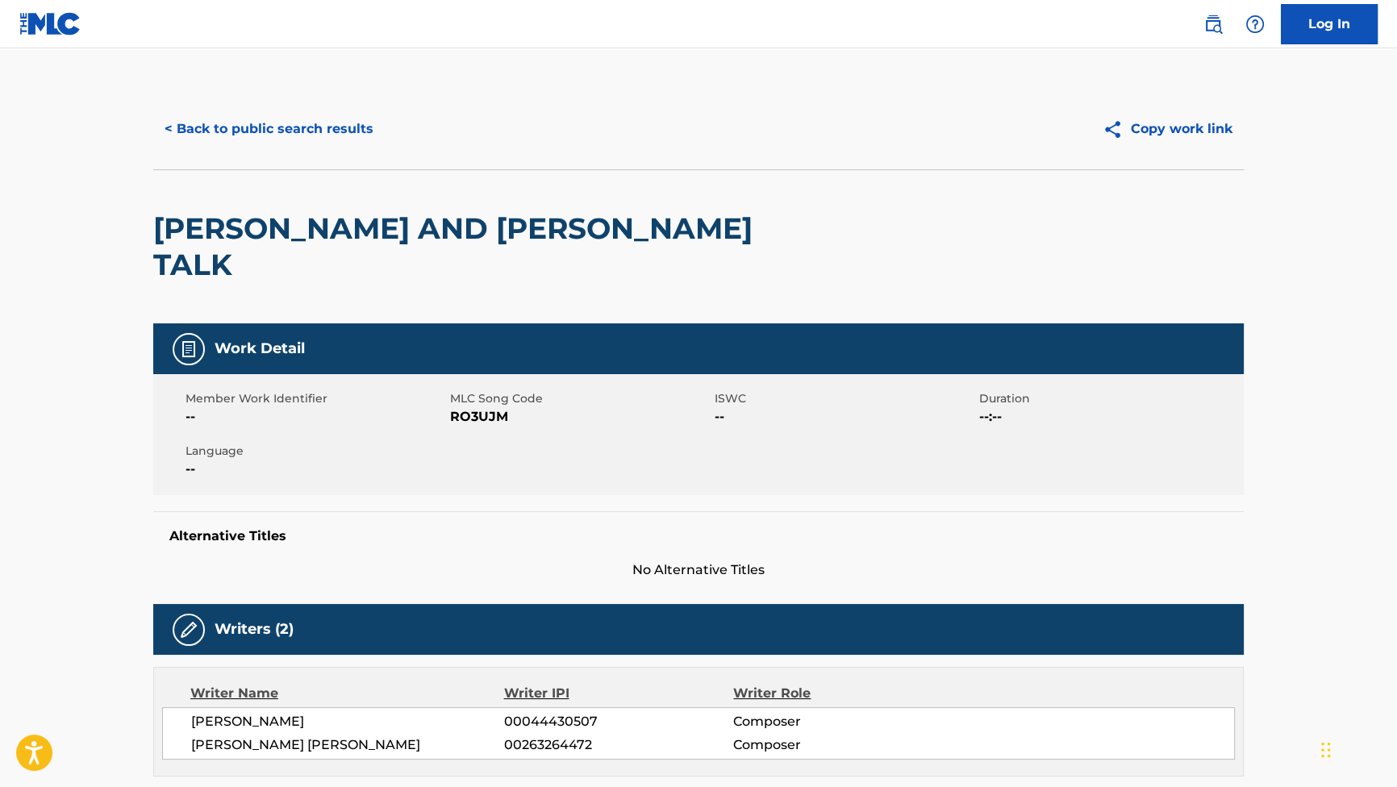
click at [276, 116] on button "< Back to public search results" at bounding box center [268, 129] width 231 height 40
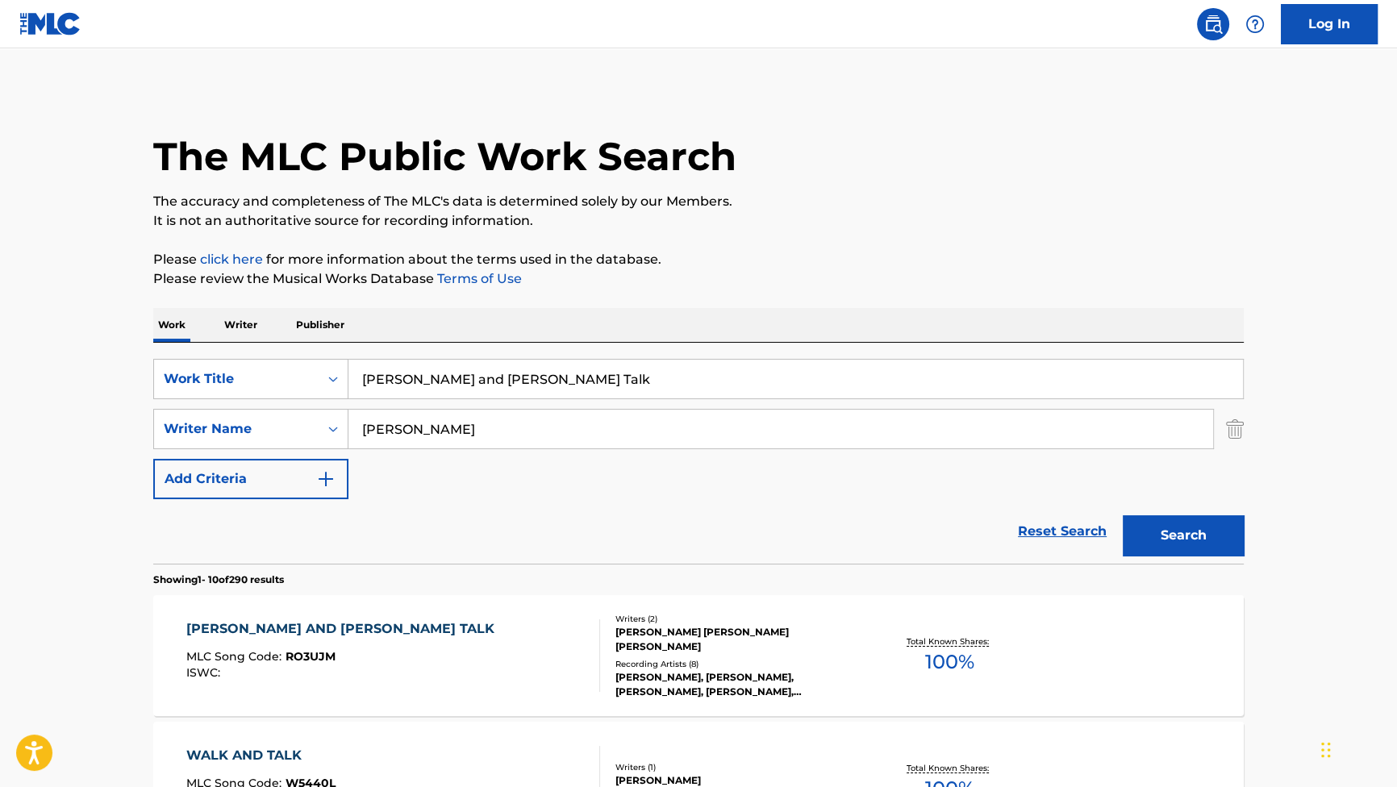
scroll to position [293, 0]
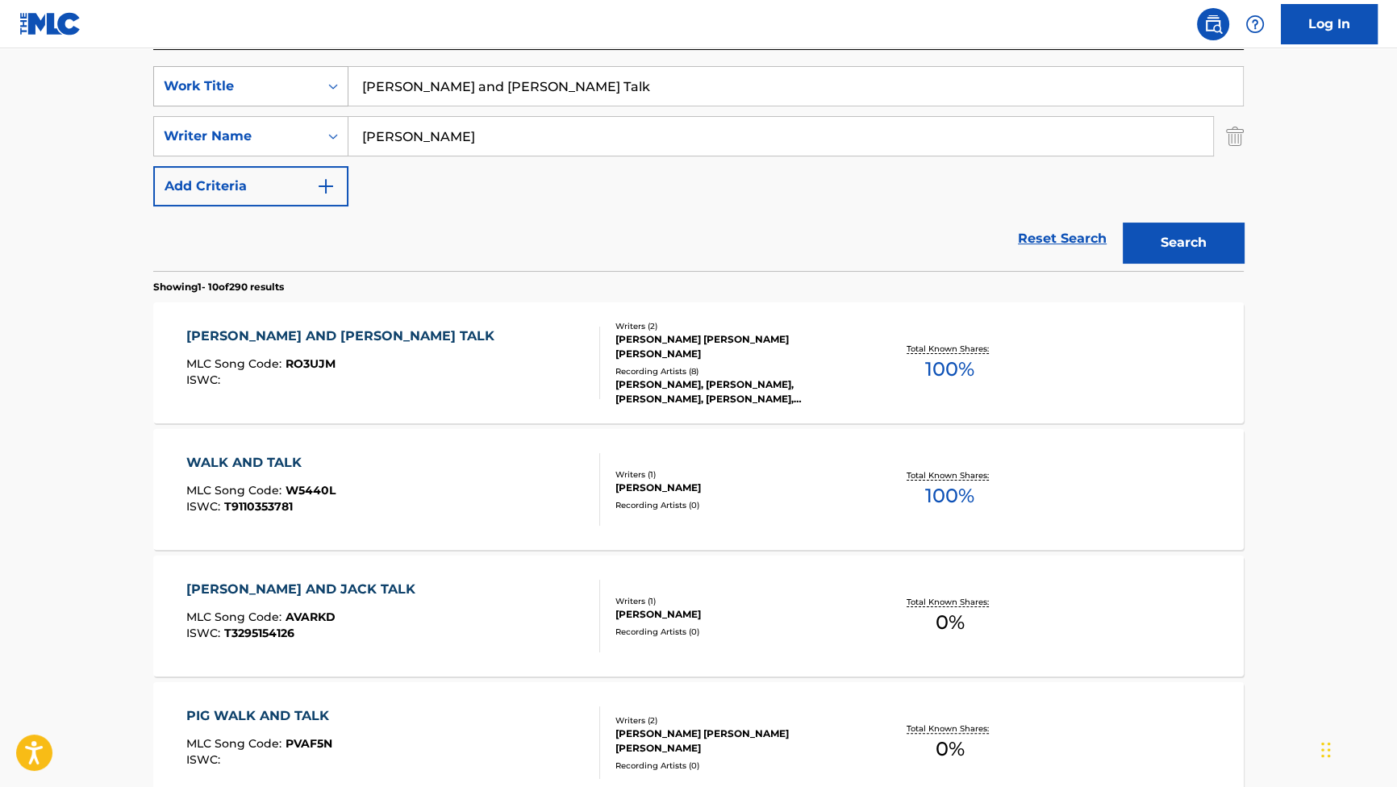
drag, startPoint x: 543, startPoint y: 96, endPoint x: 264, endPoint y: 73, distance: 279.2
click at [265, 73] on div "SearchWithCriteriab2f53146-9eec-4024-a9f5-657f81fca84a Work Title Ron and Kyla …" at bounding box center [698, 86] width 1090 height 40
paste input "Goodbye Dad"
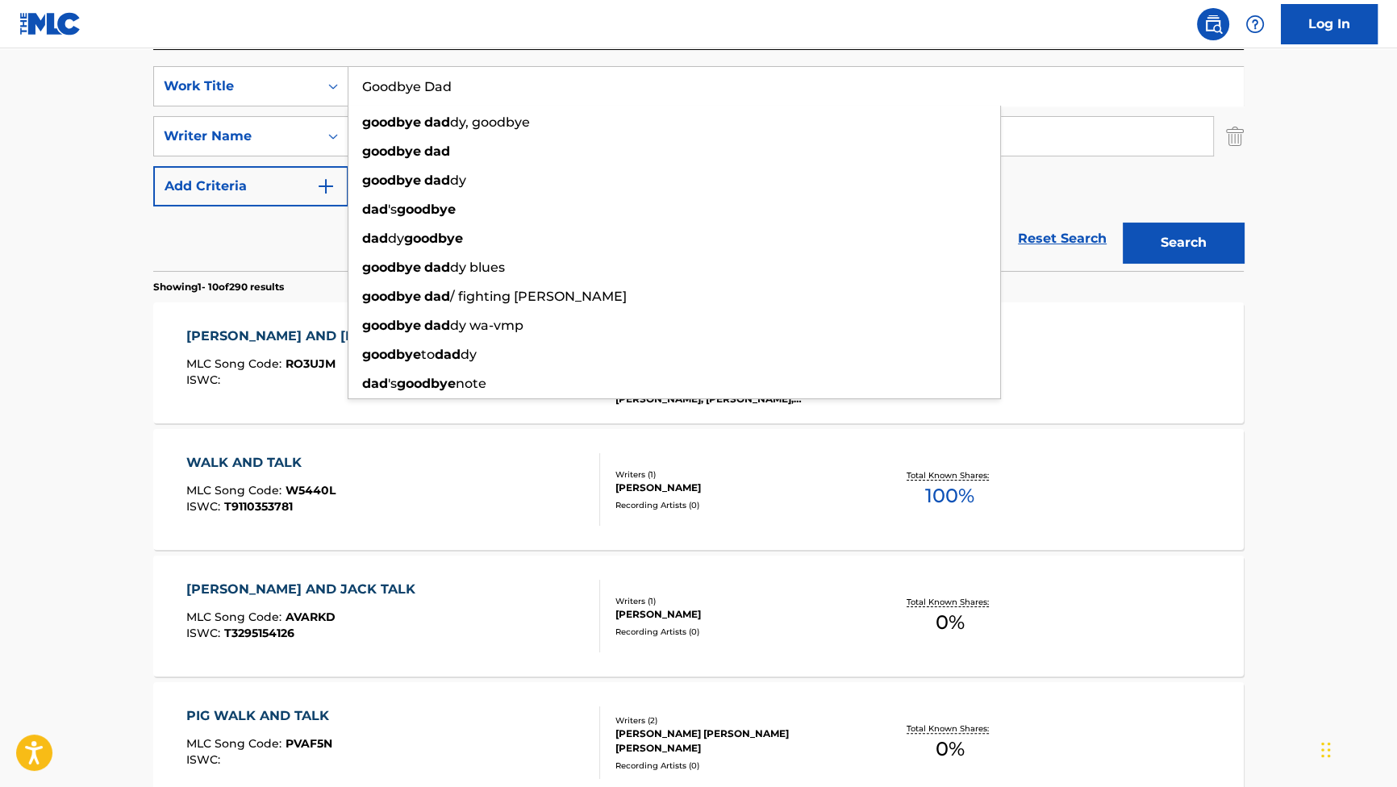
type input "Goodbye Dad"
click at [1161, 239] on button "Search" at bounding box center [1182, 243] width 121 height 40
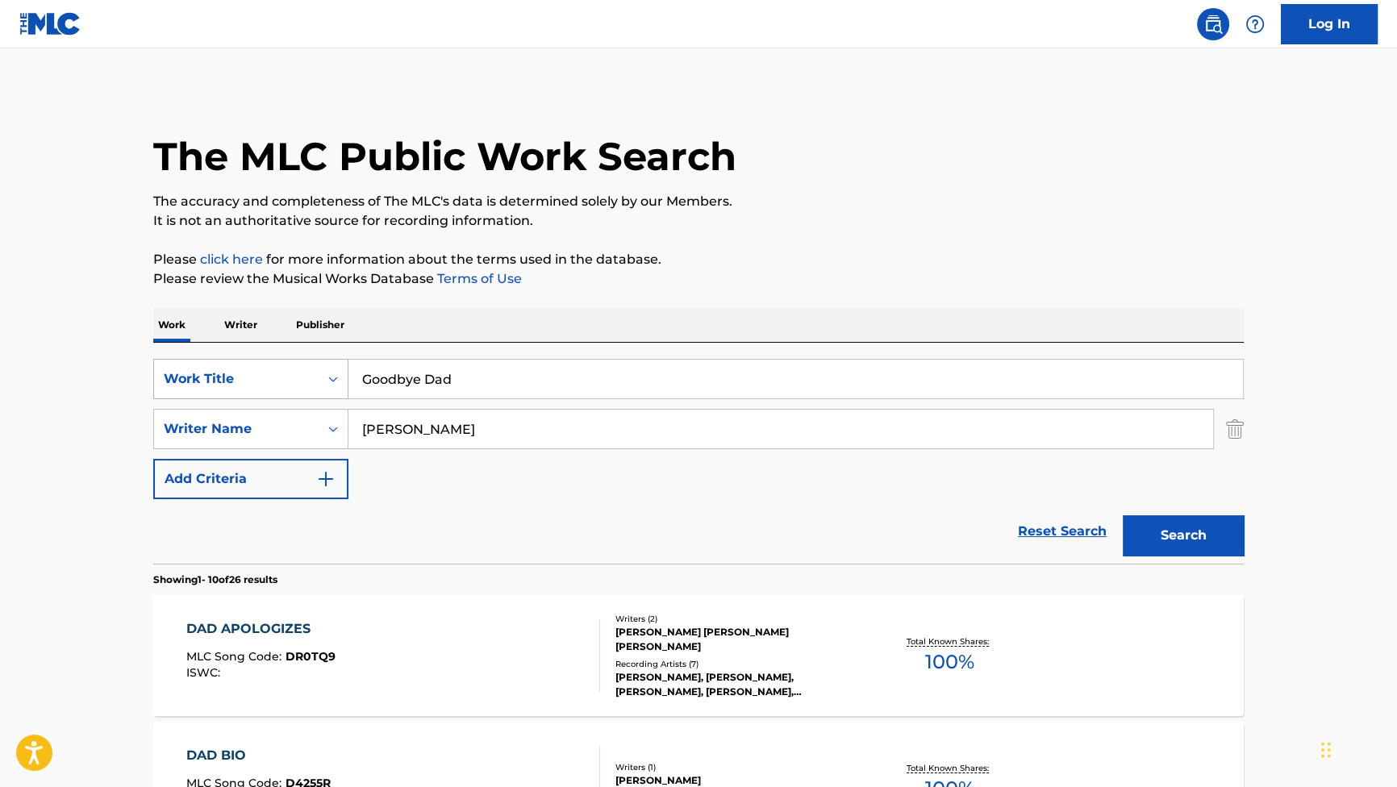
drag, startPoint x: 518, startPoint y: 427, endPoint x: 209, endPoint y: 386, distance: 311.5
click at [339, 410] on div "SearchWithCriteriad1817ca1-ac0f-4f7a-be78-53be83e84ef3 Writer Name Mothersbaugh" at bounding box center [698, 429] width 1090 height 40
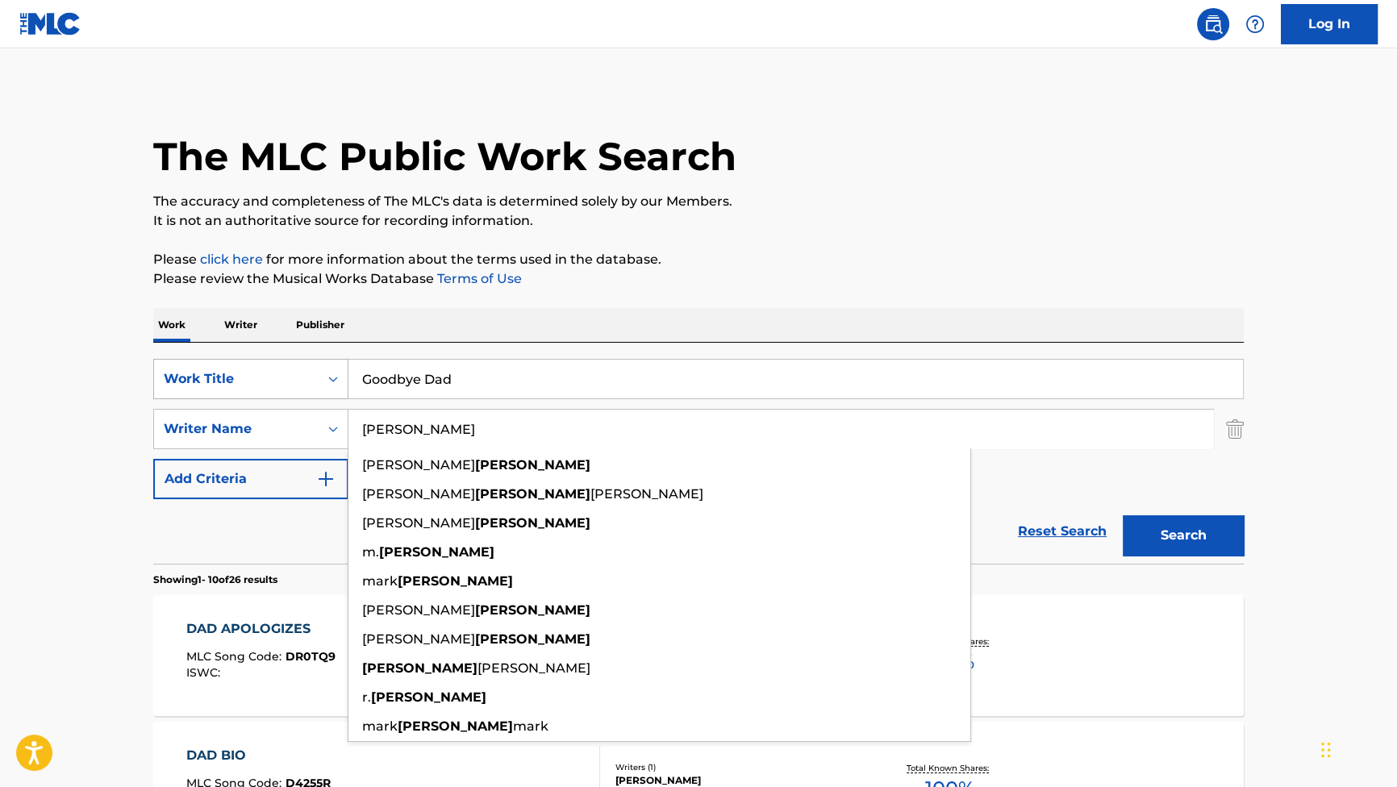
paste input "BYRNE"
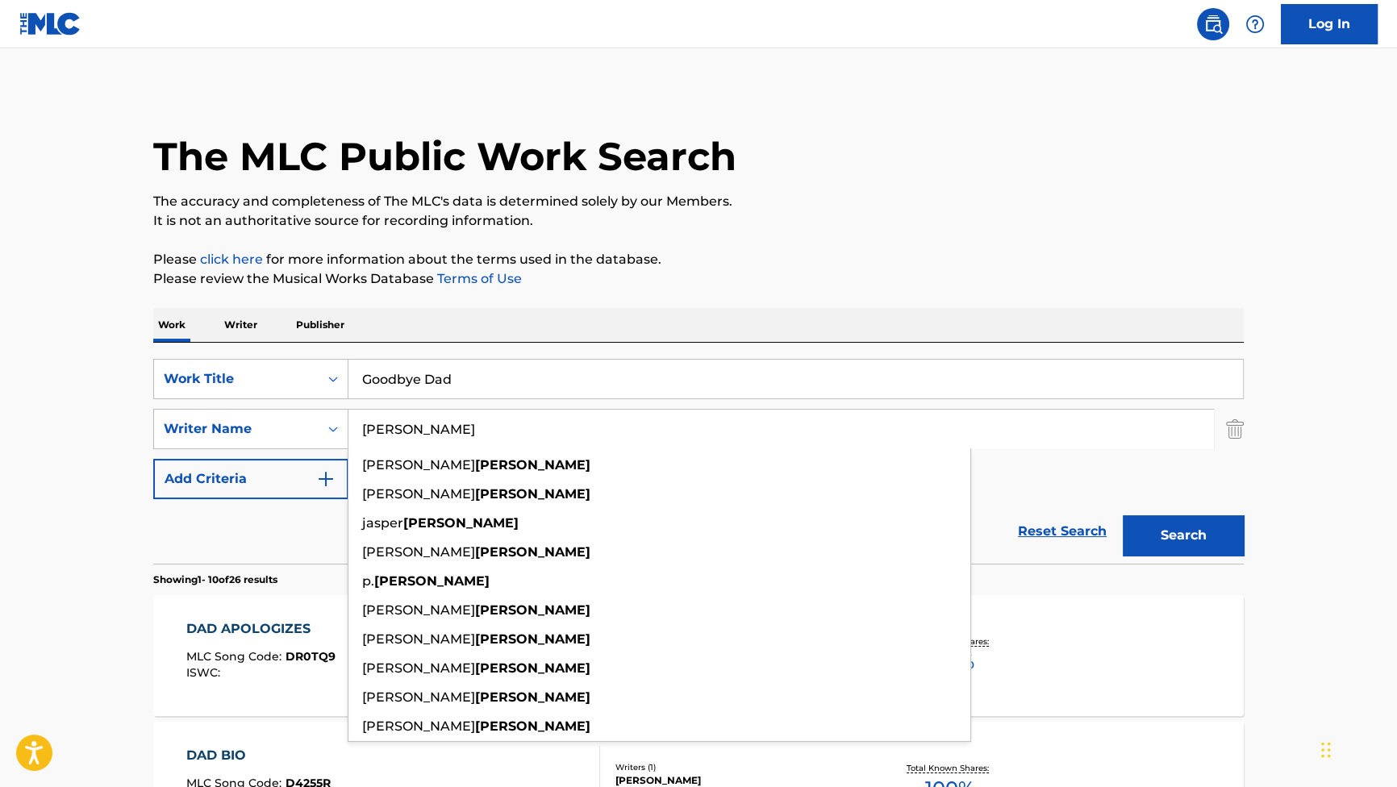
type input "BYRNE"
click at [1155, 541] on button "Search" at bounding box center [1182, 535] width 121 height 40
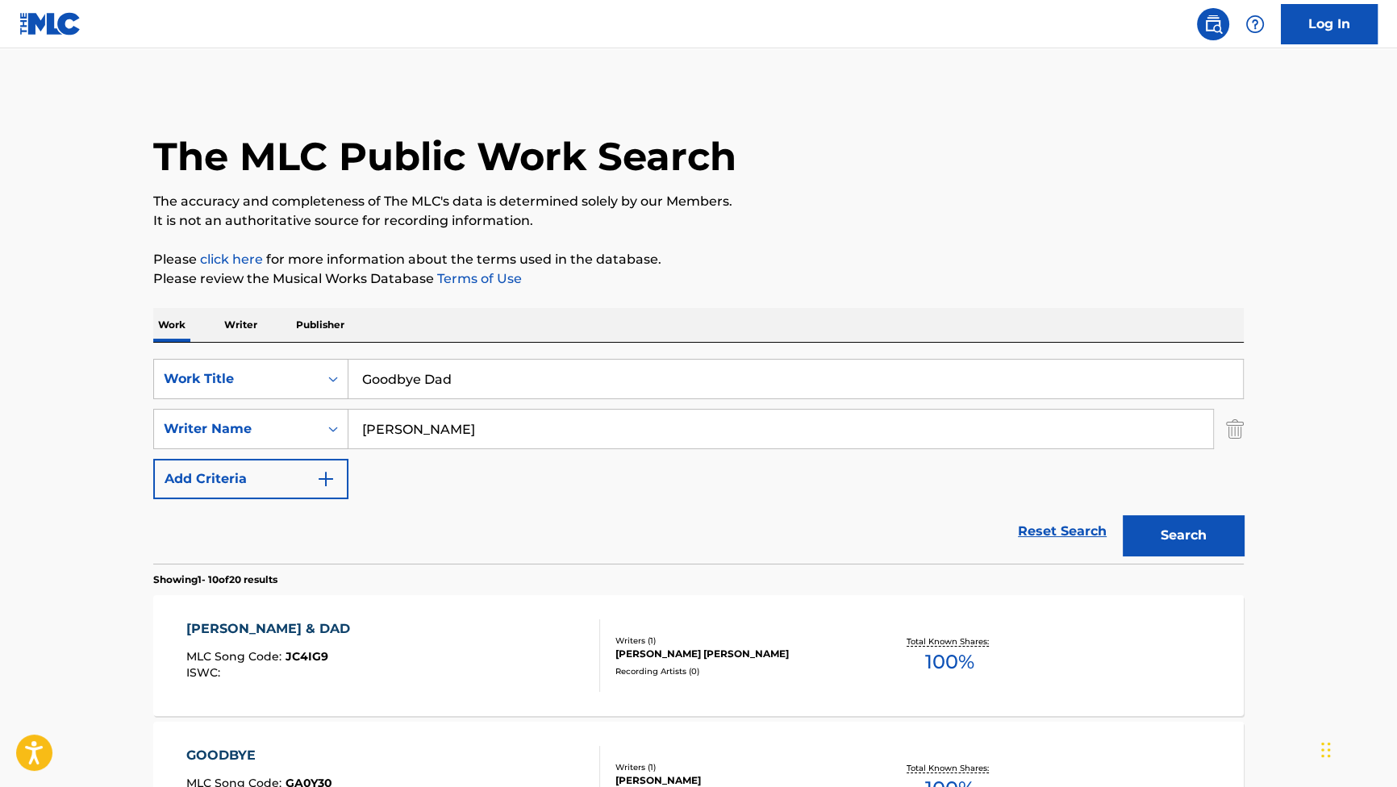
drag, startPoint x: 532, startPoint y: 377, endPoint x: 44, endPoint y: 314, distance: 492.8
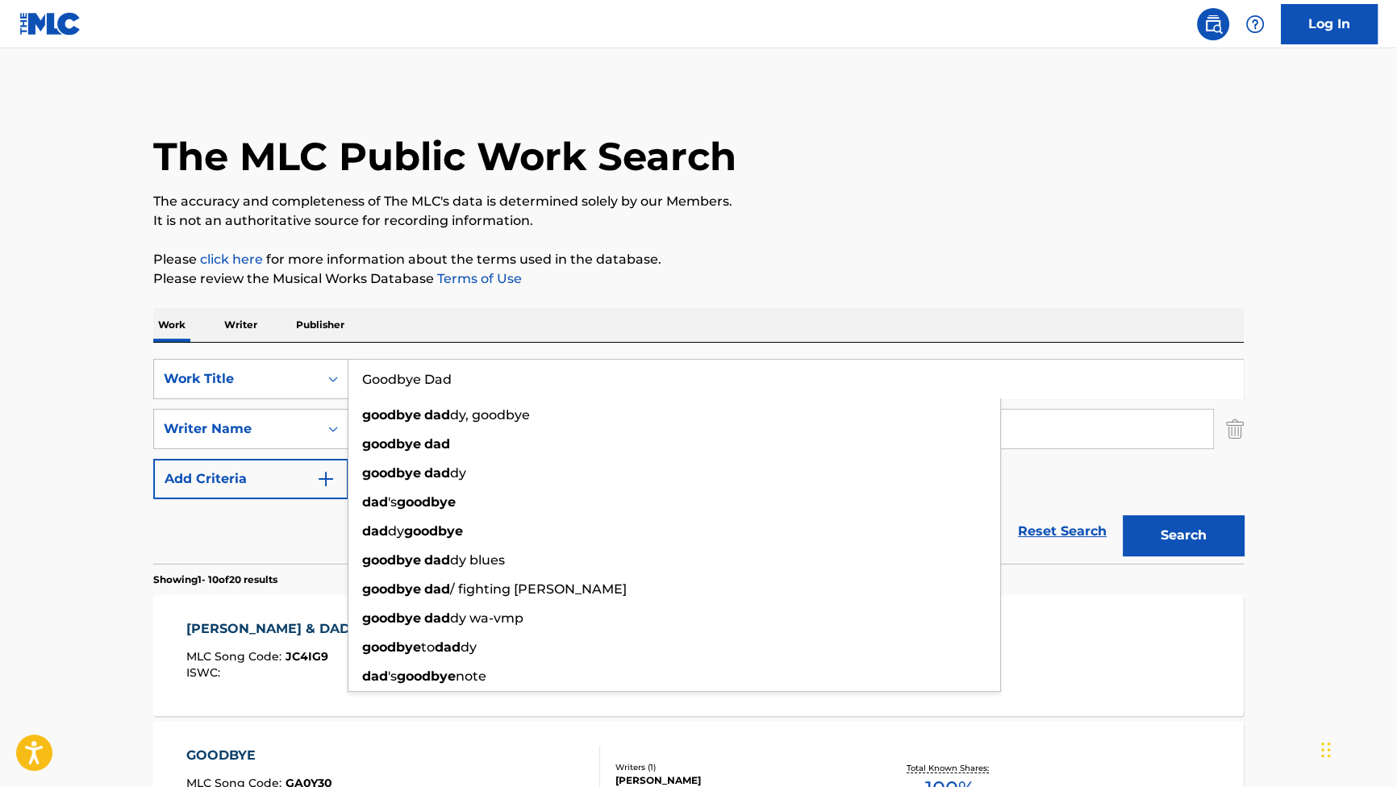
paste input "Disgusting Snorkeling"
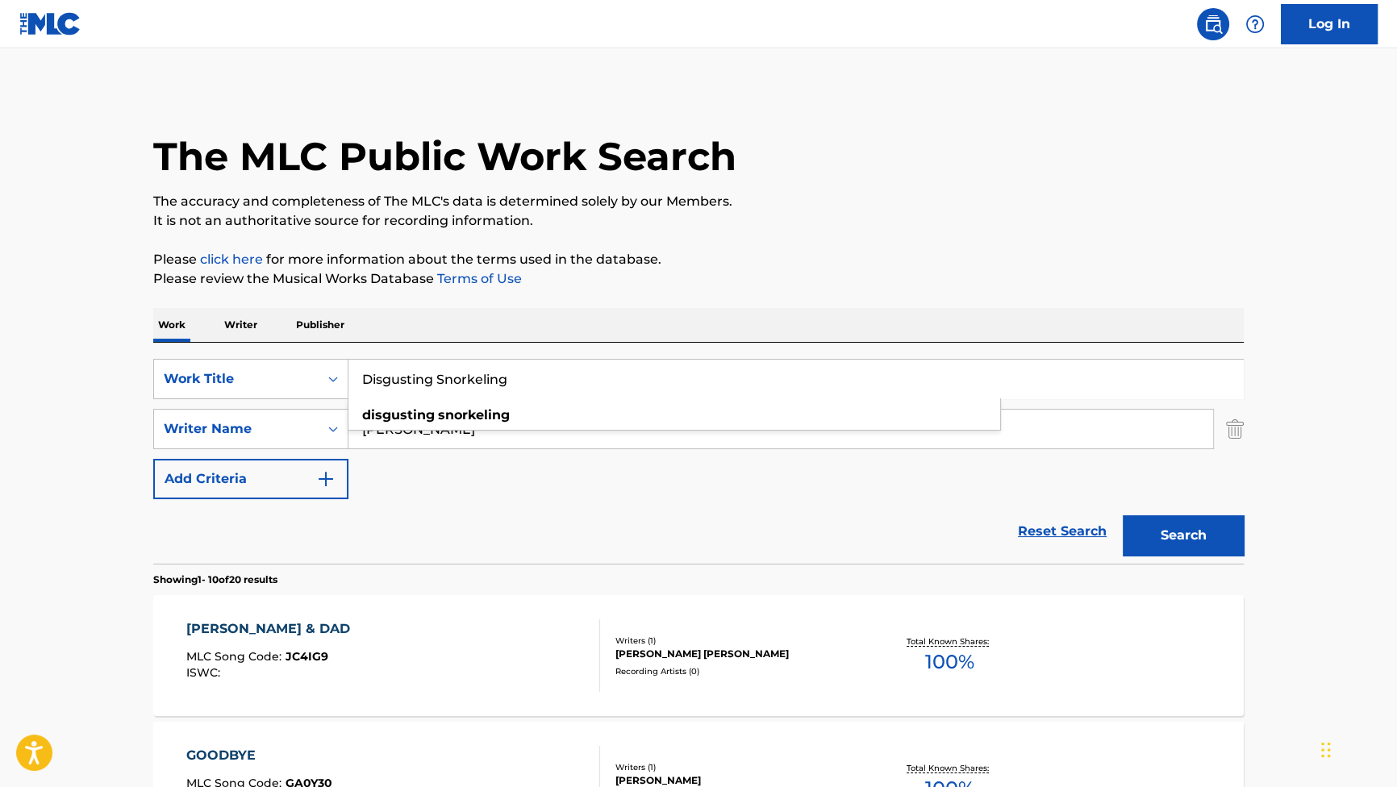
type input "Disgusting Snorkeling"
click at [1189, 526] on button "Search" at bounding box center [1182, 535] width 121 height 40
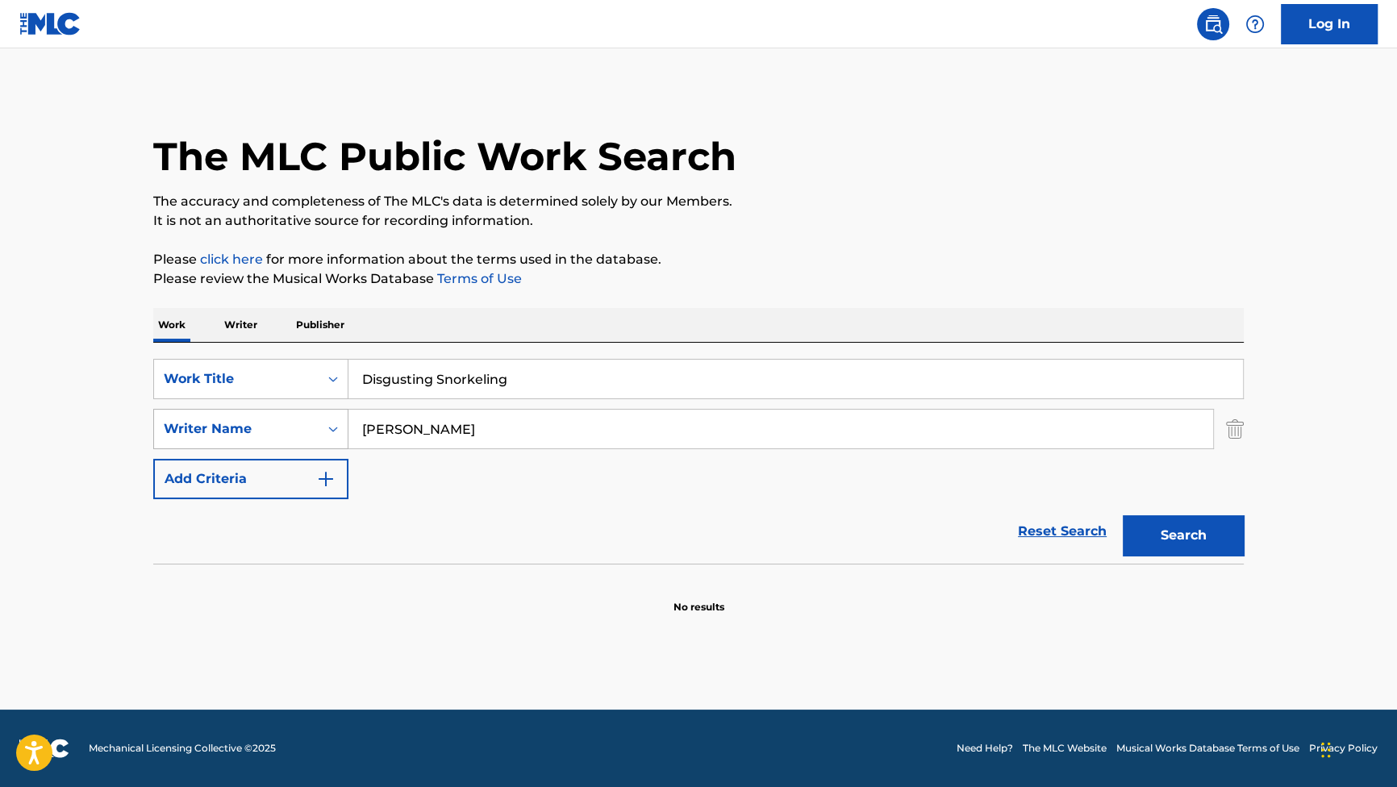
drag, startPoint x: 540, startPoint y: 443, endPoint x: 218, endPoint y: 430, distance: 322.8
click at [218, 430] on div "SearchWithCriteriad1817ca1-ac0f-4f7a-be78-53be83e84ef3 Writer Name BYRNE" at bounding box center [698, 429] width 1090 height 40
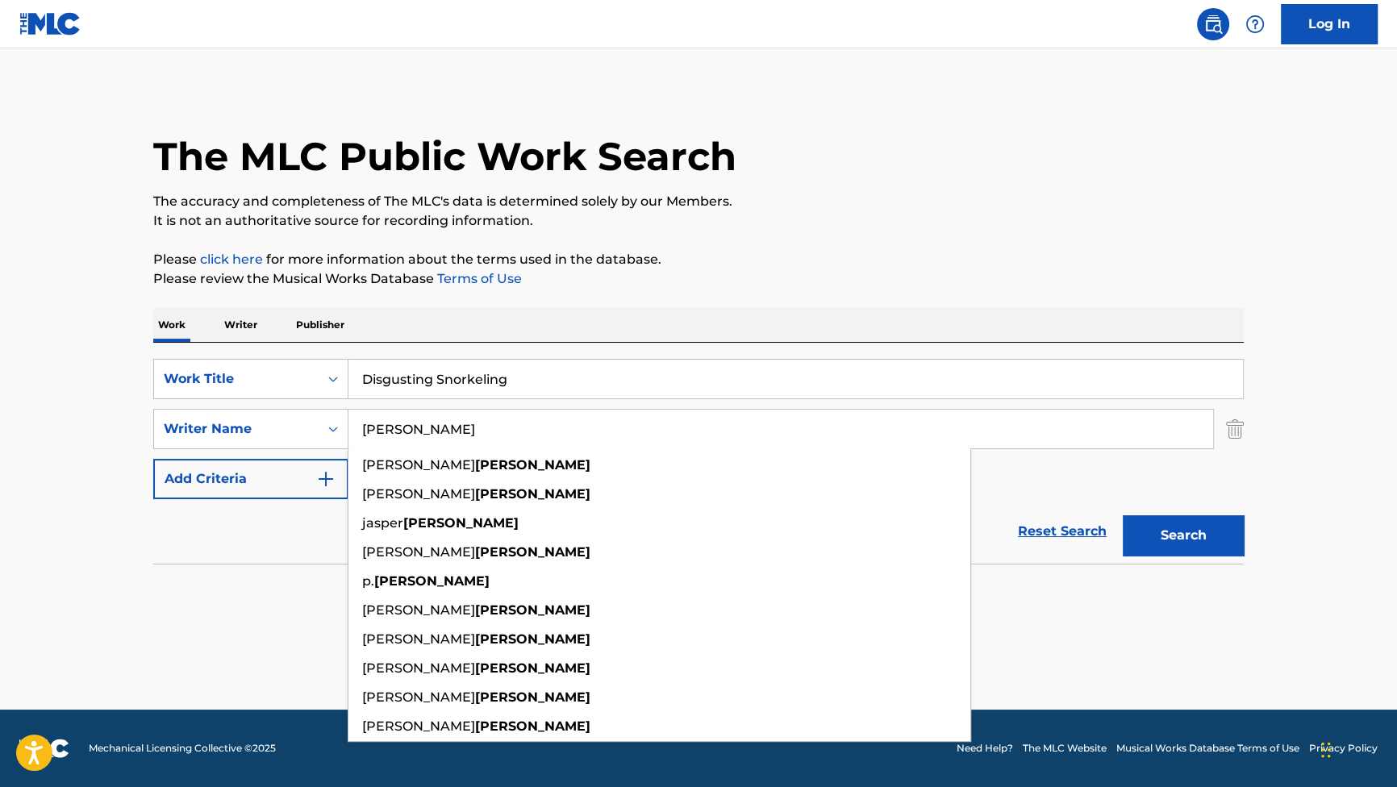
paste input "Mothersbaugh"
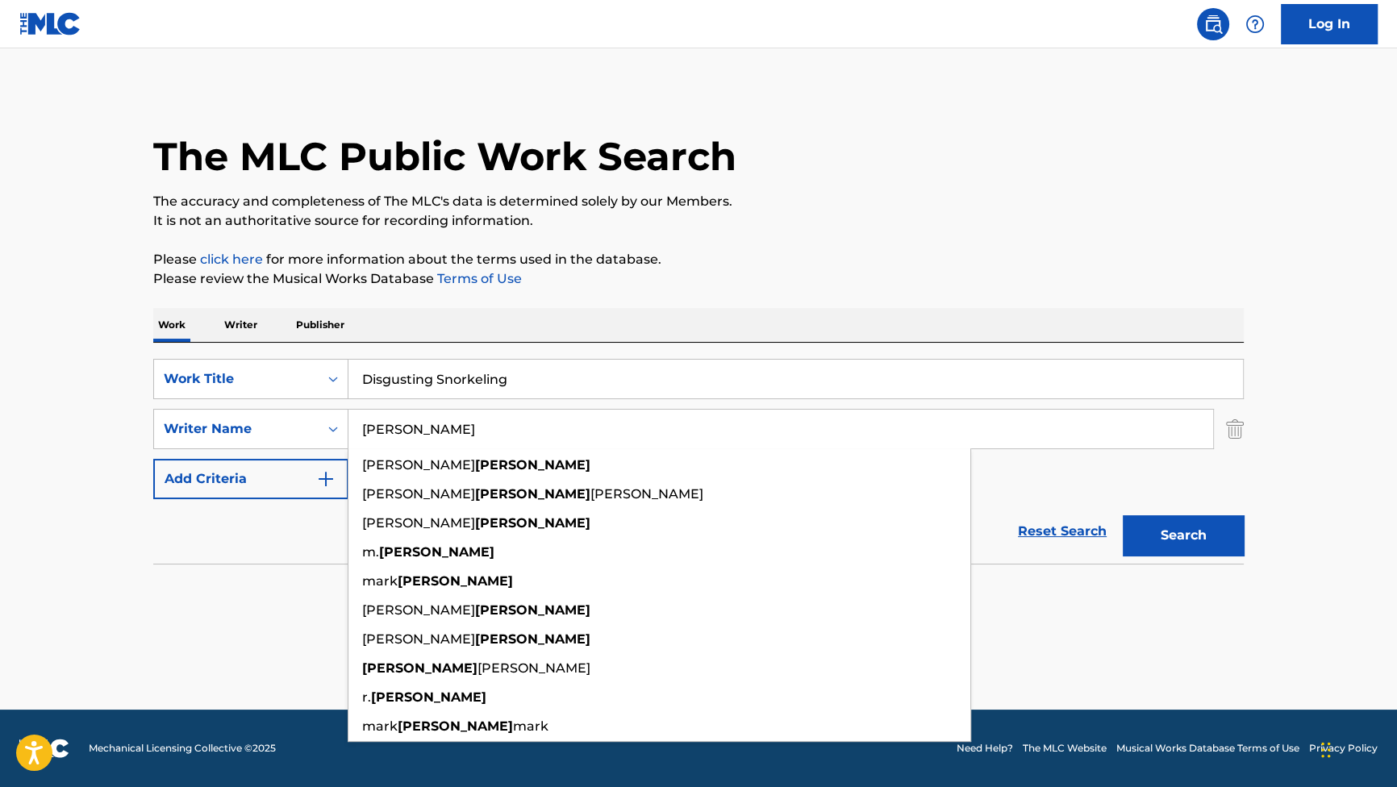
type input "Mothersbaugh"
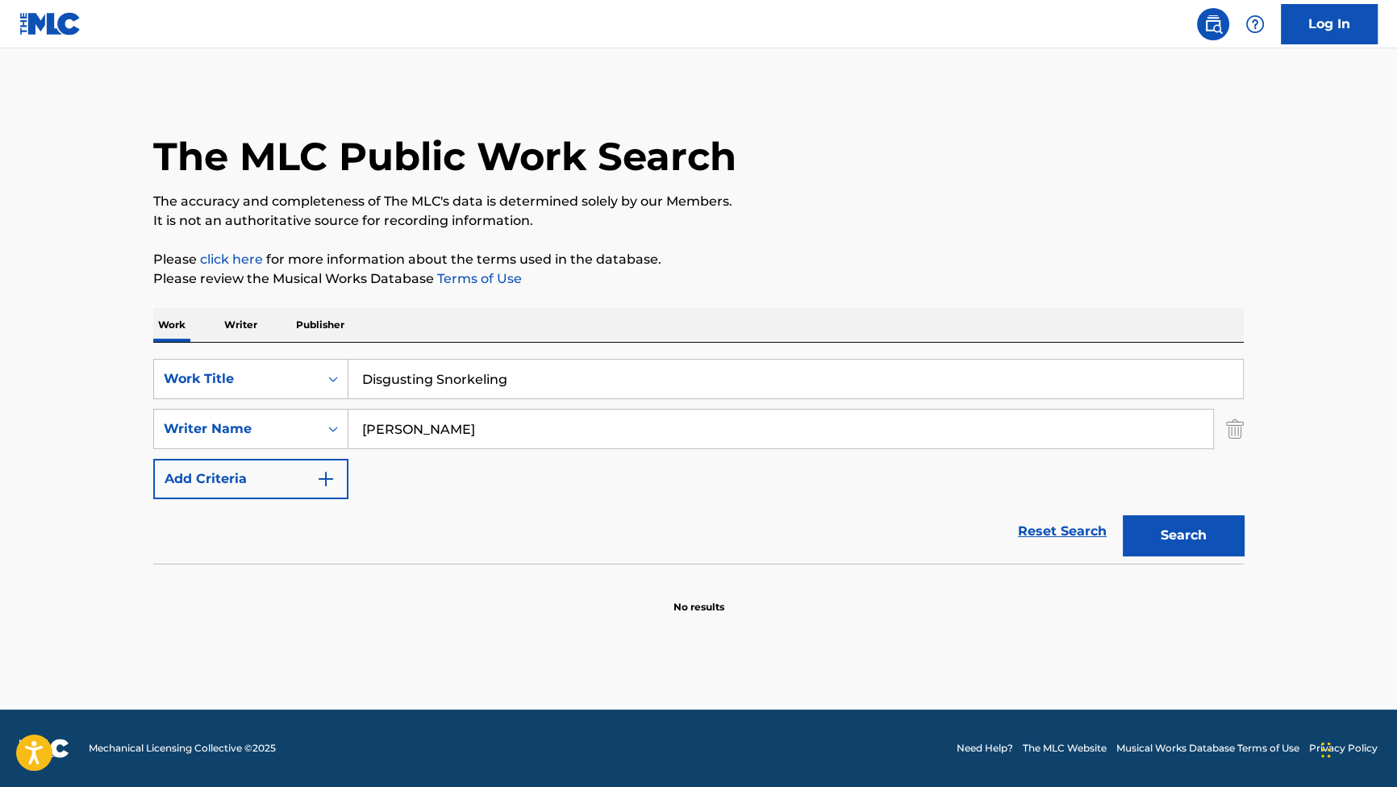
drag, startPoint x: 1191, startPoint y: 523, endPoint x: 1159, endPoint y: 520, distance: 32.4
click at [1184, 516] on button "Search" at bounding box center [1182, 535] width 121 height 40
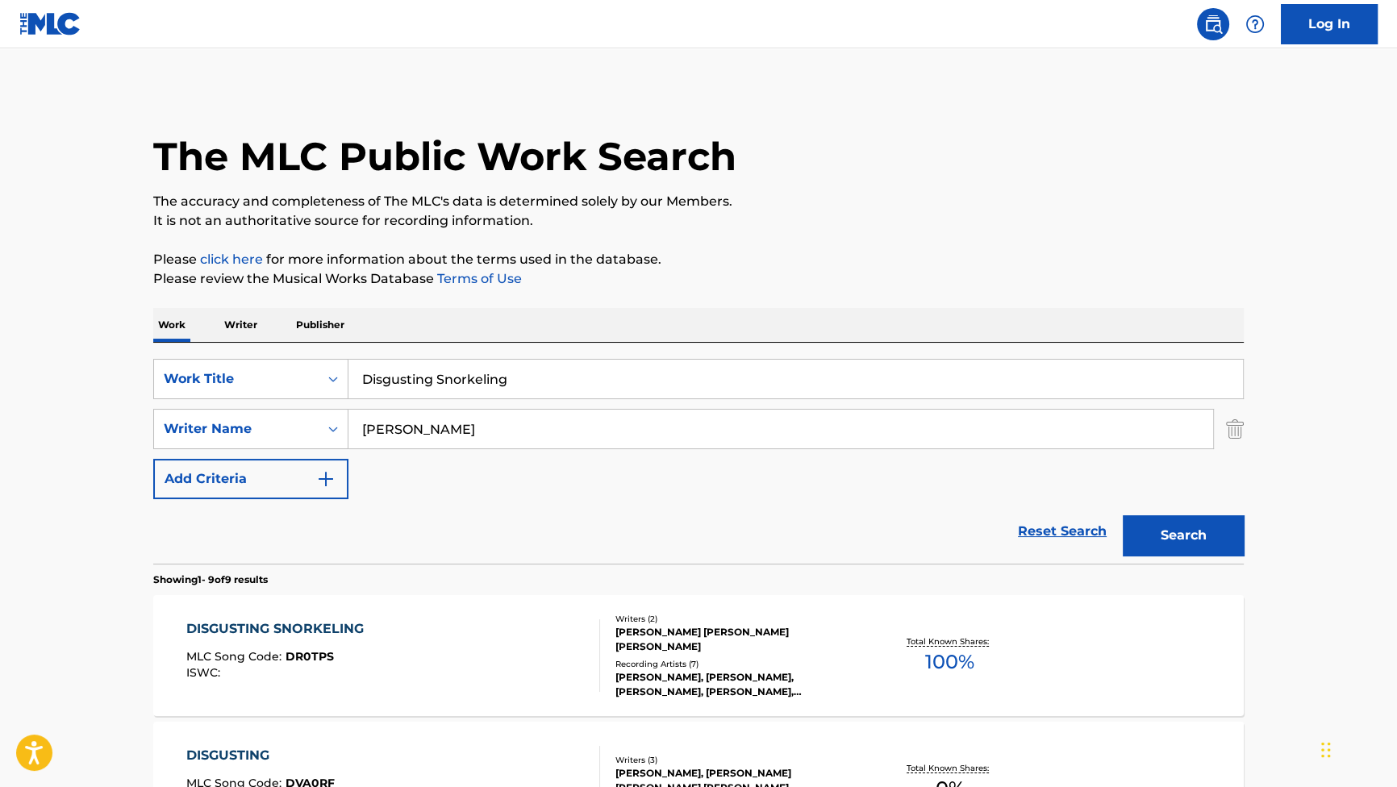
click at [335, 618] on div "DISGUSTING SNORKELING MLC Song Code : DR0TPS ISWC : Writers ( 2 ) MARK ALLEN MO…" at bounding box center [698, 655] width 1090 height 121
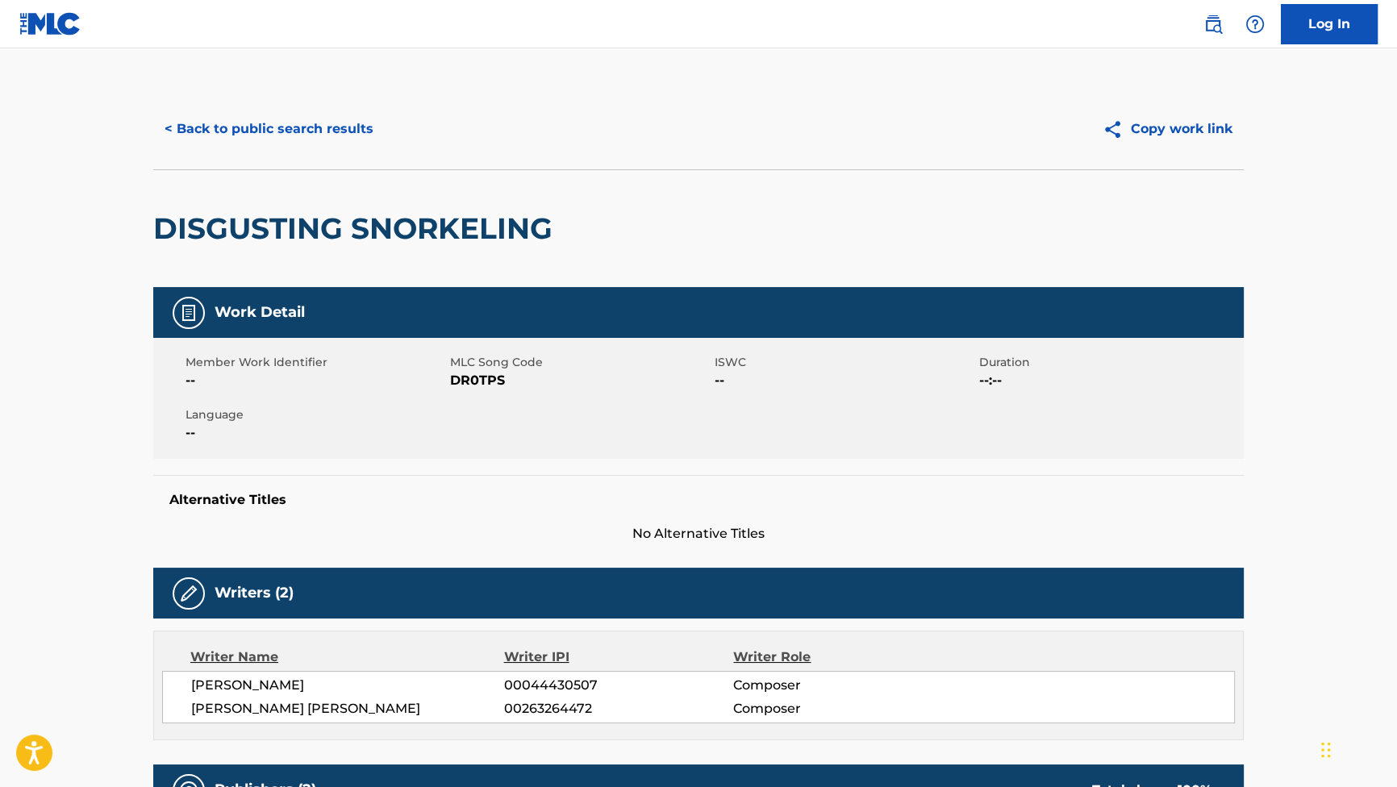
click at [362, 131] on button "< Back to public search results" at bounding box center [268, 129] width 231 height 40
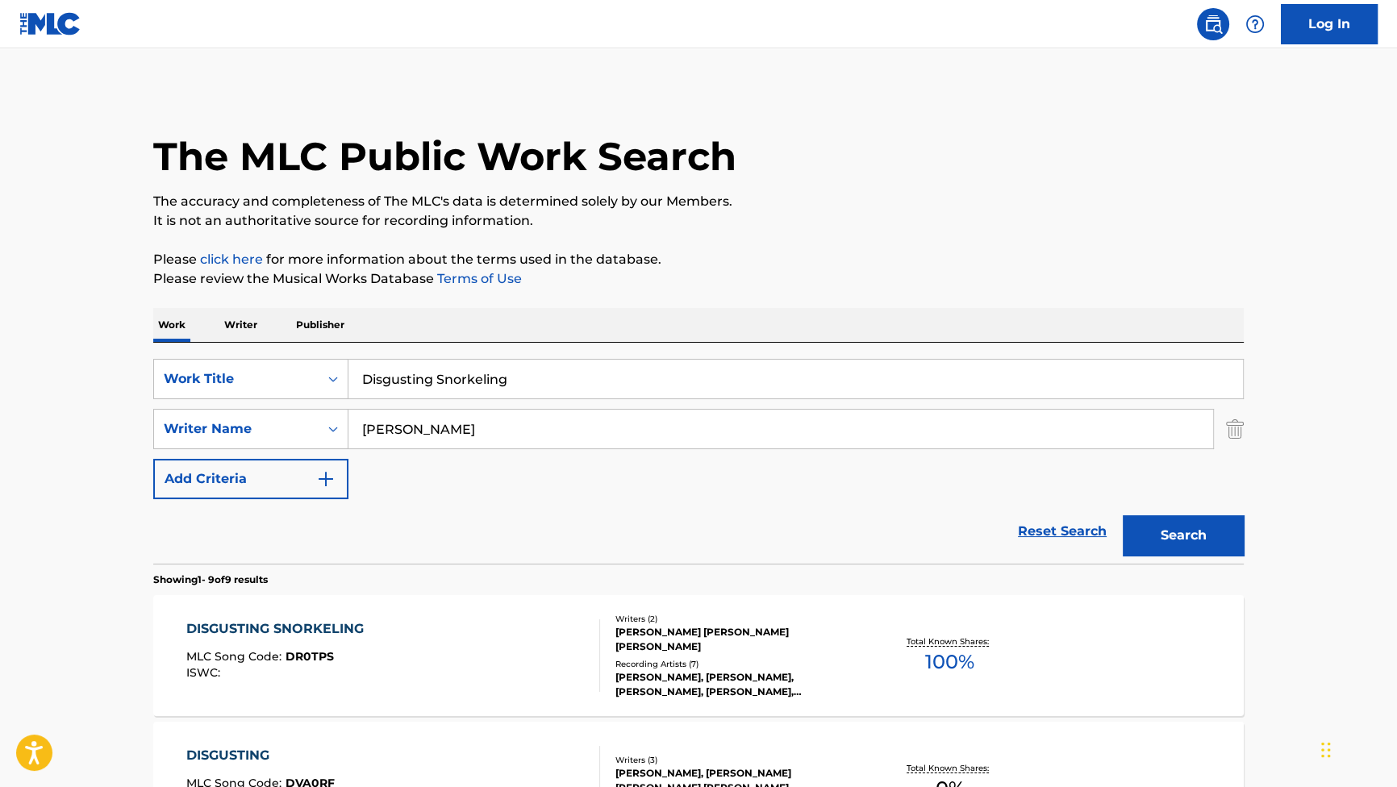
drag, startPoint x: 508, startPoint y: 394, endPoint x: 229, endPoint y: 339, distance: 284.3
paste input "Everybody Likes Me"
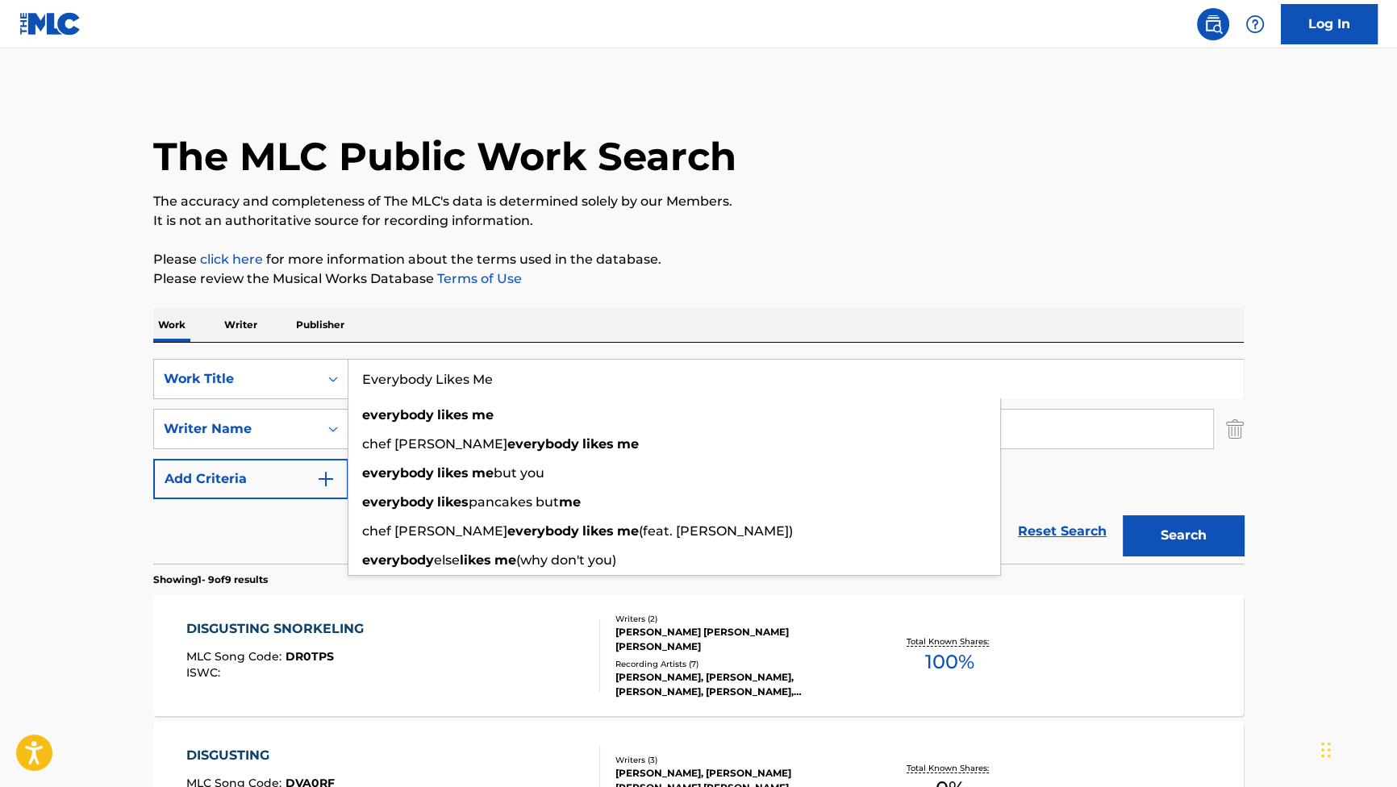
type input "Everybody Likes Me"
click at [1201, 527] on button "Search" at bounding box center [1182, 535] width 121 height 40
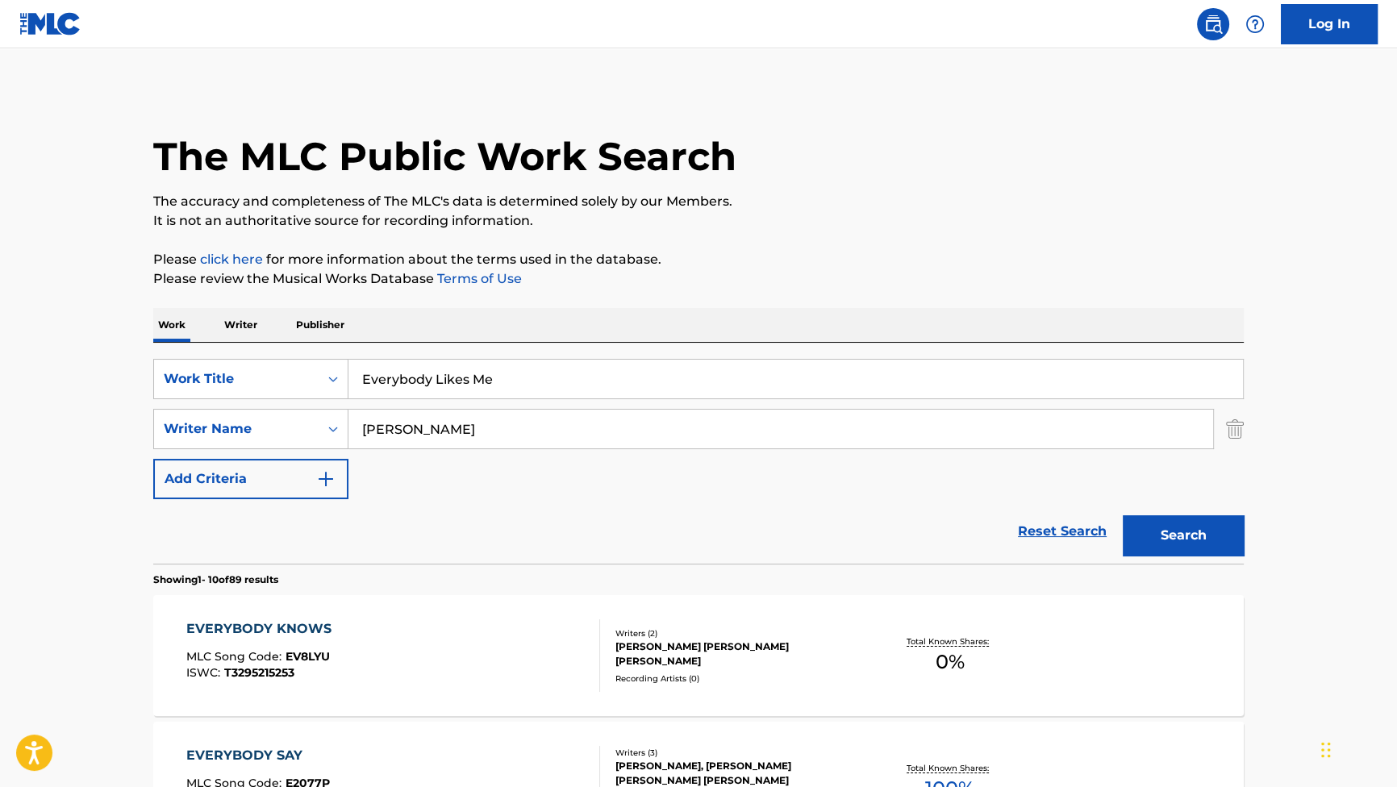
drag, startPoint x: 554, startPoint y: 431, endPoint x: 134, endPoint y: 336, distance: 430.7
paste input "KENT"
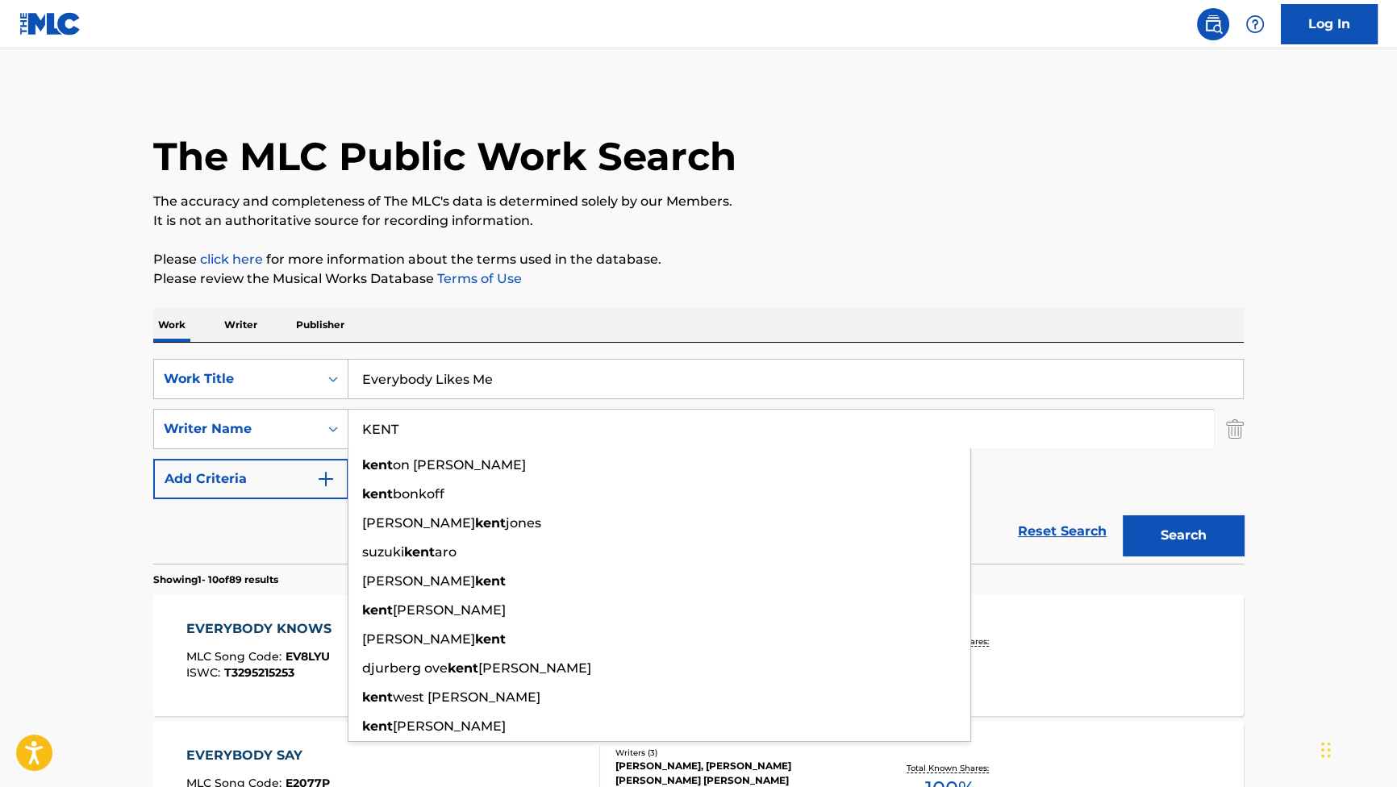
type input "KENT"
click at [1149, 528] on button "Search" at bounding box center [1182, 535] width 121 height 40
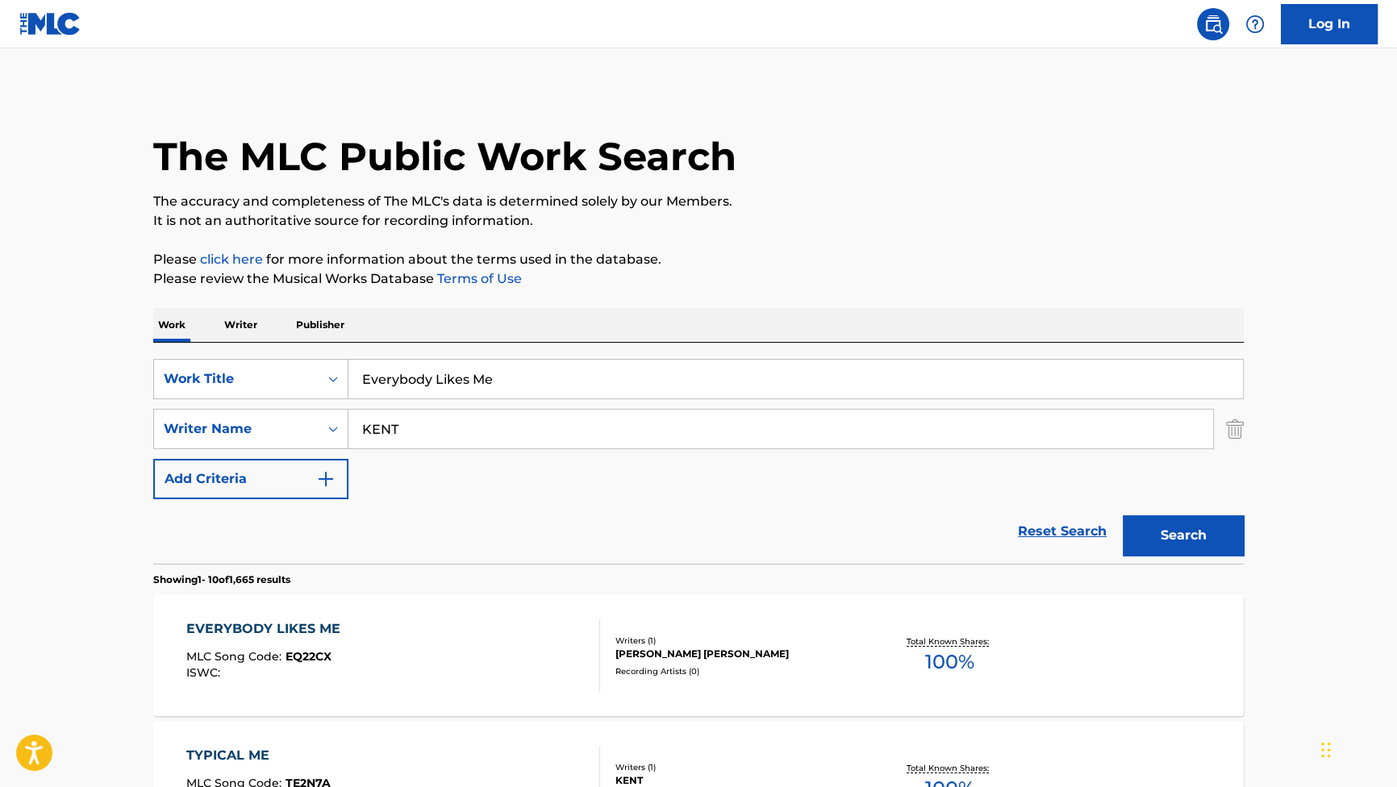
drag, startPoint x: 522, startPoint y: 376, endPoint x: 244, endPoint y: 290, distance: 290.2
paste input "Forest Chas"
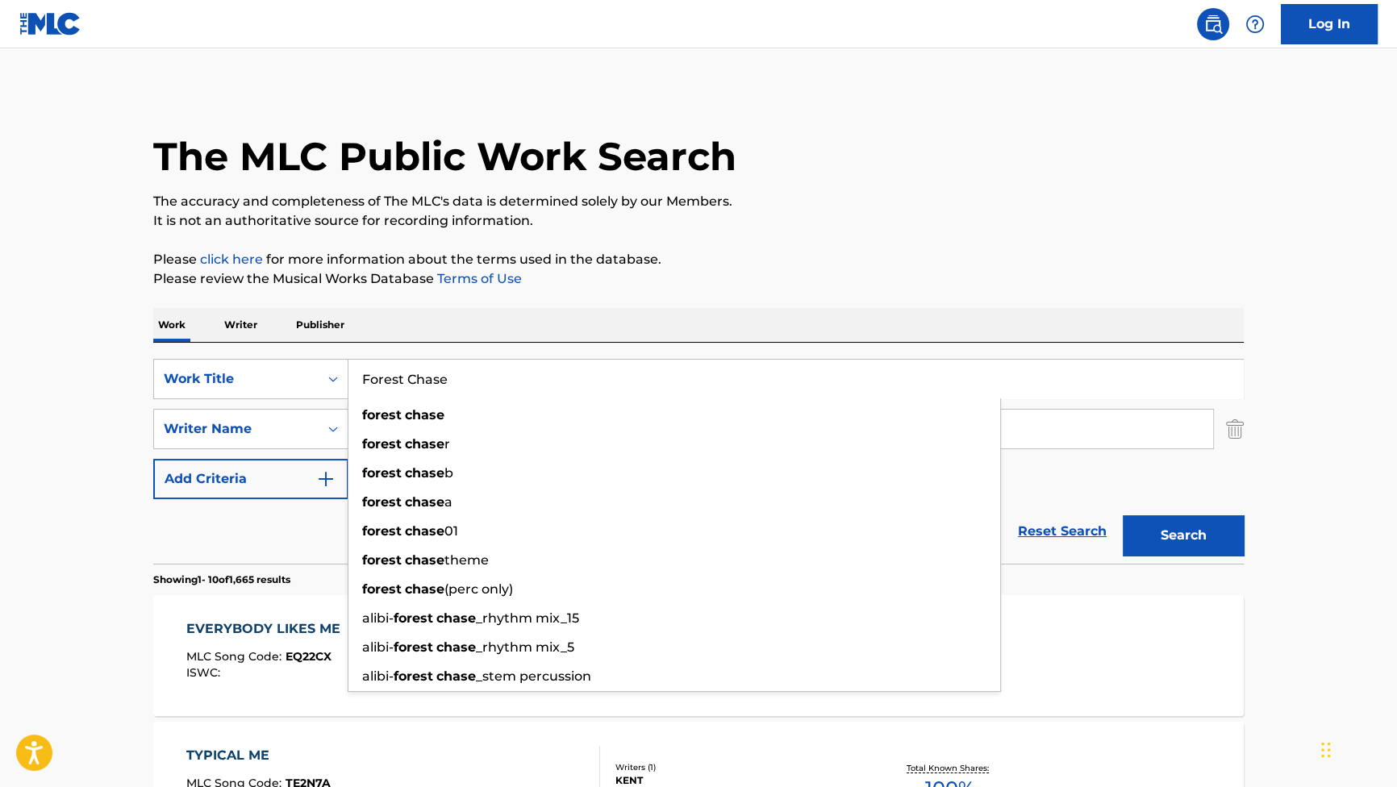
type input "Forest Chase"
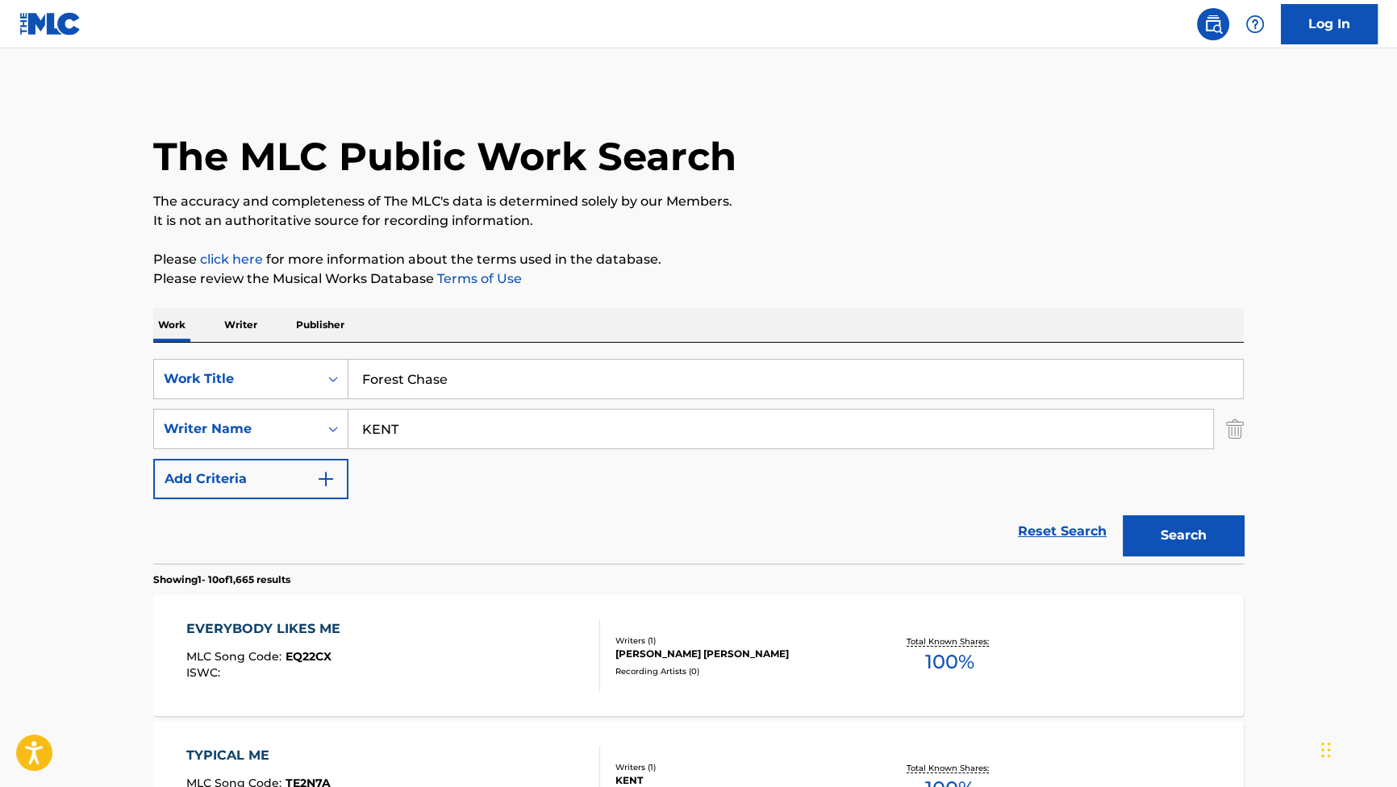
click at [317, 426] on div "SearchWithCriteriad1817ca1-ac0f-4f7a-be78-53be83e84ef3 Writer Name KENT" at bounding box center [698, 429] width 1090 height 40
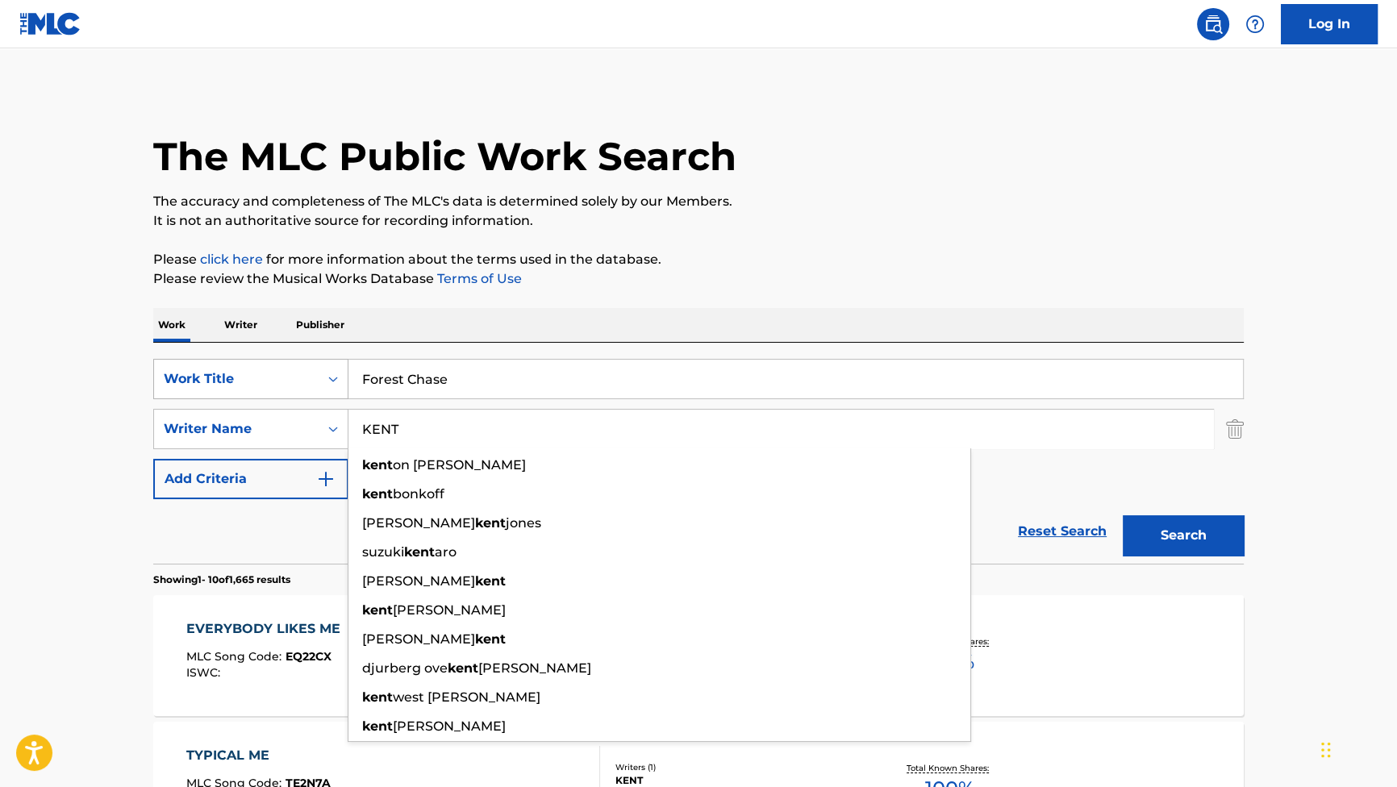
drag, startPoint x: 463, startPoint y: 432, endPoint x: 255, endPoint y: 385, distance: 213.2
click at [242, 381] on div "SearchWithCriteriab2f53146-9eec-4024-a9f5-657f81fca84a Work Title Forest Chase …" at bounding box center [698, 429] width 1090 height 140
paste input "Mothersbaugh"
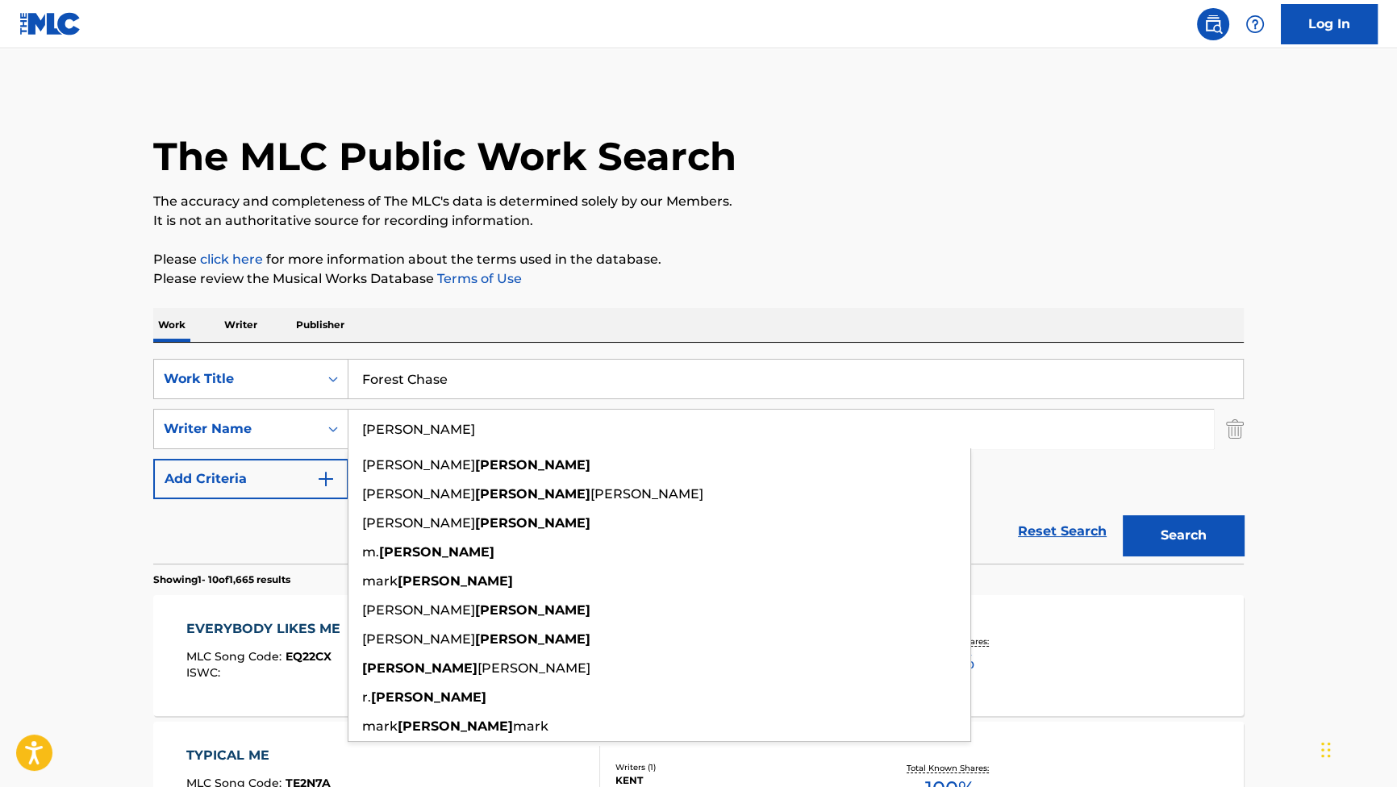
type input "Mothersbaugh"
click at [1154, 540] on button "Search" at bounding box center [1182, 535] width 121 height 40
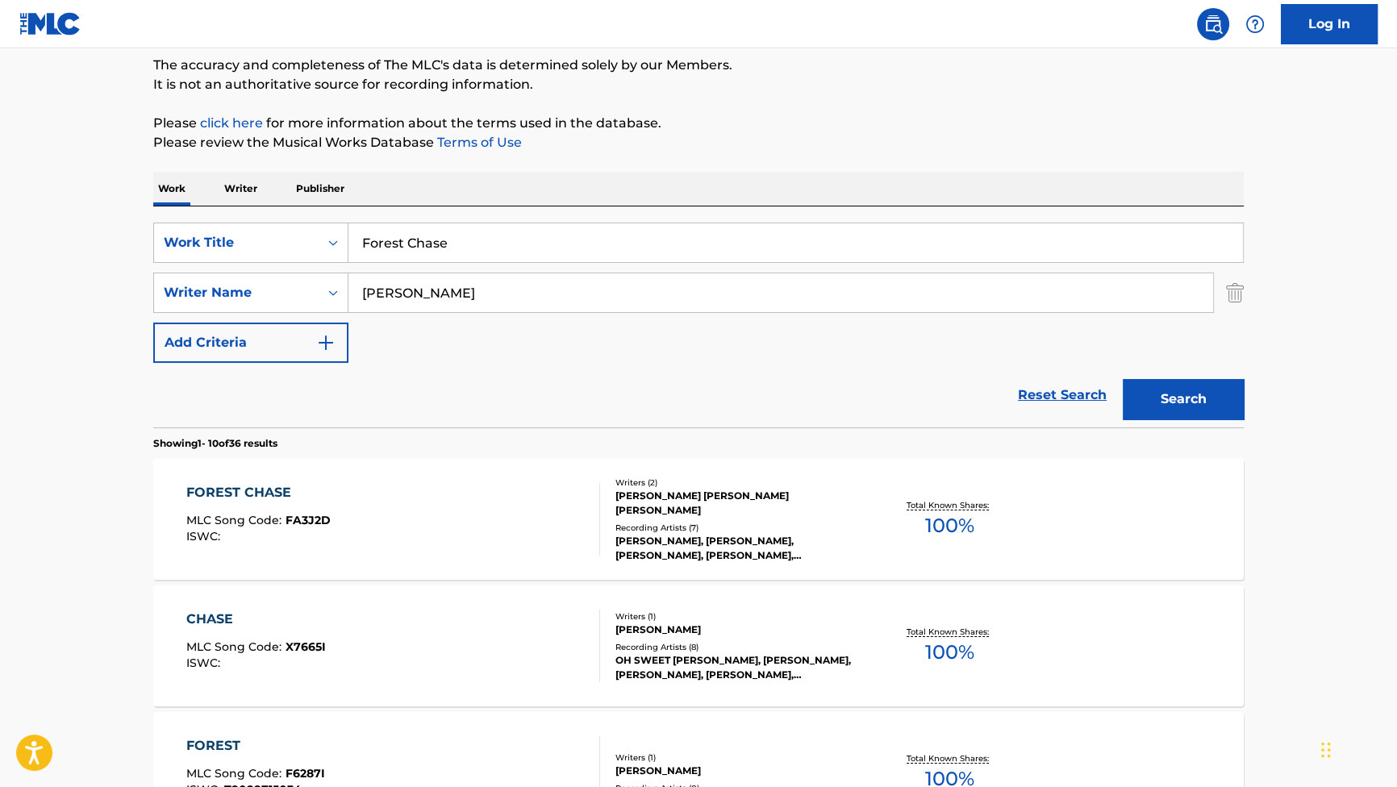
scroll to position [146, 0]
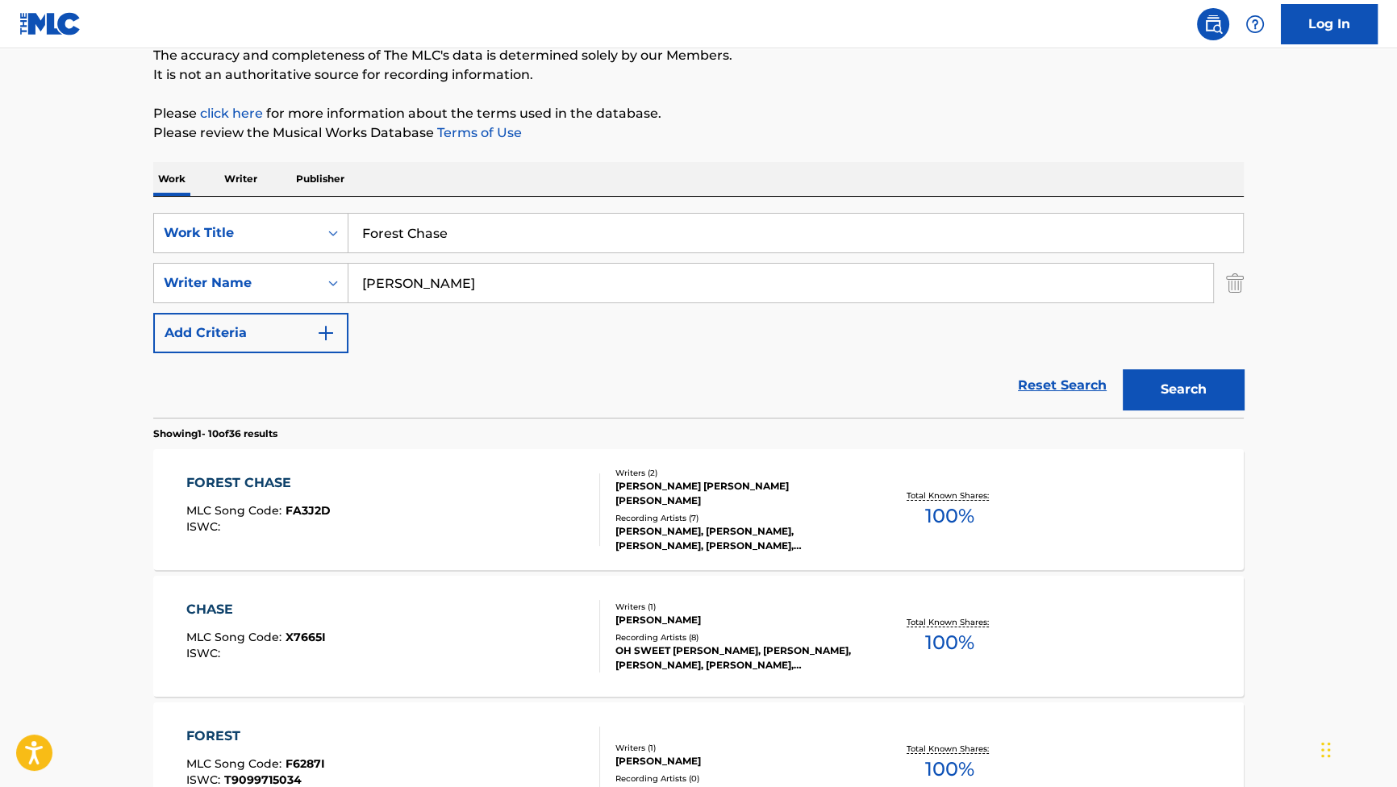
click at [255, 477] on div "FOREST CHASE" at bounding box center [258, 482] width 144 height 19
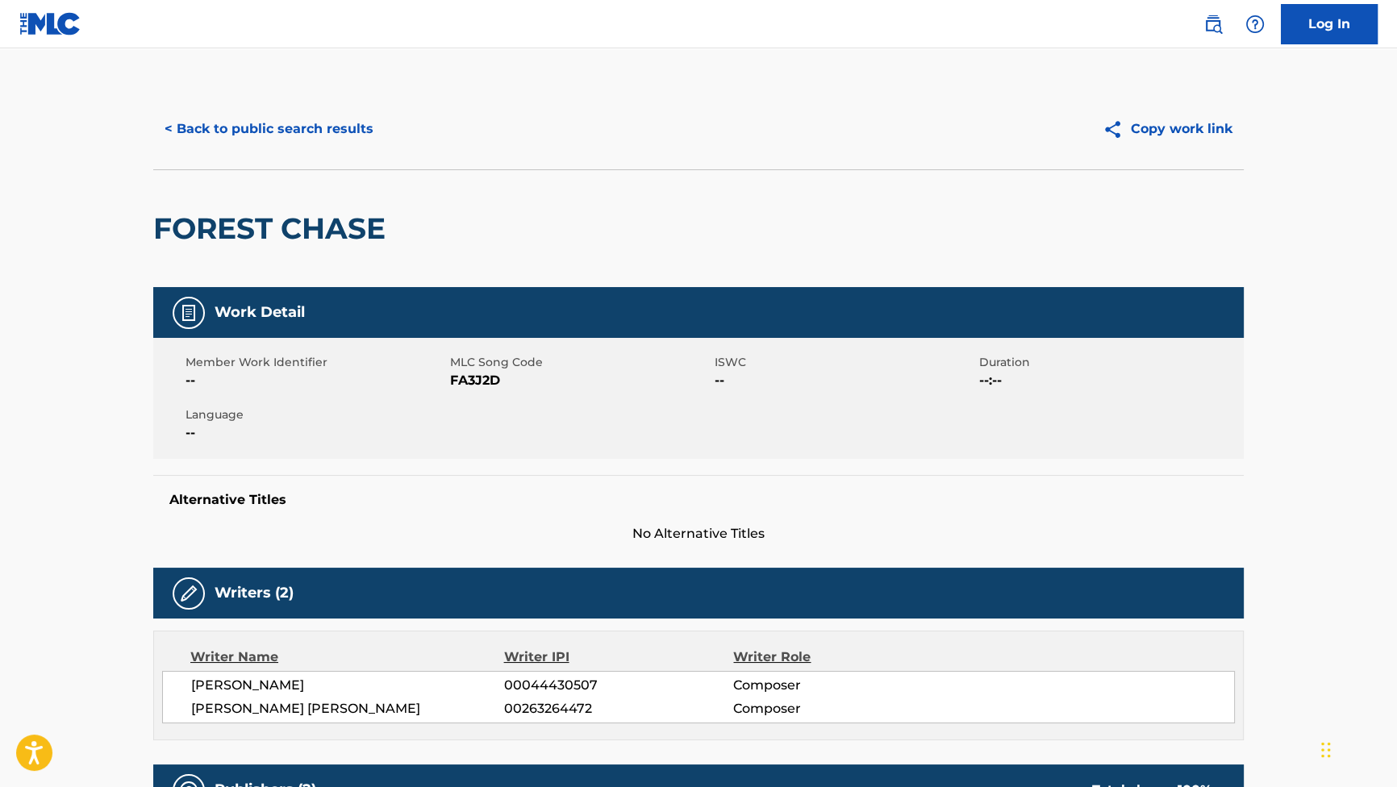
click at [320, 128] on button "< Back to public search results" at bounding box center [268, 129] width 231 height 40
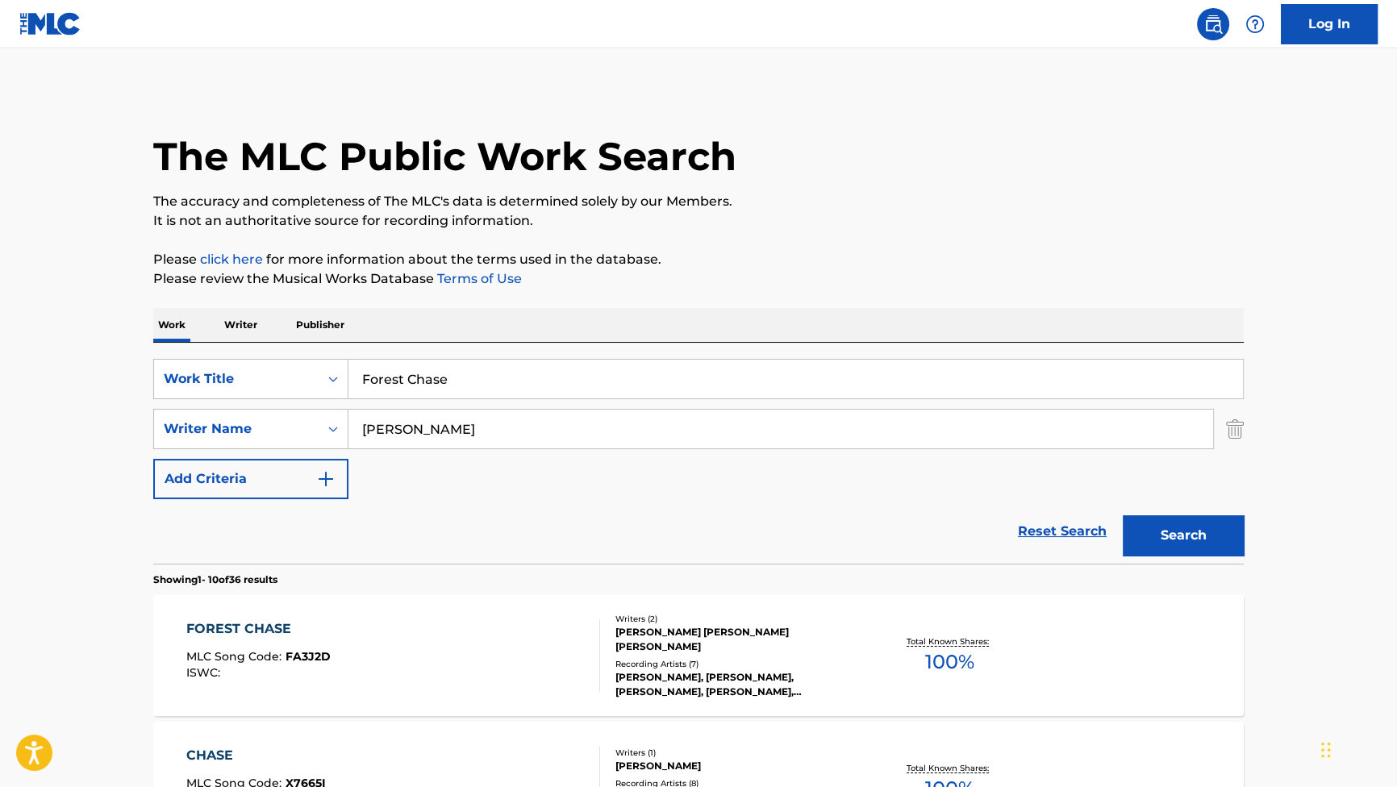
scroll to position [146, 0]
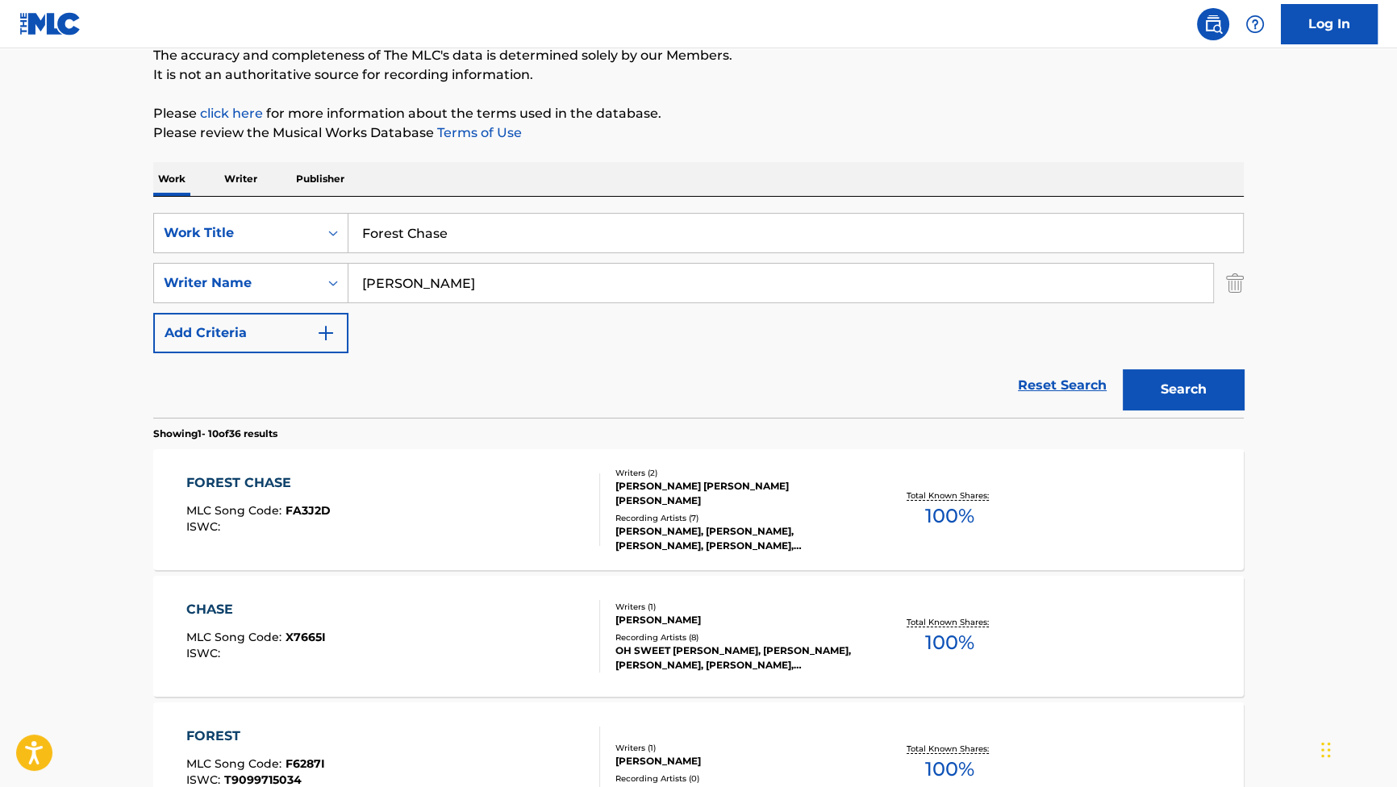
drag, startPoint x: 473, startPoint y: 231, endPoint x: 256, endPoint y: 208, distance: 217.3
click at [256, 208] on div "SearchWithCriteriab2f53146-9eec-4024-a9f5-657f81fca84a Work Title Forest Chase …" at bounding box center [698, 307] width 1090 height 221
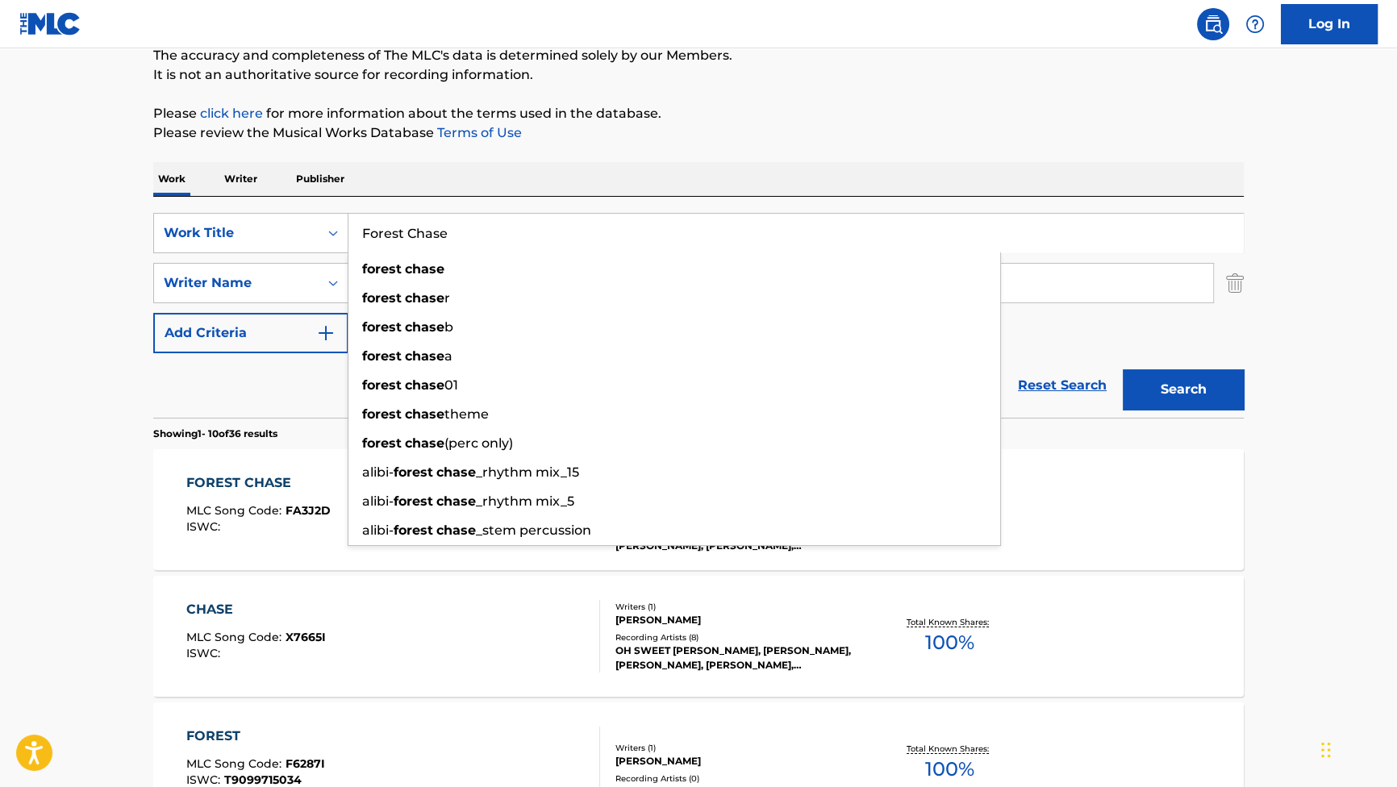
paste input "Drunk Yon"
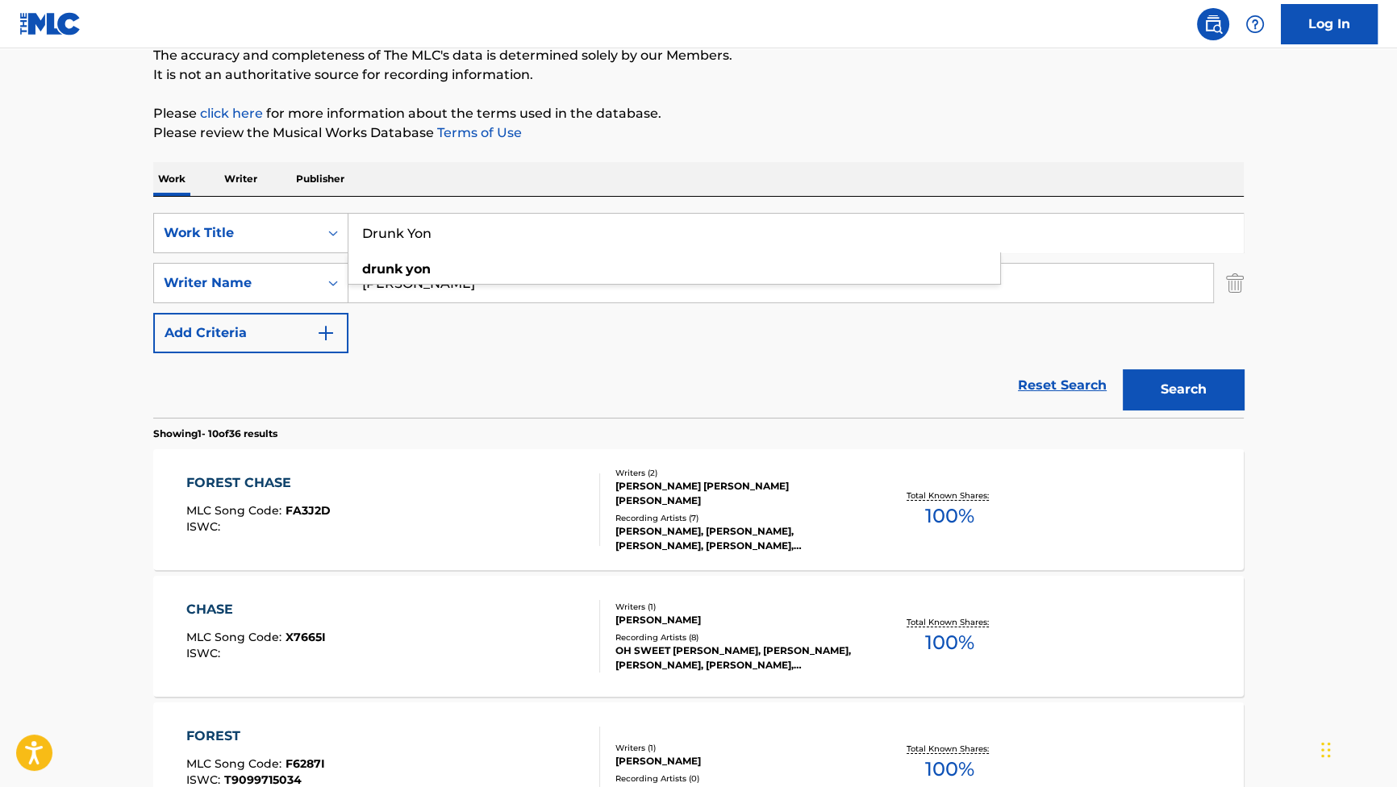
type input "Drunk Yon"
click at [1166, 377] on button "Search" at bounding box center [1182, 389] width 121 height 40
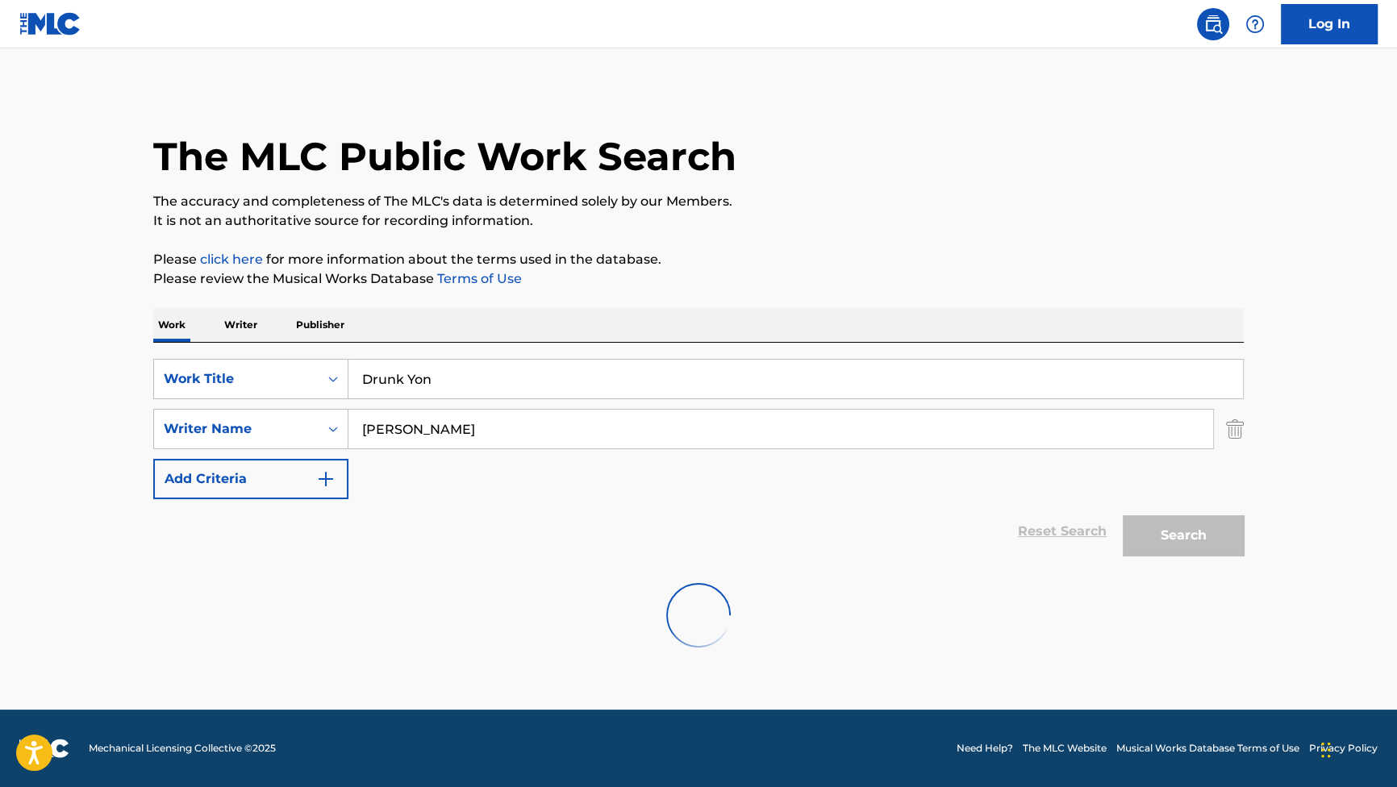
scroll to position [0, 0]
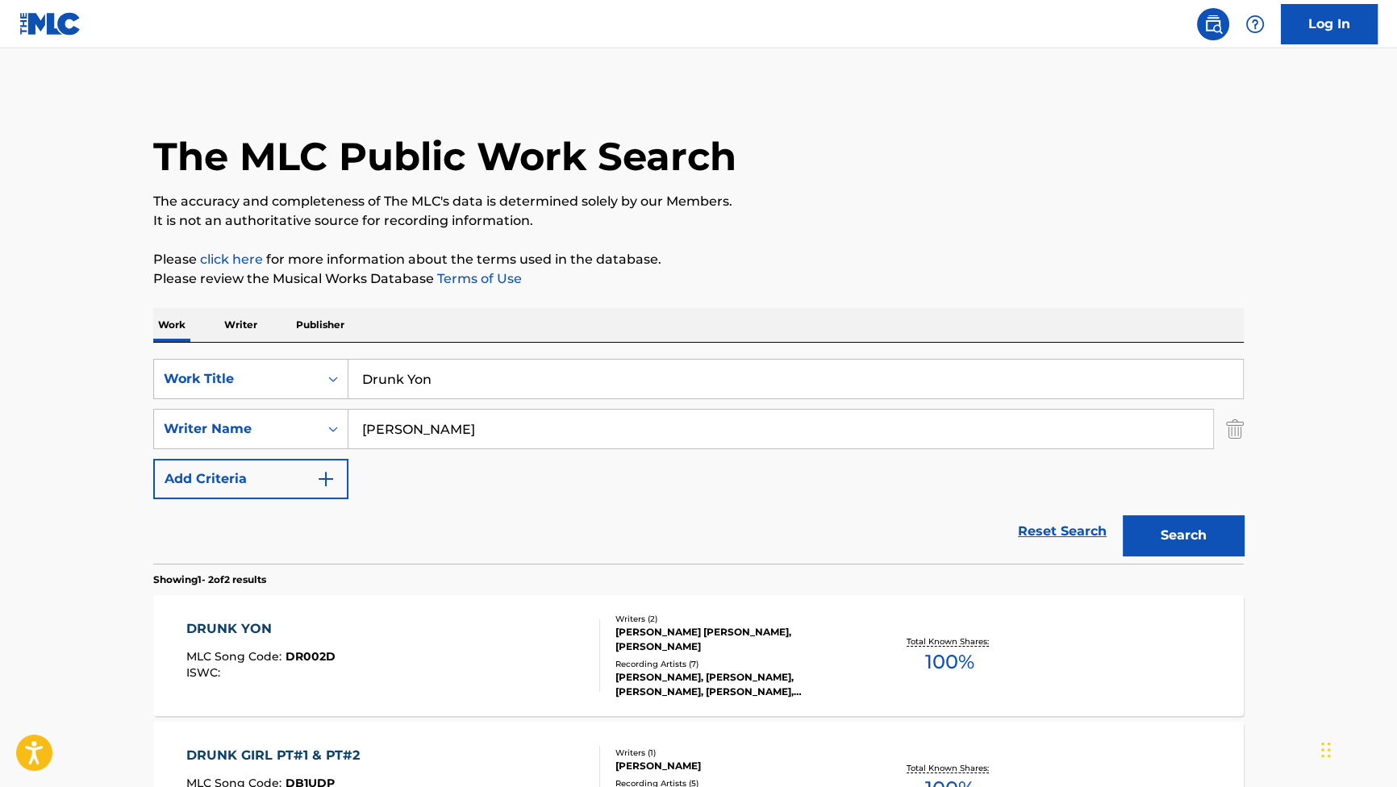
click at [1122, 185] on div "The MLC Public Work Search" at bounding box center [698, 148] width 1090 height 118
click at [217, 634] on div "DRUNK YON" at bounding box center [260, 628] width 149 height 19
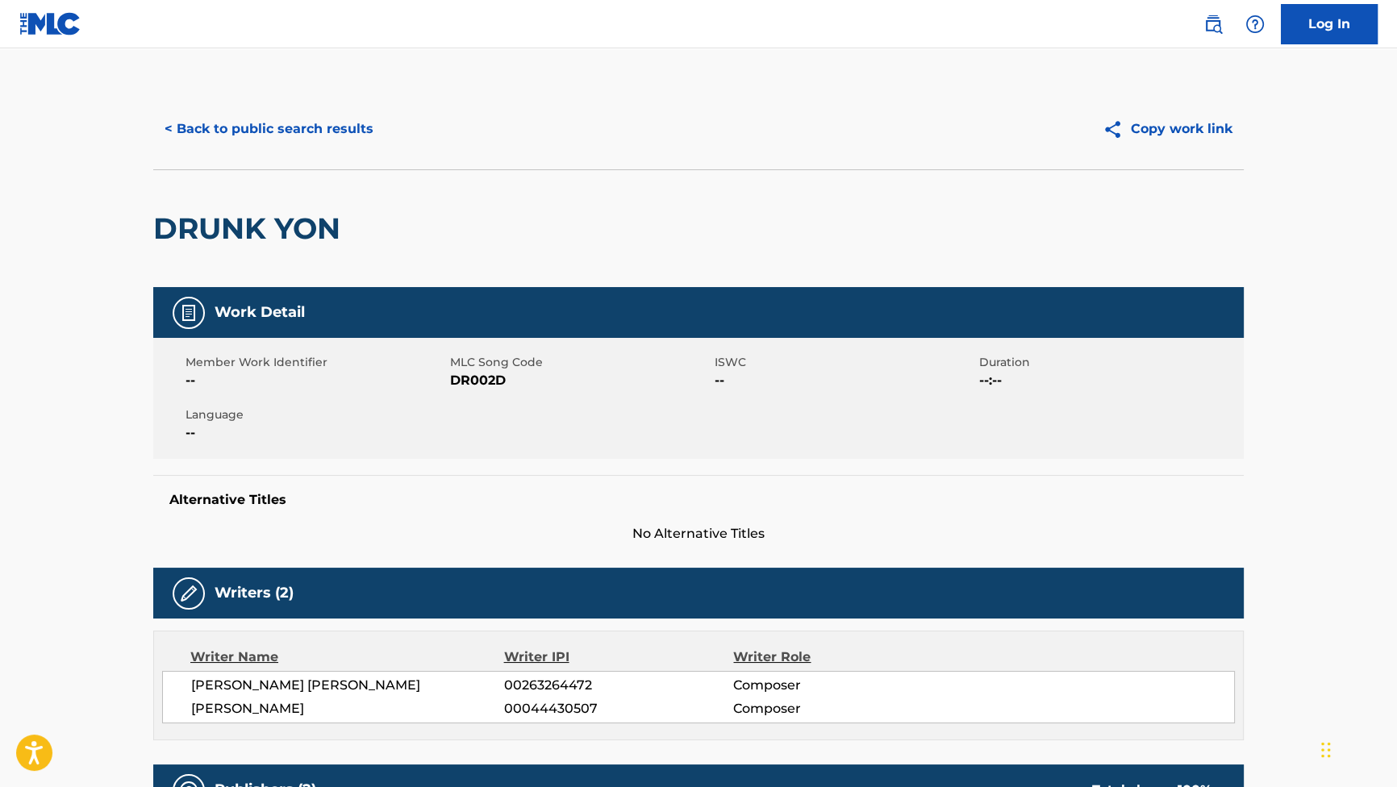
click at [304, 127] on button "< Back to public search results" at bounding box center [268, 129] width 231 height 40
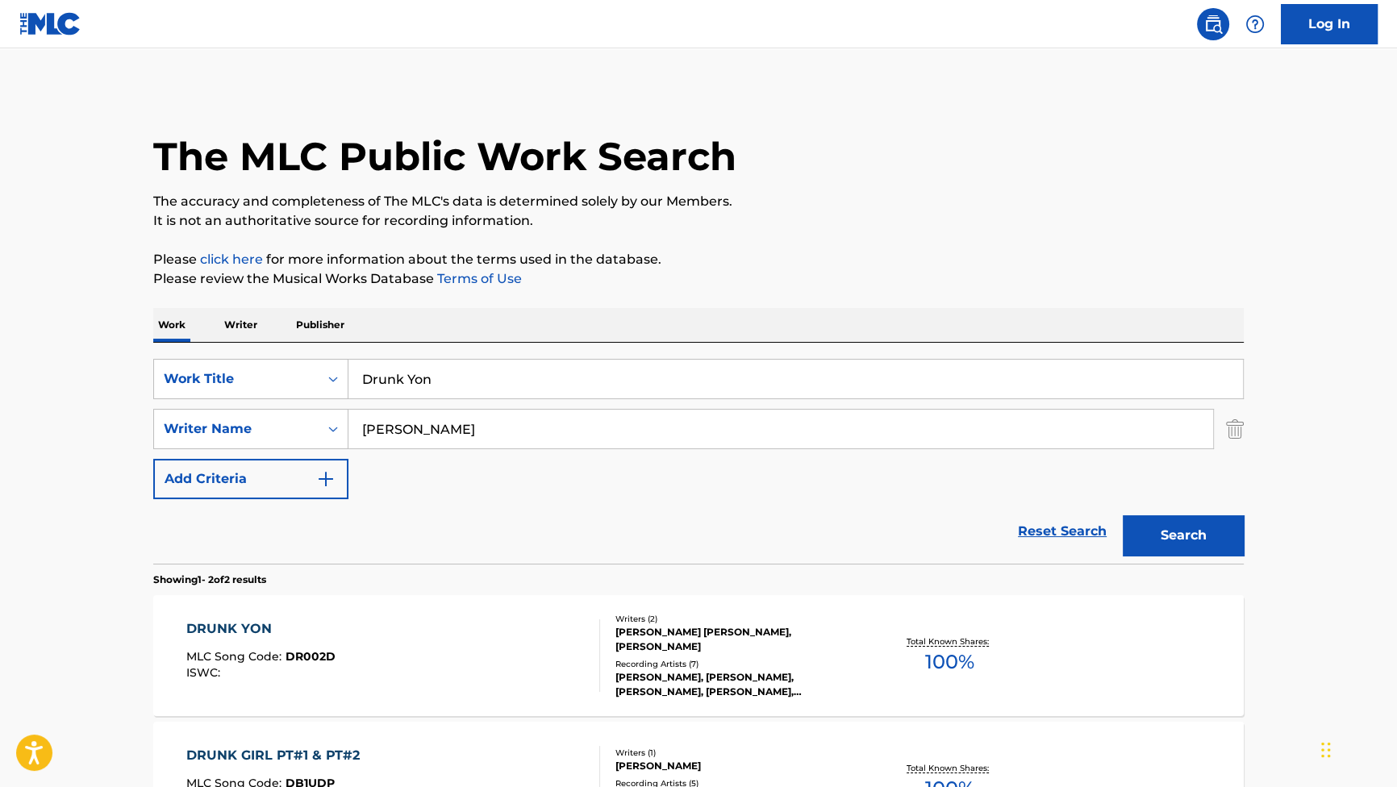
drag, startPoint x: 452, startPoint y: 391, endPoint x: 226, endPoint y: 348, distance: 229.9
click at [219, 350] on div "SearchWithCriteriab2f53146-9eec-4024-a9f5-657f81fca84a Work Title Drunk Yon Sea…" at bounding box center [698, 453] width 1090 height 221
paste input "I Am Novar"
type input "I Am Novar"
click at [1158, 526] on button "Search" at bounding box center [1182, 535] width 121 height 40
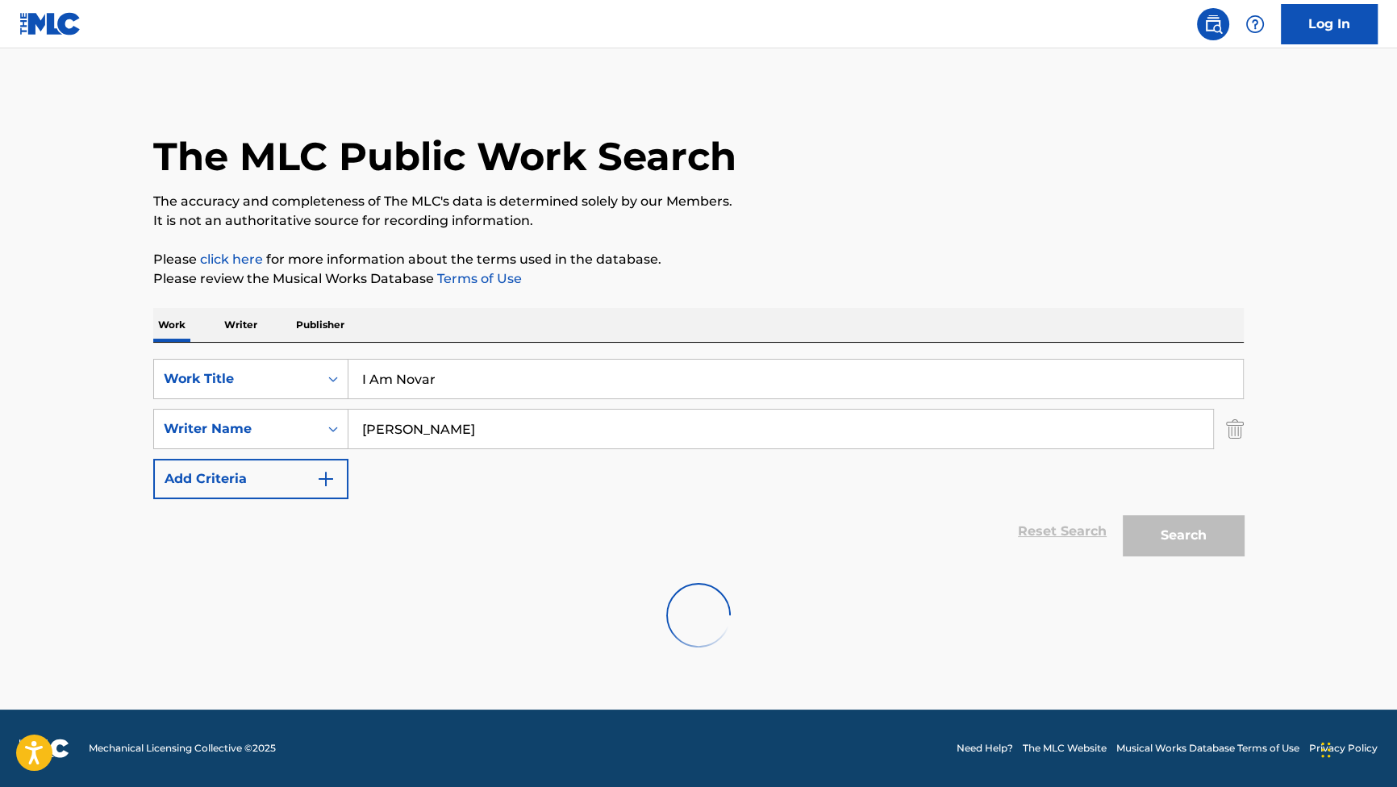
click at [1014, 142] on div "The MLC Public Work Search" at bounding box center [698, 148] width 1090 height 118
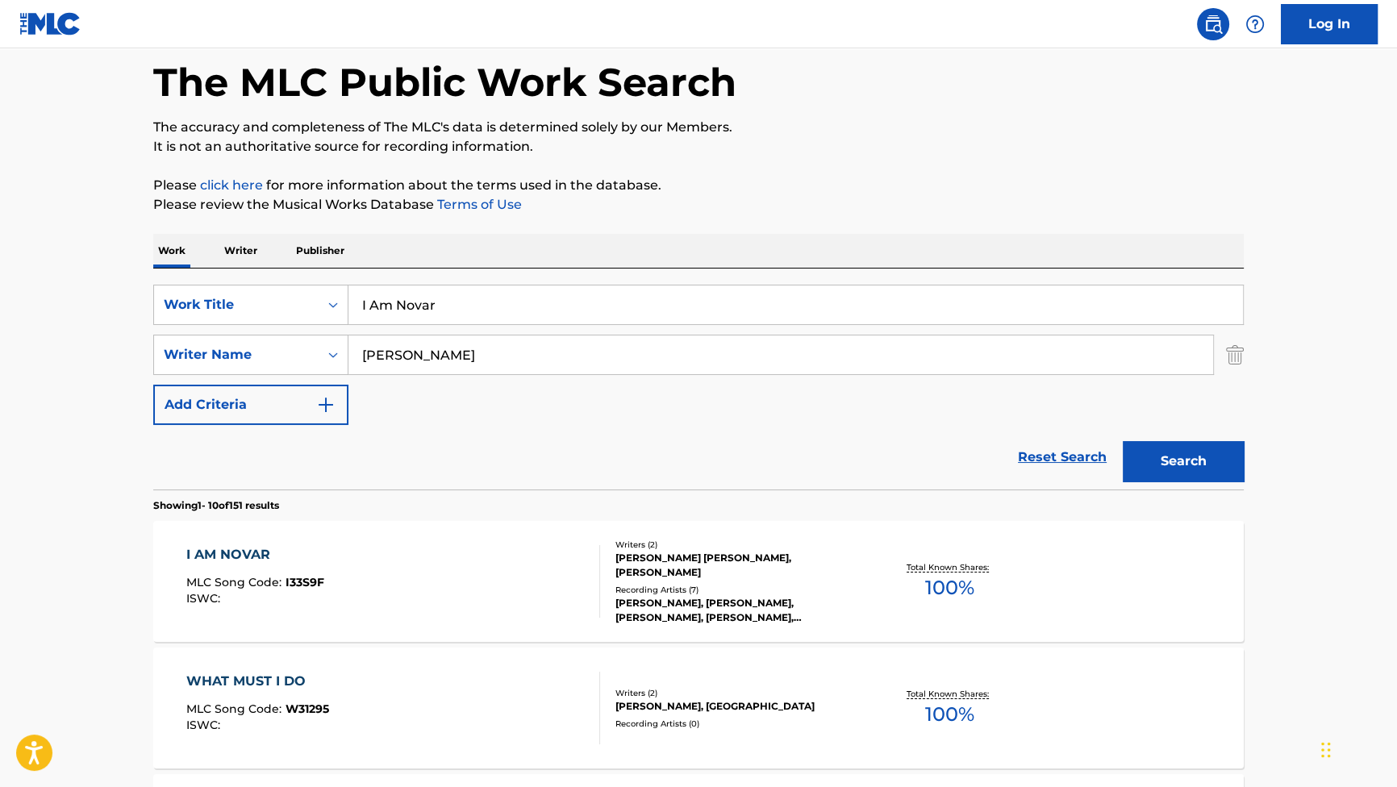
scroll to position [146, 0]
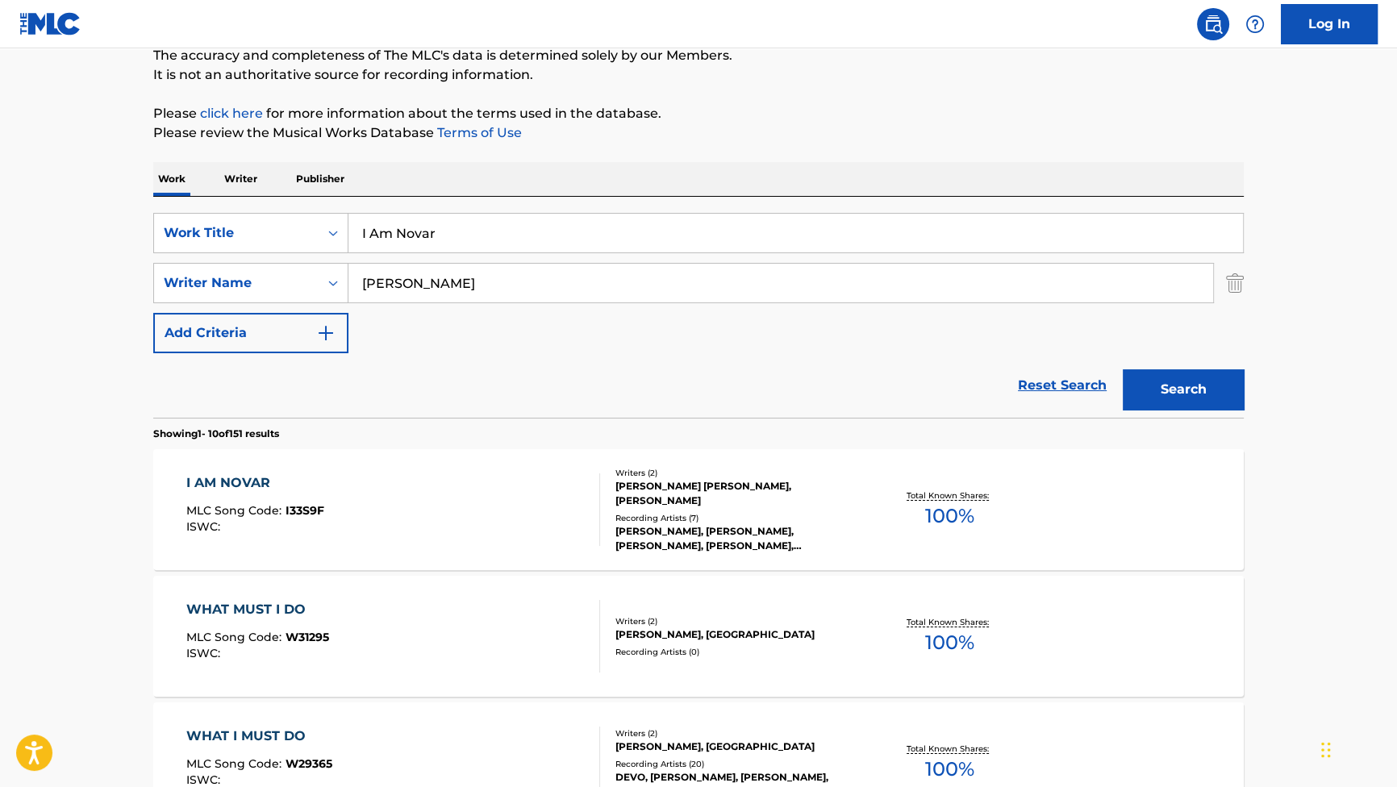
click at [226, 474] on div "I AM NOVAR" at bounding box center [255, 482] width 138 height 19
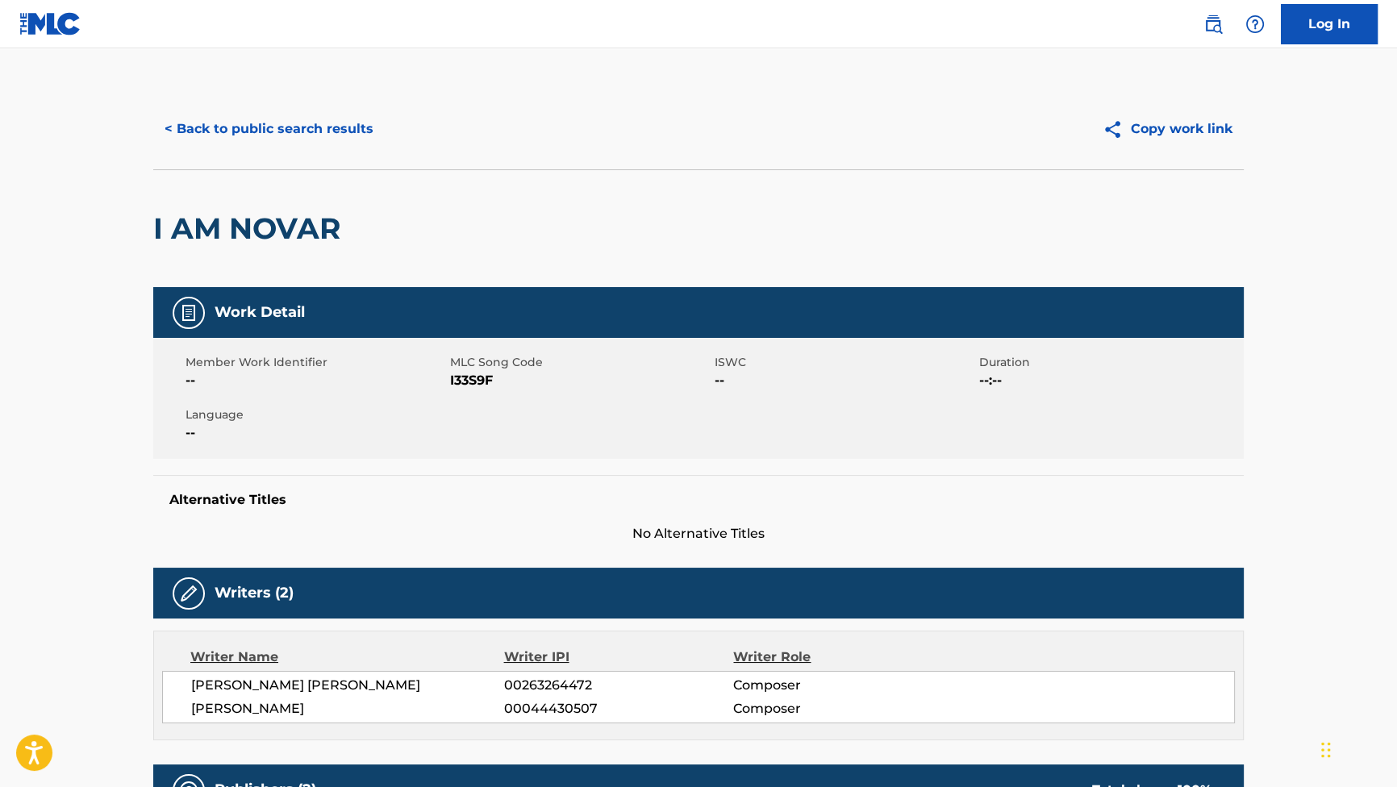
click at [329, 100] on div "< Back to public search results Copy work link" at bounding box center [698, 129] width 1090 height 81
click at [325, 119] on button "< Back to public search results" at bounding box center [268, 129] width 231 height 40
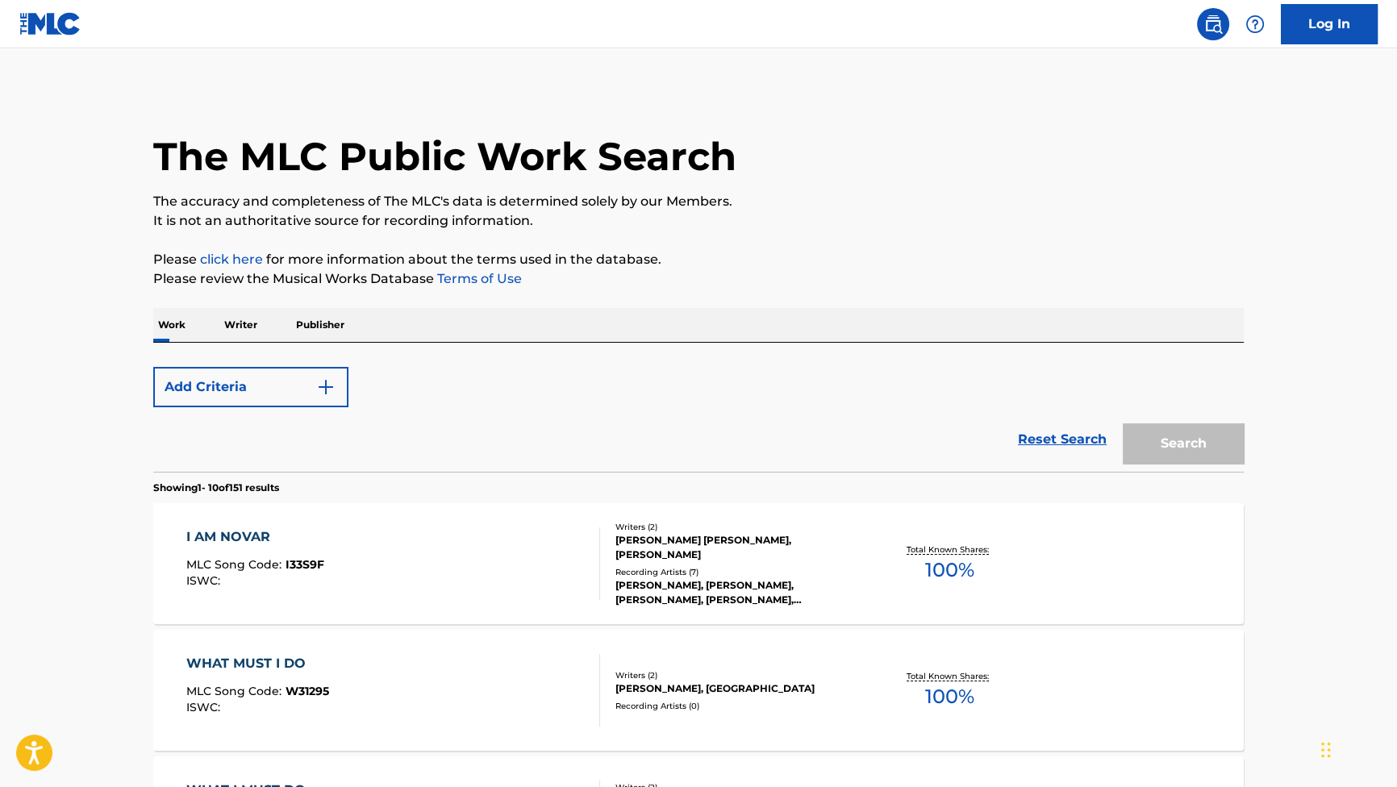
scroll to position [146, 0]
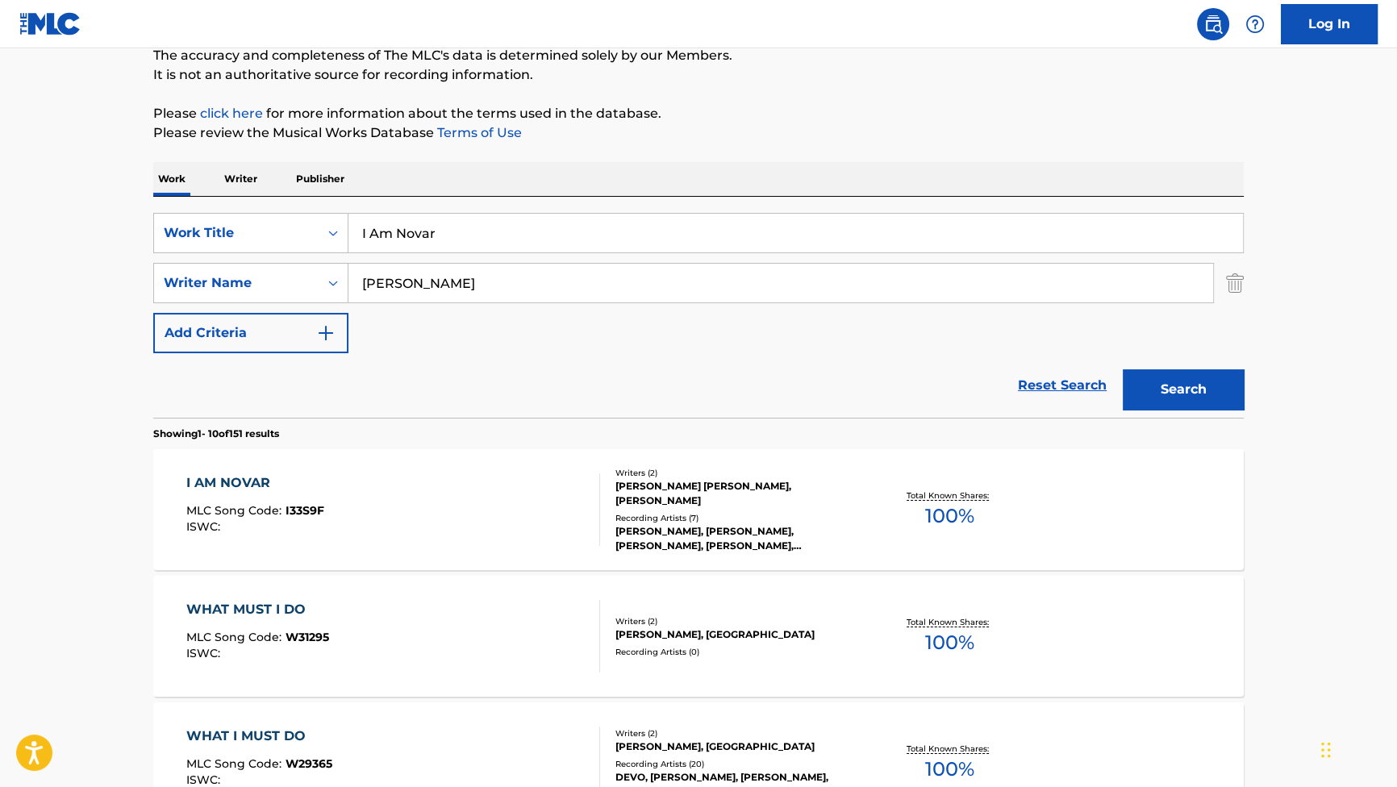
drag, startPoint x: 468, startPoint y: 232, endPoint x: 237, endPoint y: 137, distance: 250.2
paste input "Smart Smart Smart Smart Baby"
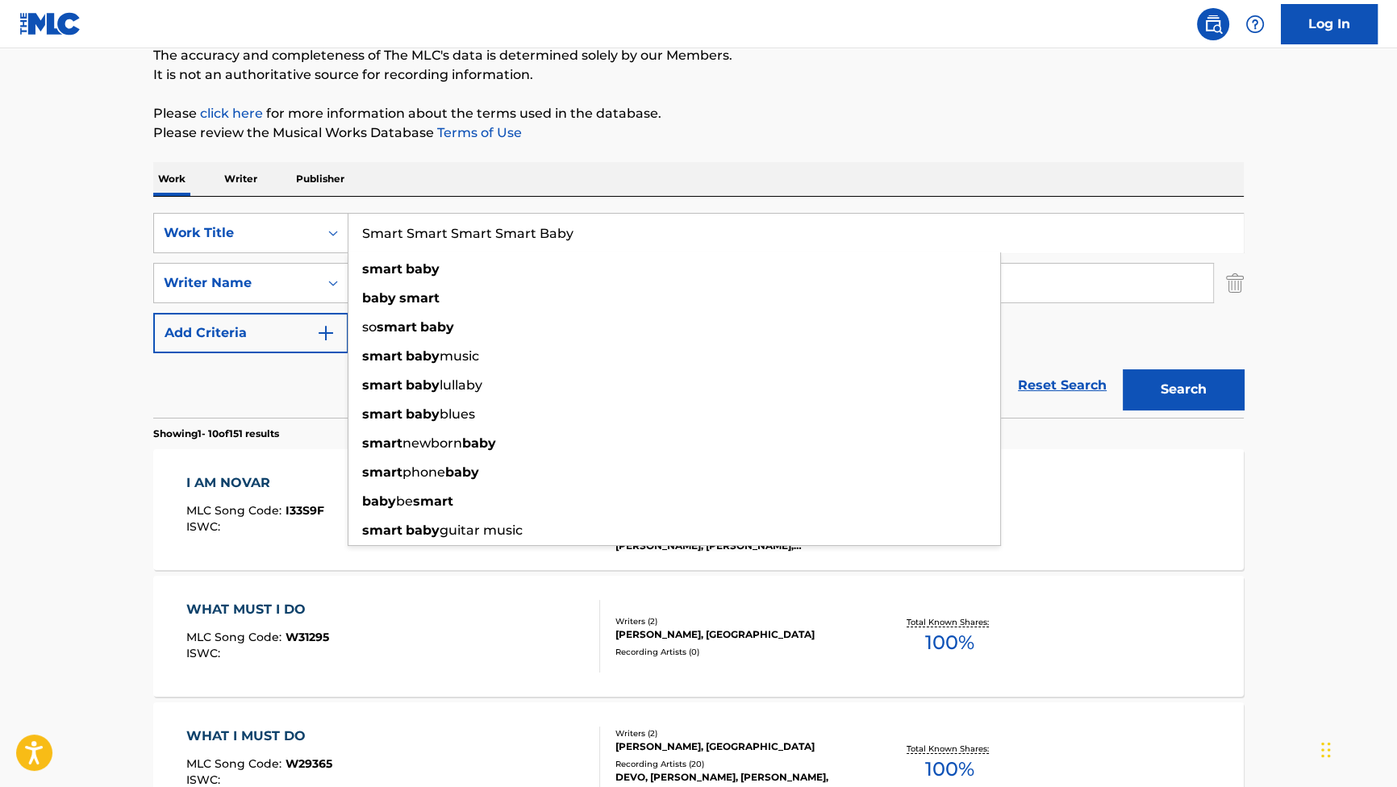
type input "Smart Smart Smart Smart Baby"
click at [758, 136] on p "Please review the Musical Works Database Terms of Use" at bounding box center [698, 132] width 1090 height 19
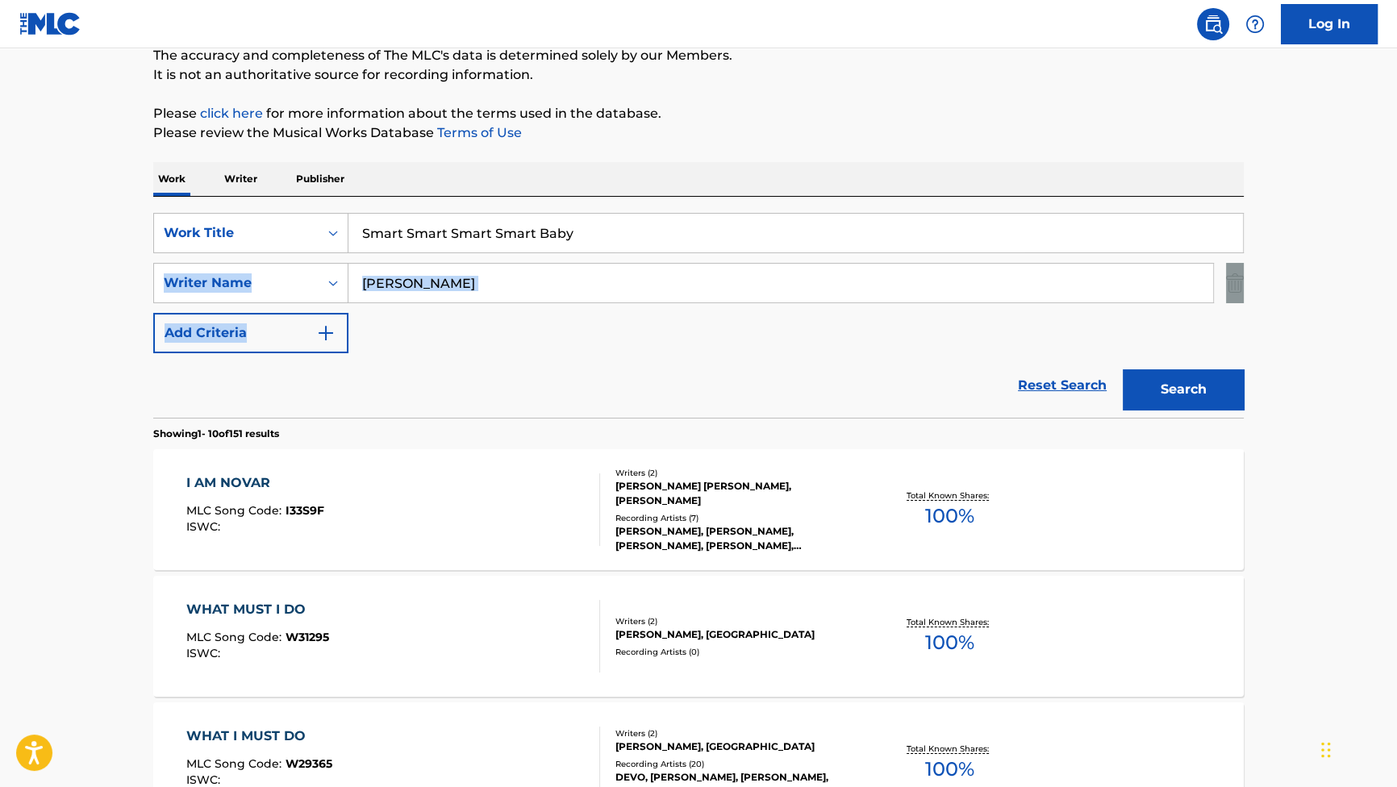
drag, startPoint x: 558, startPoint y: 305, endPoint x: 115, endPoint y: 272, distance: 443.9
click at [584, 286] on input "Mothersbaugh" at bounding box center [780, 283] width 864 height 39
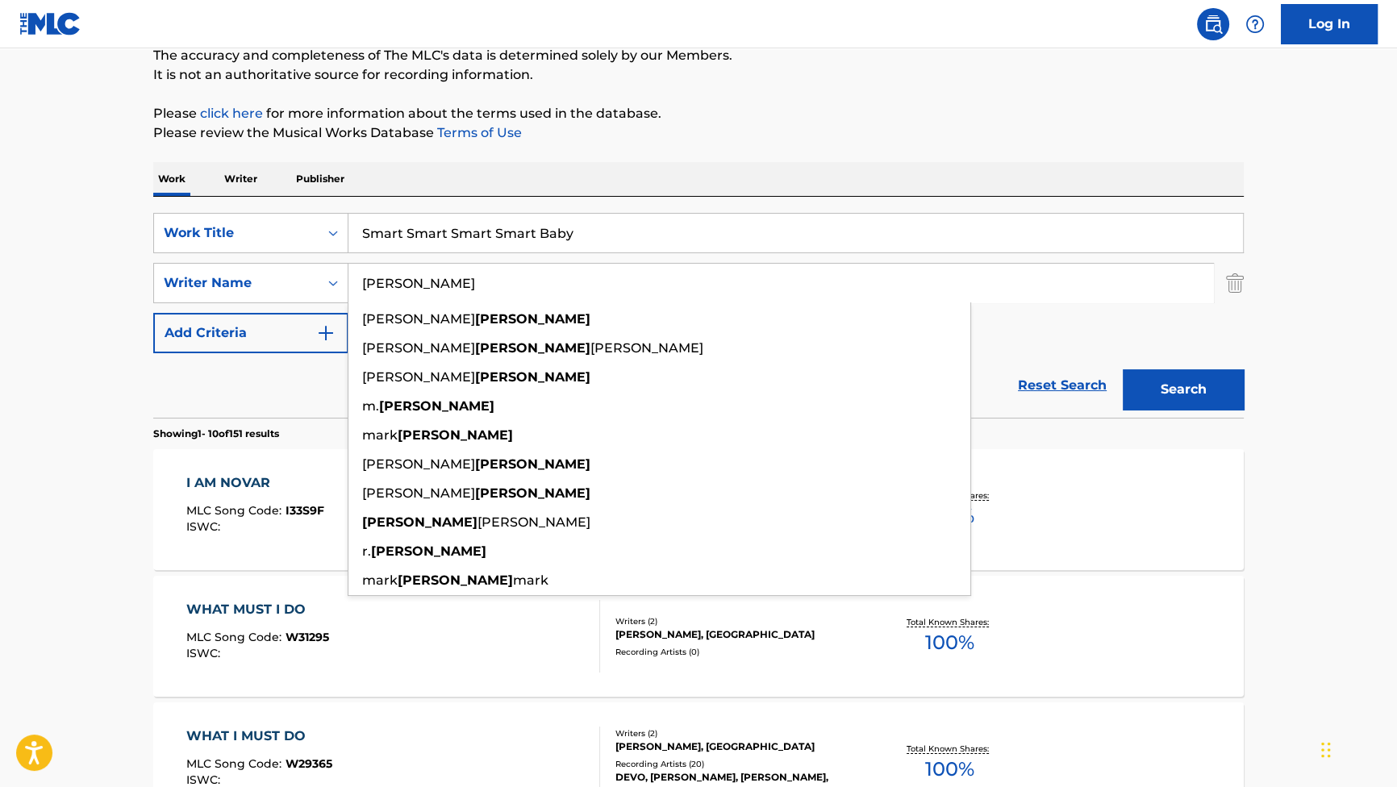
drag, startPoint x: 556, startPoint y: 286, endPoint x: 268, endPoint y: 254, distance: 289.7
click at [268, 254] on div "SearchWithCriteriab2f53146-9eec-4024-a9f5-657f81fca84a Work Title Smart Smart S…" at bounding box center [698, 283] width 1090 height 140
paste input "Lopez"
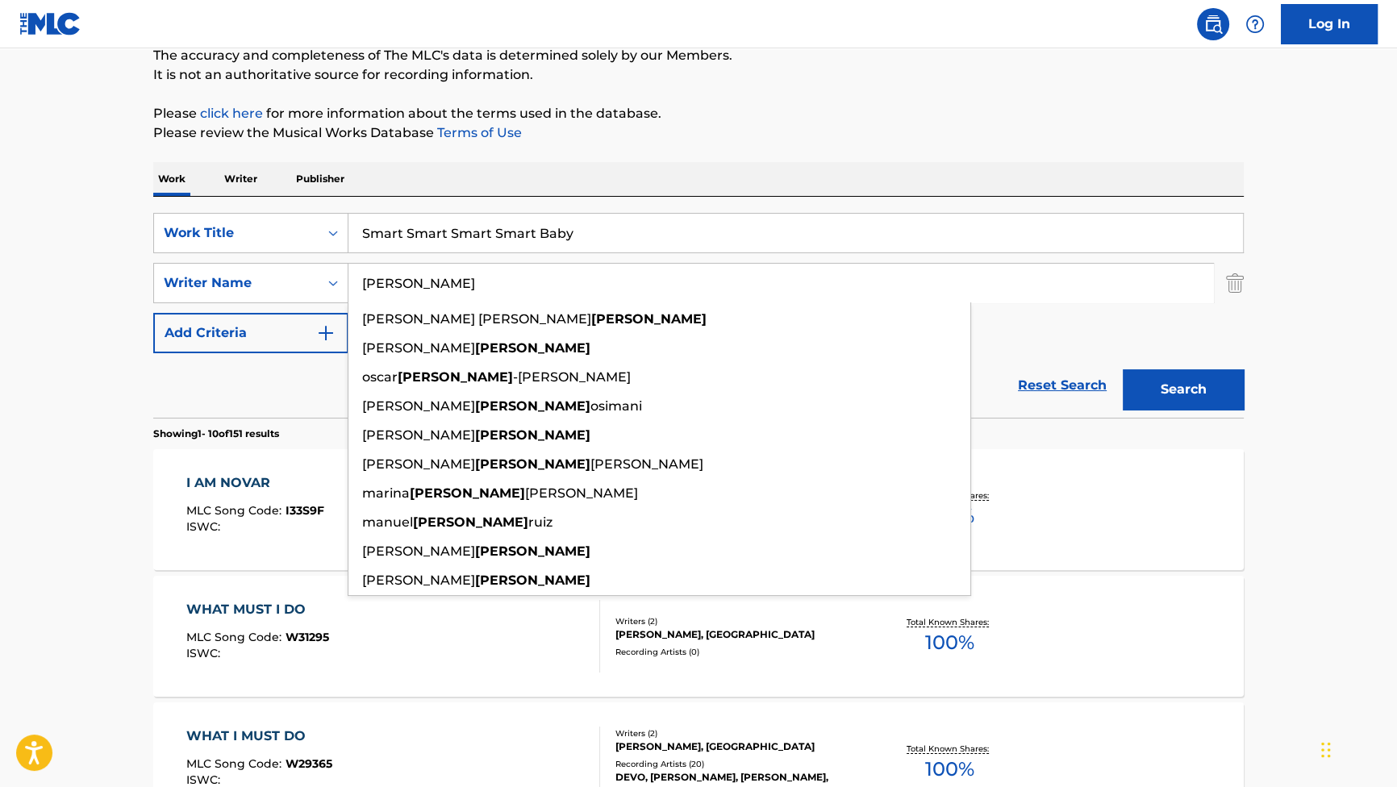
type input "Lopez"
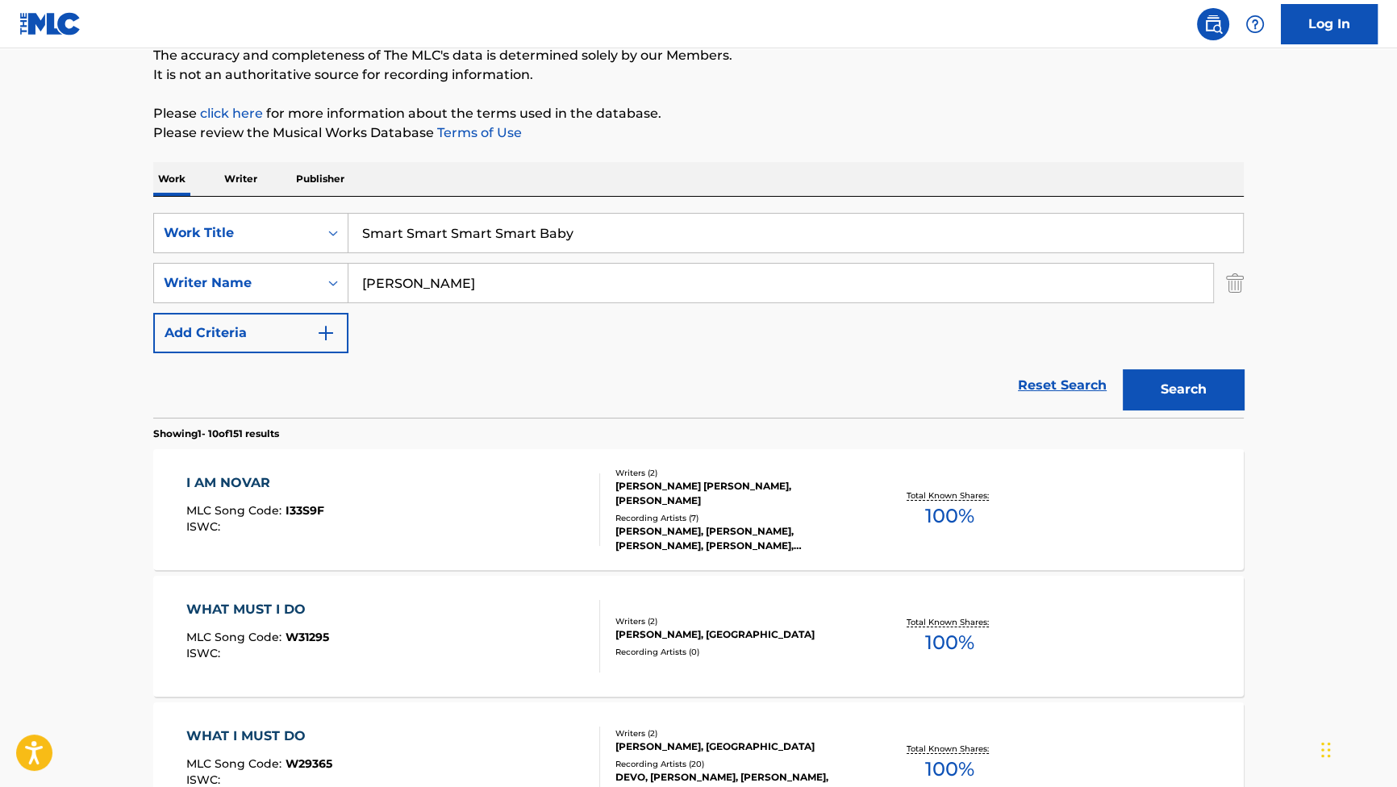
click at [1194, 388] on button "Search" at bounding box center [1182, 389] width 121 height 40
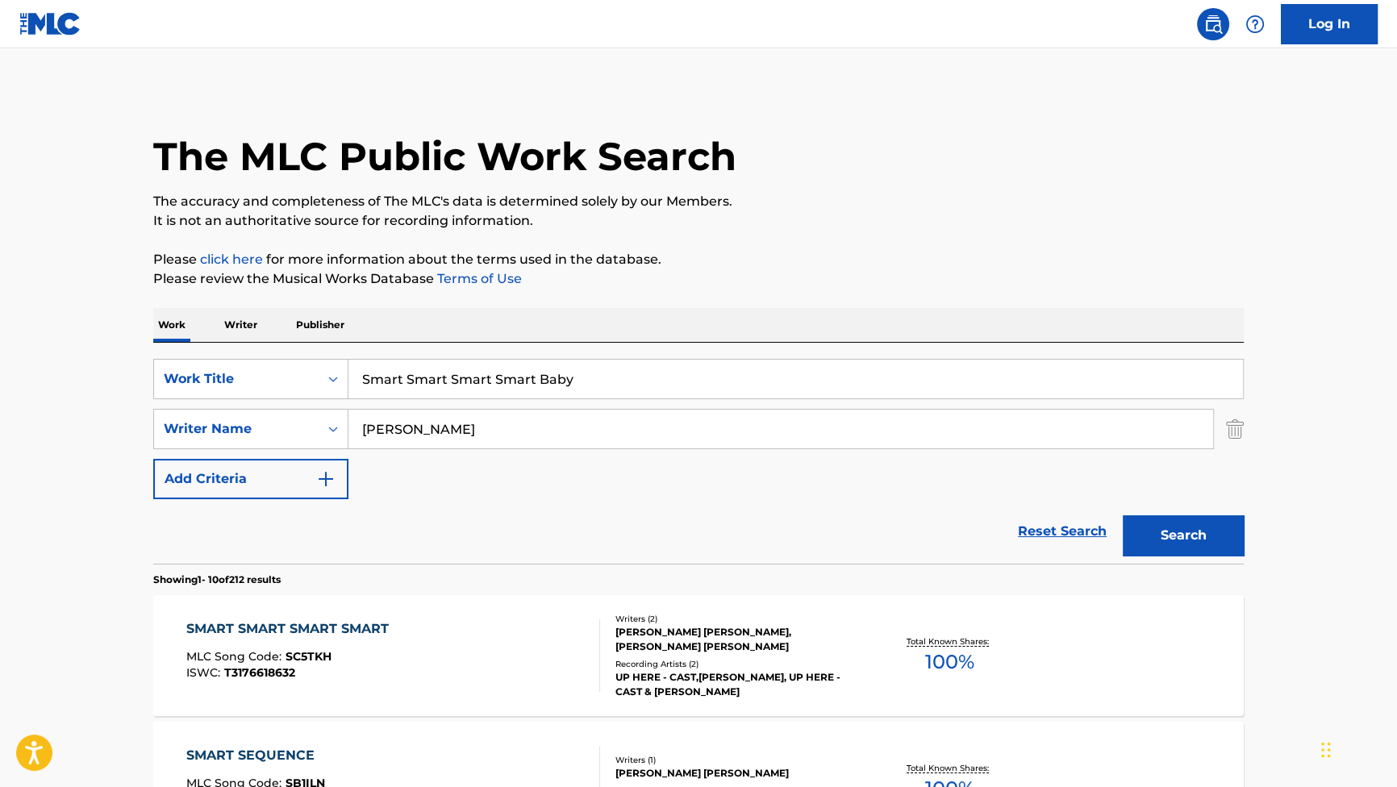
click at [368, 615] on div "SMART SMART SMART SMART MLC Song Code : SC5TKH ISWC : T3176618632 Writers ( 2 )…" at bounding box center [698, 655] width 1090 height 121
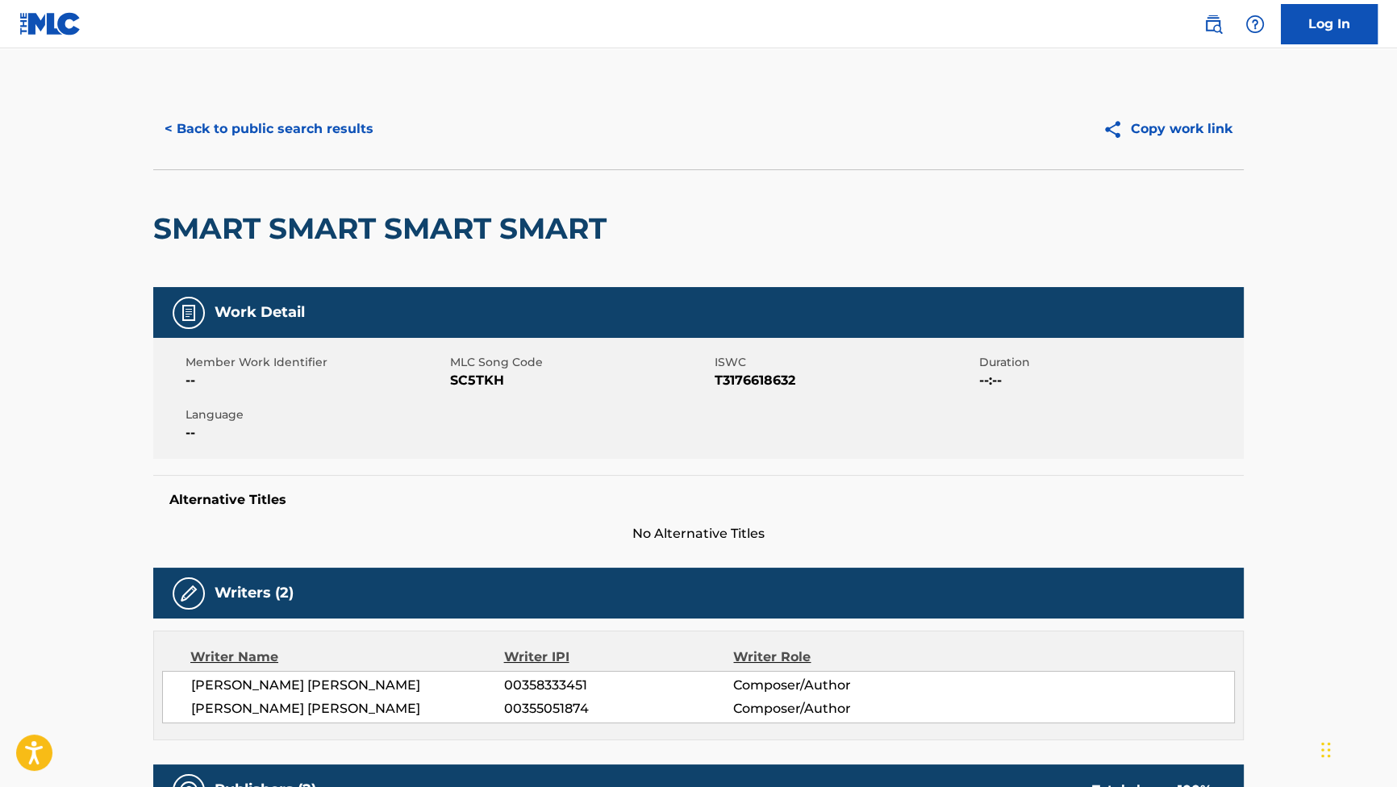
click at [342, 129] on button "< Back to public search results" at bounding box center [268, 129] width 231 height 40
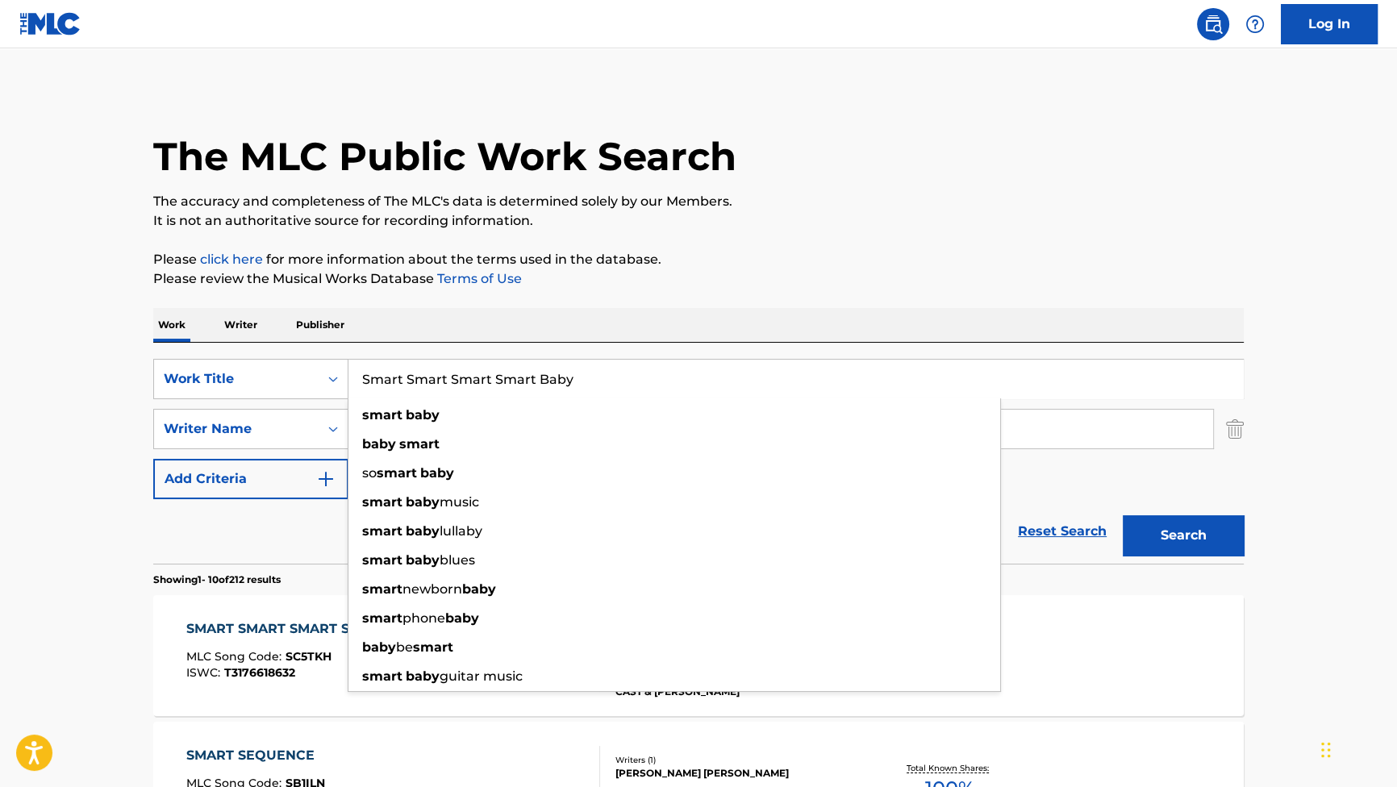
drag, startPoint x: 622, startPoint y: 379, endPoint x: 190, endPoint y: 325, distance: 434.7
paste input "Search Form"
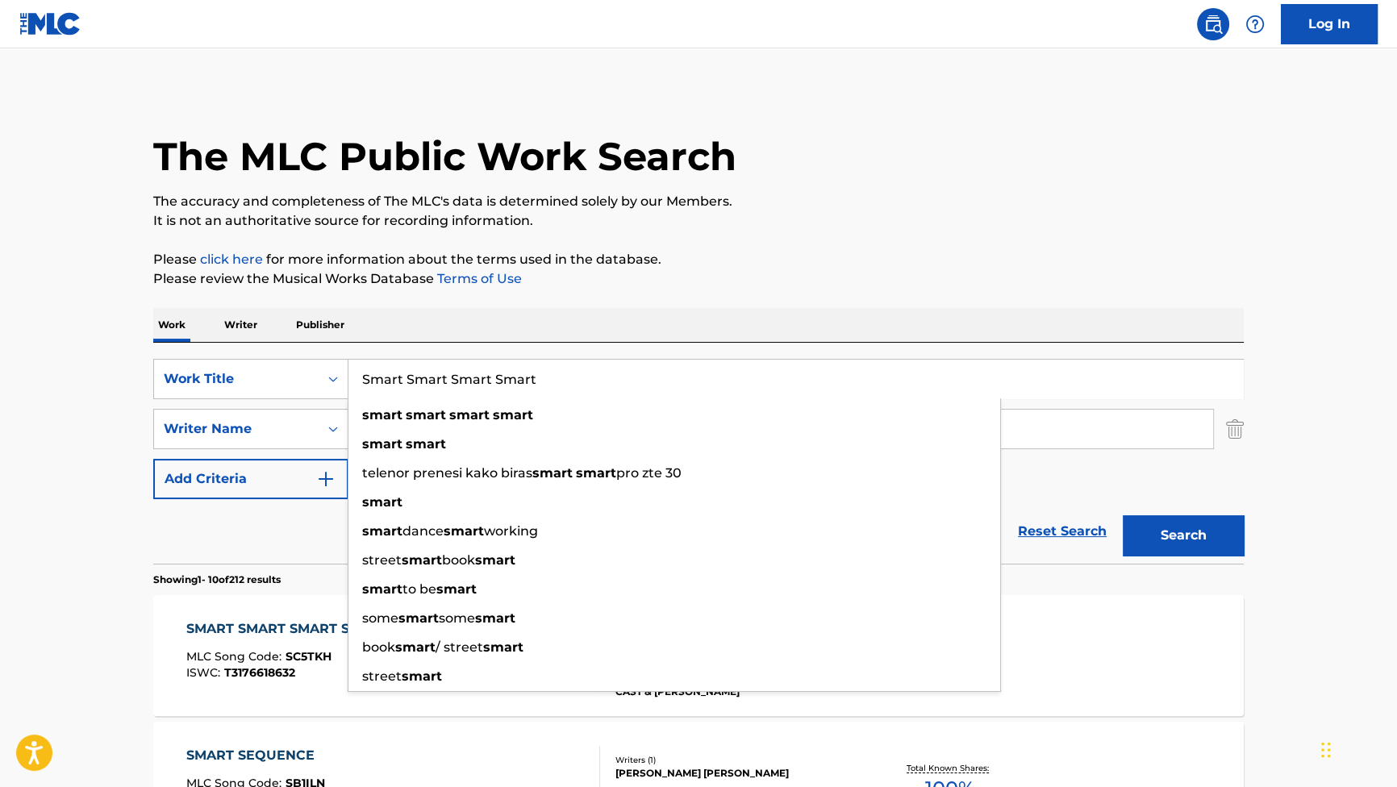
type input "Smart Smart Smart Smart"
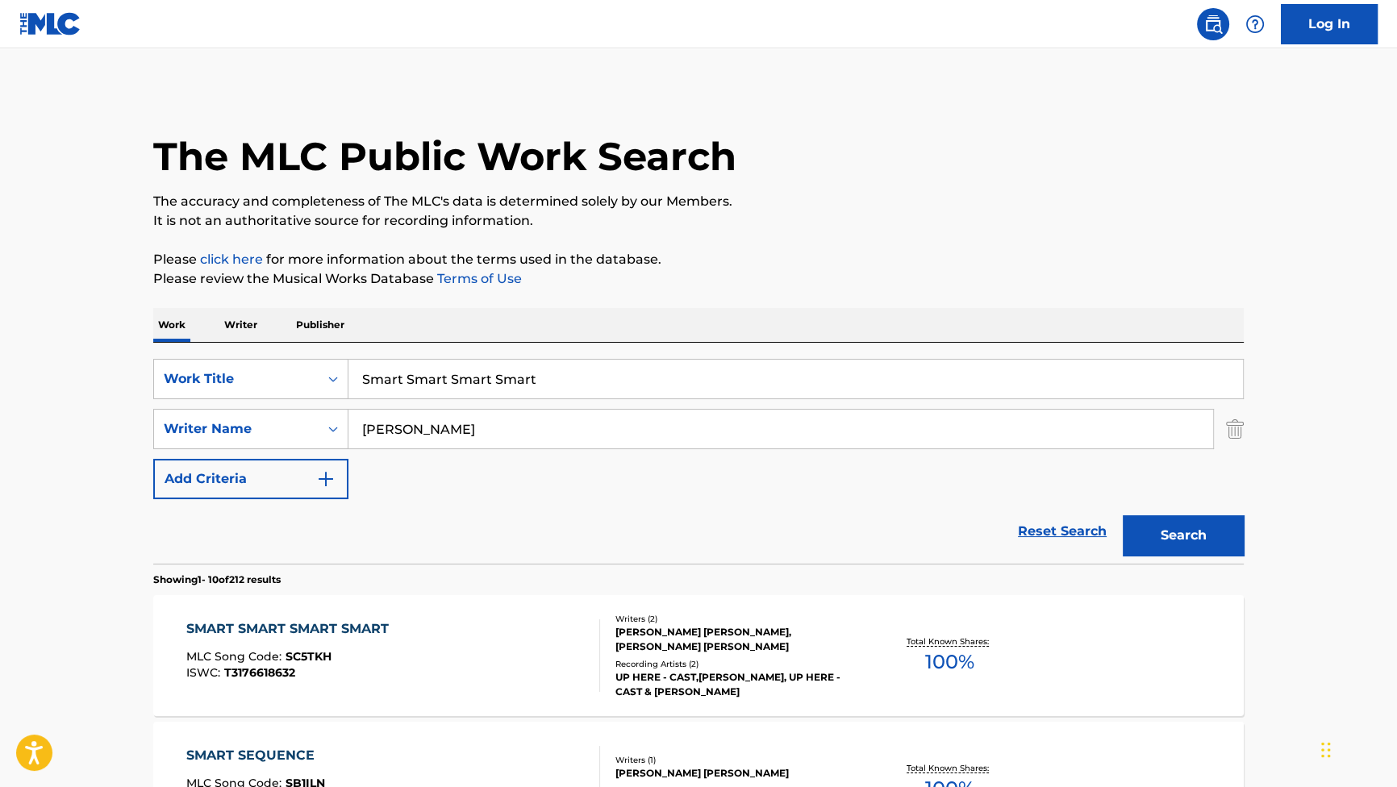
click at [1206, 543] on button "Search" at bounding box center [1182, 535] width 121 height 40
click at [377, 611] on div "SMART SMART SMART SMART MLC Song Code : SC5TKH ISWC : T3176618632 Writers ( 2 )…" at bounding box center [698, 655] width 1090 height 121
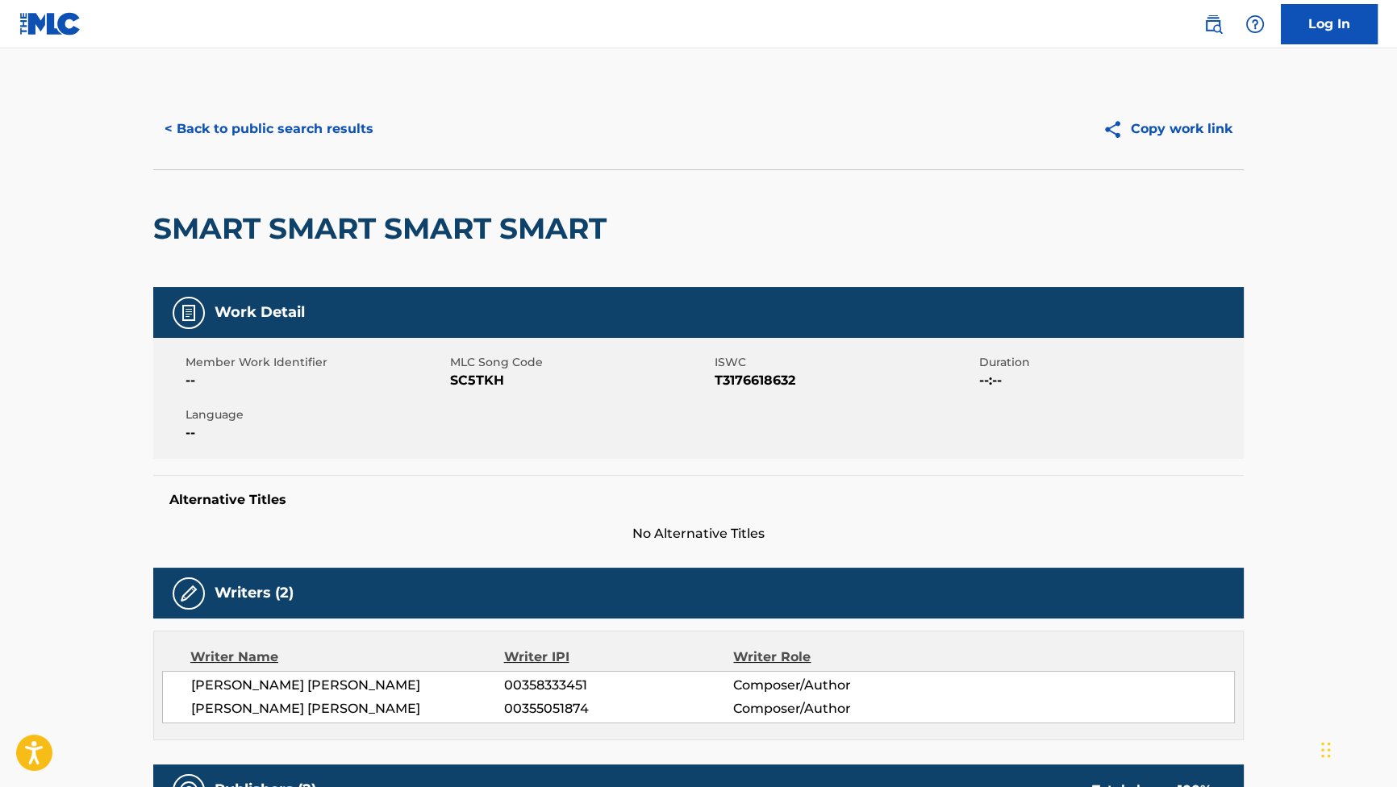
click at [304, 125] on button "< Back to public search results" at bounding box center [268, 129] width 231 height 40
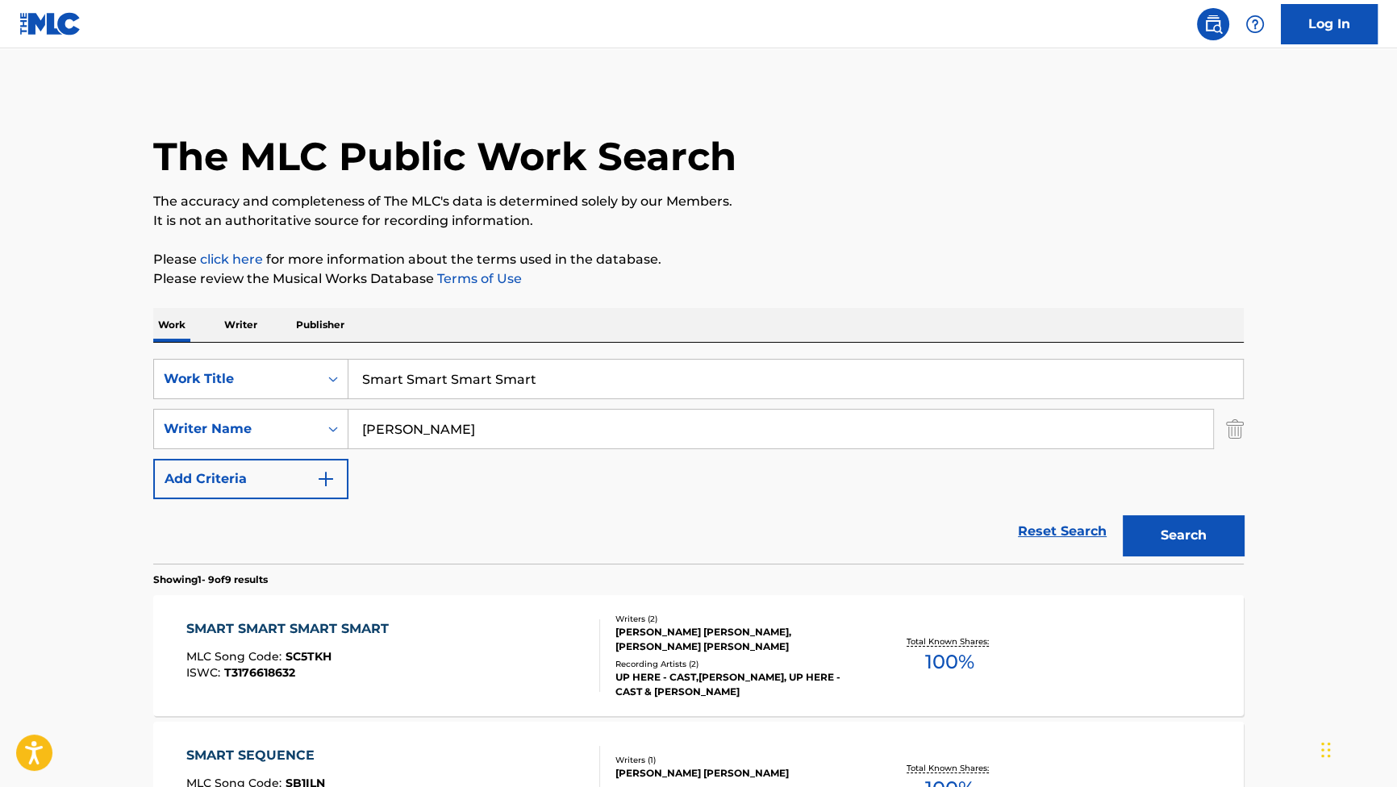
drag, startPoint x: 582, startPoint y: 389, endPoint x: 219, endPoint y: 330, distance: 368.5
click at [218, 346] on div "SearchWithCriteriab2f53146-9eec-4024-a9f5-657f81fca84a Work Title Smart Smart S…" at bounding box center [698, 453] width 1090 height 221
paste input "tanton, PA"
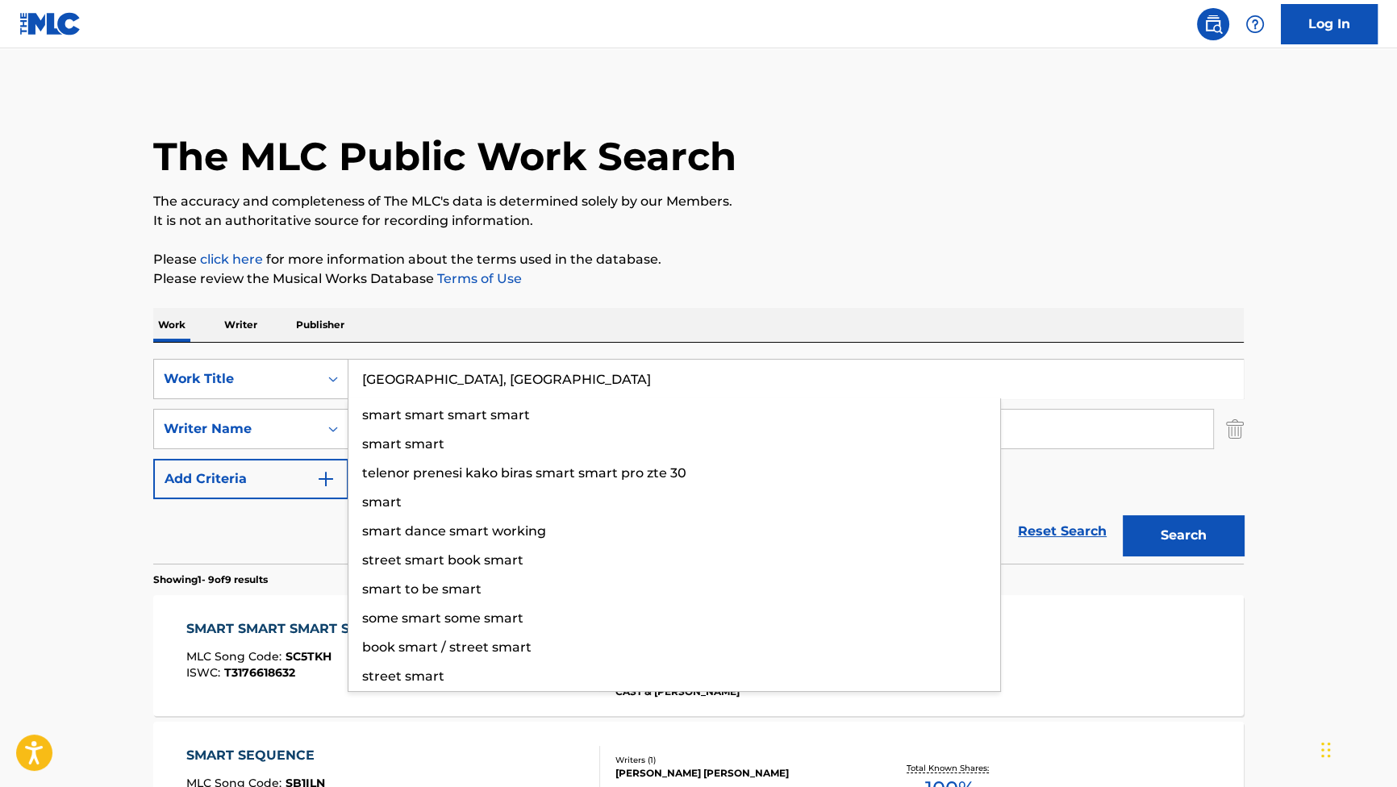
type input "Stanton, PA"
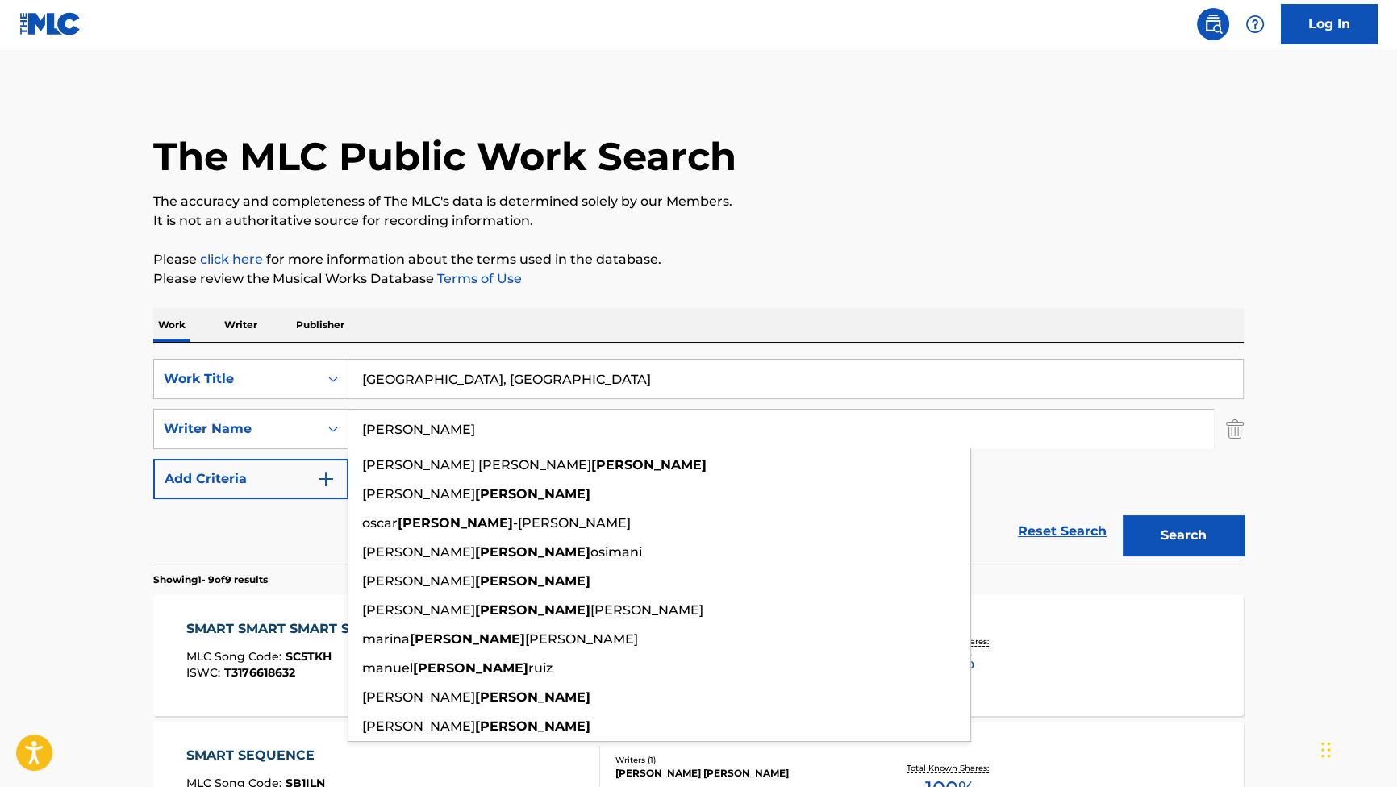
drag, startPoint x: 570, startPoint y: 443, endPoint x: 380, endPoint y: 380, distance: 200.4
click at [312, 421] on div "SearchWithCriteriad1817ca1-ac0f-4f7a-be78-53be83e84ef3 Writer Name Lopez jose i…" at bounding box center [698, 429] width 1090 height 40
paste input "Williams"
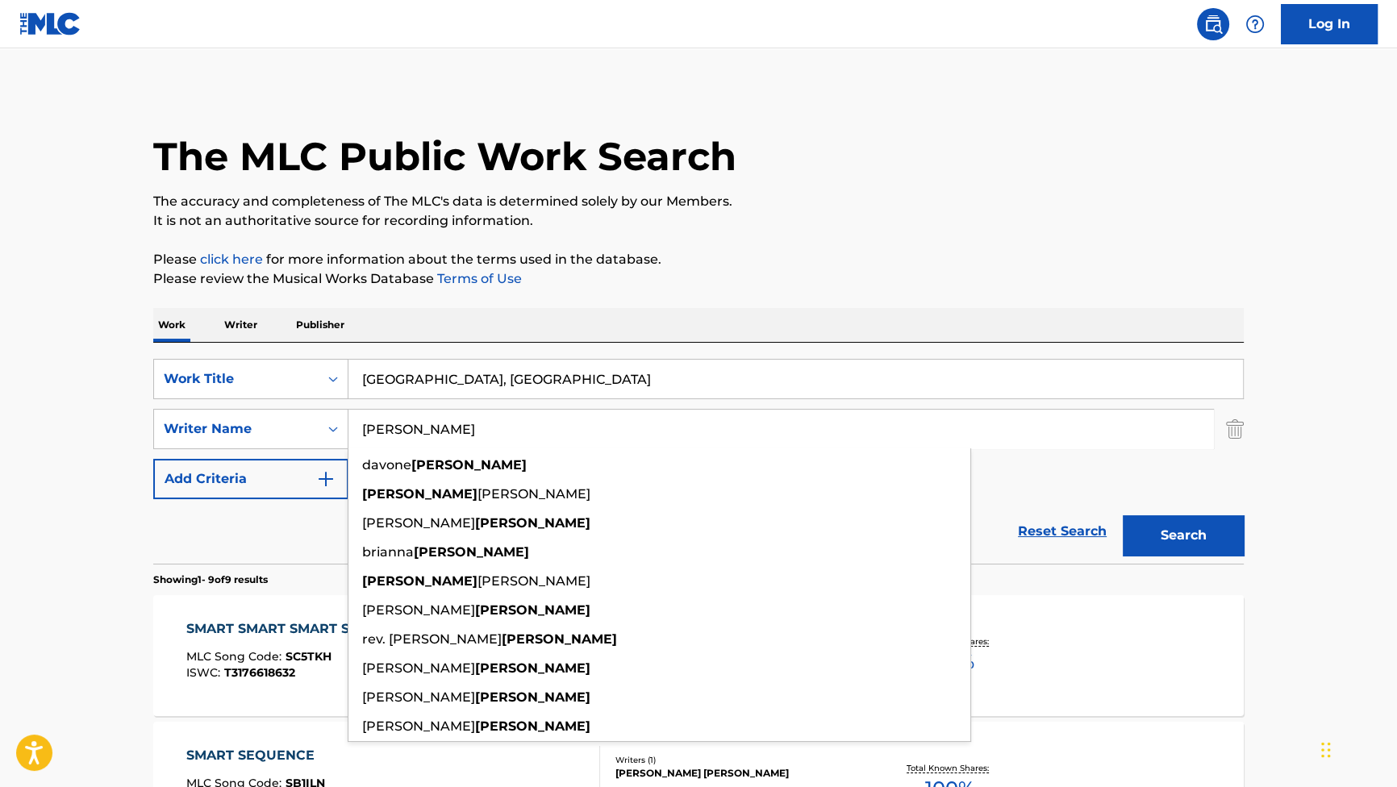
type input "Williams"
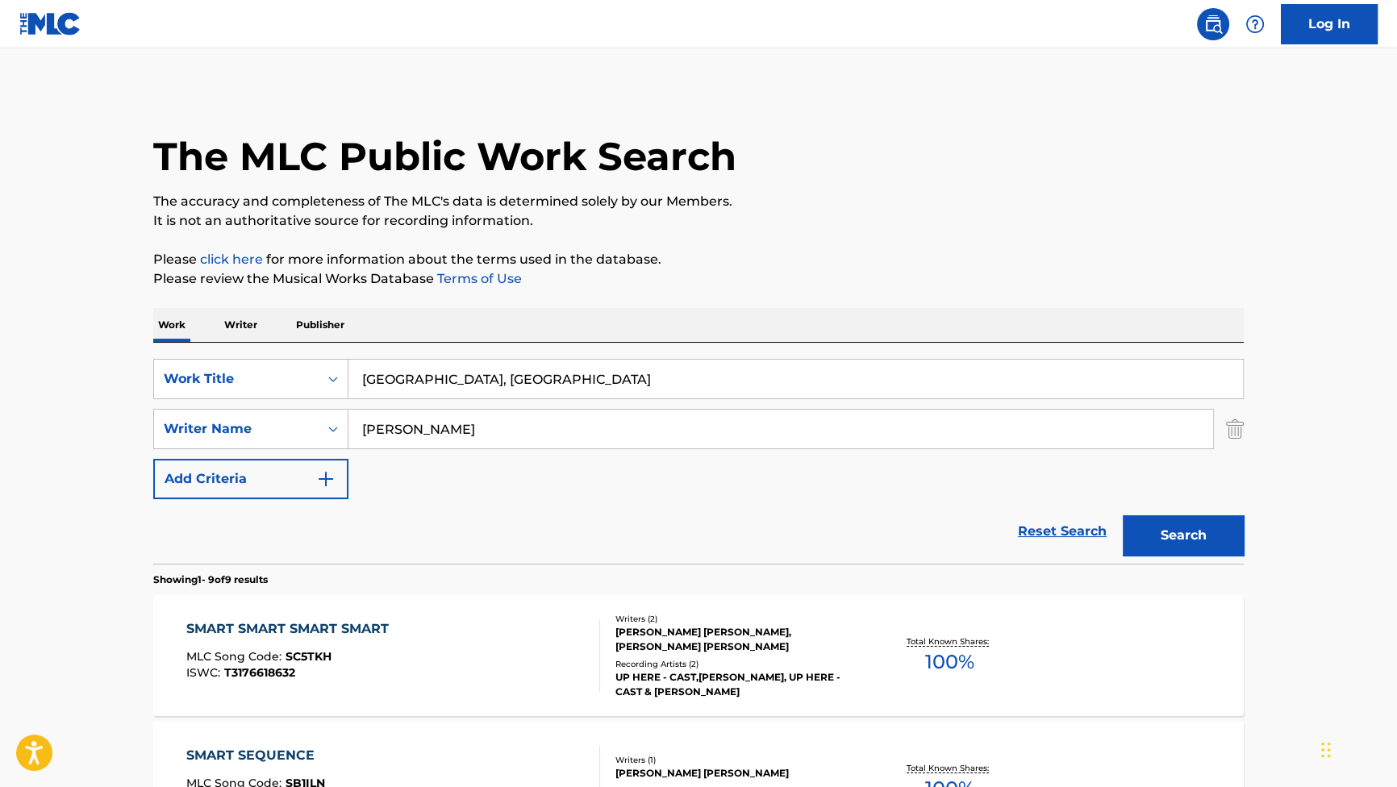
click at [1162, 539] on button "Search" at bounding box center [1182, 535] width 121 height 40
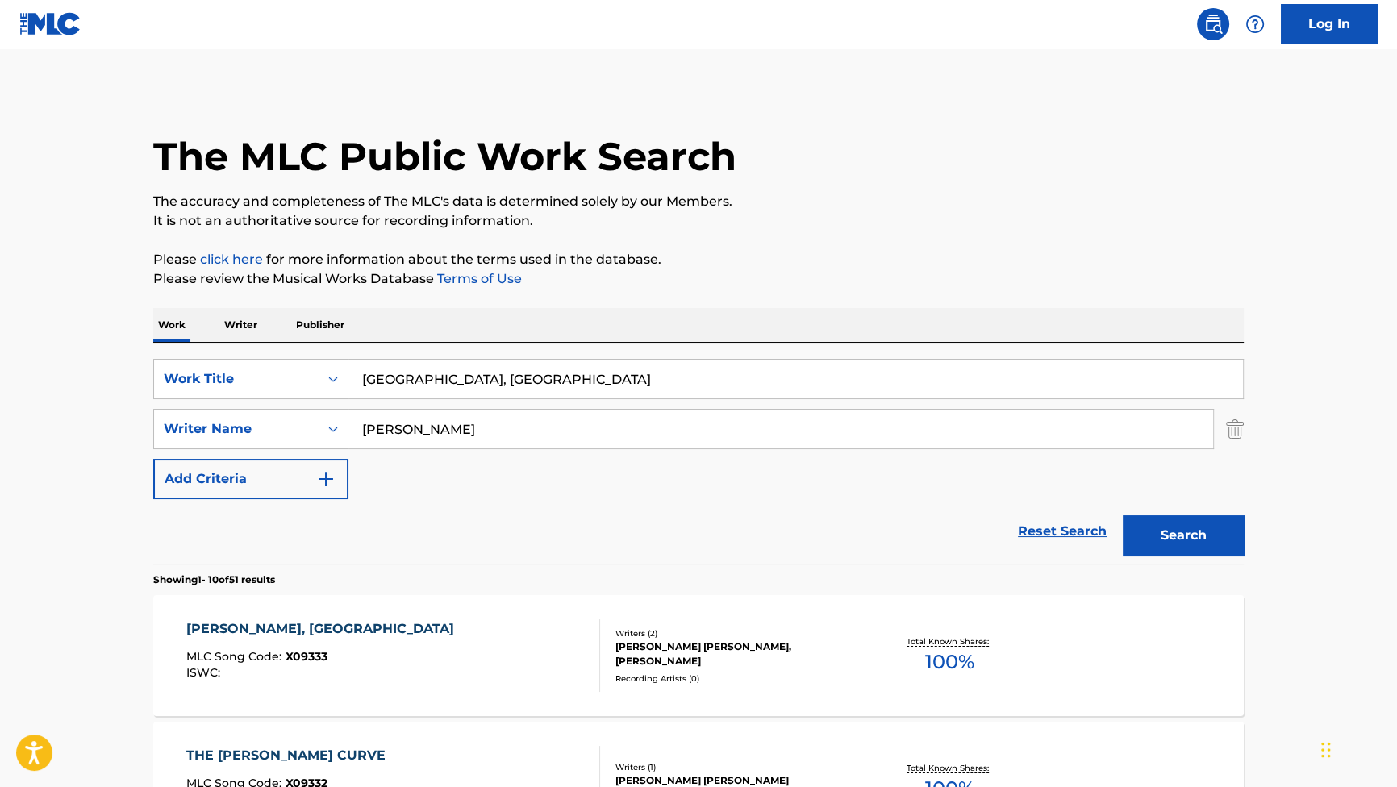
click at [254, 630] on div "STANTON, PA" at bounding box center [324, 628] width 276 height 19
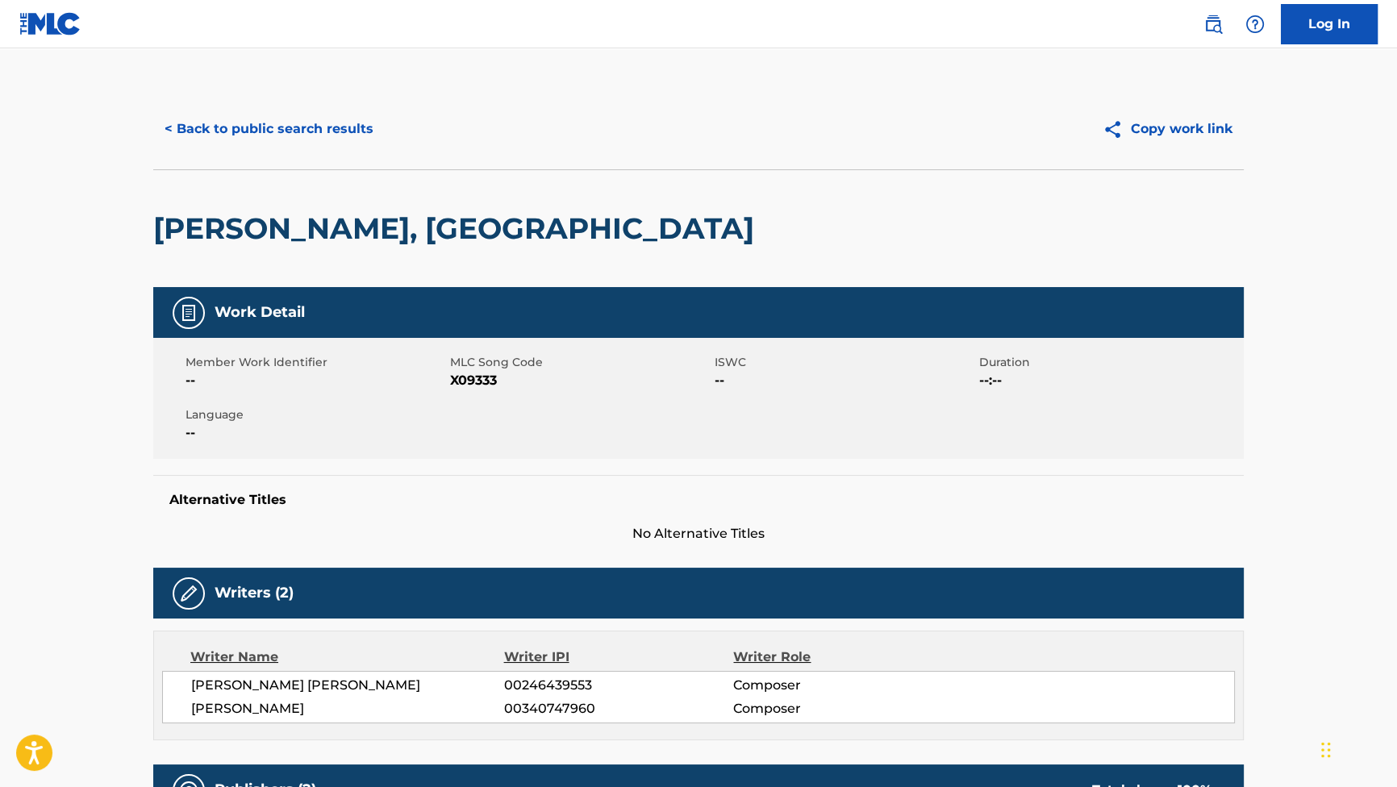
click at [334, 138] on button "< Back to public search results" at bounding box center [268, 129] width 231 height 40
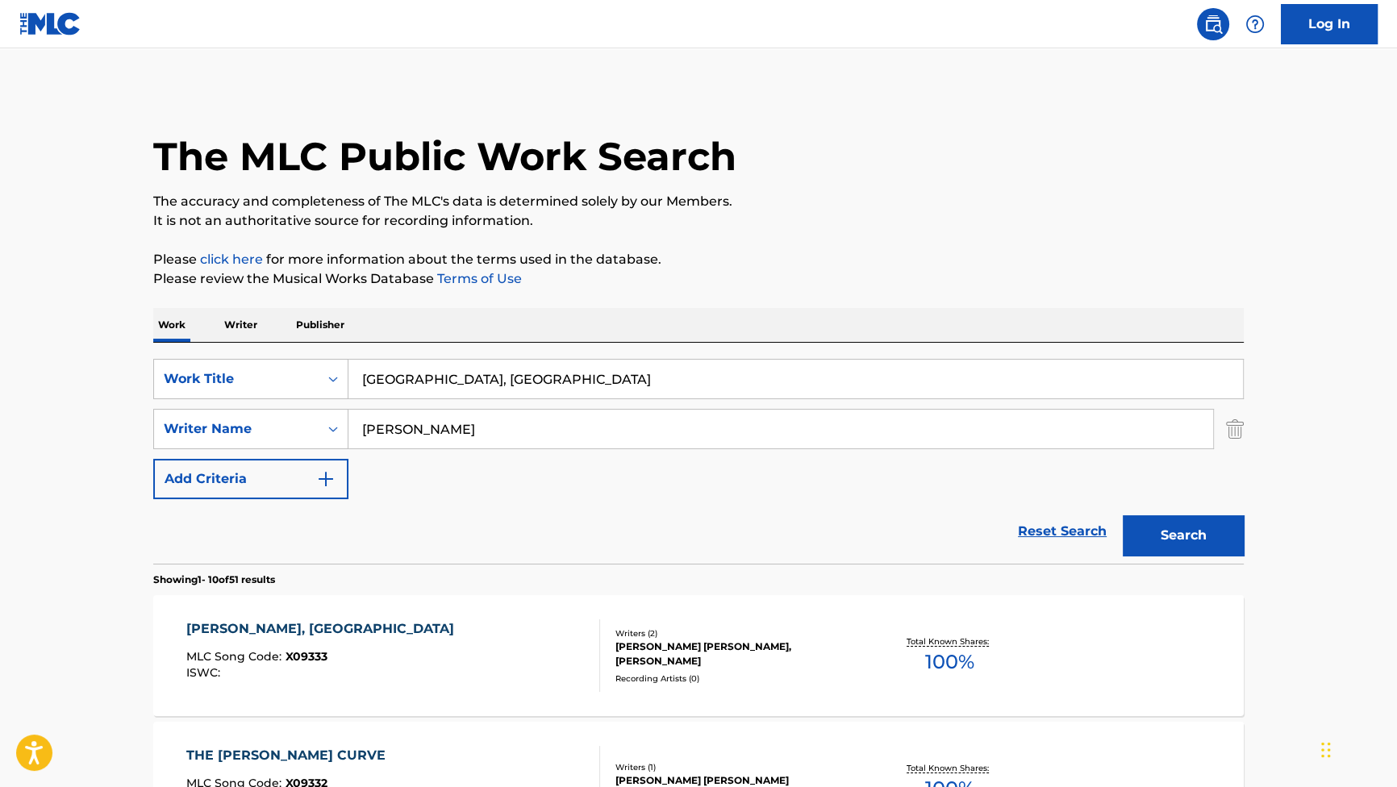
drag, startPoint x: 451, startPoint y: 375, endPoint x: 260, endPoint y: 335, distance: 195.1
paste input "Why I'm Like This"
type input "Why I'm Like This"
click at [693, 256] on p "Please click here for more information about the terms used in the database." at bounding box center [698, 259] width 1090 height 19
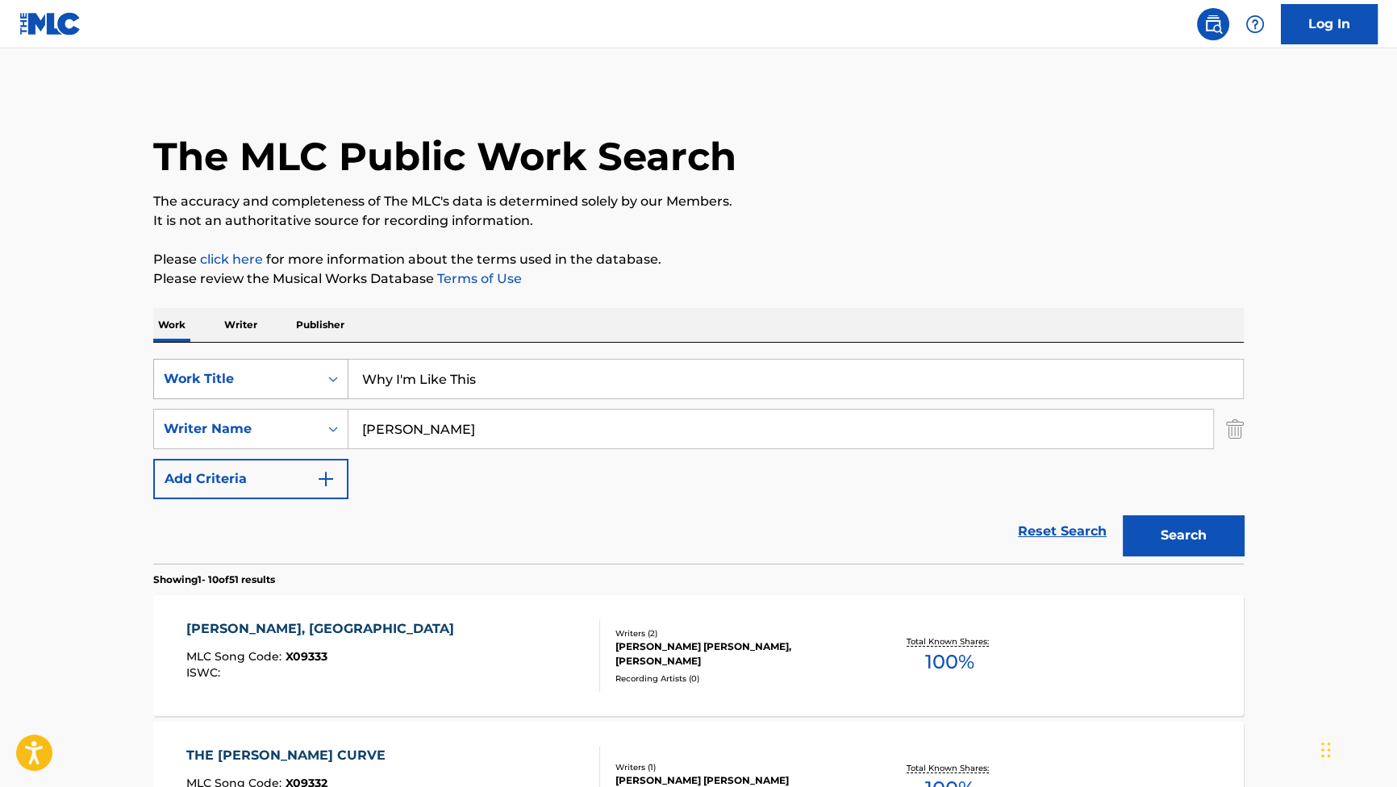
drag, startPoint x: 514, startPoint y: 432, endPoint x: 218, endPoint y: 385, distance: 299.6
click at [170, 387] on div "SearchWithCriteriab2f53146-9eec-4024-a9f5-657f81fca84a Work Title Why I'm Like …" at bounding box center [698, 429] width 1090 height 140
paste input "Harri"
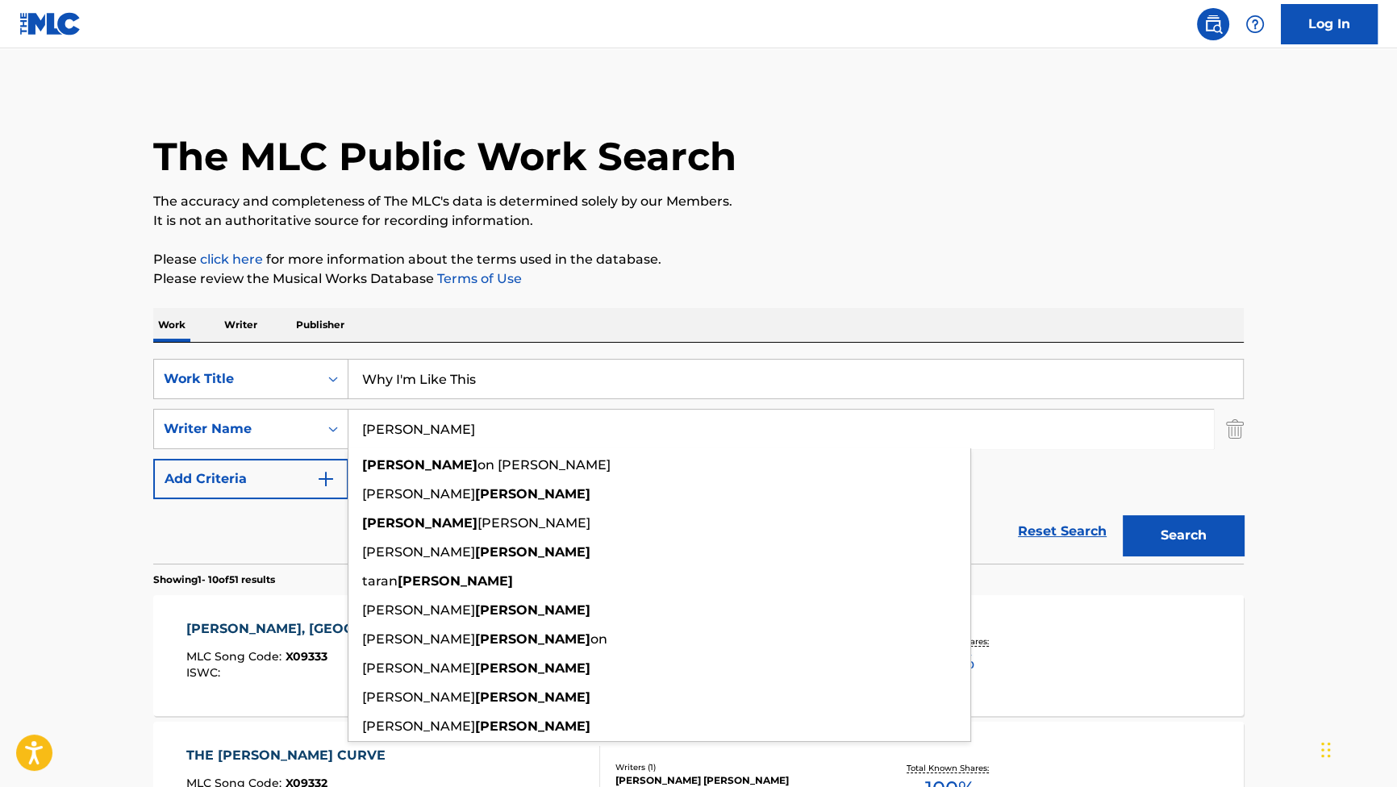
type input "Harris"
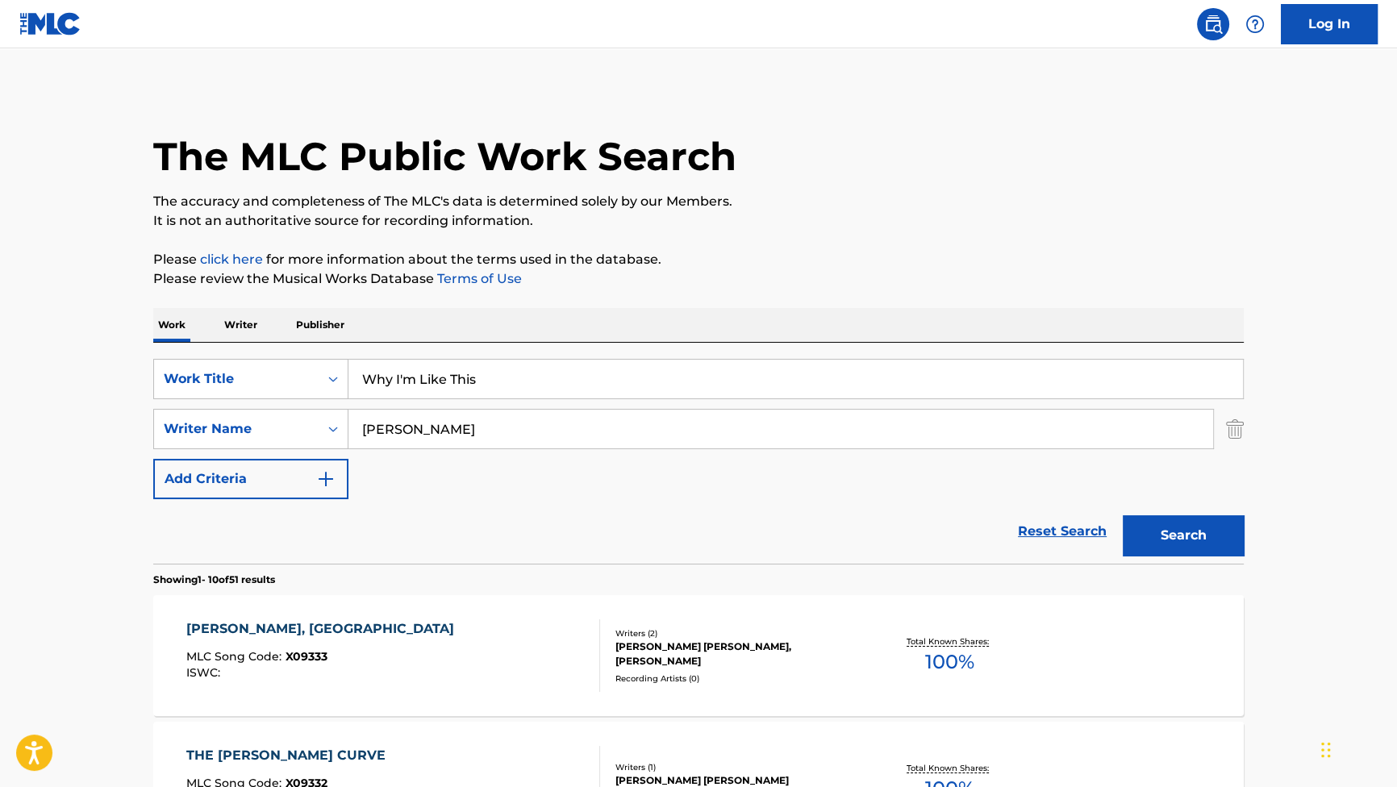
click at [1143, 542] on button "Search" at bounding box center [1182, 535] width 121 height 40
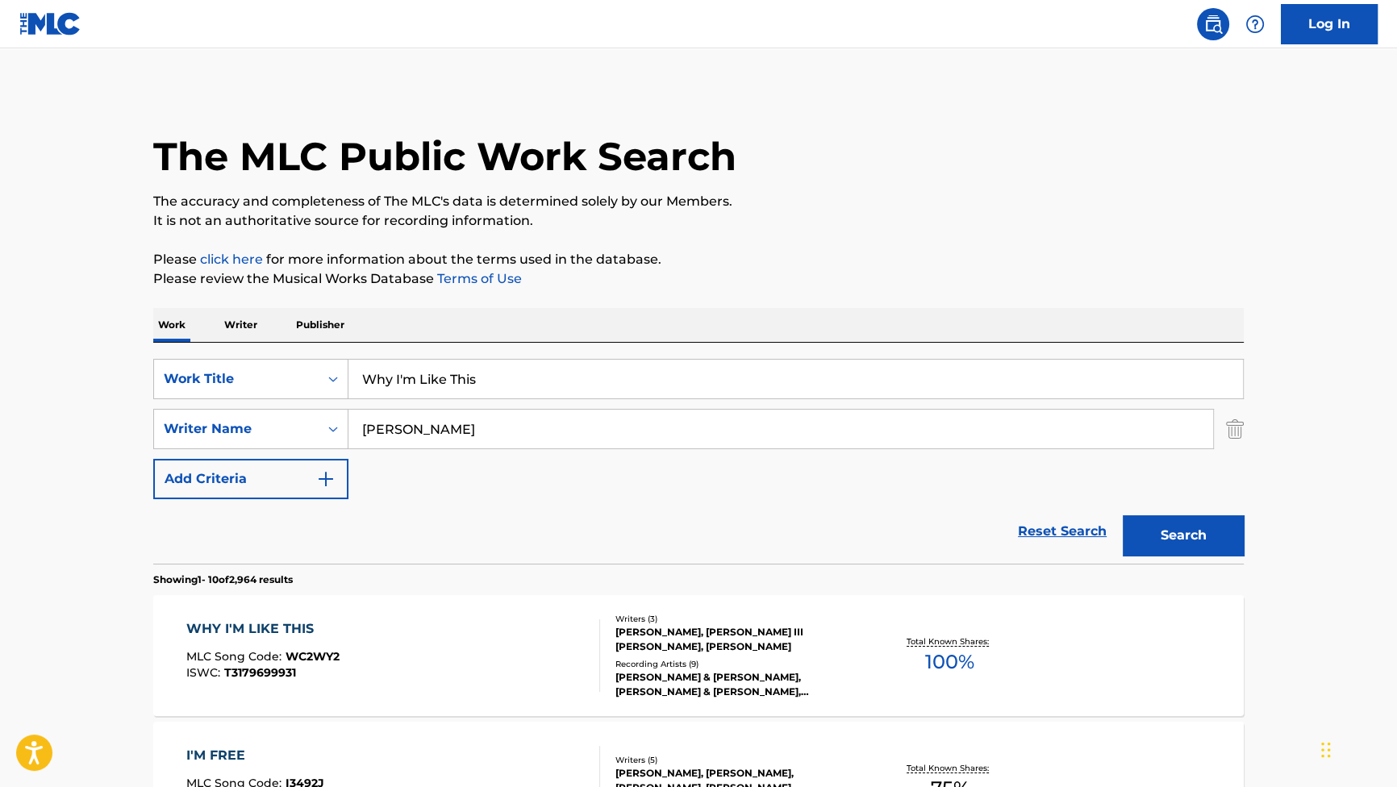
click at [827, 230] on p "It is not an authoritative source for recording information." at bounding box center [698, 220] width 1090 height 19
click at [285, 621] on div "WHY I'M LIKE THIS" at bounding box center [262, 628] width 153 height 19
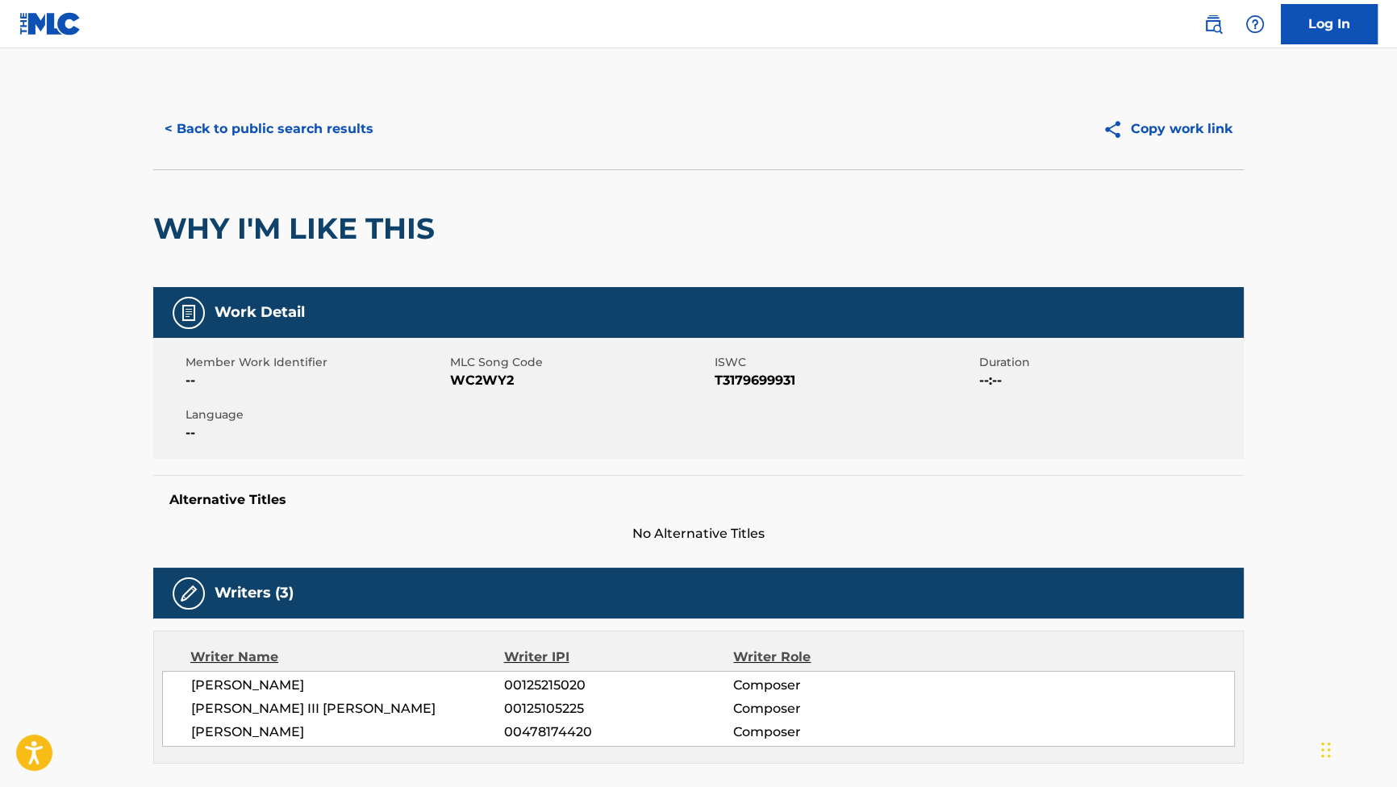
click at [294, 145] on button "< Back to public search results" at bounding box center [268, 129] width 231 height 40
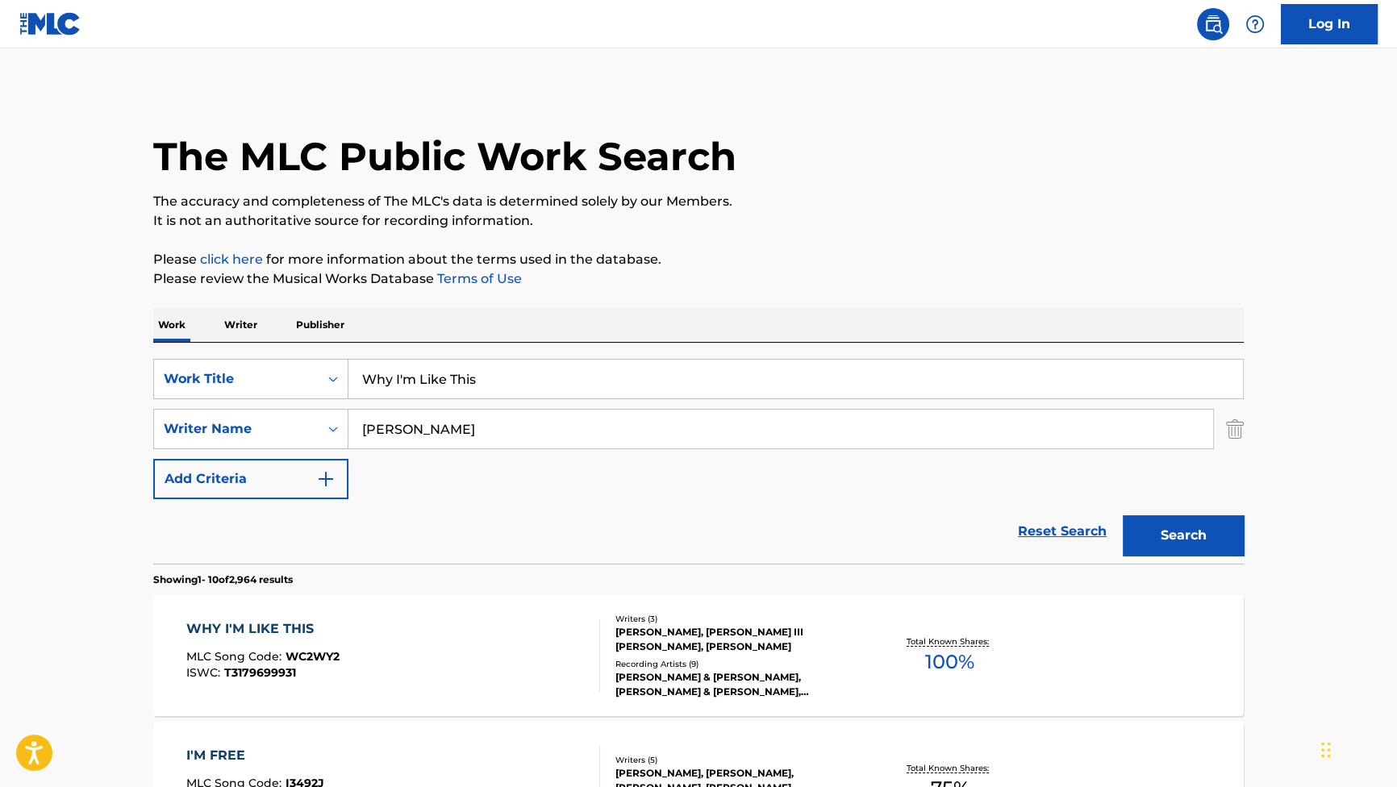
drag, startPoint x: 516, startPoint y: 373, endPoint x: 194, endPoint y: 273, distance: 337.7
paste input "Afternoon Delight"
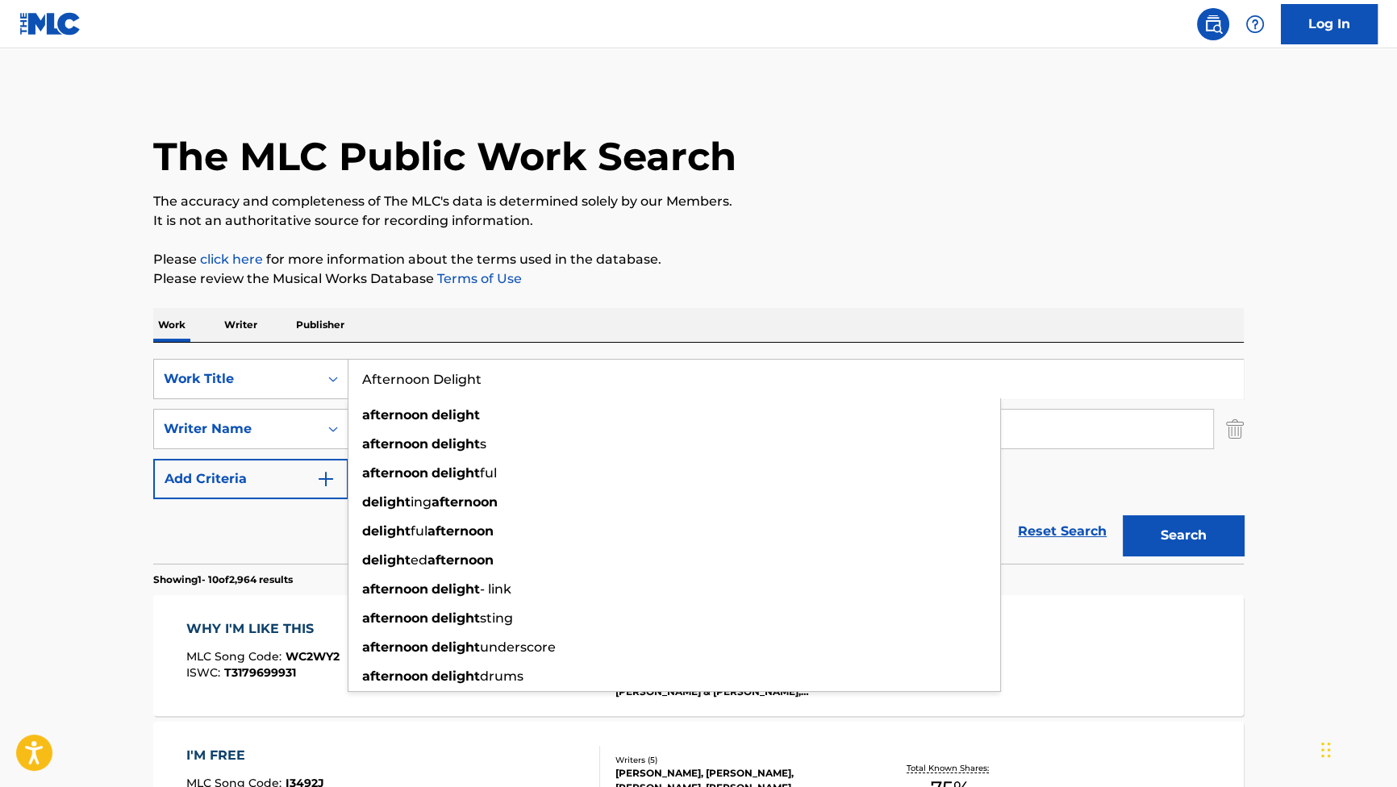
type input "Afternoon Delight"
click at [1137, 550] on button "Search" at bounding box center [1182, 535] width 121 height 40
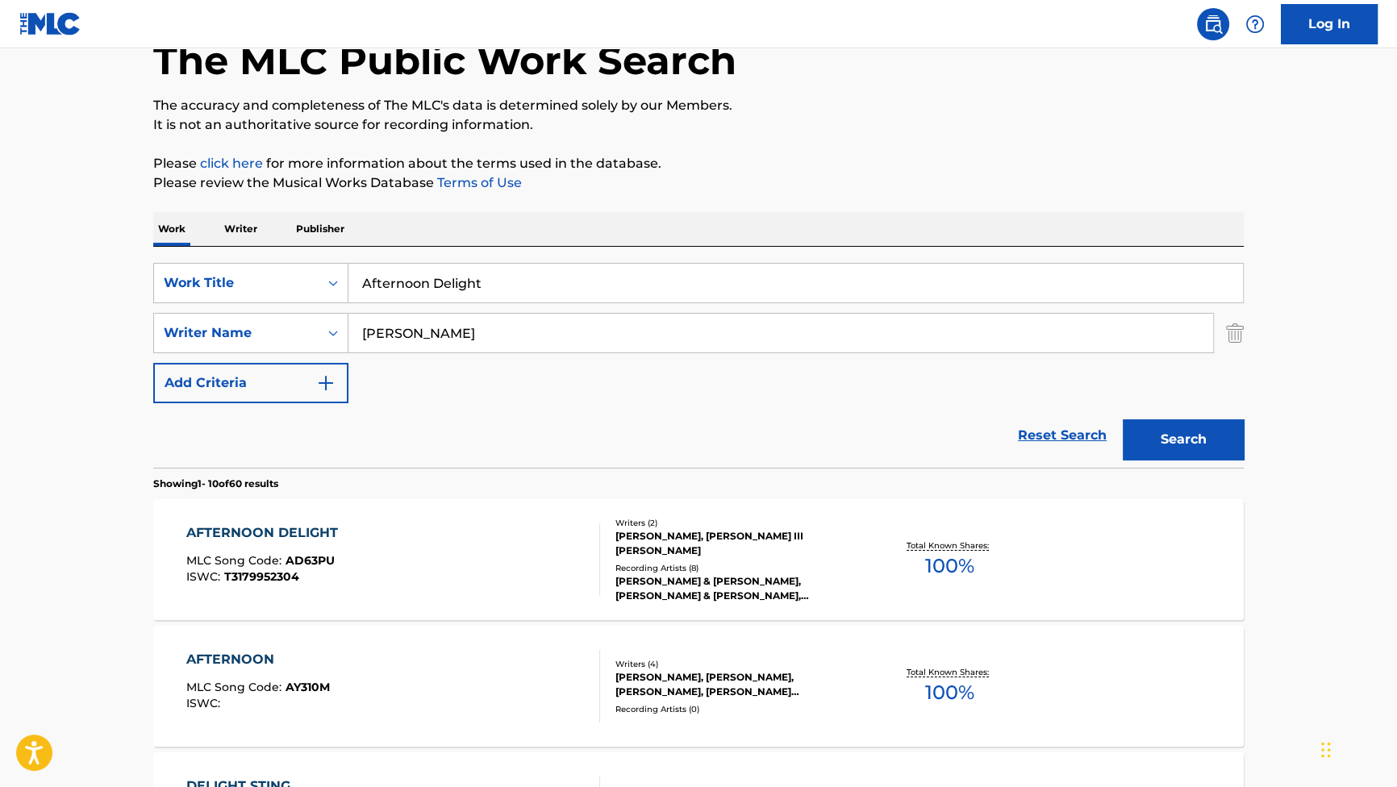
scroll to position [146, 0]
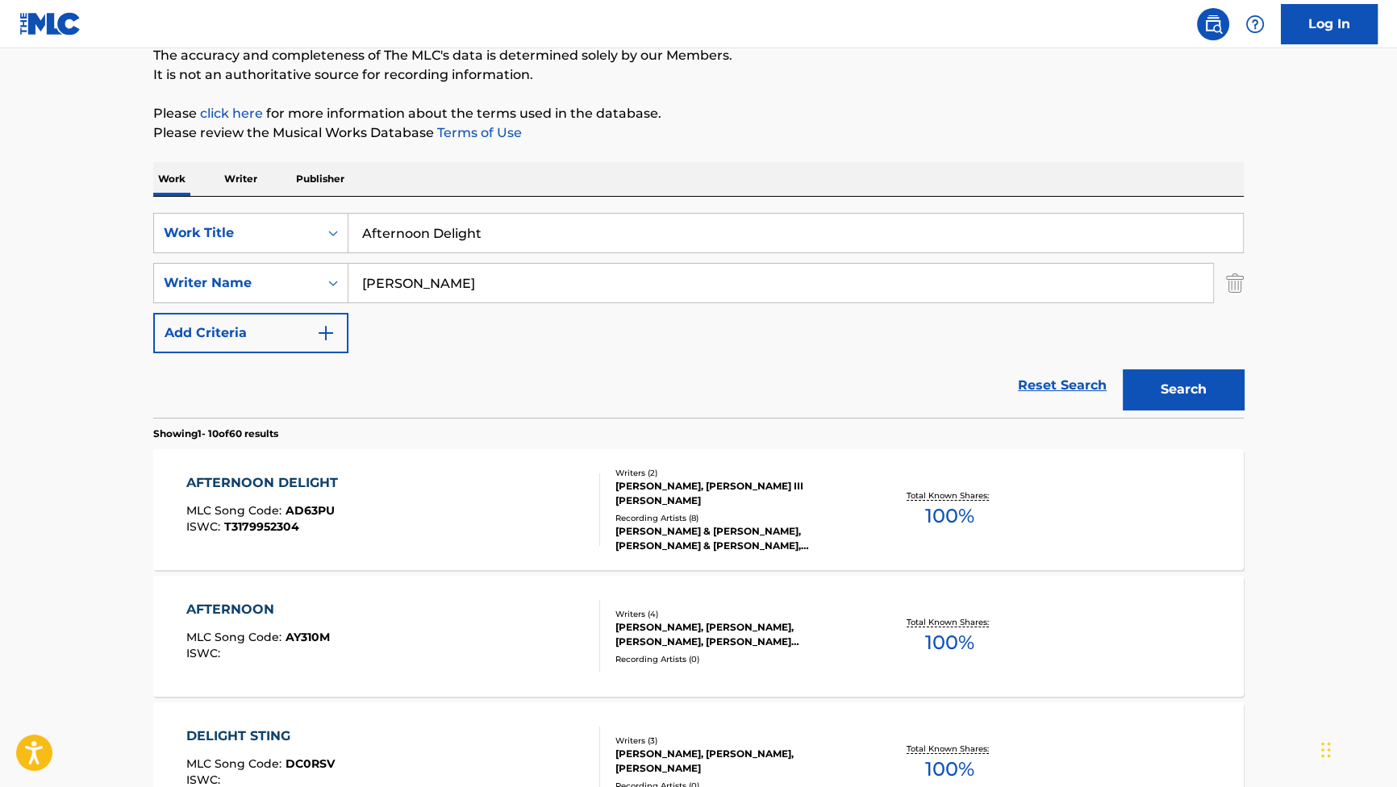
click at [259, 497] on div "AFTERNOON DELIGHT MLC Song Code : AD63PU ISWC : T3179952304" at bounding box center [266, 509] width 160 height 73
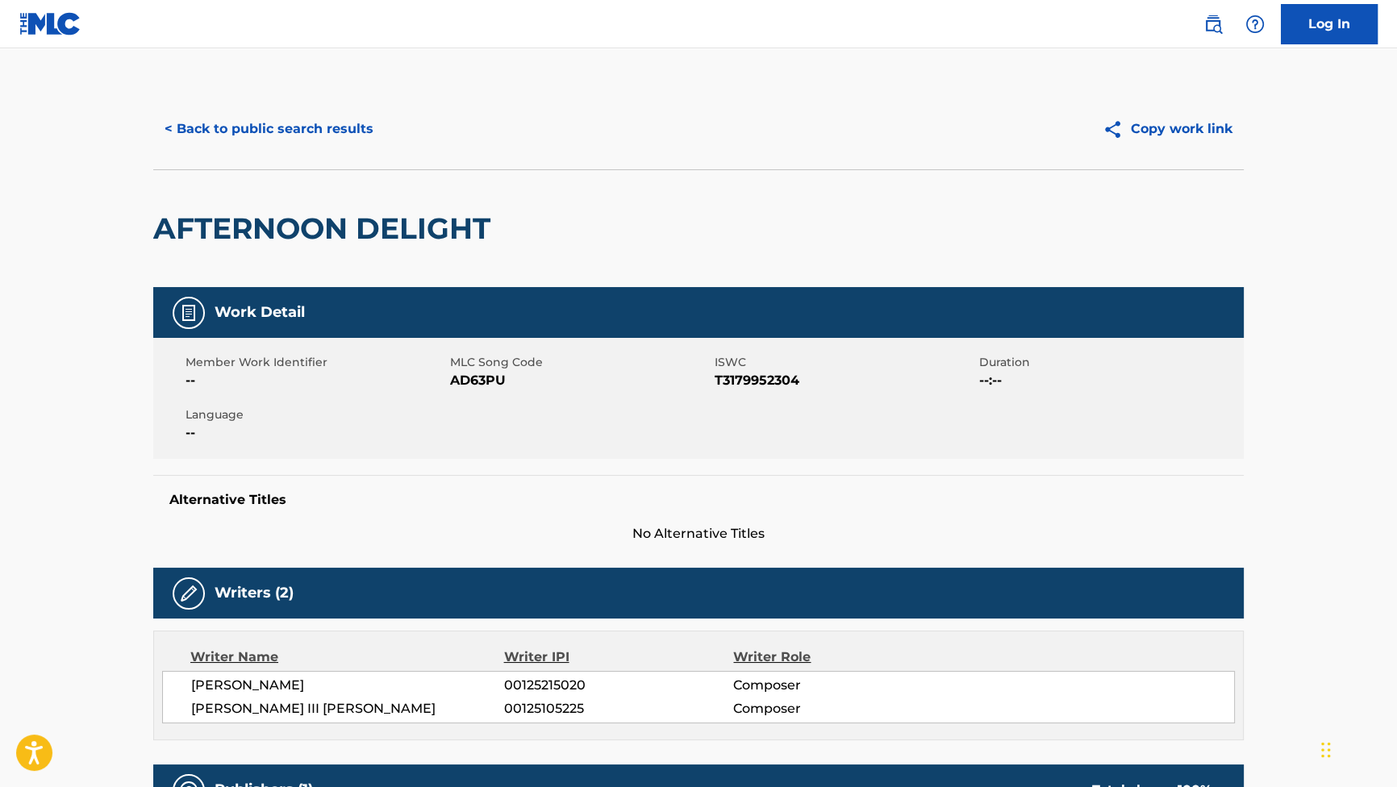
click at [334, 114] on button "< Back to public search results" at bounding box center [268, 129] width 231 height 40
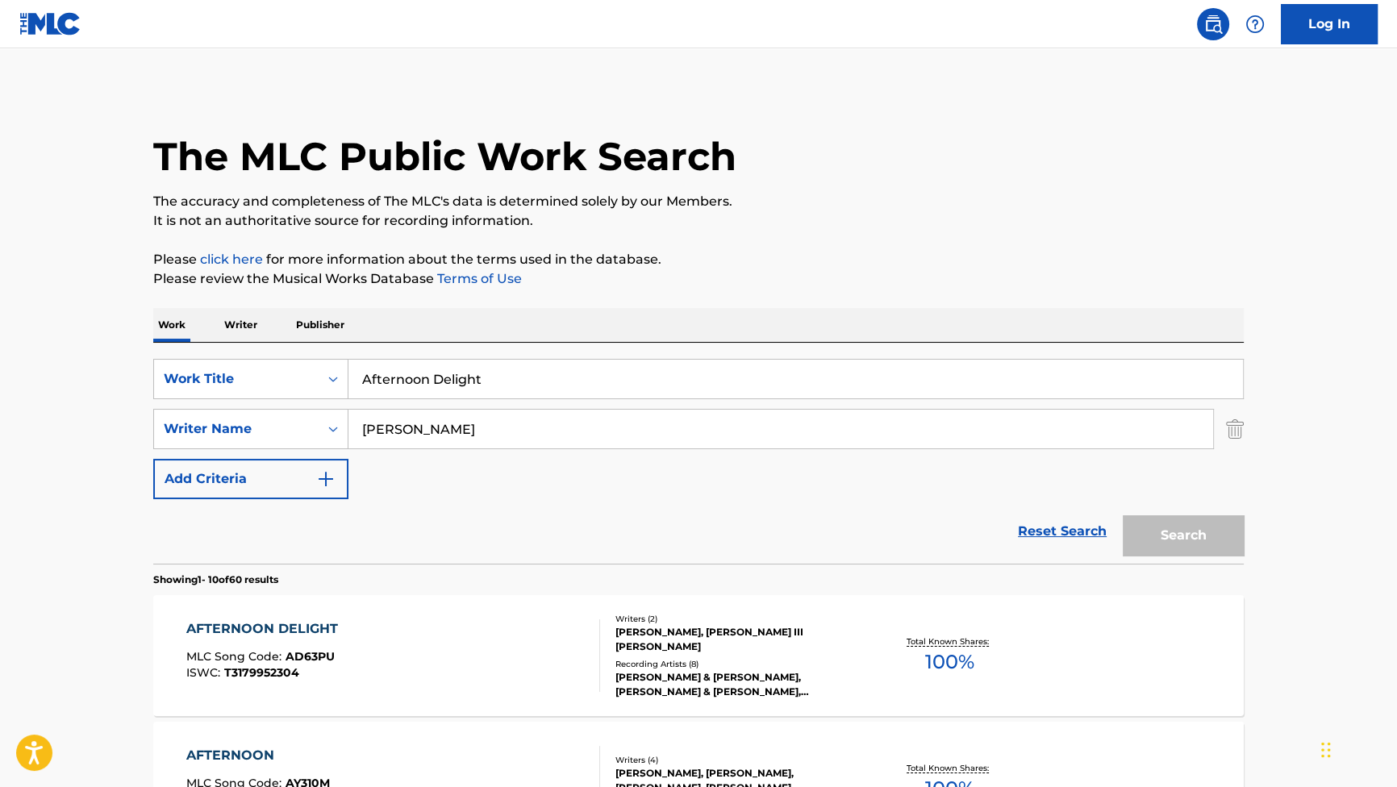
scroll to position [146, 0]
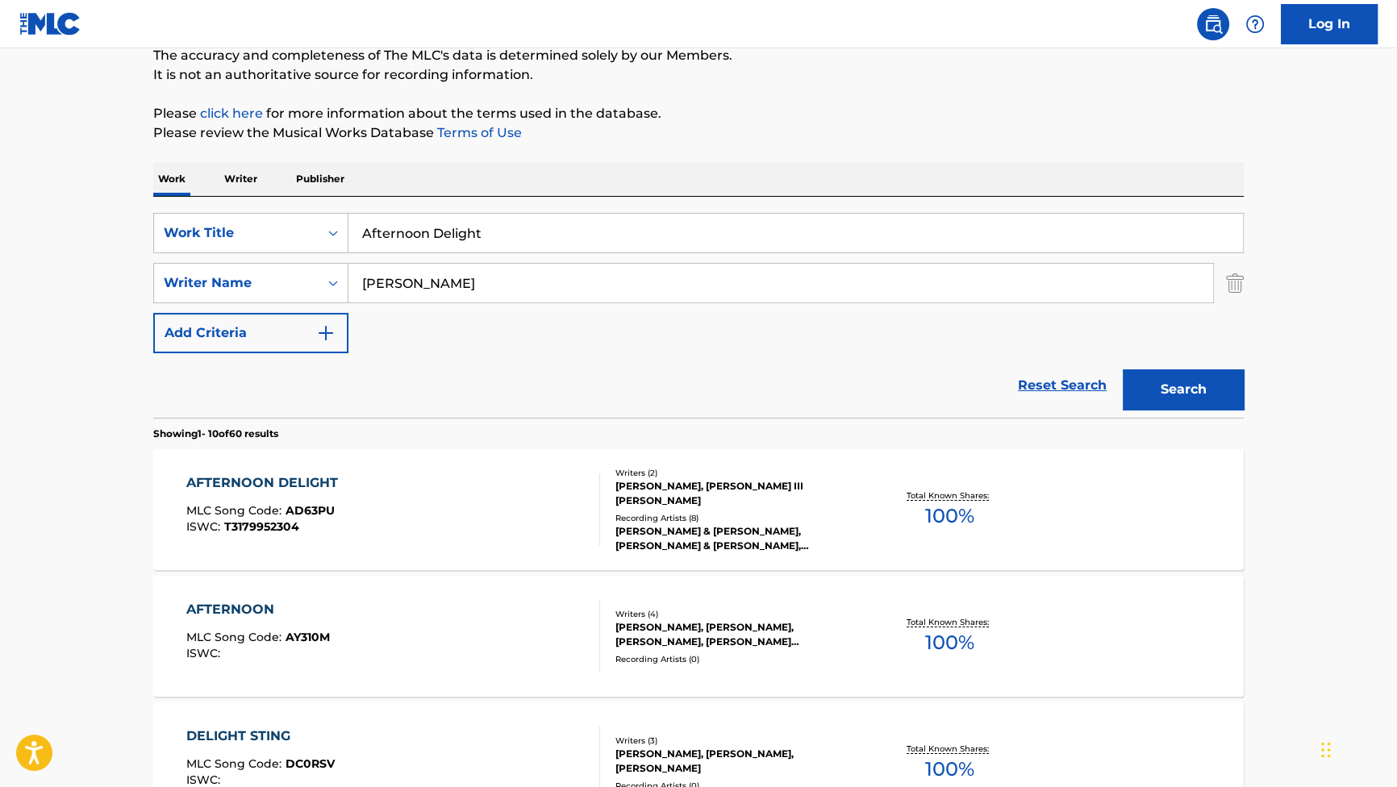
drag, startPoint x: 552, startPoint y: 245, endPoint x: 123, endPoint y: 135, distance: 442.2
paste input "Definition of Trus"
type input "Definition of Trust"
click at [1158, 386] on button "Search" at bounding box center [1182, 389] width 121 height 40
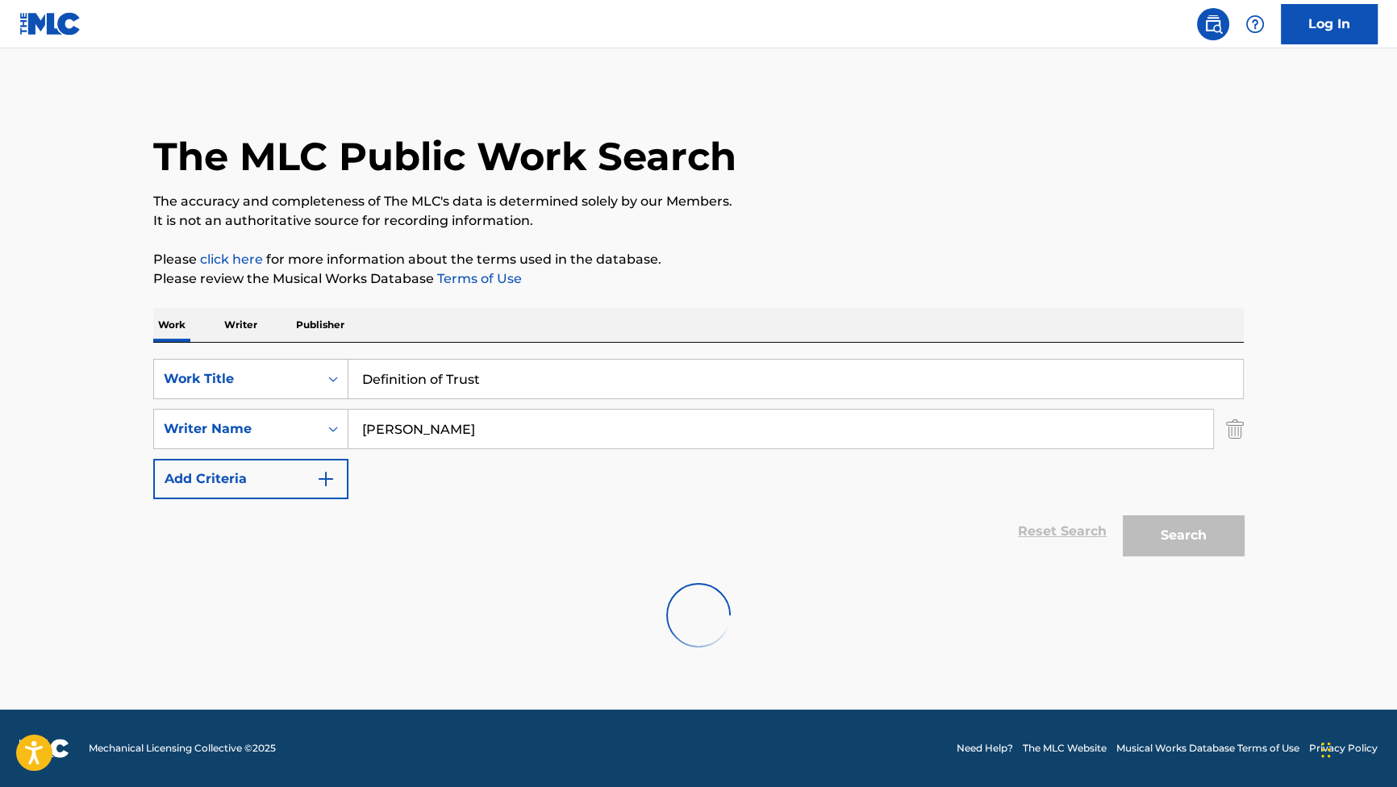
scroll to position [0, 0]
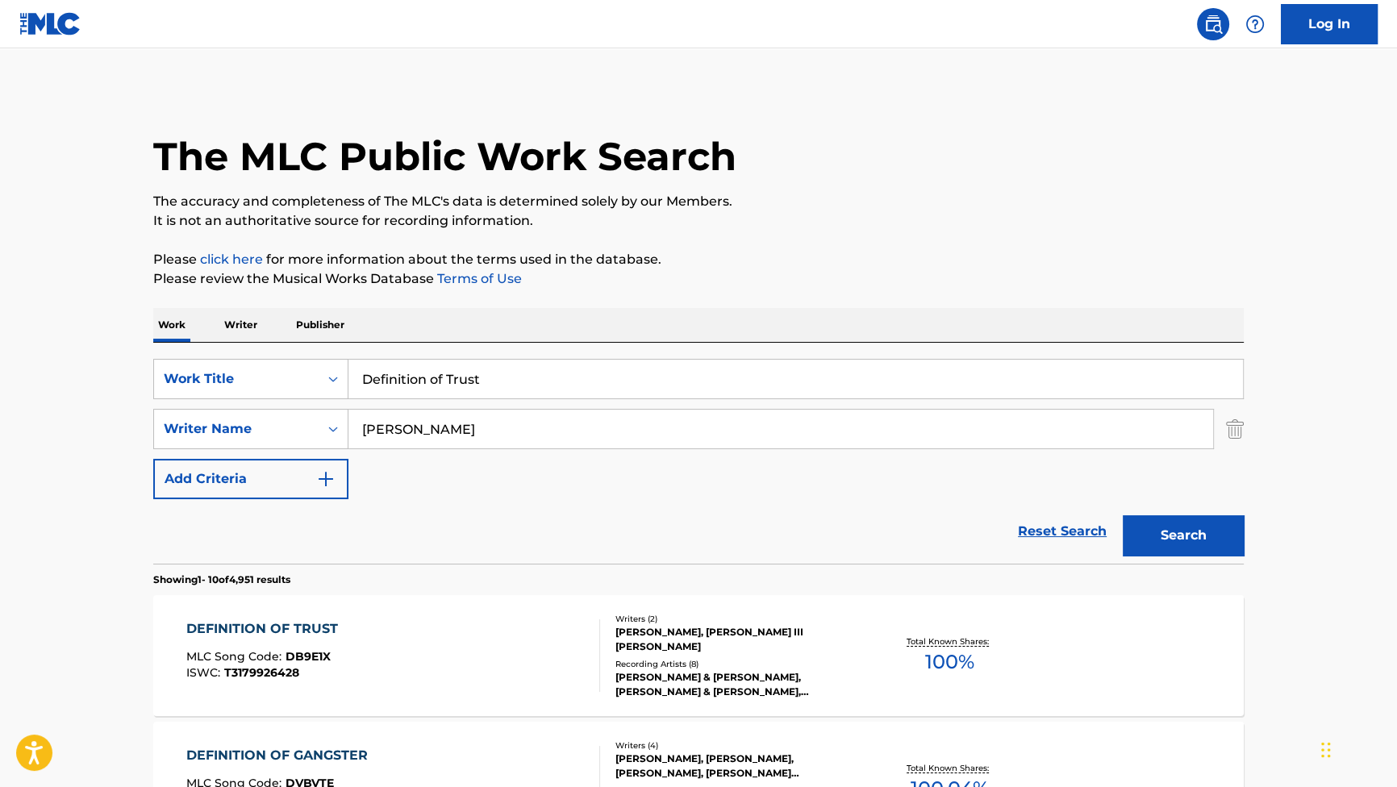
click at [269, 631] on div "DEFINITION OF TRUST" at bounding box center [266, 628] width 160 height 19
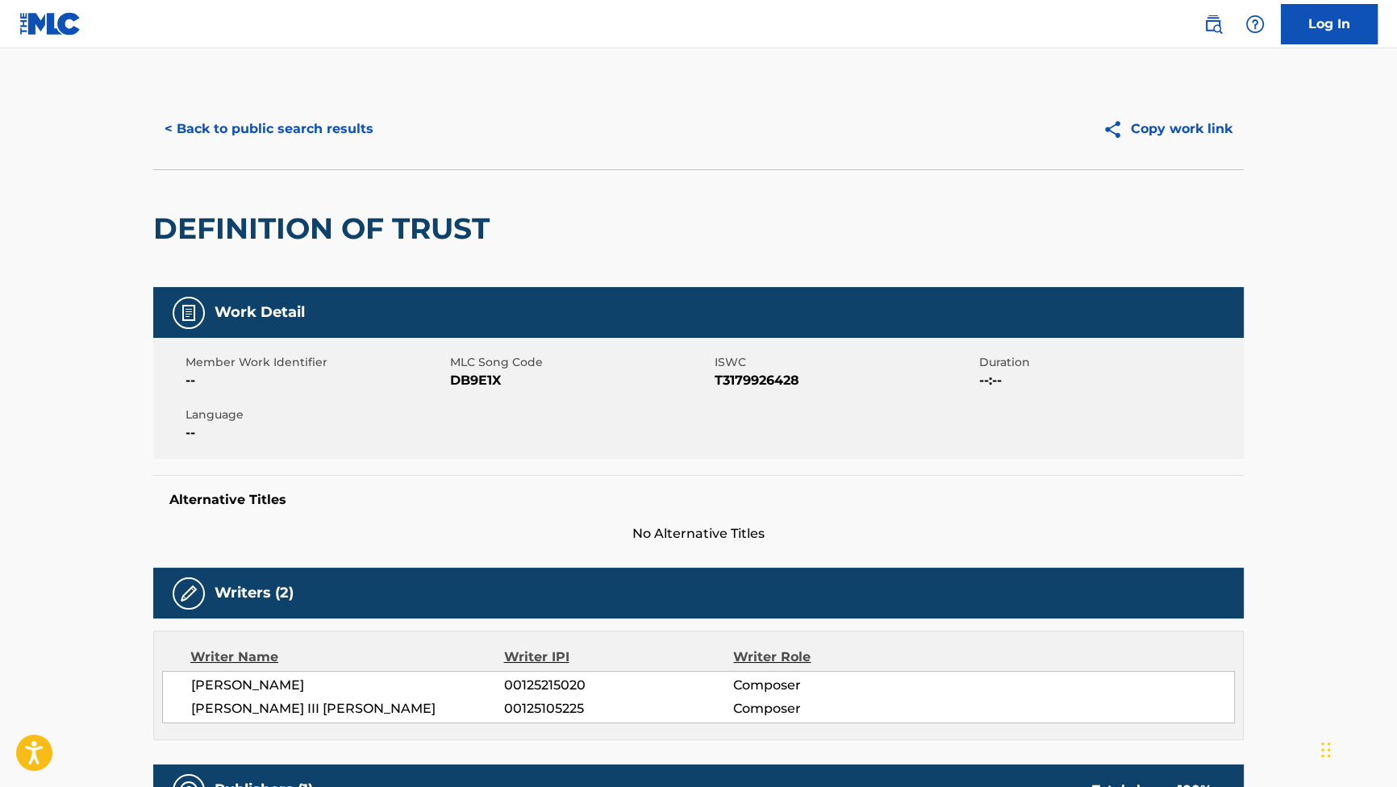
click at [339, 123] on button "< Back to public search results" at bounding box center [268, 129] width 231 height 40
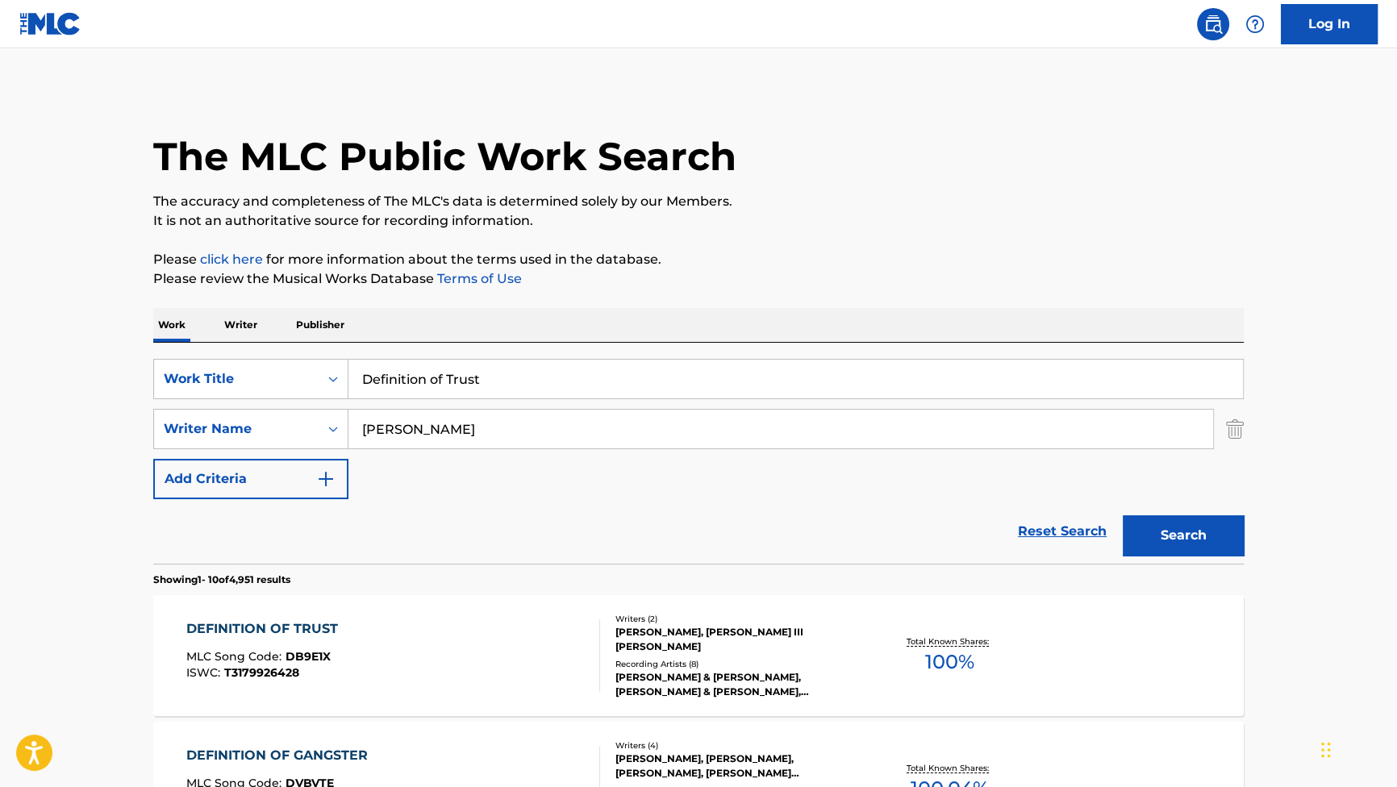
drag, startPoint x: 508, startPoint y: 391, endPoint x: 212, endPoint y: 320, distance: 304.3
paste input "Clumsy by Nature"
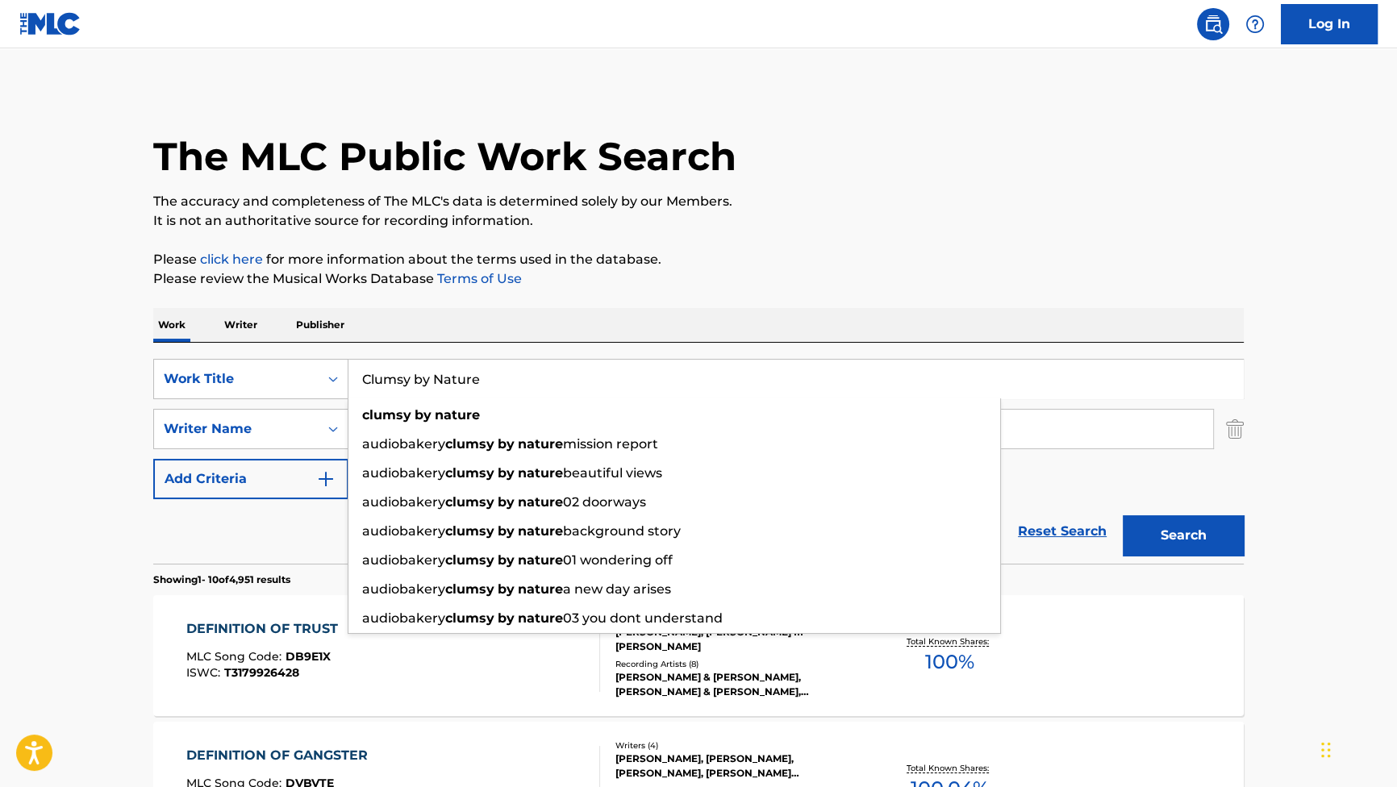
type input "Clumsy by Nature"
click at [744, 263] on p "Please click here for more information about the terms used in the database." at bounding box center [698, 259] width 1090 height 19
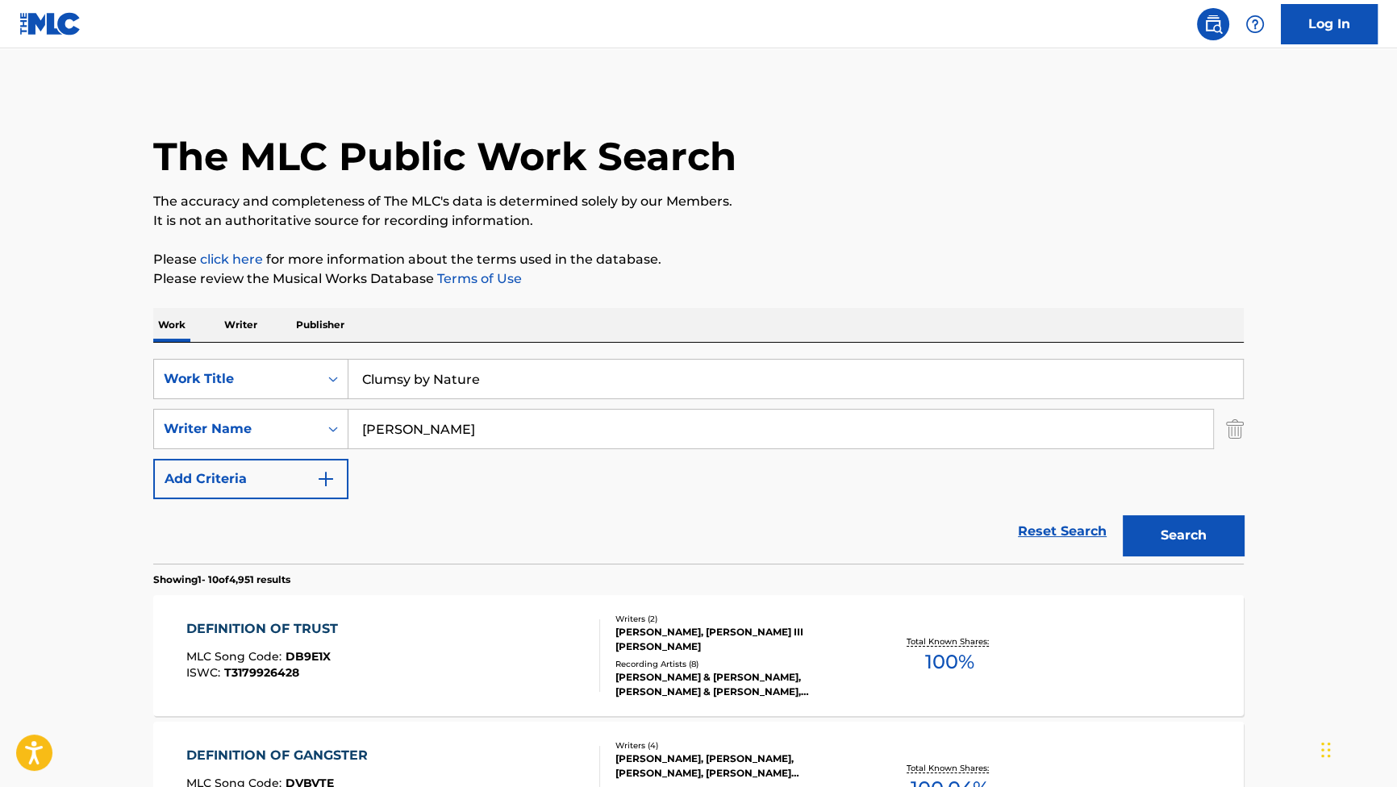
drag, startPoint x: 565, startPoint y: 419, endPoint x: 244, endPoint y: 401, distance: 321.4
click at [244, 401] on div "SearchWithCriteriab2f53146-9eec-4024-a9f5-657f81fca84a Work Title Clumsy by Nat…" at bounding box center [698, 429] width 1090 height 140
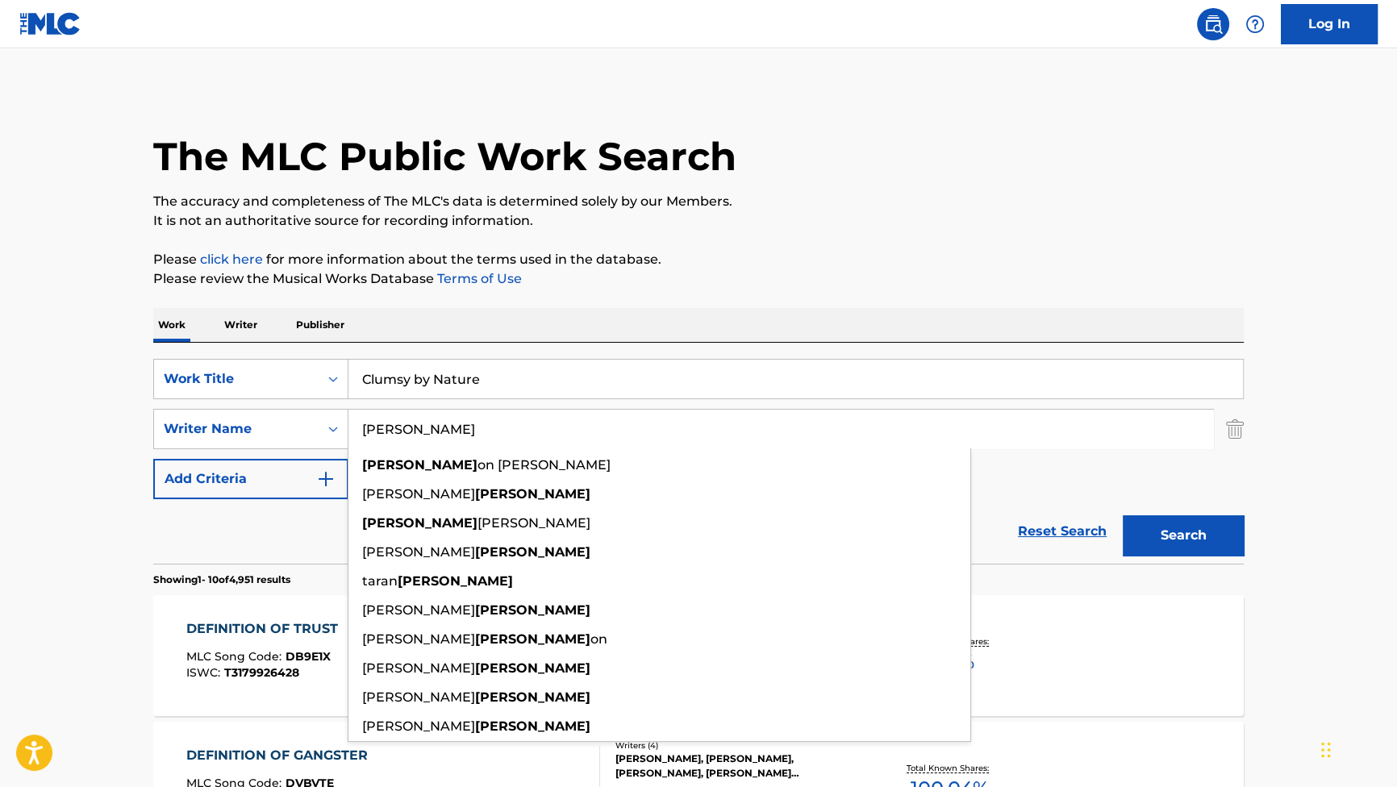
paste input "William"
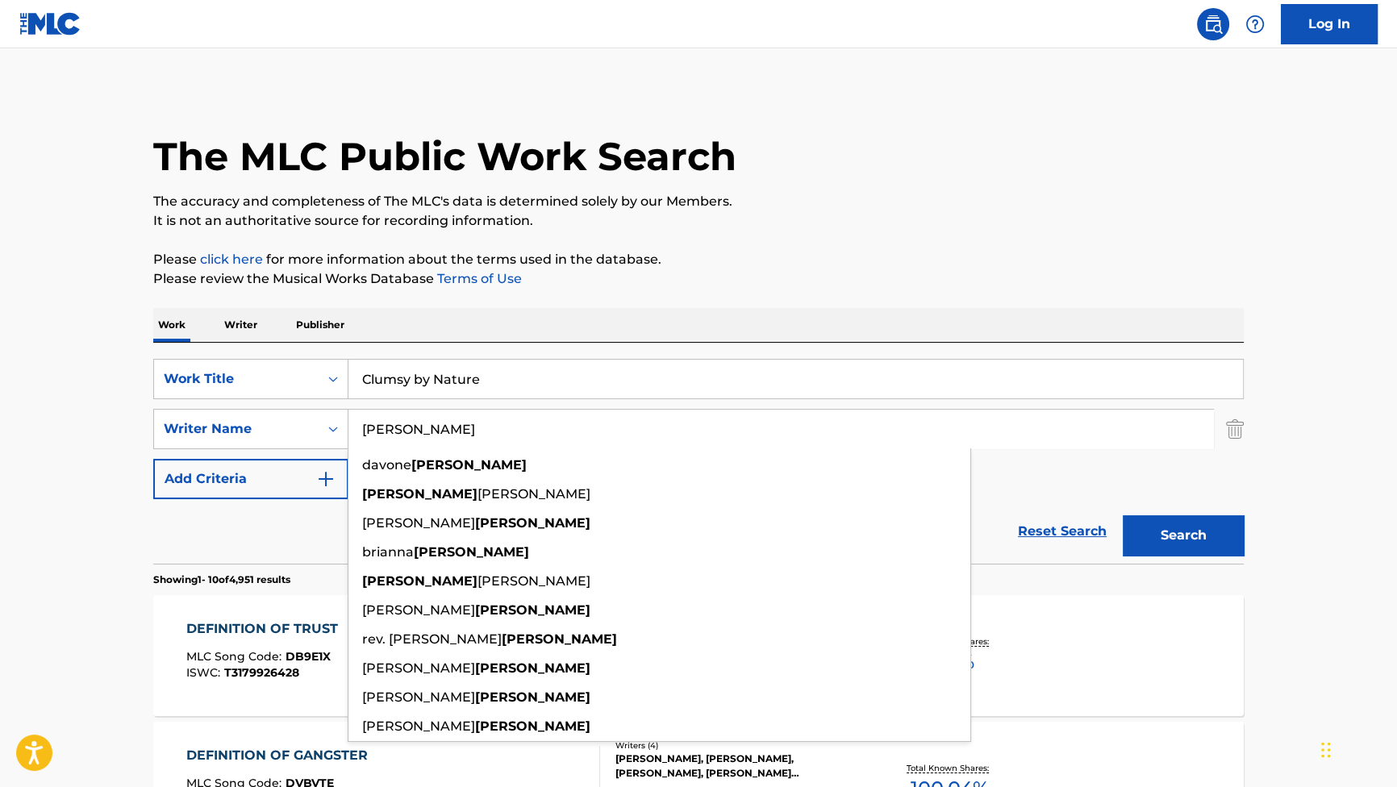
type input "Williams"
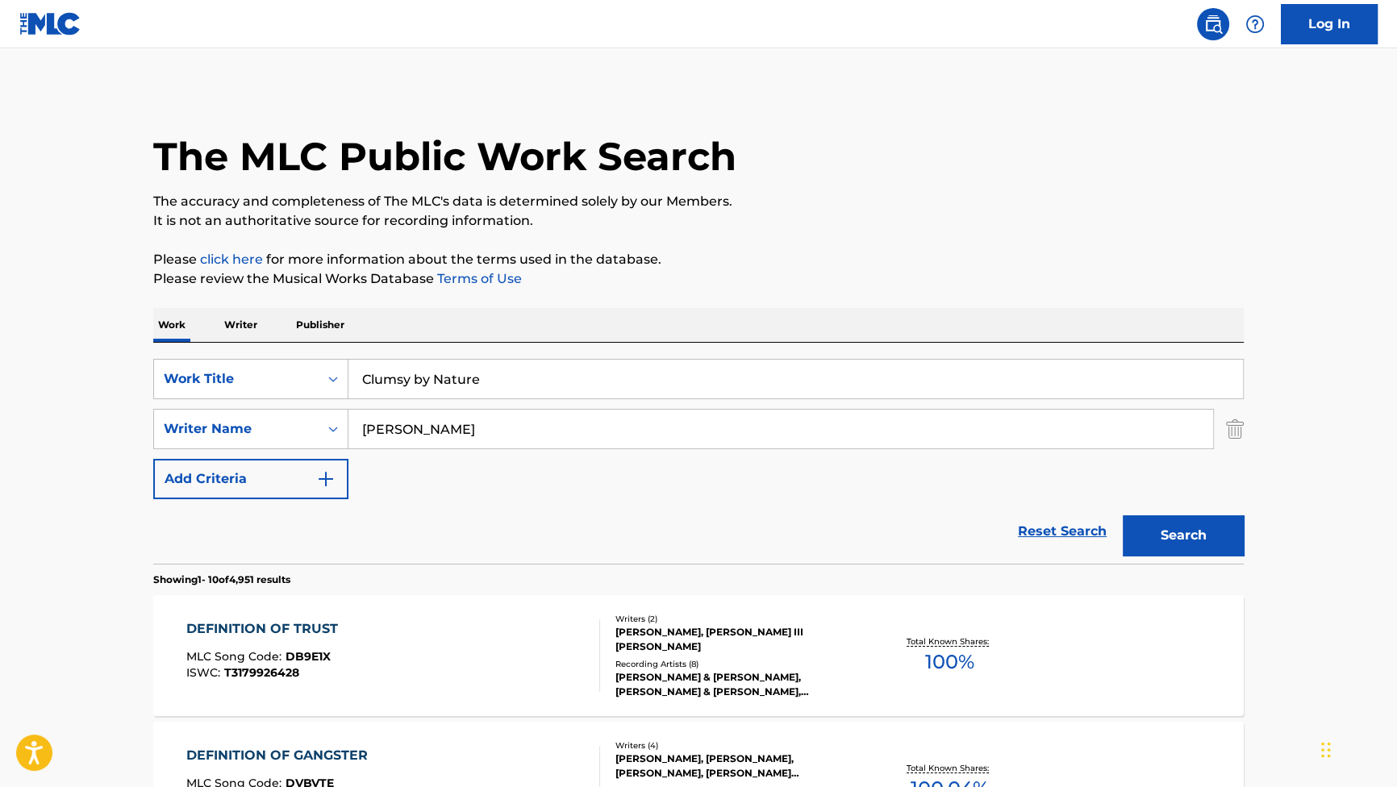
click at [1161, 536] on button "Search" at bounding box center [1182, 535] width 121 height 40
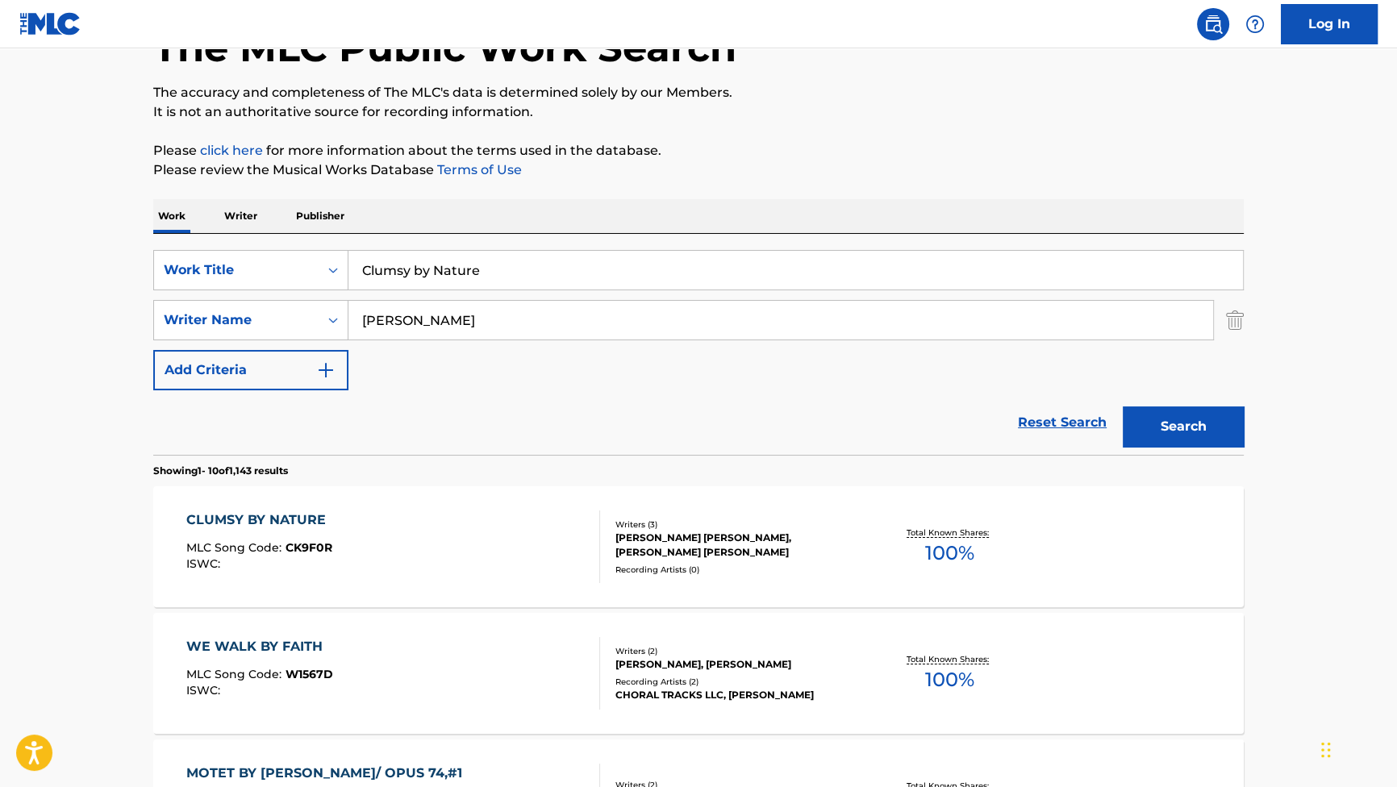
scroll to position [146, 0]
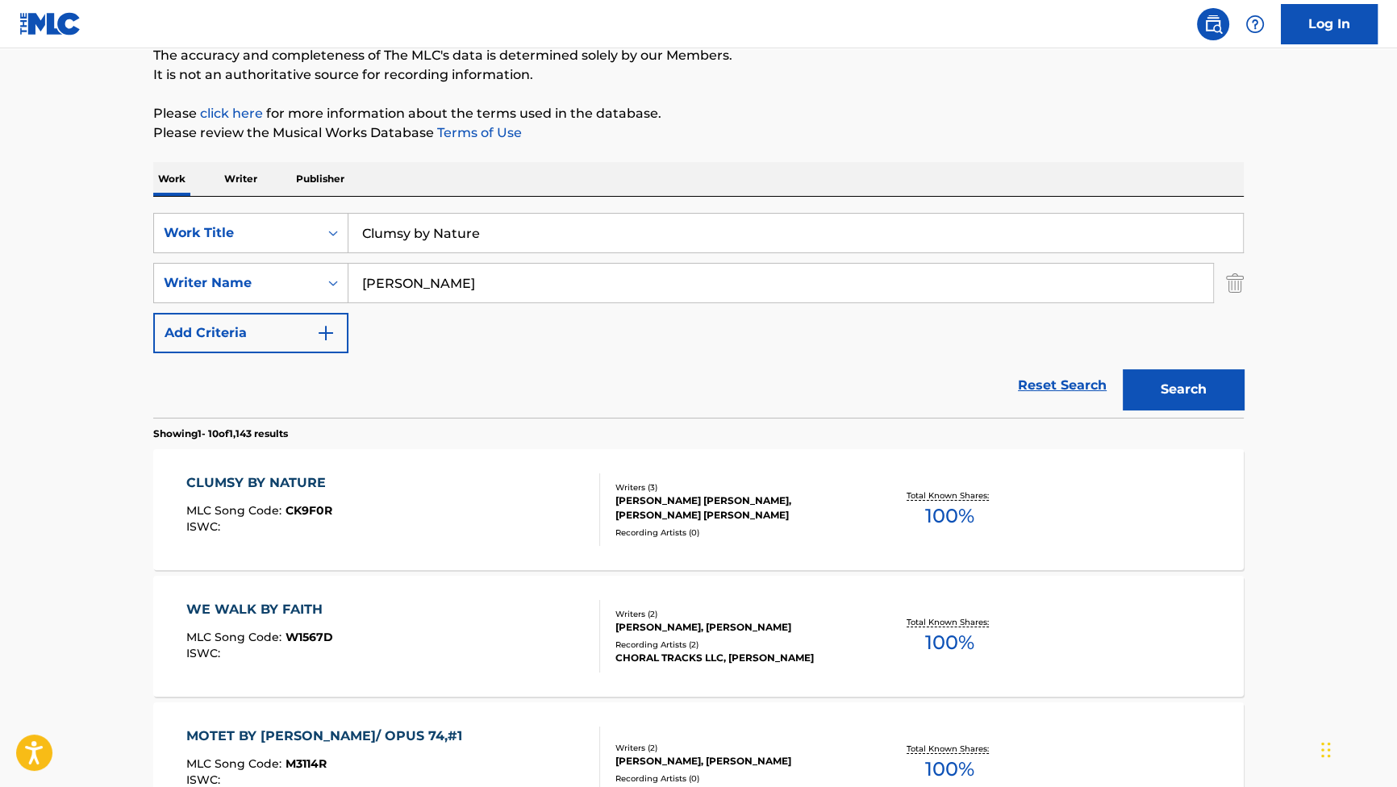
click at [251, 449] on div "CLUMSY BY NATURE MLC Song Code : CK9F0R ISWC : Writers ( 3 ) HARRY DAVID GREGSO…" at bounding box center [698, 509] width 1090 height 121
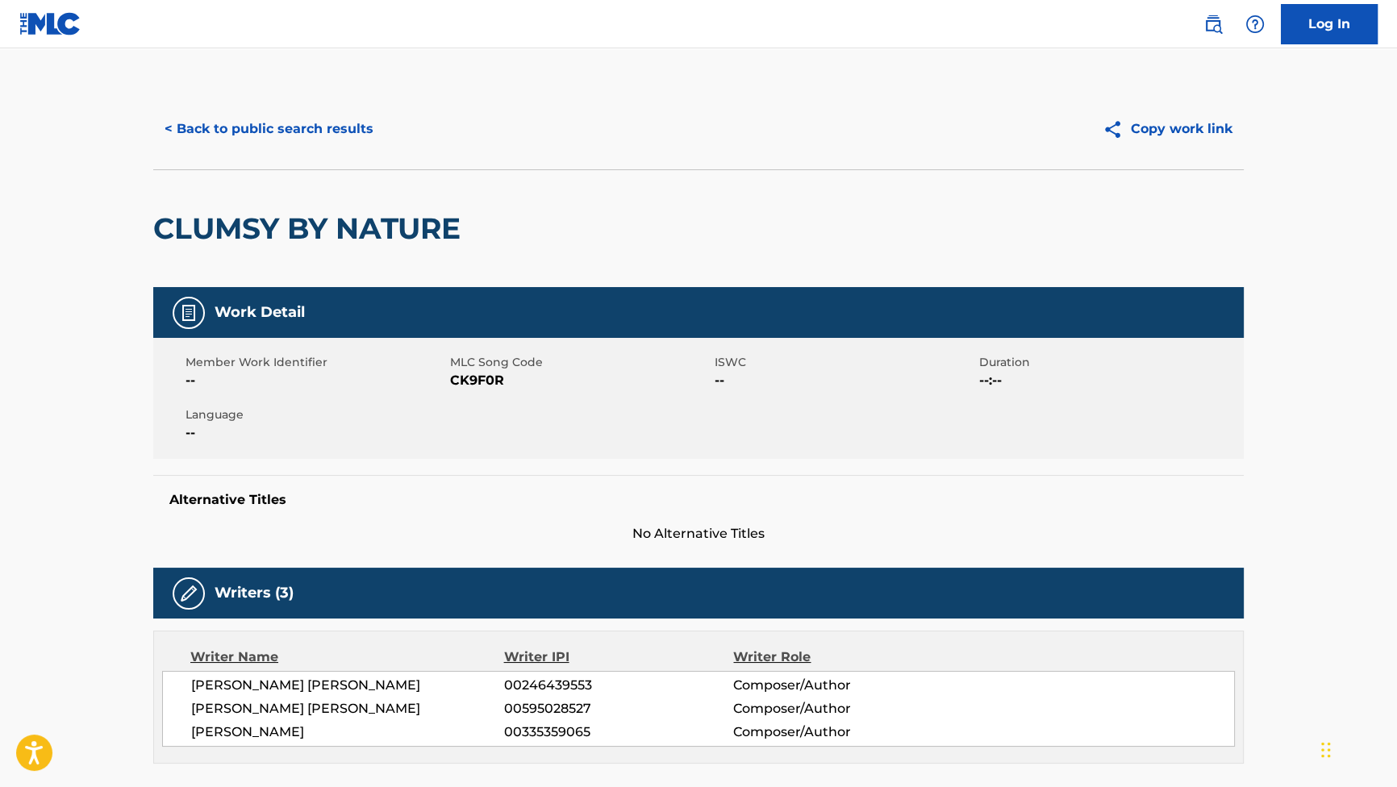
scroll to position [219, 0]
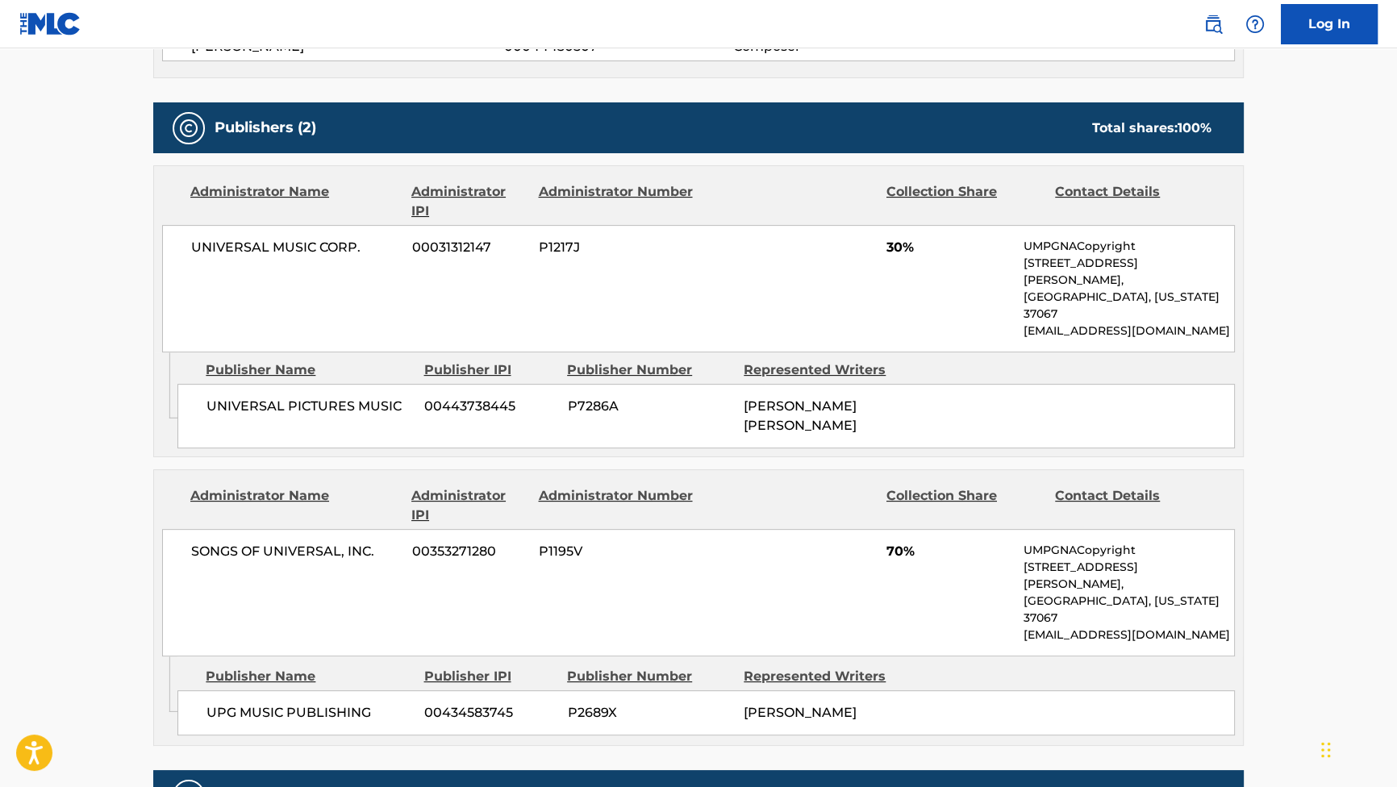
scroll to position [780, 0]
